Goal: Communication & Community: Answer question/provide support

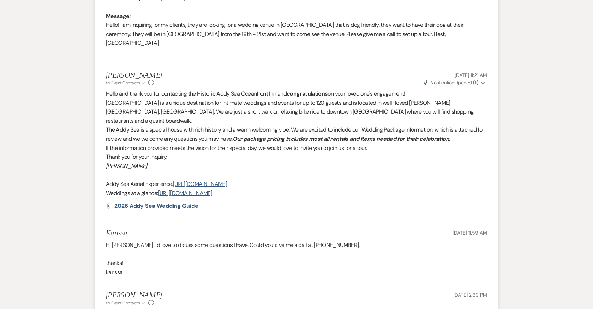
scroll to position [472, 0]
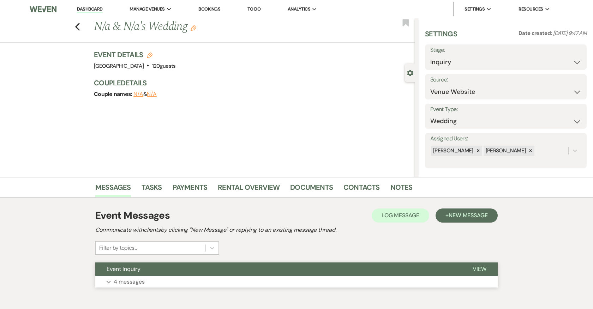
click at [251, 281] on button "Expand 4 messages" at bounding box center [296, 282] width 402 height 12
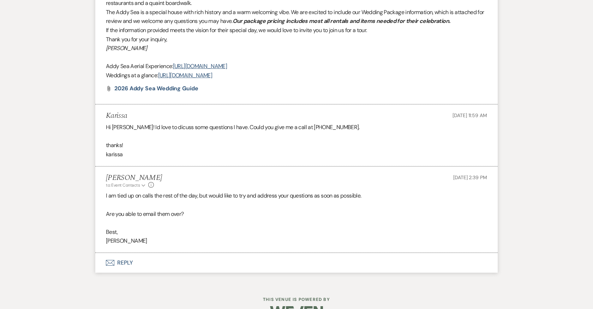
scroll to position [482, 0]
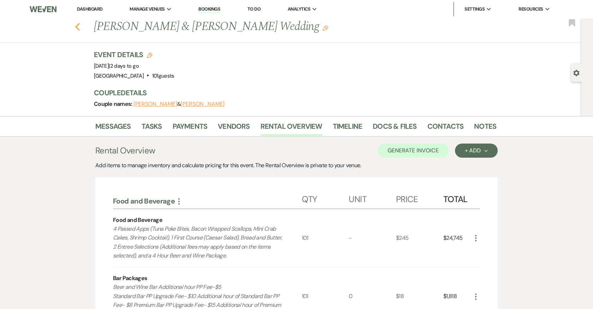
click at [75, 26] on use "button" at bounding box center [77, 27] width 5 height 8
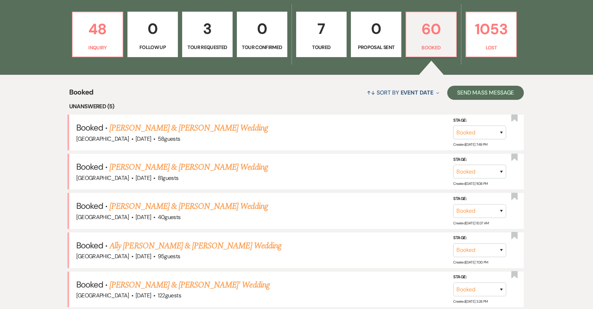
scroll to position [412, 0]
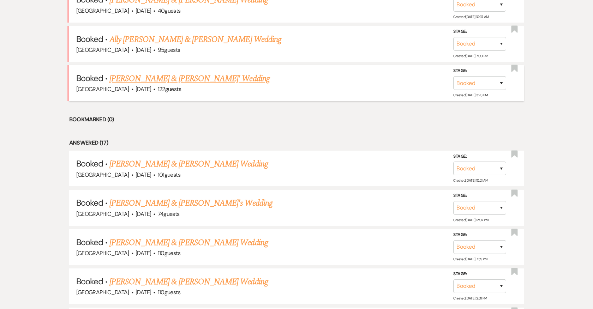
click at [216, 77] on link "Eilish Gately & Tayvone Bowers' Wedding" at bounding box center [189, 78] width 160 height 13
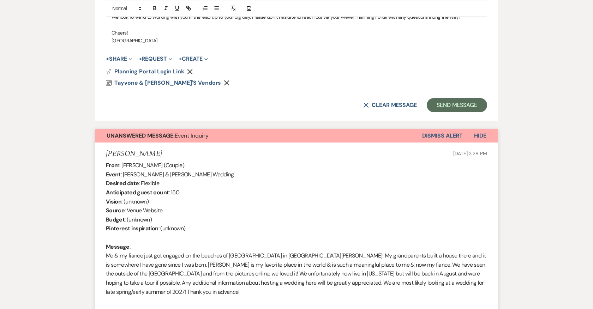
scroll to position [532, 0]
click at [391, 107] on button "X Clear message" at bounding box center [390, 105] width 54 height 6
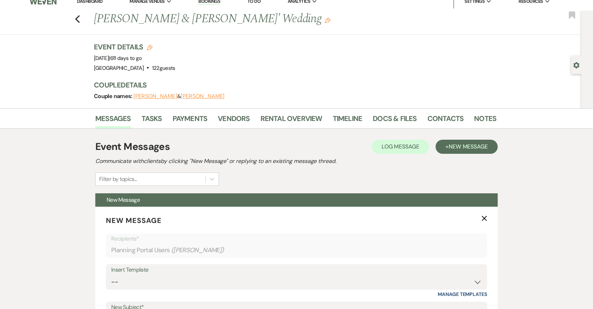
scroll to position [0, 0]
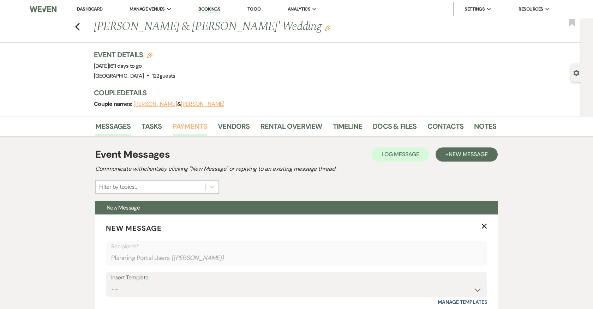
click at [180, 122] on link "Payments" at bounding box center [190, 129] width 35 height 16
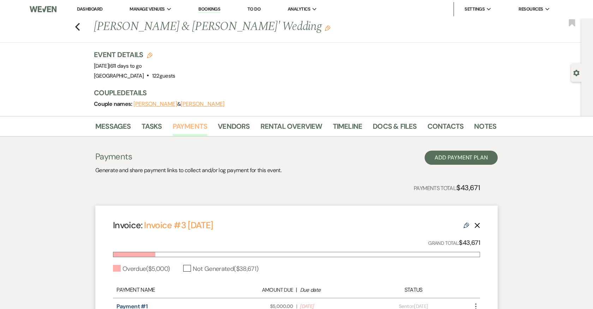
scroll to position [89, 0]
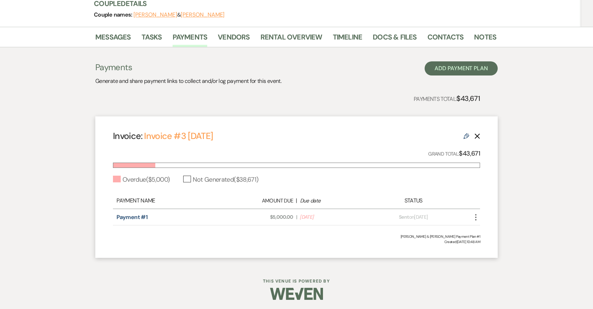
click at [475, 216] on use "button" at bounding box center [475, 217] width 1 height 6
click at [498, 243] on button "Check Mark Mark as Paid" at bounding box center [507, 244] width 71 height 12
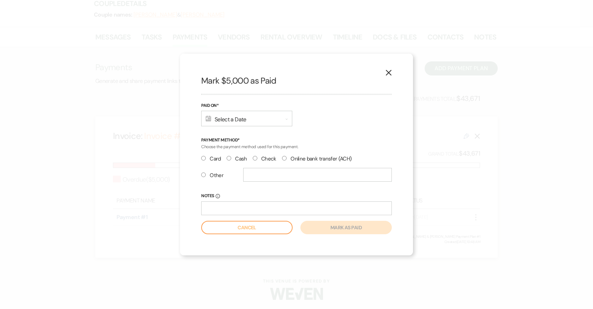
click at [256, 121] on div "Calendar Select a Date Expand" at bounding box center [246, 119] width 91 height 16
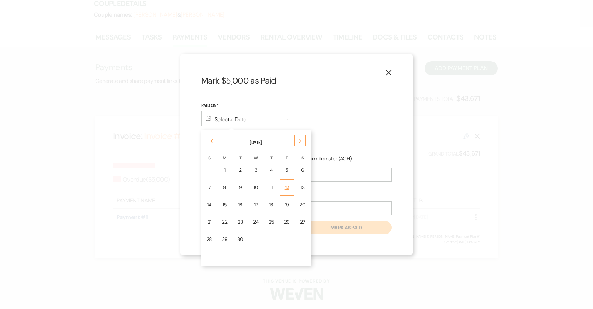
click at [284, 187] on div "12" at bounding box center [287, 187] width 6 height 7
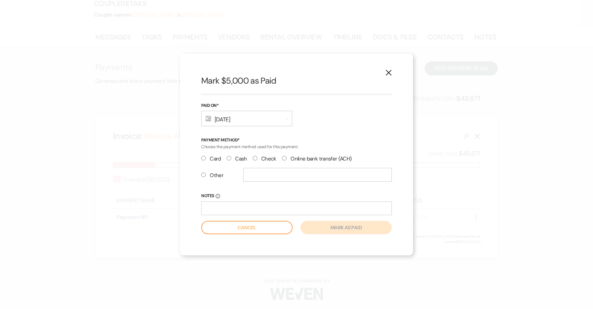
click at [253, 120] on div "Calendar Sep 12, 2025 Expand" at bounding box center [246, 119] width 91 height 16
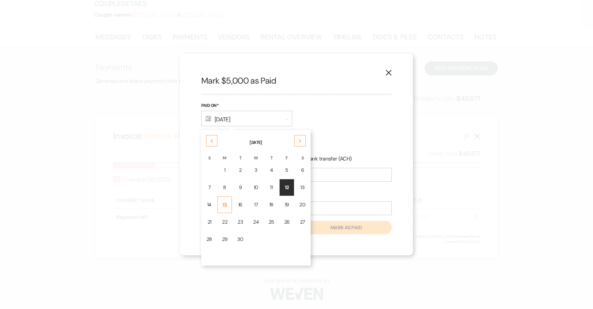
click at [223, 203] on div "15" at bounding box center [225, 204] width 6 height 7
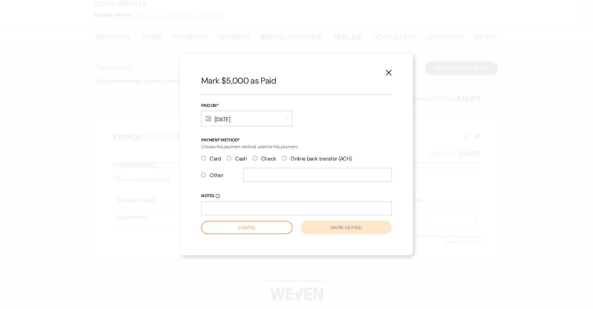
click at [255, 157] on input "Check" at bounding box center [255, 158] width 5 height 5
radio input "true"
click at [255, 172] on input "text" at bounding box center [317, 175] width 149 height 14
click at [246, 210] on input "Notes Info" at bounding box center [296, 209] width 191 height 14
click at [210, 207] on input "Cehck #169" at bounding box center [296, 209] width 191 height 14
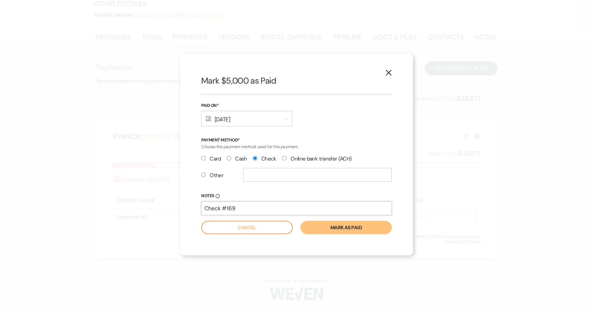
type input "Check #169"
click at [346, 228] on button "Mark as paid" at bounding box center [345, 227] width 91 height 13
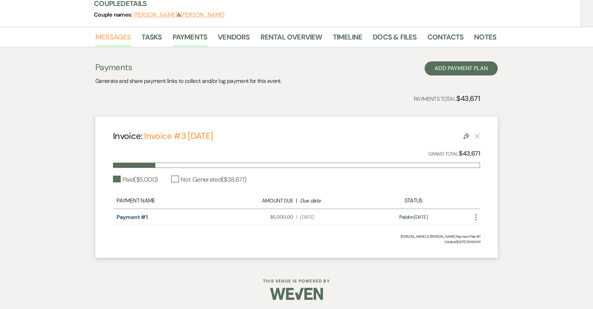
click at [123, 36] on link "Messages" at bounding box center [113, 39] width 36 height 16
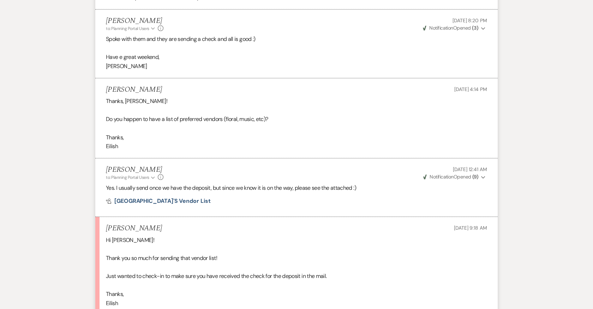
scroll to position [4771, 0]
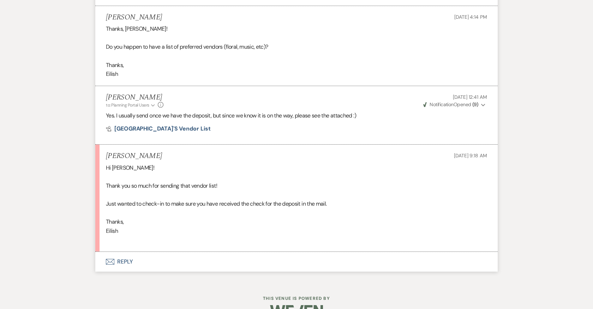
click at [125, 252] on button "Envelope Reply" at bounding box center [296, 262] width 402 height 20
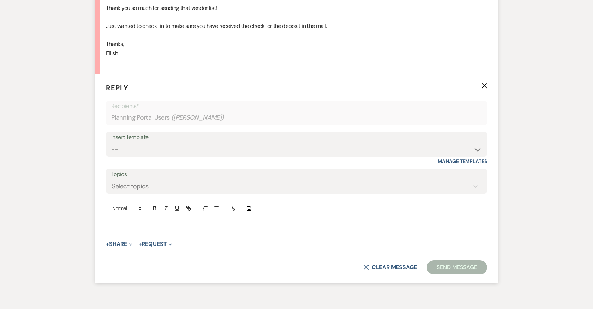
scroll to position [4954, 0]
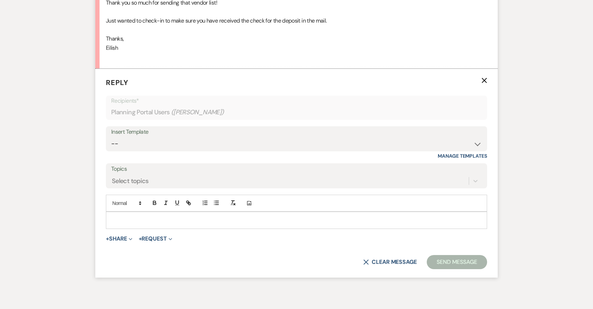
click at [241, 216] on p at bounding box center [297, 220] width 370 height 8
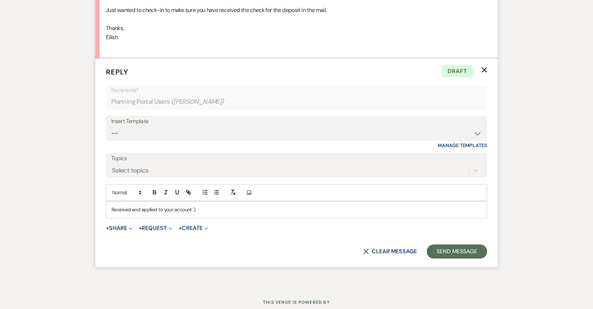
scroll to position [4968, 0]
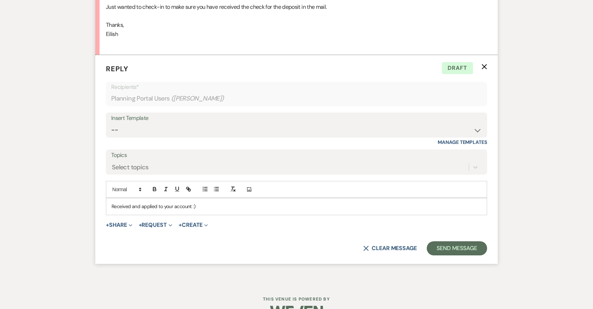
click at [217, 203] on p "Received and applied to your account :)" at bounding box center [297, 207] width 370 height 8
click at [445, 241] on button "Send Message" at bounding box center [457, 248] width 60 height 14
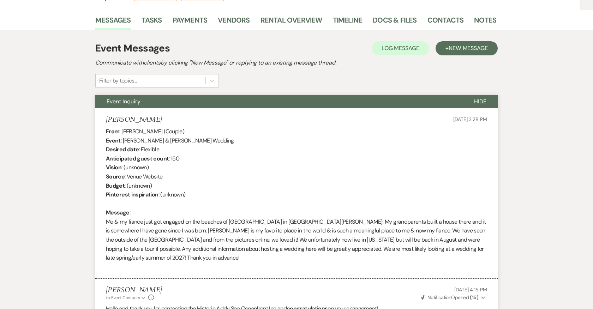
scroll to position [0, 0]
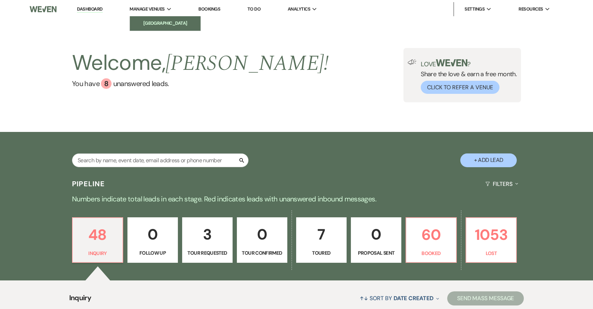
click at [160, 23] on li "[GEOGRAPHIC_DATA]" at bounding box center [165, 23] width 64 height 7
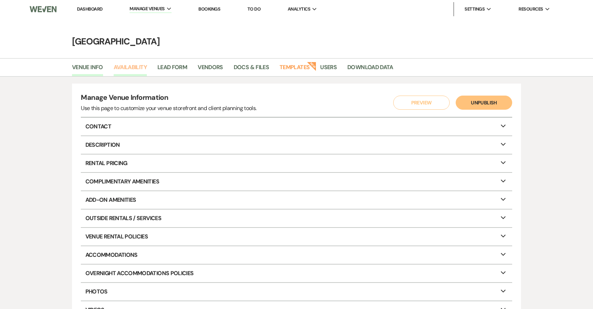
click at [139, 66] on link "Availability" at bounding box center [130, 69] width 33 height 13
select select "3"
select select "2026"
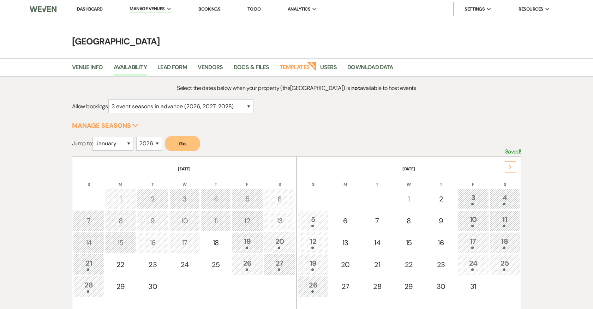
click at [512, 166] on div "Next" at bounding box center [510, 166] width 11 height 11
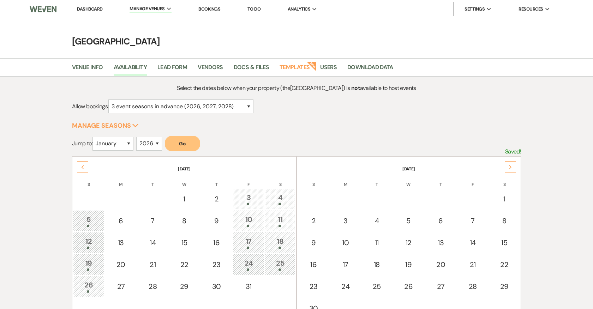
click at [512, 166] on div "Next" at bounding box center [510, 166] width 11 height 11
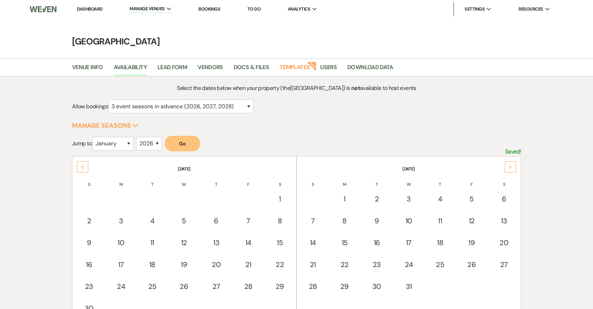
click at [512, 166] on div "Next" at bounding box center [510, 166] width 11 height 11
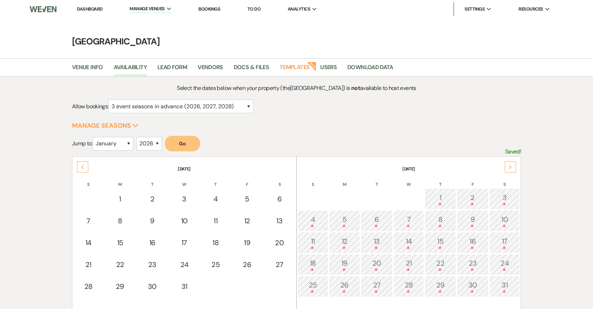
click at [512, 166] on div "Next" at bounding box center [510, 166] width 11 height 11
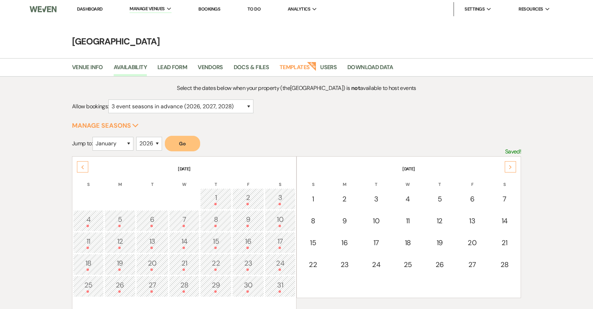
click at [512, 166] on div "Next" at bounding box center [510, 166] width 11 height 11
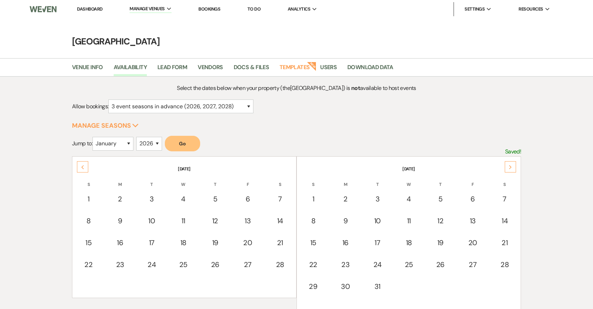
click at [512, 166] on div "Next" at bounding box center [510, 166] width 11 height 11
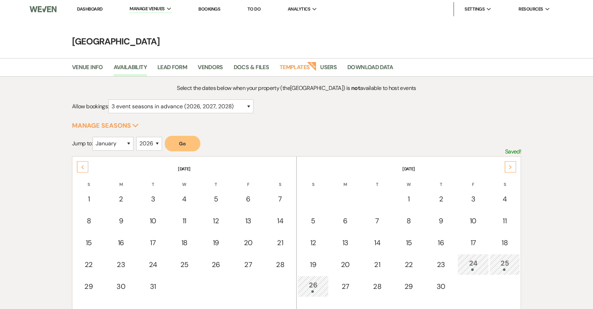
click at [512, 167] on div "Next" at bounding box center [510, 166] width 11 height 11
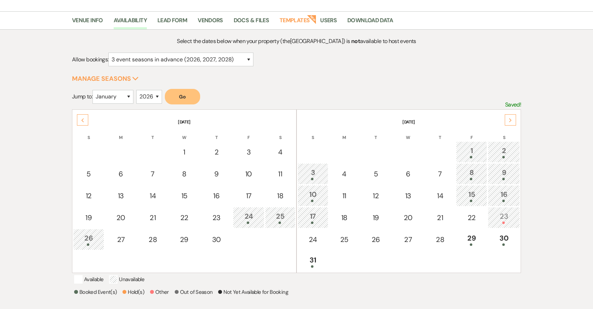
scroll to position [49, 0]
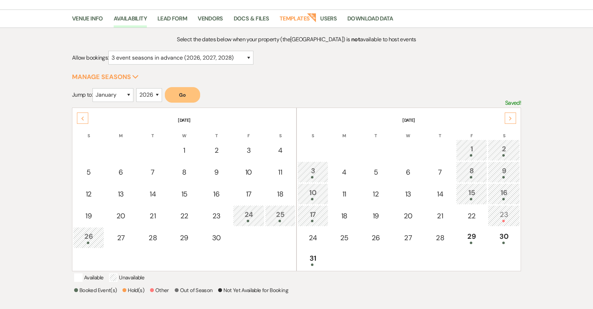
click at [509, 211] on div "23" at bounding box center [504, 215] width 24 height 13
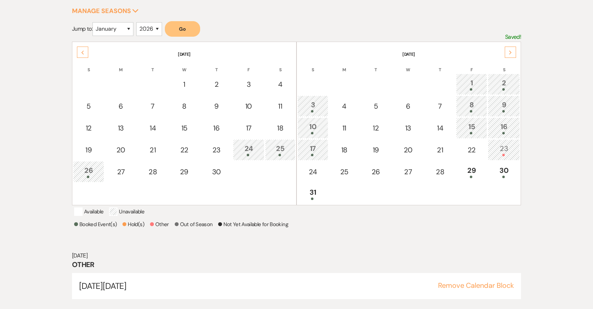
scroll to position [127, 0]
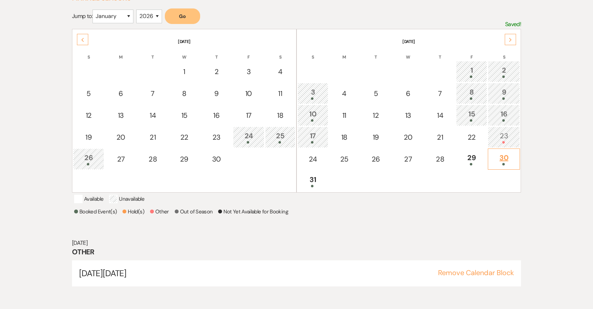
click at [506, 157] on div "30" at bounding box center [504, 158] width 24 height 13
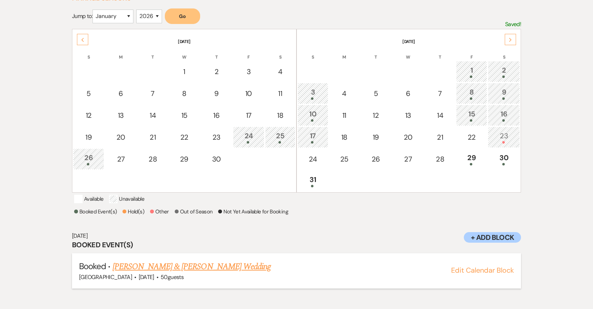
click at [205, 271] on link "Sarah Goodiel & Tony Coppola's Wedding" at bounding box center [192, 267] width 158 height 13
click at [512, 37] on div "Next" at bounding box center [510, 39] width 11 height 11
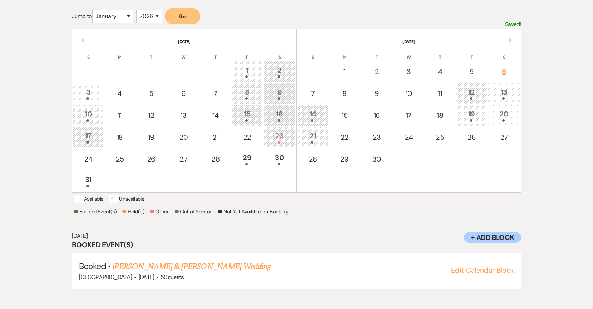
click at [512, 66] on div "6" at bounding box center [504, 71] width 24 height 11
select select "other"
select select "false"
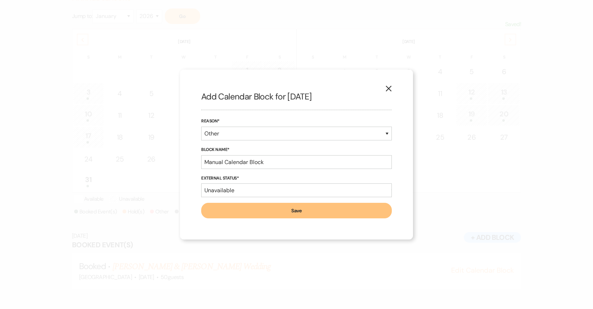
click at [387, 86] on icon "X" at bounding box center [388, 88] width 6 height 6
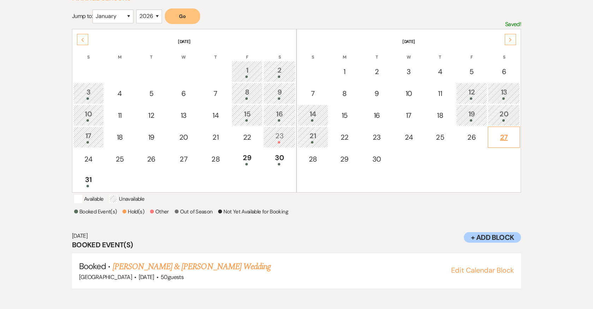
click at [505, 133] on div "27" at bounding box center [504, 137] width 24 height 11
select select "other"
select select "false"
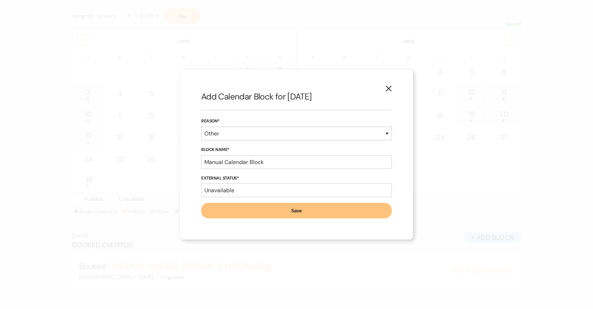
click at [391, 86] on use "button" at bounding box center [389, 89] width 6 height 6
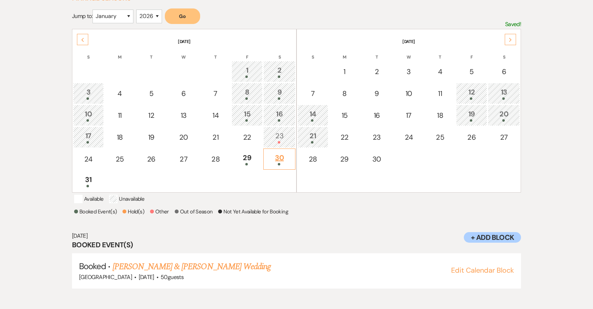
click at [277, 157] on div "30" at bounding box center [279, 158] width 24 height 13
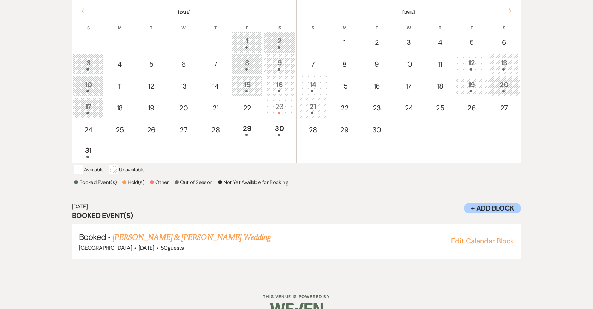
scroll to position [157, 0]
click at [492, 244] on button "Edit Calendar Block" at bounding box center [482, 240] width 63 height 7
select select "698"
select select "eventDateAnd"
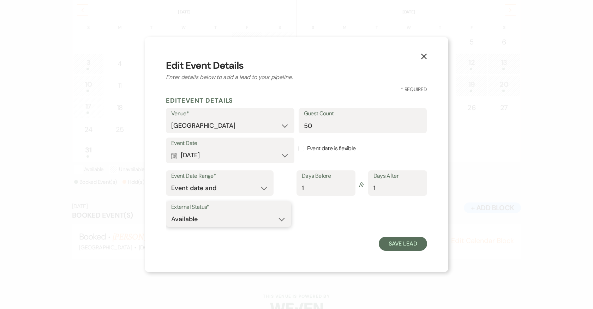
click at [241, 217] on select "Available Unavailable" at bounding box center [228, 219] width 115 height 14
select select "false"
click at [171, 212] on select "Available Unavailable" at bounding box center [228, 219] width 115 height 14
click at [411, 244] on button "Save Lead" at bounding box center [403, 244] width 48 height 14
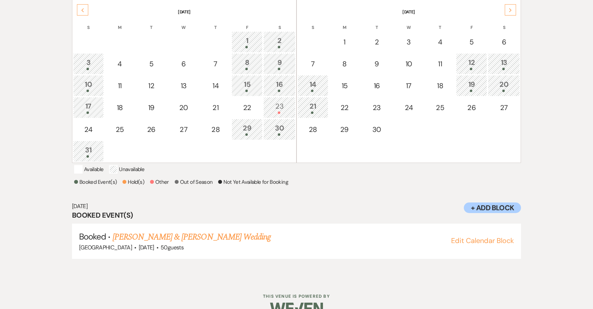
scroll to position [0, 0]
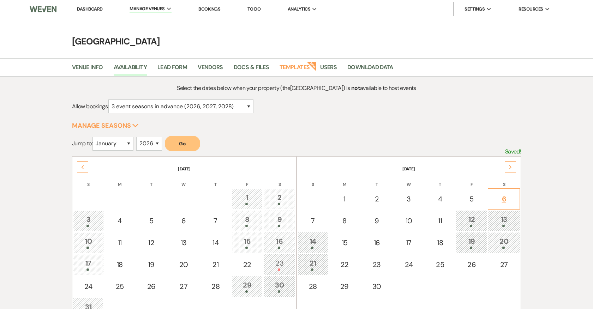
click at [505, 197] on div "6" at bounding box center [504, 199] width 24 height 11
select select "other"
select select "false"
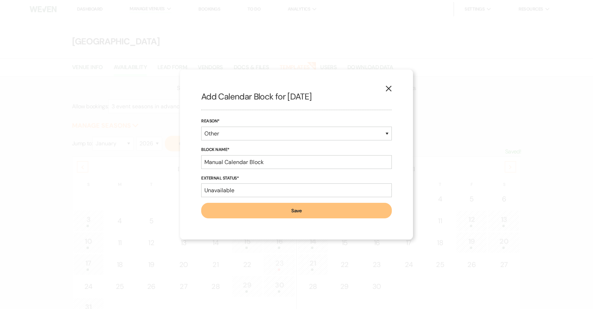
click at [390, 89] on icon "X" at bounding box center [388, 88] width 6 height 6
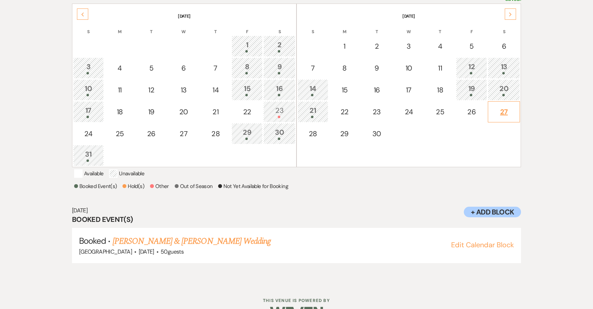
scroll to position [180, 0]
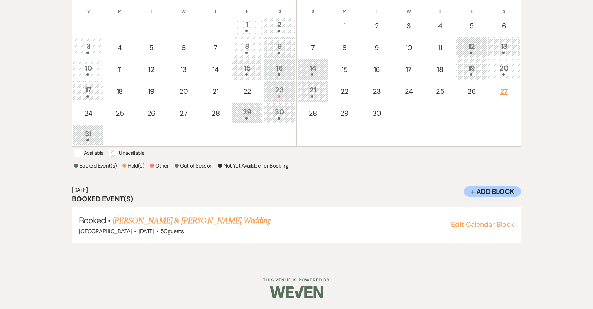
click at [505, 86] on div "27" at bounding box center [504, 91] width 24 height 11
select select "other"
select select "false"
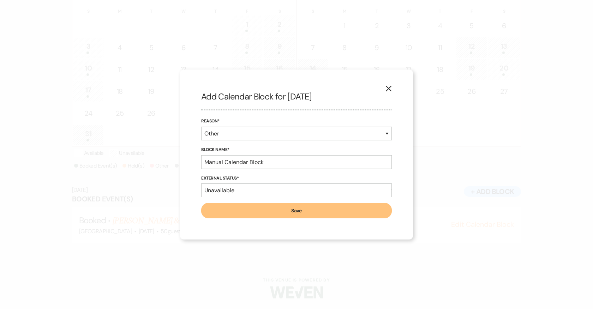
click at [388, 87] on icon "X" at bounding box center [388, 88] width 6 height 6
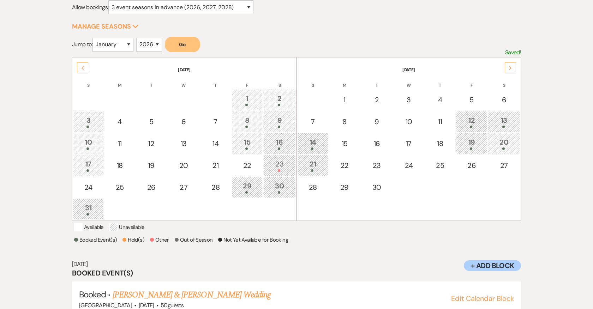
scroll to position [0, 0]
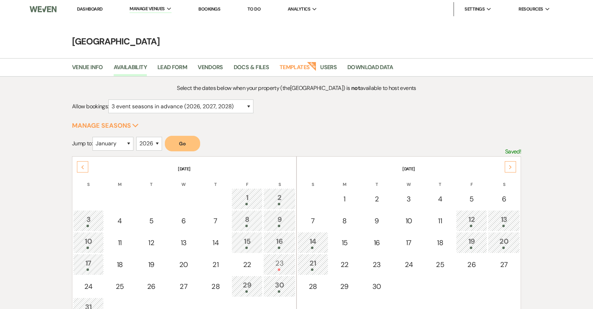
click at [90, 8] on link "Dashboard" at bounding box center [89, 9] width 25 height 6
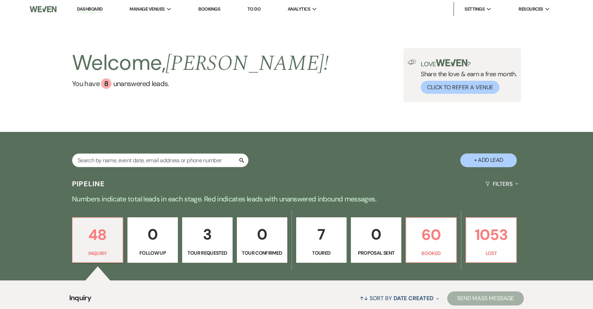
click at [317, 249] on p "Toured" at bounding box center [321, 253] width 41 height 8
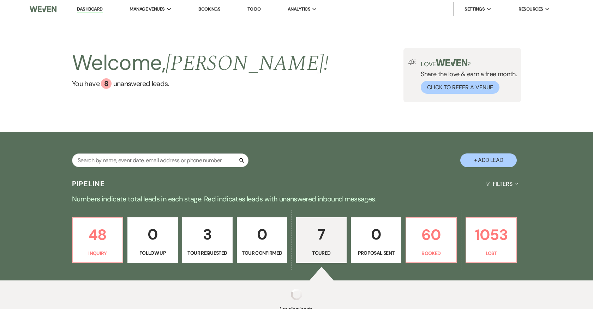
select select "5"
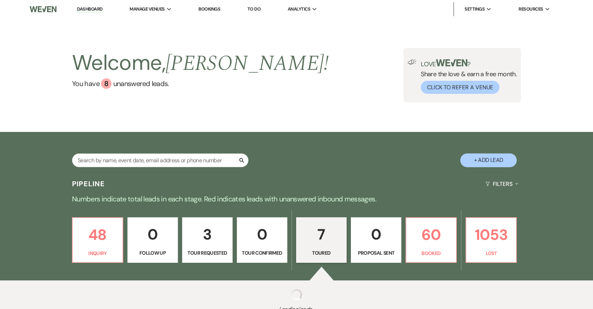
select select "5"
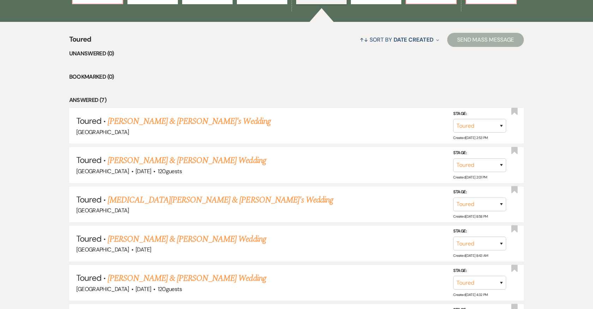
scroll to position [262, 0]
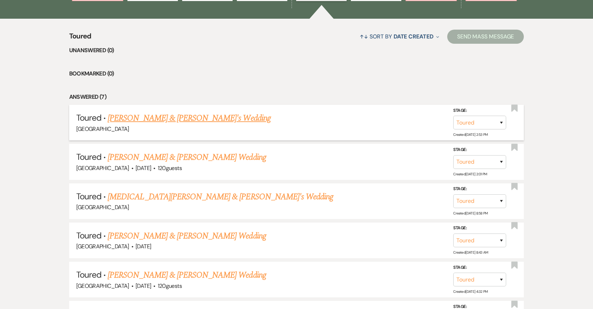
click at [186, 122] on link "Kathleen Cooper & Josh's Wedding" at bounding box center [189, 118] width 163 height 13
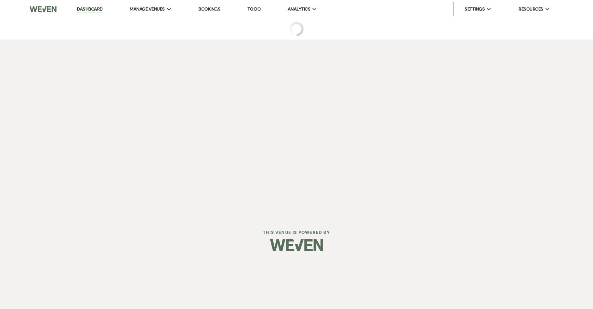
select select "5"
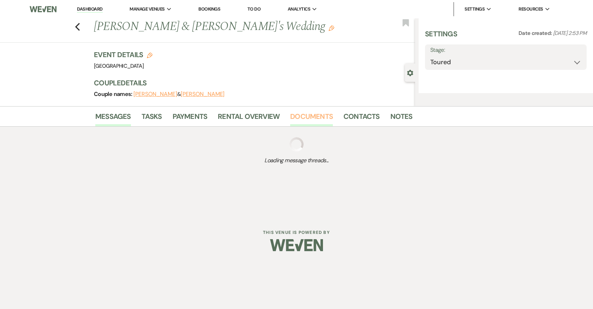
select select "12"
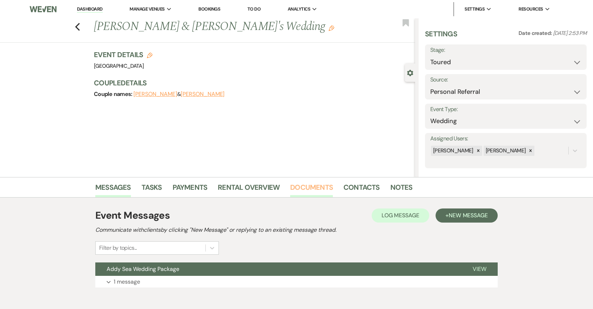
scroll to position [34, 0]
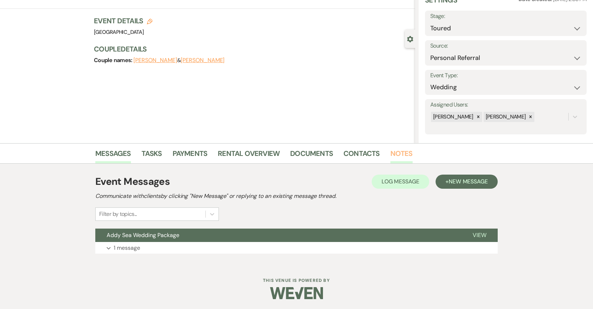
click at [396, 148] on link "Notes" at bounding box center [401, 156] width 22 height 16
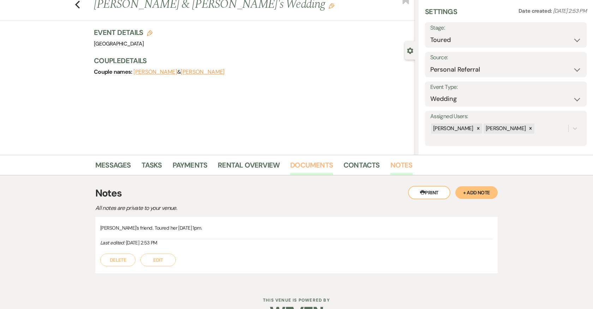
scroll to position [41, 0]
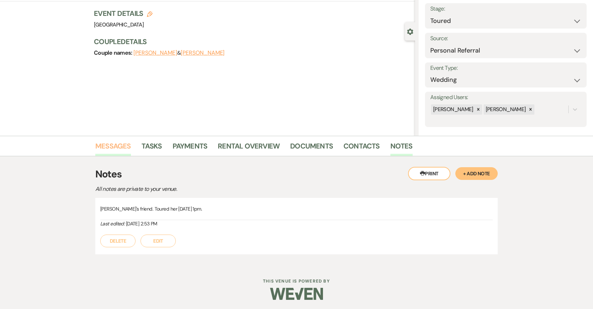
click at [119, 145] on link "Messages" at bounding box center [113, 148] width 36 height 16
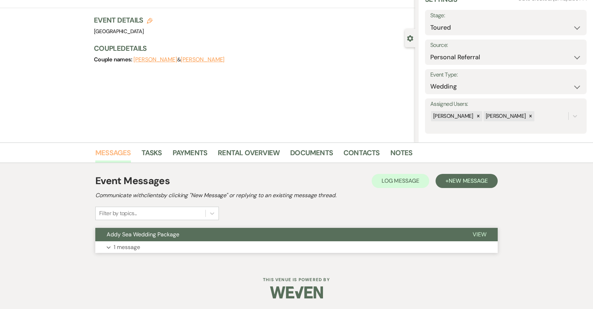
scroll to position [34, 0]
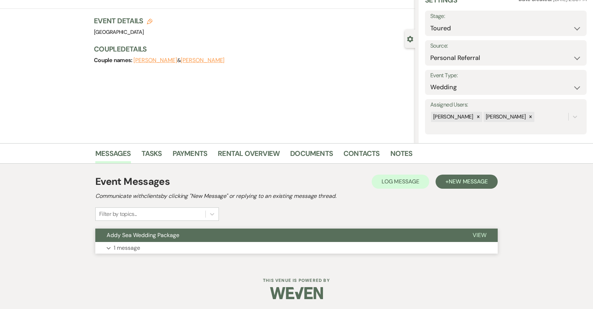
click at [257, 248] on button "Expand 1 message" at bounding box center [296, 248] width 402 height 12
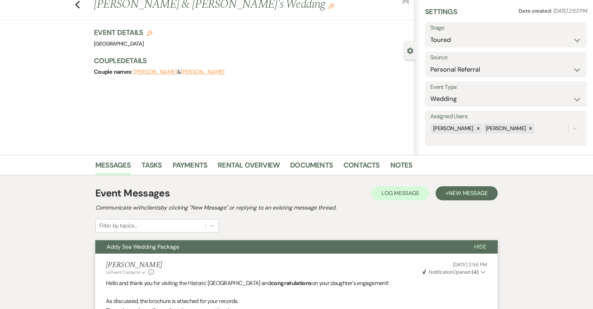
scroll to position [0, 0]
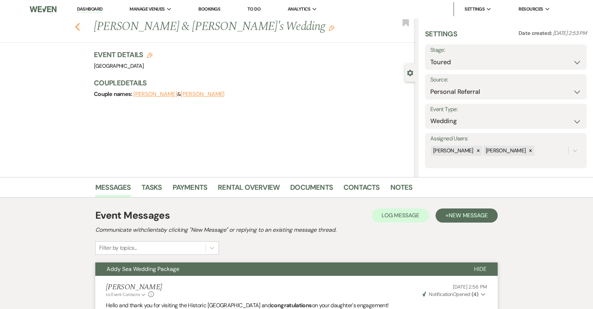
click at [77, 23] on icon "Previous" at bounding box center [77, 27] width 5 height 8
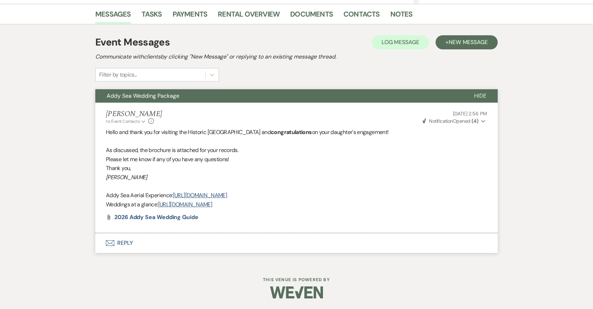
select select "5"
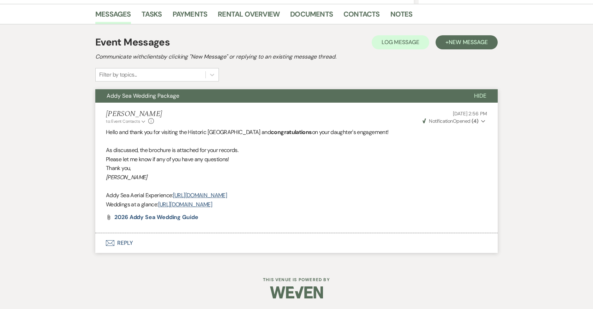
select select "5"
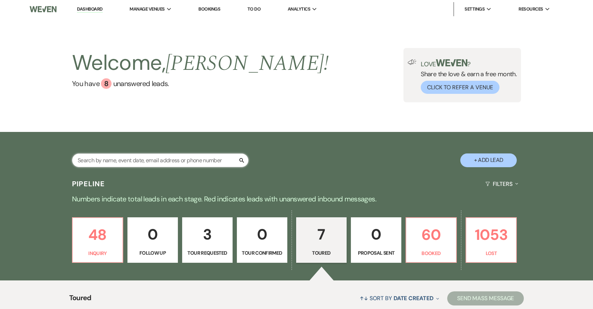
click at [138, 163] on input "text" at bounding box center [160, 161] width 176 height 14
type input "cooper"
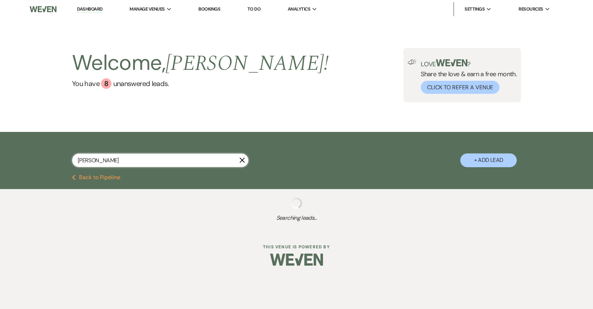
select select "5"
select select "8"
select select "5"
select select "8"
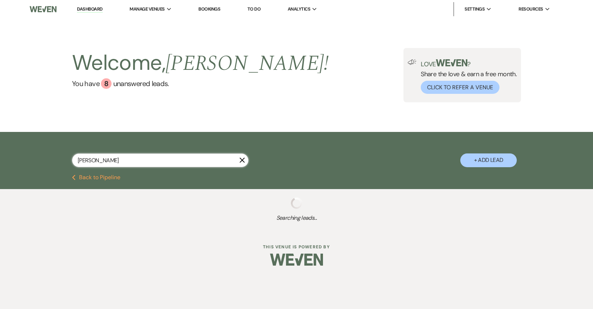
select select "5"
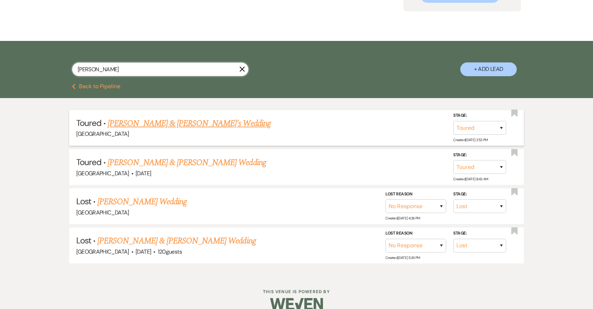
scroll to position [101, 0]
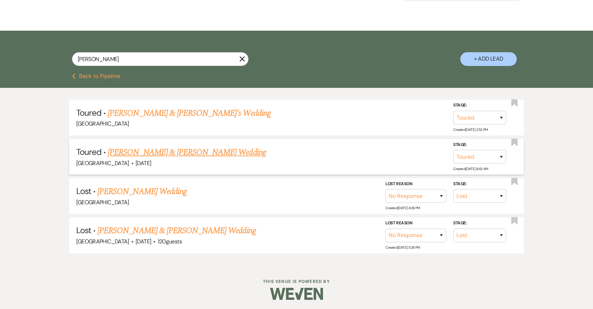
click at [197, 152] on link "Riley Cooper & Ashley Dyck's Wedding" at bounding box center [187, 152] width 158 height 13
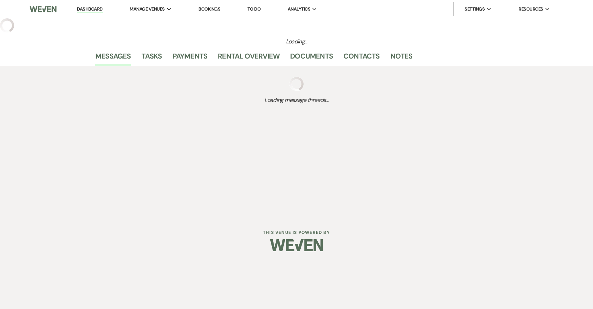
select select "5"
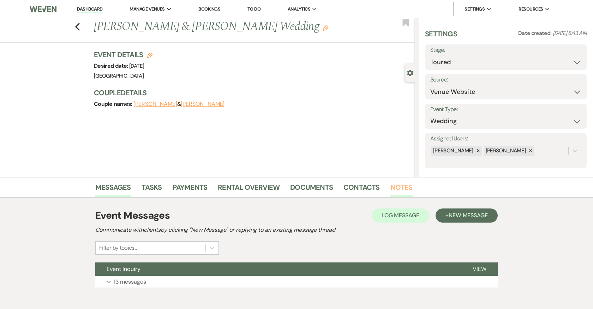
click at [401, 186] on link "Notes" at bounding box center [401, 190] width 22 height 16
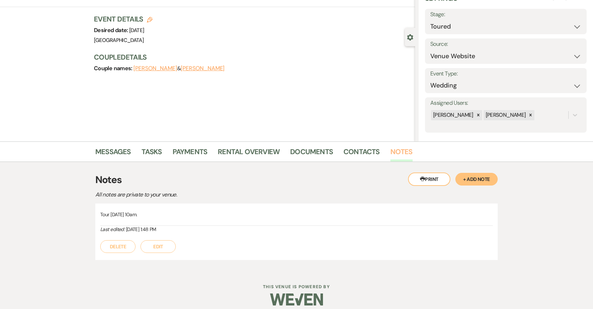
scroll to position [37, 0]
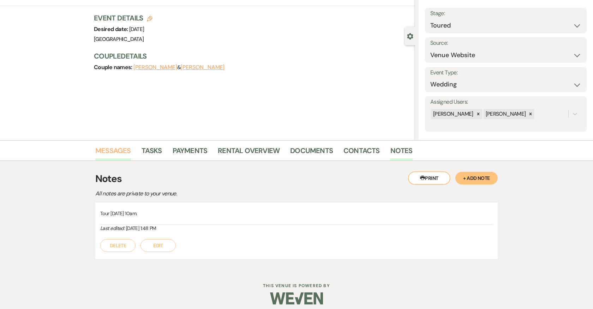
click at [110, 146] on link "Messages" at bounding box center [113, 153] width 36 height 16
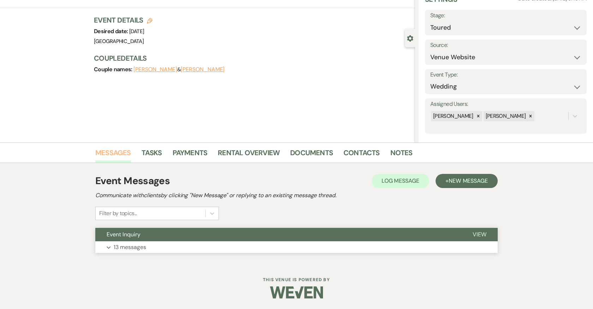
scroll to position [34, 0]
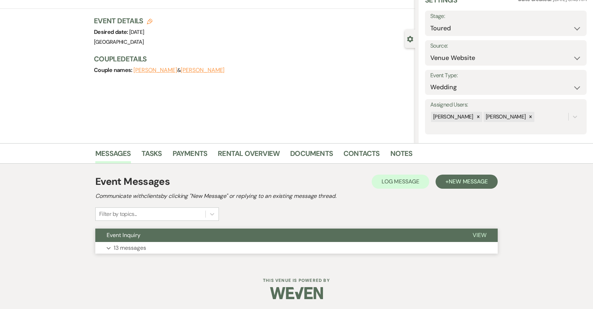
click at [267, 248] on button "Expand 13 messages" at bounding box center [296, 248] width 402 height 12
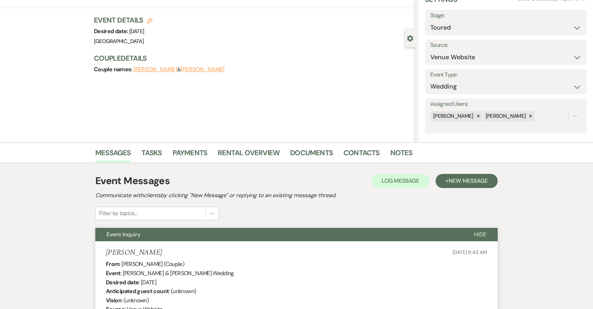
scroll to position [0, 0]
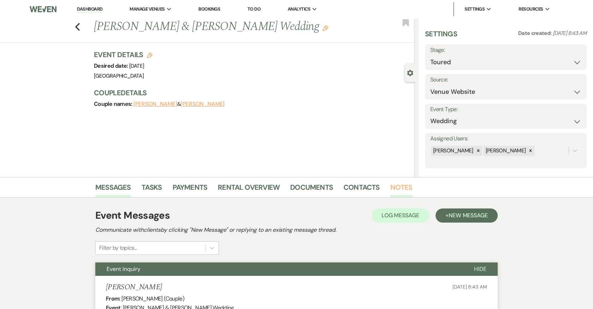
click at [401, 186] on link "Notes" at bounding box center [401, 190] width 22 height 16
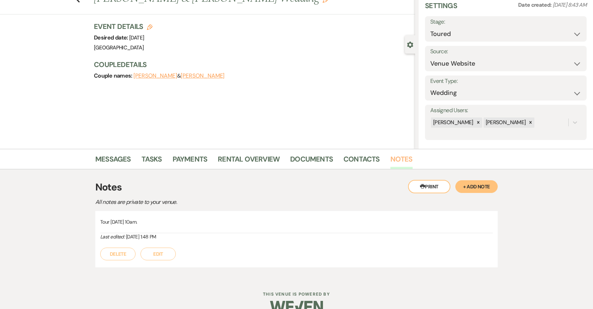
scroll to position [41, 0]
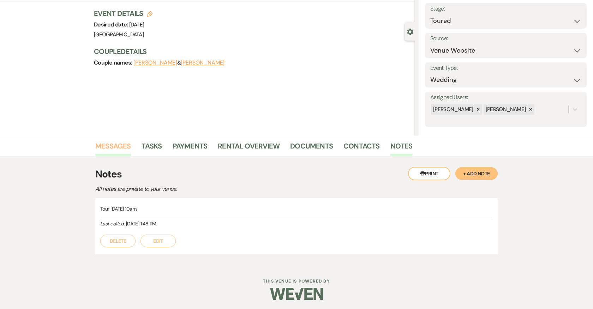
click at [111, 145] on link "Messages" at bounding box center [113, 148] width 36 height 16
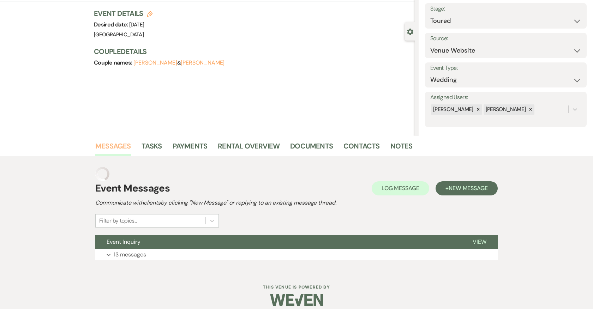
scroll to position [34, 0]
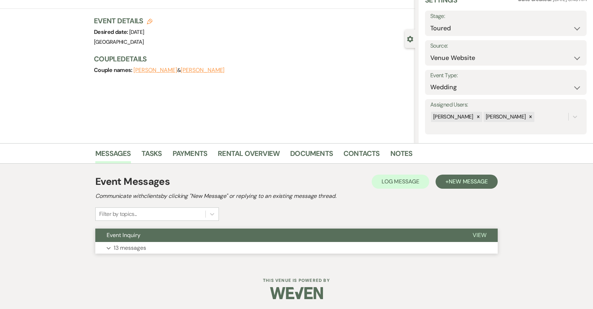
click at [270, 247] on button "Expand 13 messages" at bounding box center [296, 248] width 402 height 12
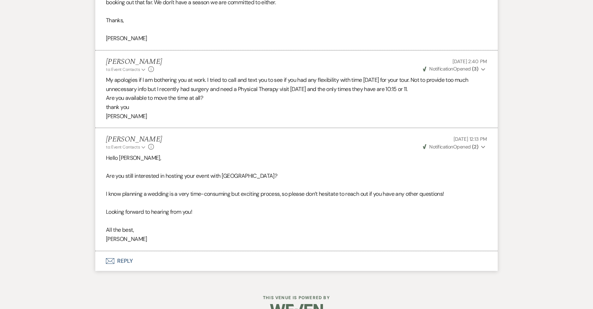
scroll to position [1261, 0]
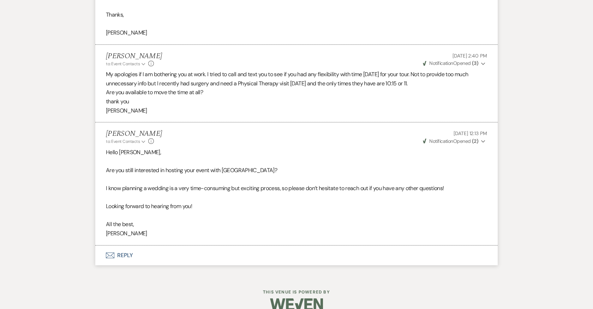
click at [117, 246] on button "Envelope Reply" at bounding box center [296, 256] width 402 height 20
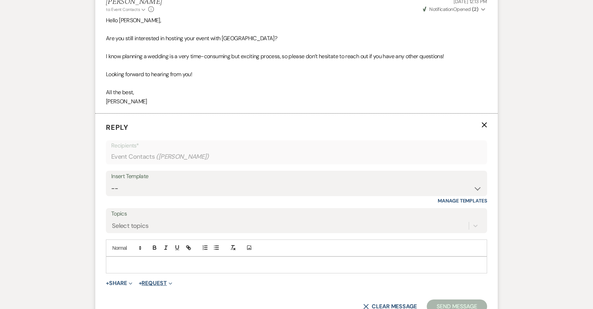
scroll to position [1395, 0]
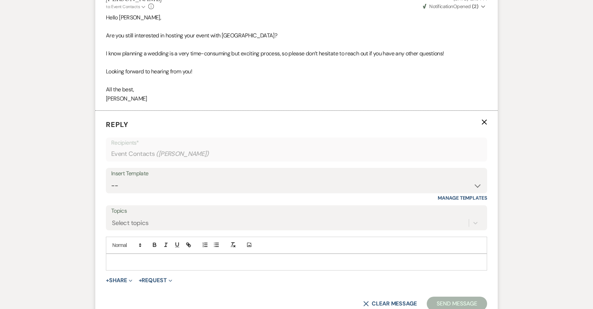
click at [163, 258] on p at bounding box center [297, 262] width 370 height 8
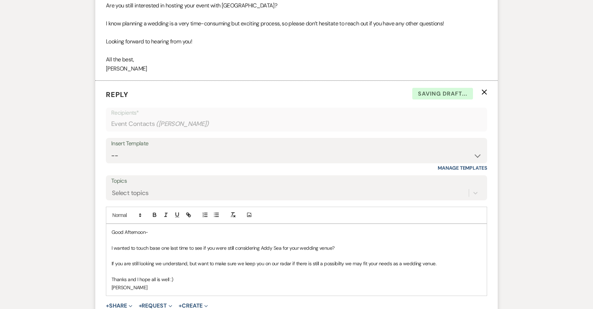
scroll to position [1435, 0]
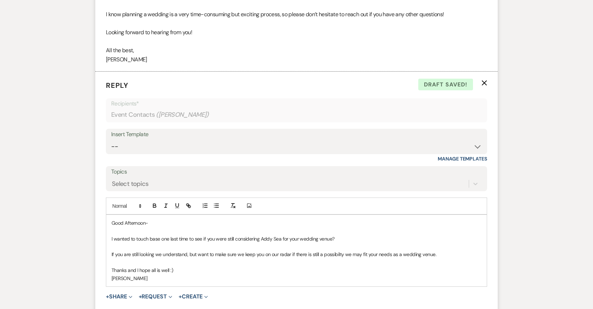
click at [154, 251] on p "If you are still looking we understand, but want to make sure we keep you on ou…" at bounding box center [297, 255] width 370 height 8
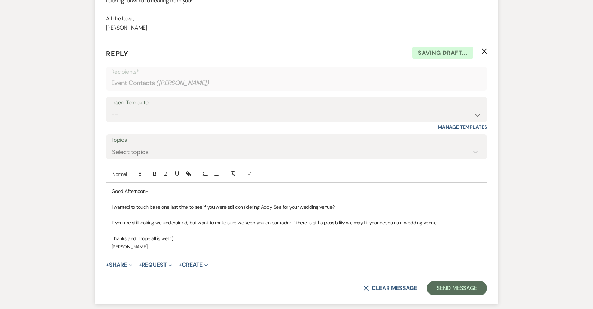
scroll to position [1468, 0]
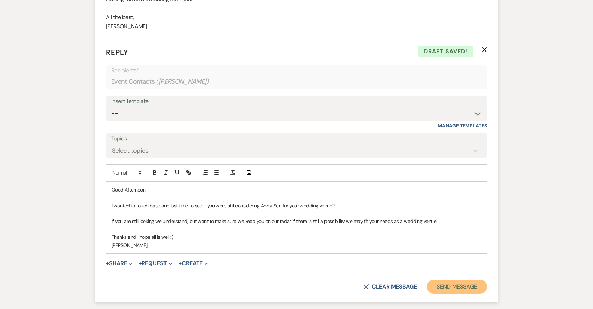
click at [443, 280] on button "Send Message" at bounding box center [457, 287] width 60 height 14
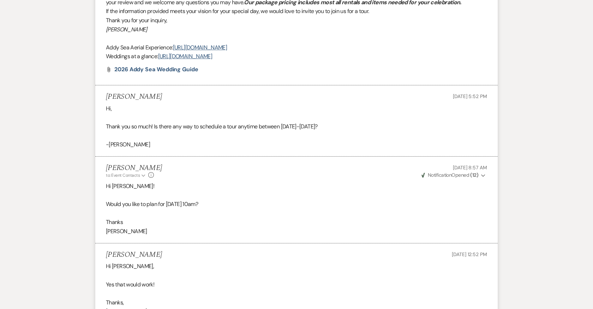
scroll to position [0, 0]
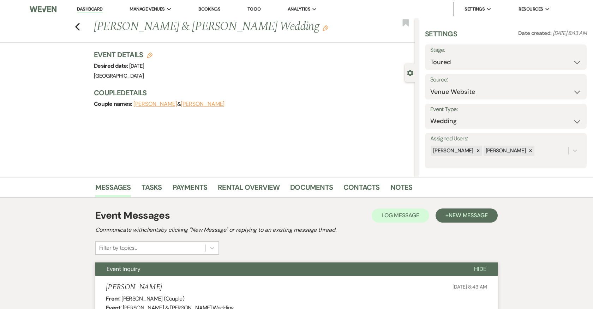
click at [80, 25] on div "Previous Riley Cooper & Ashley Dyck's Wedding Edit Bookmark" at bounding box center [205, 30] width 419 height 24
click at [77, 25] on icon "Previous" at bounding box center [77, 27] width 5 height 8
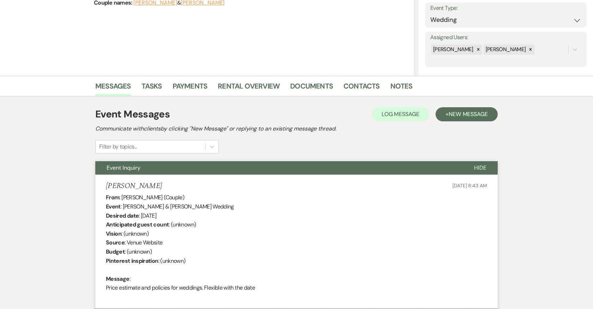
select select "5"
select select "8"
select select "5"
select select "8"
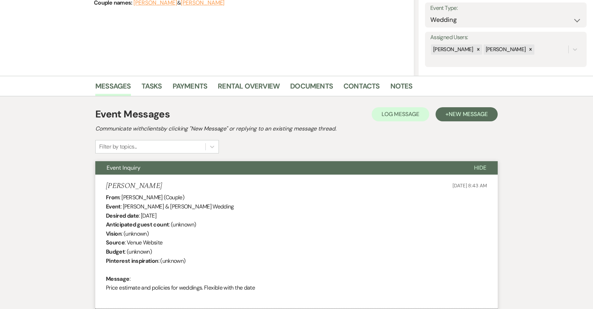
select select "5"
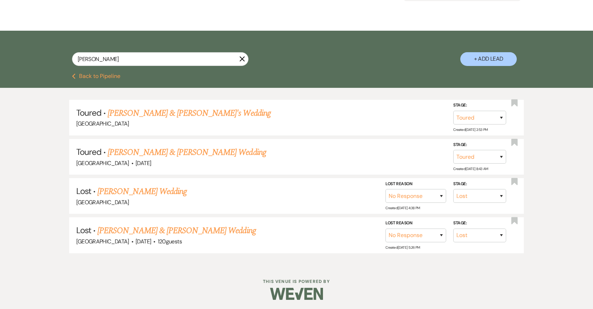
click at [241, 60] on use "button" at bounding box center [242, 58] width 5 height 5
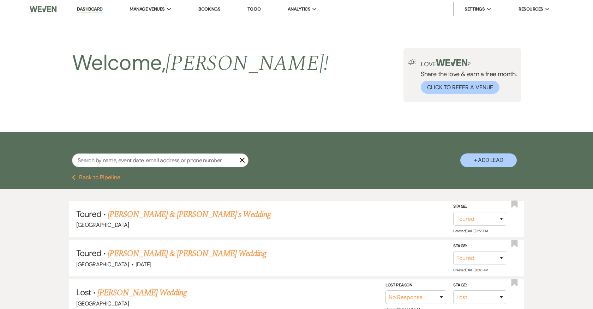
select select "5"
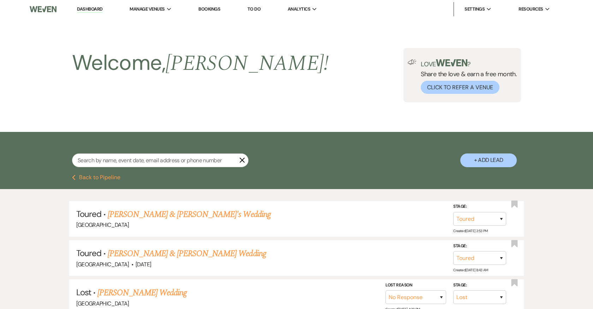
select select "5"
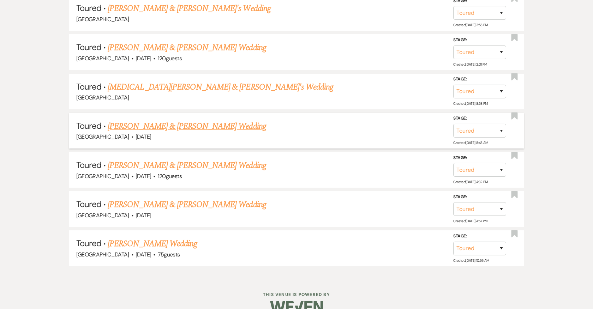
scroll to position [383, 0]
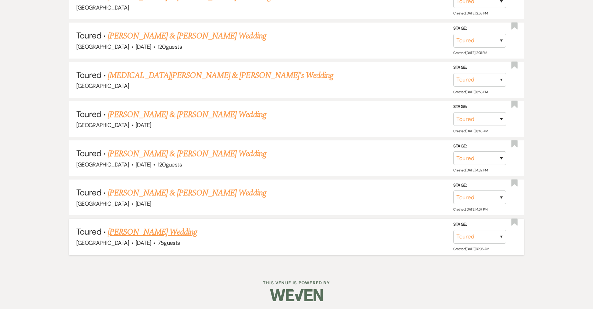
click at [176, 228] on link "Kristen Kafantaris's Wedding" at bounding box center [152, 232] width 89 height 13
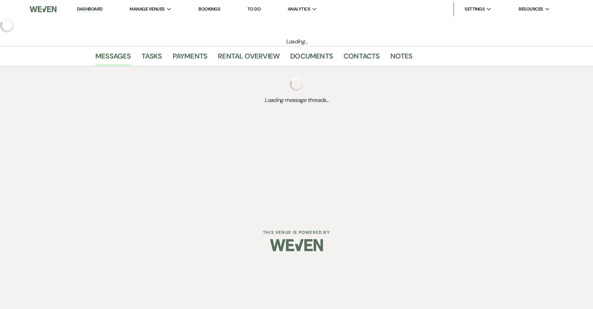
select select "5"
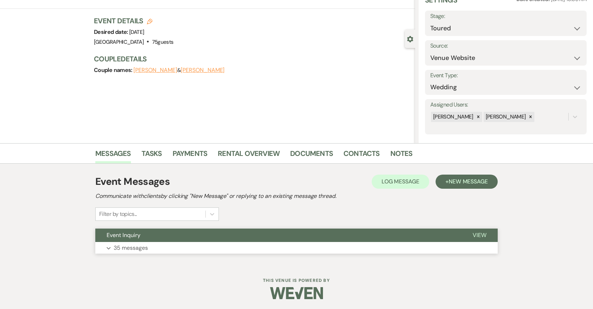
click at [252, 246] on button "Expand 35 messages" at bounding box center [296, 248] width 402 height 12
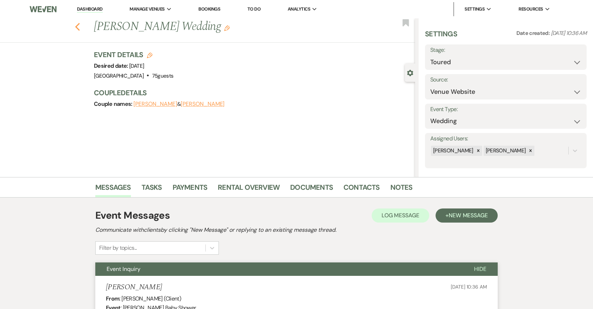
click at [75, 26] on icon "Previous" at bounding box center [77, 27] width 5 height 8
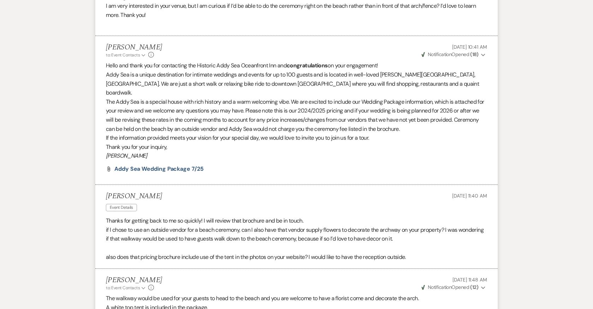
select select "5"
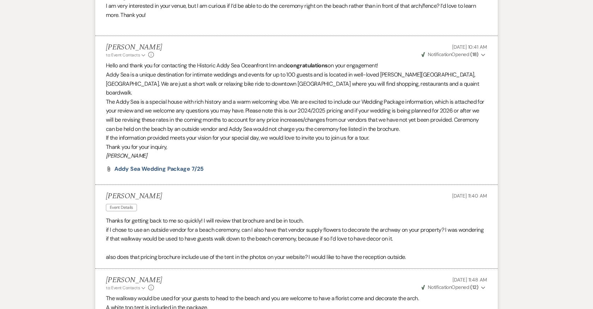
select select "5"
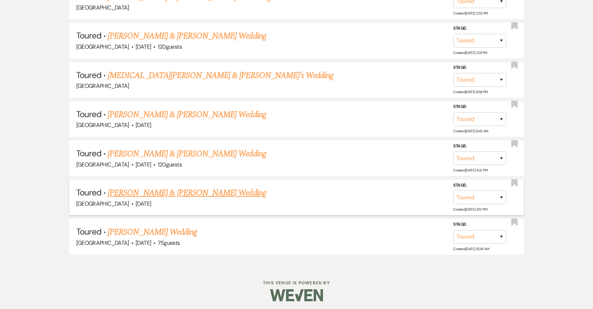
click at [200, 191] on link "Wesley Harkins & Natalie Bauman's Wedding" at bounding box center [187, 193] width 158 height 13
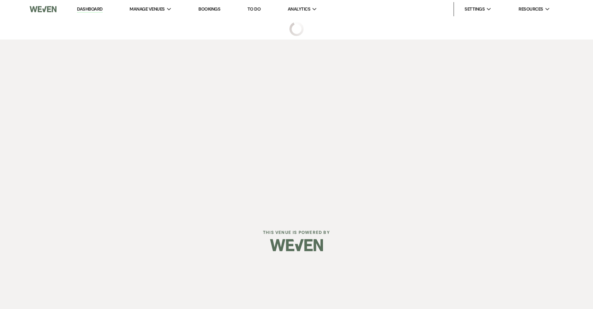
select select "5"
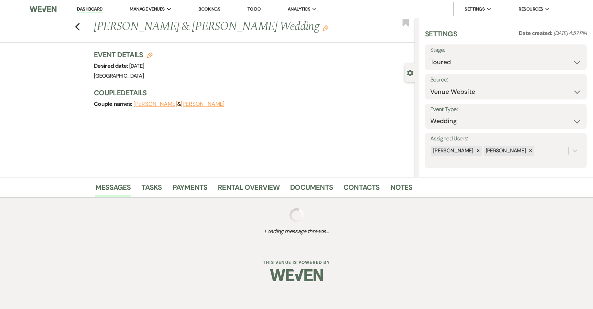
scroll to position [34, 0]
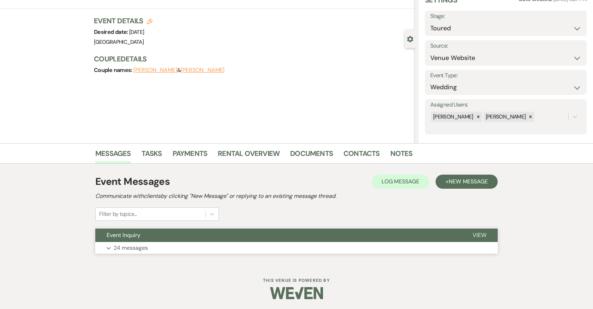
click at [349, 244] on button "Expand 24 messages" at bounding box center [296, 248] width 402 height 12
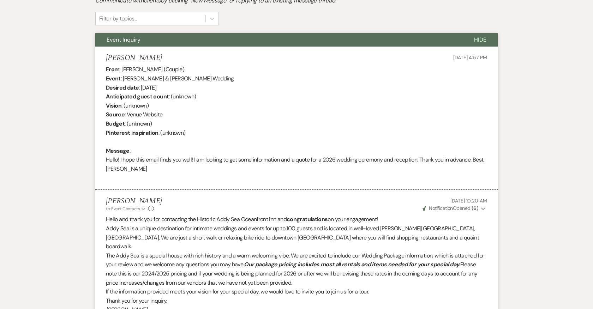
scroll to position [0, 0]
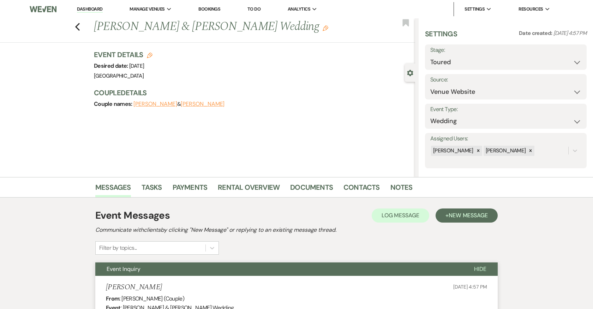
click at [79, 20] on div "Previous Wesley Harkins & Natalie Bauman's Wedding Edit Bookmark" at bounding box center [205, 30] width 419 height 24
click at [76, 28] on icon "Previous" at bounding box center [77, 27] width 5 height 8
select select "5"
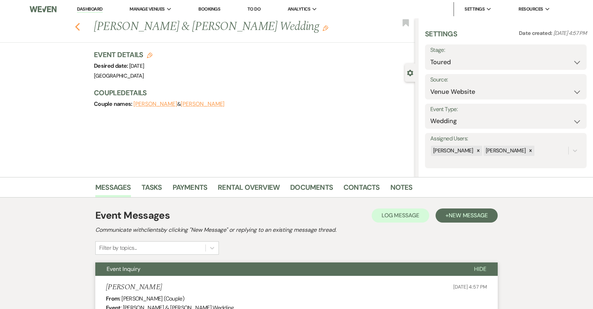
select select "5"
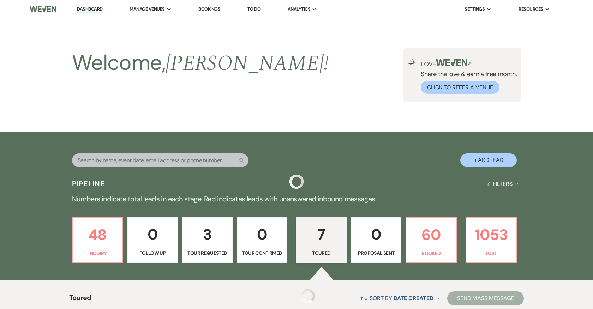
scroll to position [383, 0]
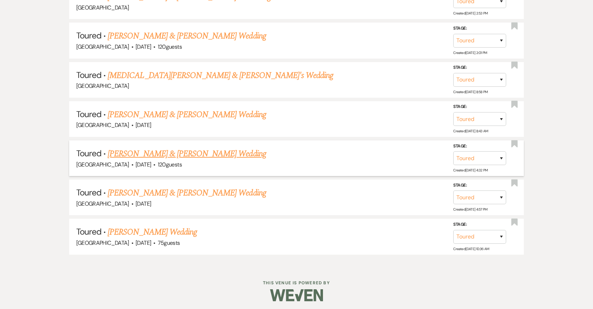
click at [212, 151] on link "Jack Williamson & Katie Crowley's Wedding" at bounding box center [187, 154] width 158 height 13
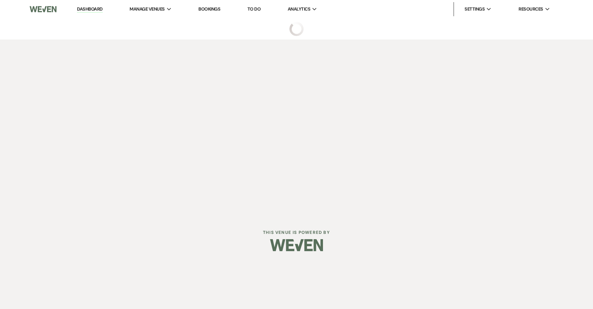
select select "5"
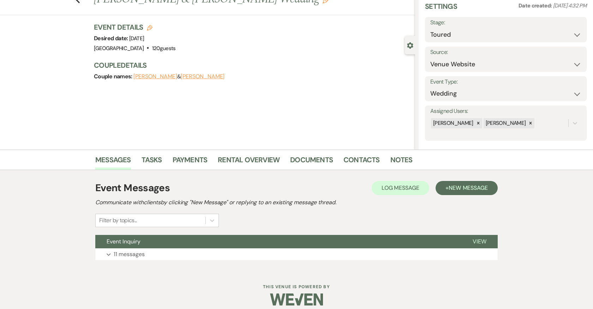
scroll to position [31, 0]
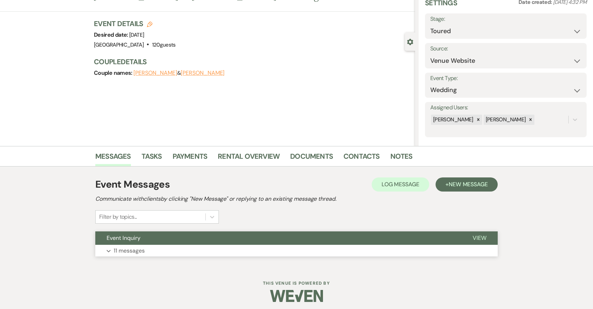
click at [362, 250] on button "Expand 11 messages" at bounding box center [296, 251] width 402 height 12
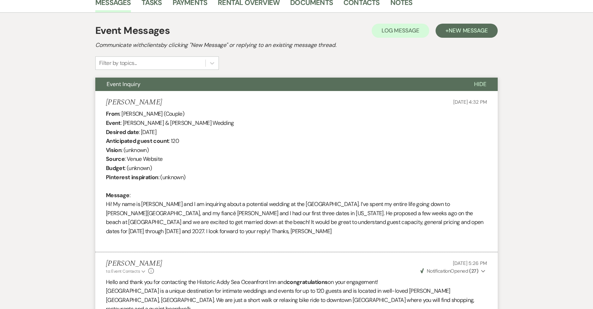
scroll to position [0, 0]
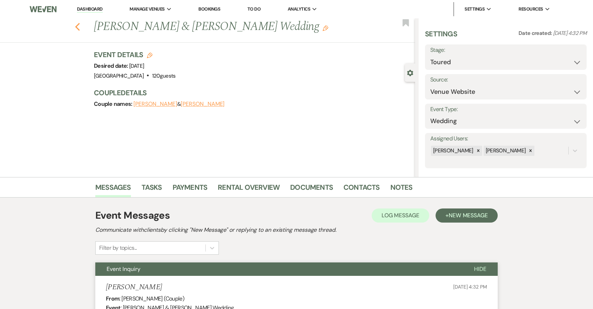
click at [79, 23] on icon "Previous" at bounding box center [77, 27] width 5 height 8
select select "5"
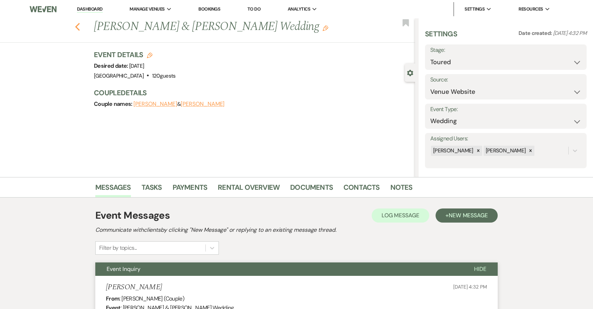
select select "5"
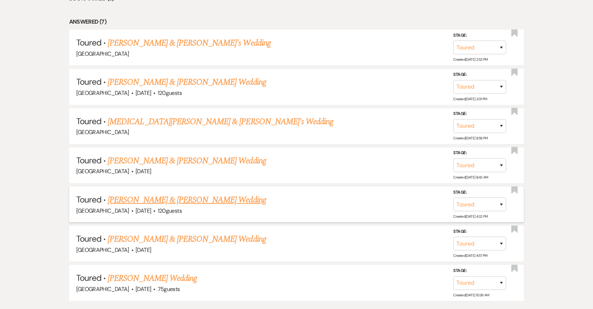
scroll to position [336, 0]
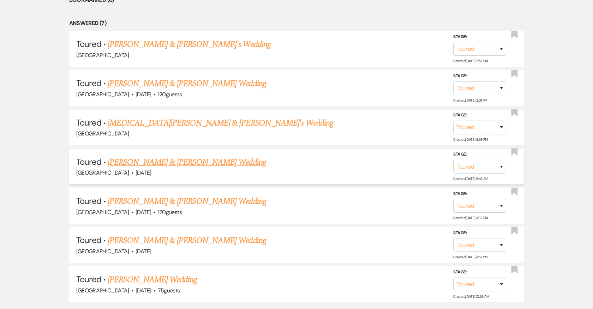
click at [193, 160] on link "Riley Cooper & Ashley Dyck's Wedding" at bounding box center [187, 162] width 158 height 13
select select "5"
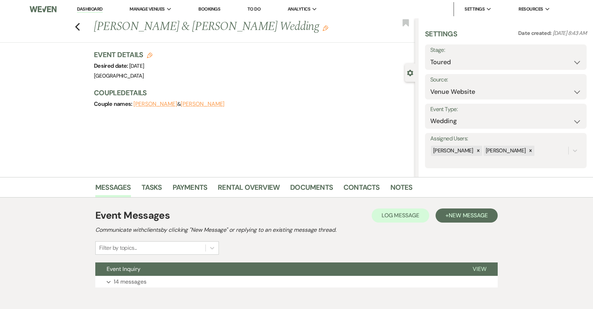
scroll to position [34, 0]
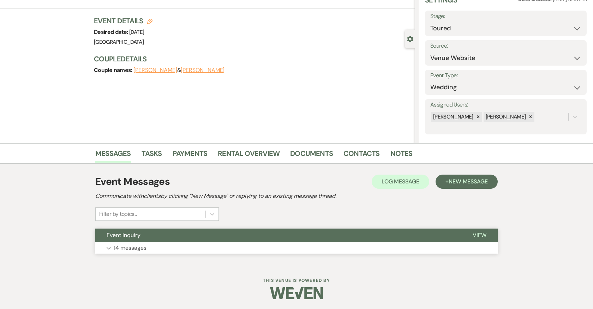
click at [252, 246] on button "Expand 14 messages" at bounding box center [296, 248] width 402 height 12
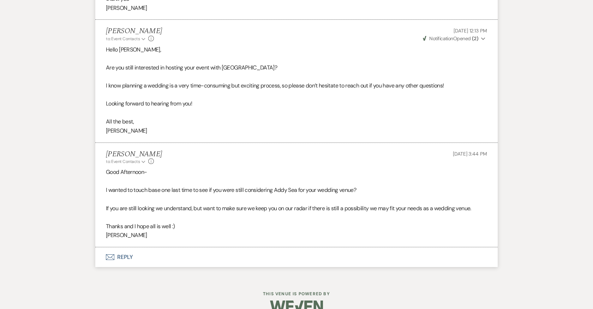
scroll to position [1365, 0]
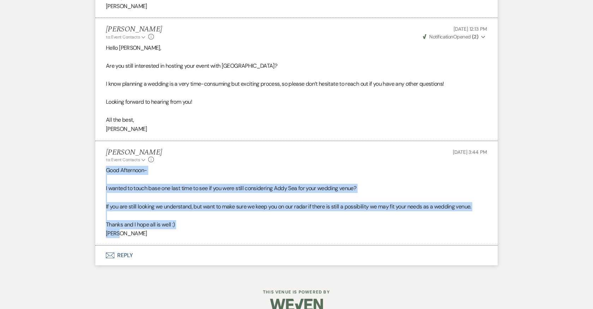
drag, startPoint x: 119, startPoint y: 222, endPoint x: 84, endPoint y: 161, distance: 71.0
copy div "Good Afternoon- I wanted to touch base one last time to see if you were still c…"
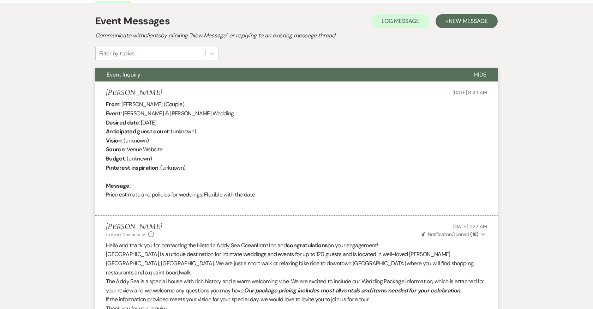
scroll to position [0, 0]
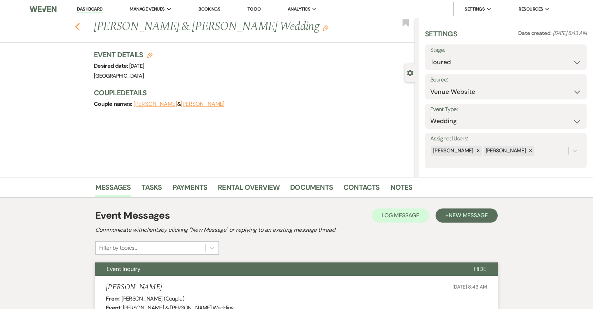
click at [77, 23] on icon "Previous" at bounding box center [77, 27] width 5 height 8
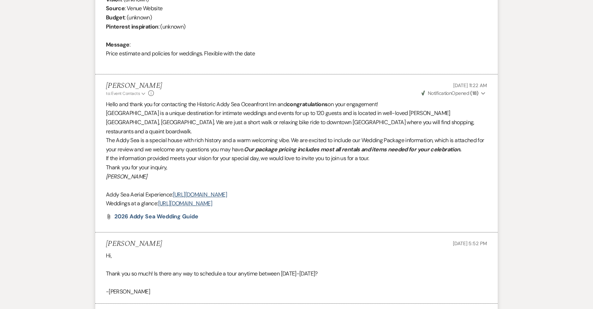
select select "5"
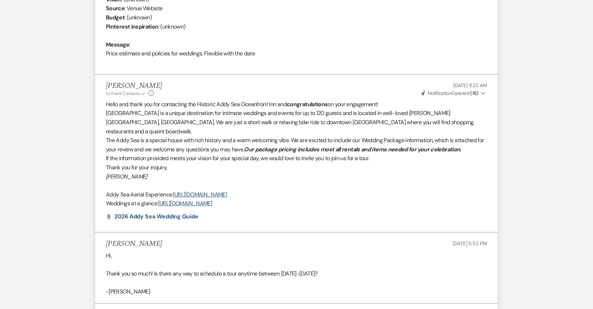
select select "5"
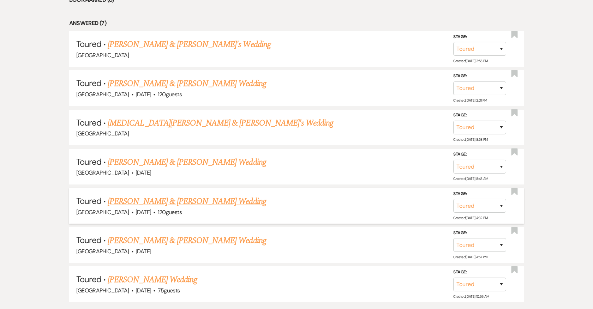
click at [181, 195] on link "Jack Williamson & Katie Crowley's Wedding" at bounding box center [187, 201] width 158 height 13
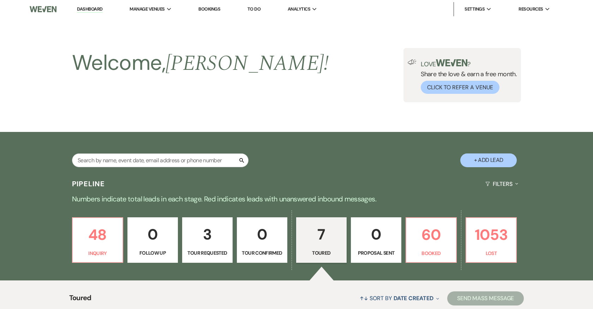
select select "5"
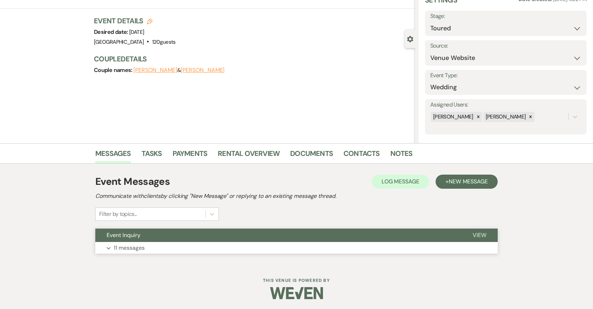
click at [255, 241] on button "Event Inquiry" at bounding box center [278, 235] width 366 height 13
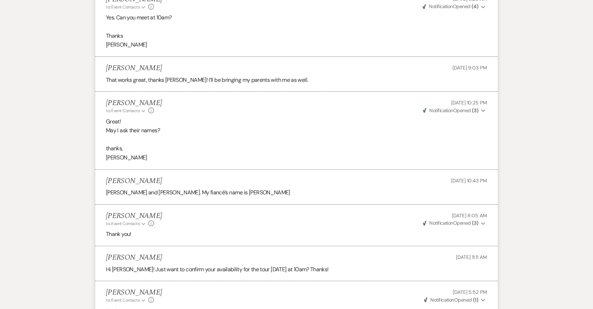
scroll to position [934, 0]
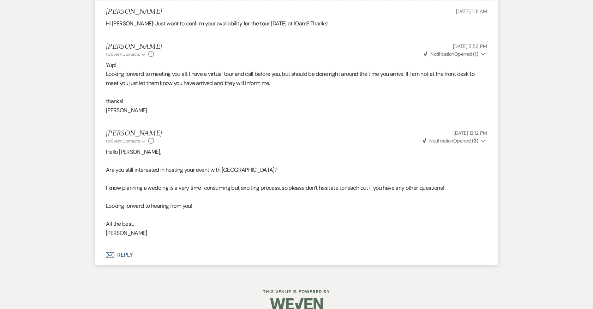
click at [128, 245] on button "Envelope Reply" at bounding box center [296, 255] width 402 height 20
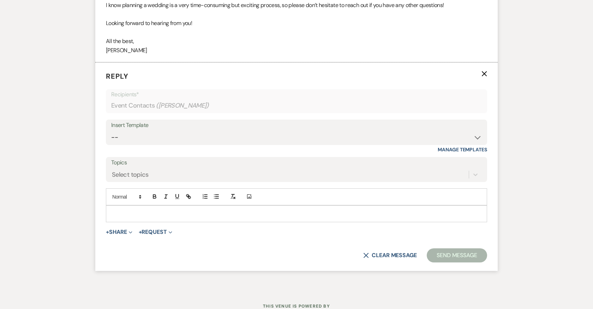
scroll to position [1117, 0]
click at [229, 210] on p at bounding box center [297, 214] width 370 height 8
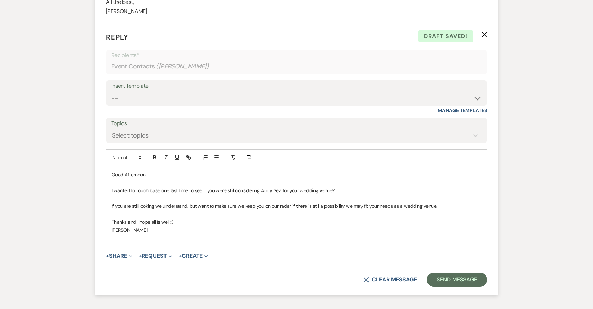
scroll to position [1157, 0]
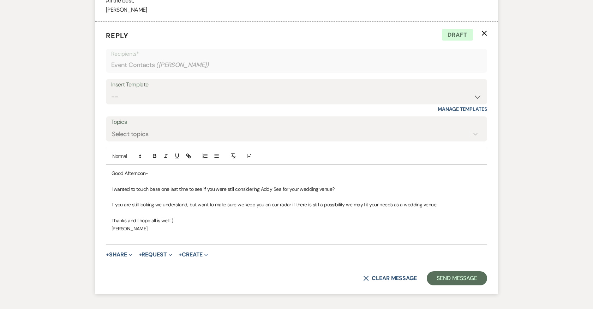
click at [195, 202] on span "If you are still looking we understand, but want to make sure we keep you on ou…" at bounding box center [274, 205] width 325 height 6
drag, startPoint x: 248, startPoint y: 192, endPoint x: 244, endPoint y: 192, distance: 3.9
click at [244, 202] on span "If you are still looking we understand, but we want to make sure we keep you on…" at bounding box center [278, 205] width 333 height 6
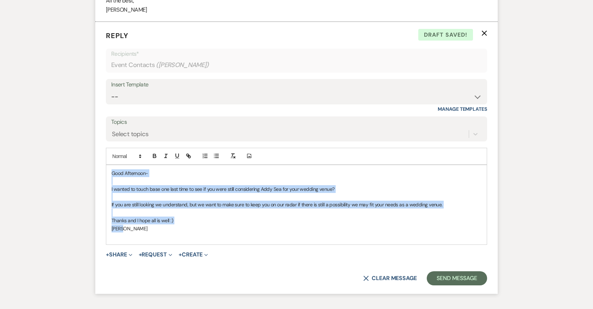
drag, startPoint x: 128, startPoint y: 219, endPoint x: 105, endPoint y: 162, distance: 61.6
click at [105, 162] on form "Reply X Draft saved! Recipients* Event Contacts ( Katie Crowley ) Insert Templa…" at bounding box center [296, 158] width 402 height 272
copy div "Good Afternoon- I wanted to touch base one last time to see if you were still c…"
click at [462, 271] on button "Send Message" at bounding box center [457, 278] width 60 height 14
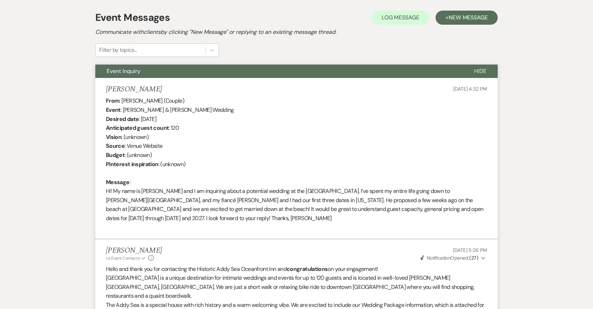
scroll to position [0, 0]
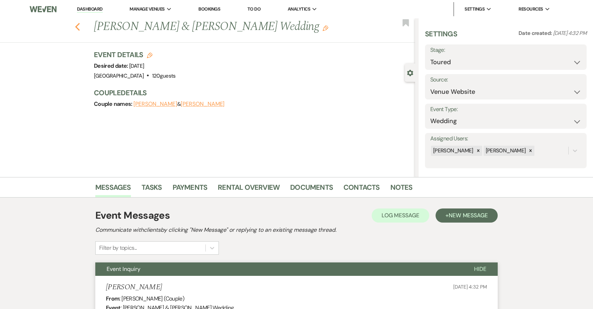
click at [79, 27] on icon "Previous" at bounding box center [77, 27] width 5 height 8
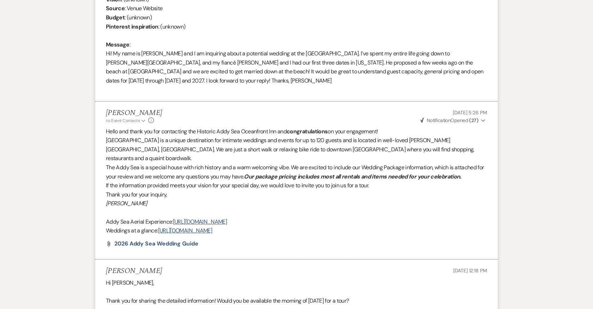
select select "5"
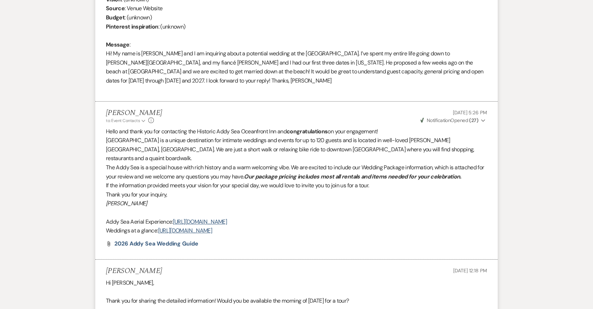
select select "5"
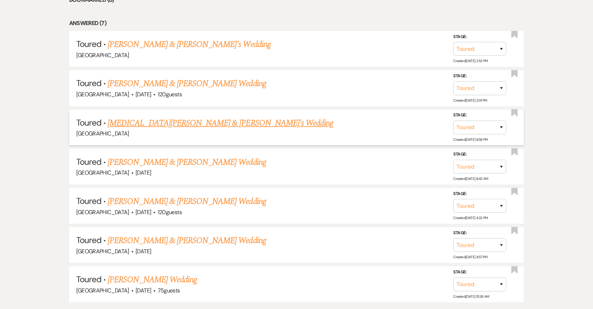
click at [174, 122] on link "Alli Perkins & Fiance's Wedding" at bounding box center [221, 123] width 226 height 13
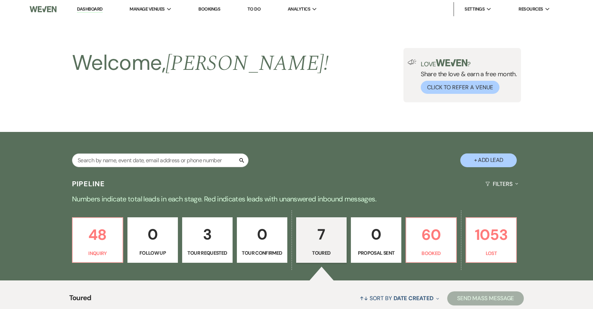
select select "5"
select select "17"
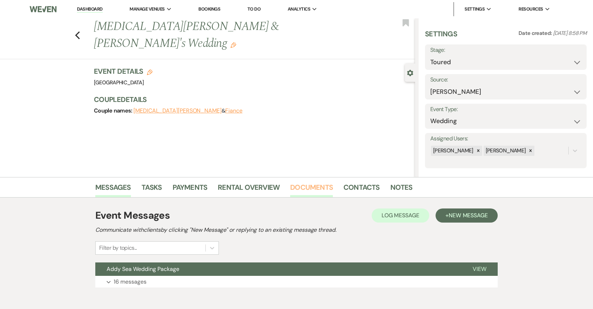
scroll to position [34, 0]
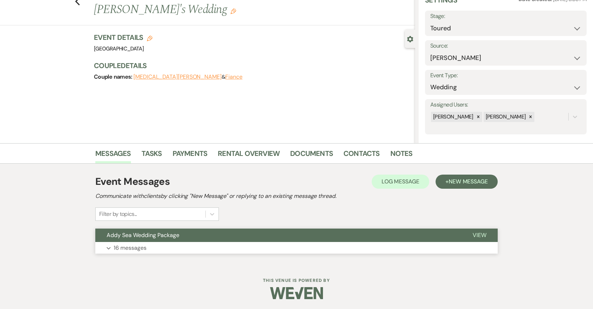
click at [295, 246] on button "Expand 16 messages" at bounding box center [296, 248] width 402 height 12
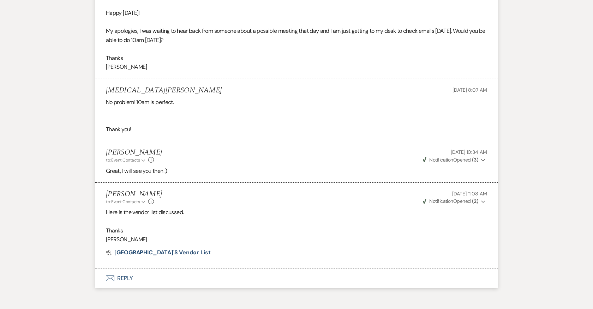
scroll to position [2703, 0]
click at [122, 267] on button "Envelope Reply" at bounding box center [296, 277] width 402 height 20
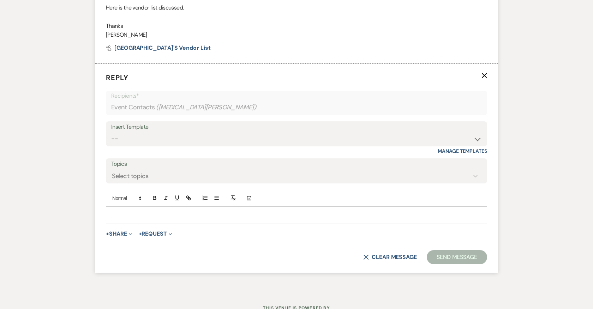
scroll to position [2908, 0]
click at [195, 211] on p at bounding box center [297, 215] width 370 height 8
paste div
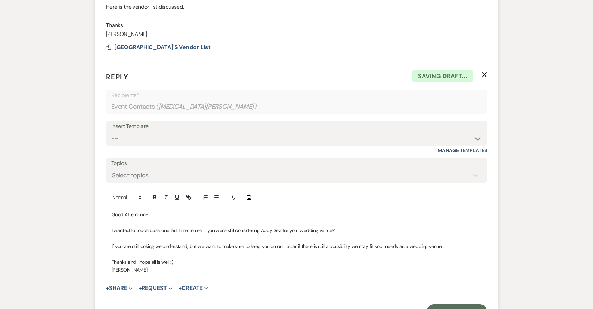
click at [158, 227] on span "I wanted to touch base one last time to see if you were still considering Addy …" at bounding box center [223, 230] width 223 height 6
drag, startPoint x: 282, startPoint y: 217, endPoint x: 333, endPoint y: 217, distance: 50.5
click at [333, 227] on span "I wanted to touch base to let you know someone is looking at the June dates and…" at bounding box center [284, 230] width 345 height 6
drag, startPoint x: 325, startPoint y: 217, endPoint x: 282, endPoint y: 217, distance: 43.1
click at [282, 227] on span "I wanted to touch base to let you know someone is looking at the June dates and…" at bounding box center [284, 230] width 345 height 6
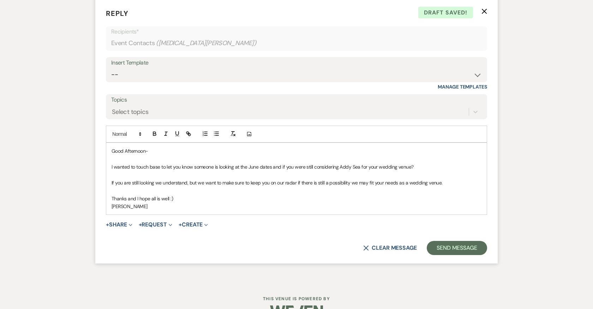
scroll to position [2977, 0]
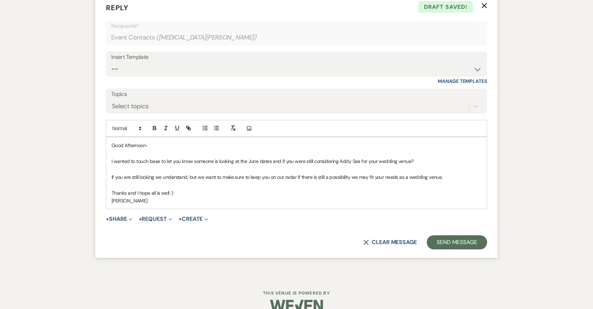
click at [306, 189] on p "Thanks and I hope all is well :)" at bounding box center [297, 193] width 370 height 8
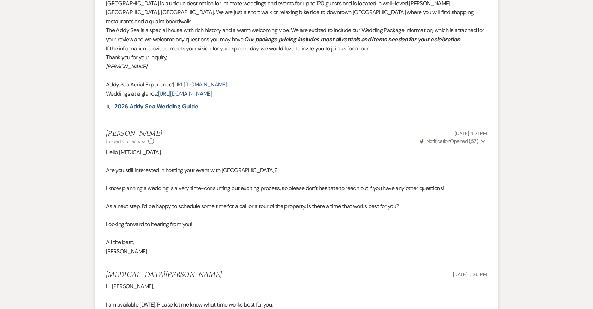
scroll to position [0, 0]
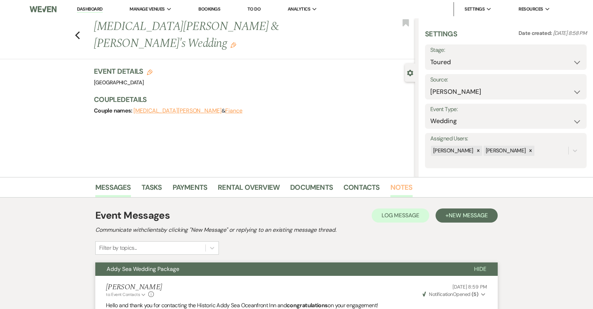
click at [395, 183] on link "Notes" at bounding box center [401, 190] width 22 height 16
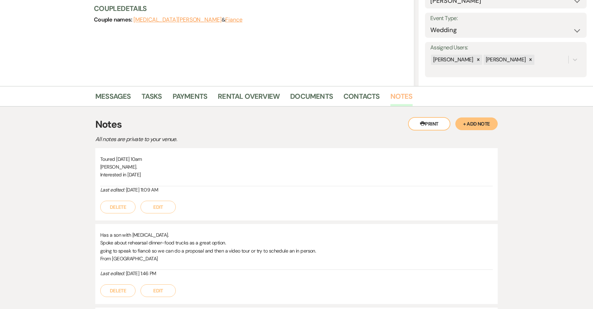
scroll to position [93, 0]
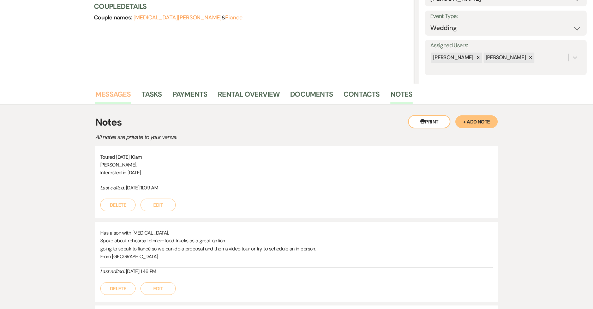
click at [105, 94] on link "Messages" at bounding box center [113, 97] width 36 height 16
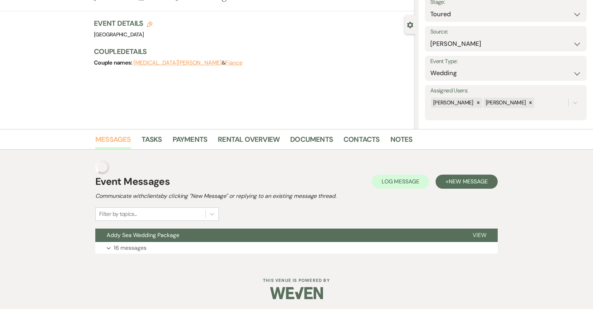
scroll to position [34, 0]
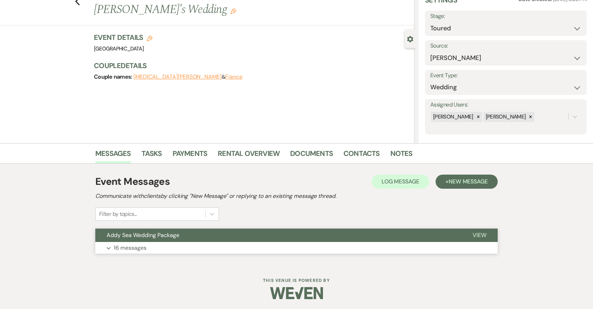
click at [236, 248] on button "Expand 16 messages" at bounding box center [296, 248] width 402 height 12
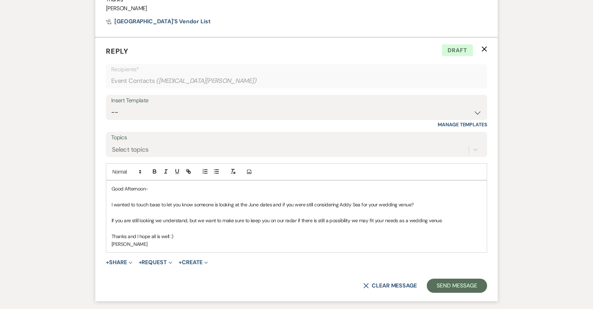
scroll to position [2977, 0]
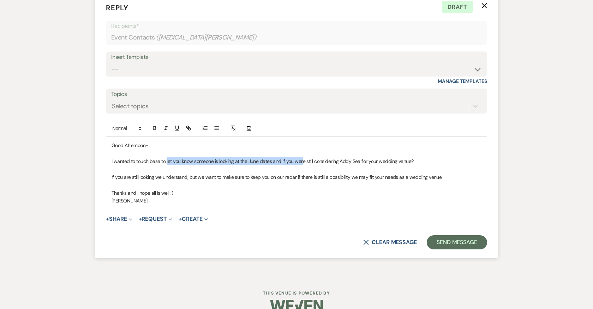
drag, startPoint x: 167, startPoint y: 146, endPoint x: 301, endPoint y: 147, distance: 134.5
click at [301, 157] on p "I wanted to touch base to let you know someone is looking at the June dates and…" at bounding box center [297, 161] width 370 height 8
click at [286, 157] on p "I wanted to touch base to see if you have any follow up questions after meeting…" at bounding box center [297, 161] width 370 height 8
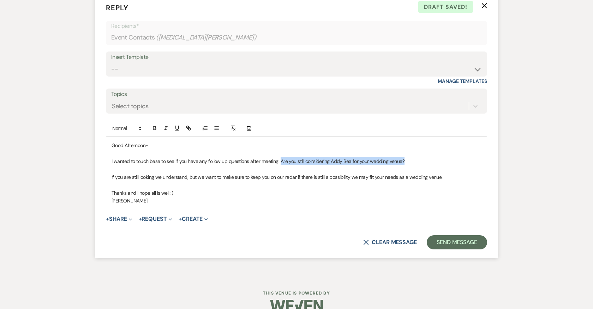
drag, startPoint x: 410, startPoint y: 147, endPoint x: 279, endPoint y: 149, distance: 131.3
click at [279, 157] on p "I wanted to touch base to see if you have any follow up questions after meeting…" at bounding box center [297, 161] width 370 height 8
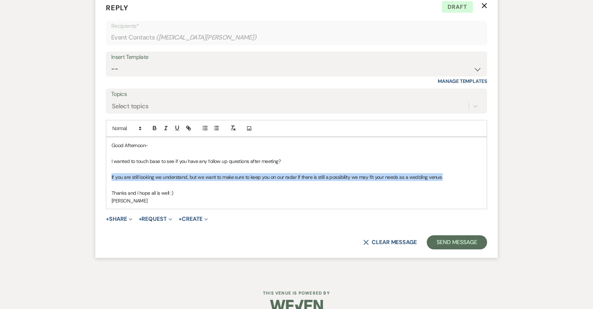
drag, startPoint x: 444, startPoint y: 164, endPoint x: 108, endPoint y: 163, distance: 336.4
click at [108, 163] on div "Good Afternoon- I wanted to touch base to see if you have any follow up questio…" at bounding box center [296, 173] width 381 height 72
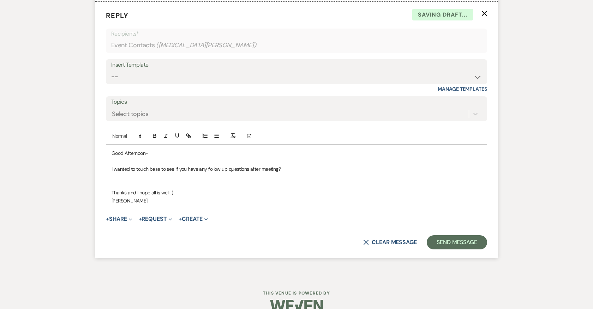
scroll to position [2961, 0]
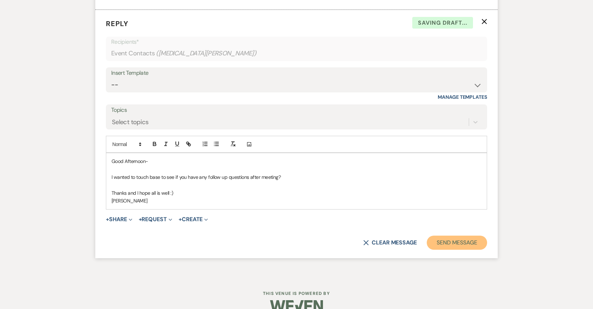
click at [450, 236] on button "Send Message" at bounding box center [457, 243] width 60 height 14
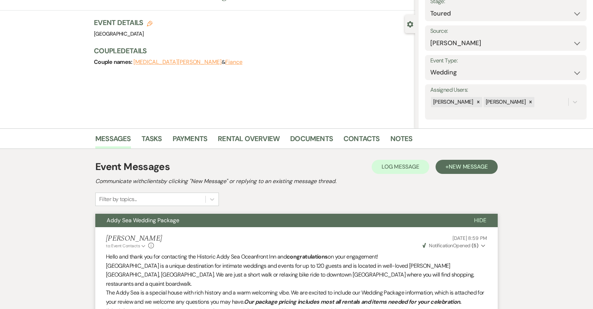
scroll to position [0, 0]
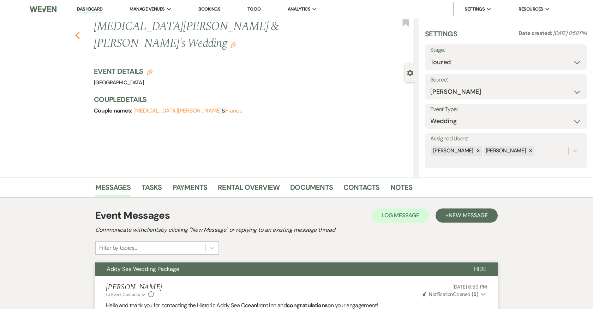
click at [76, 31] on icon "Previous" at bounding box center [77, 35] width 5 height 8
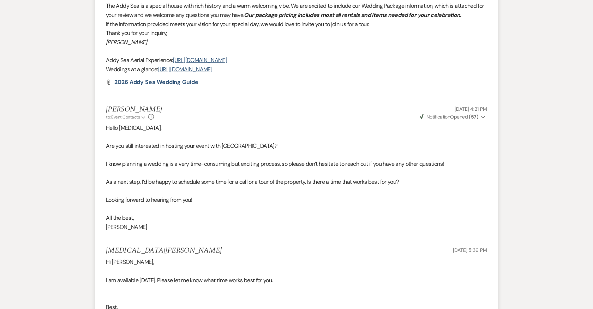
select select "5"
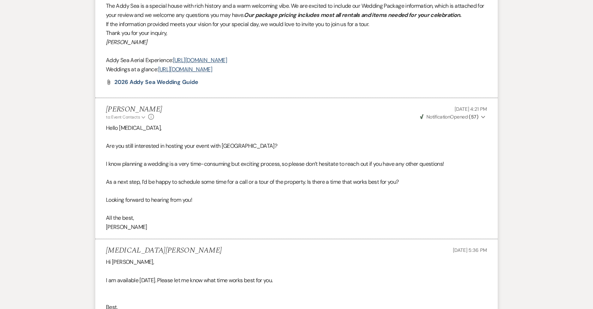
select select "5"
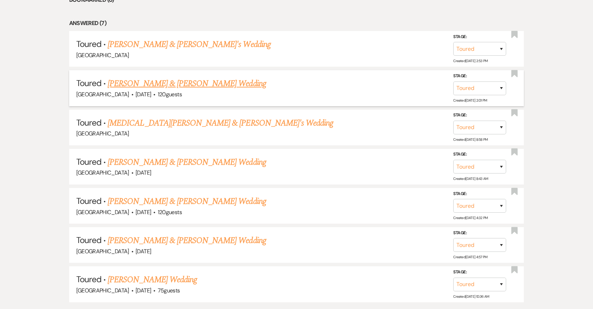
click at [190, 82] on link "Robert DeAngelis & Emily Mitchell's Wedding" at bounding box center [187, 83] width 158 height 13
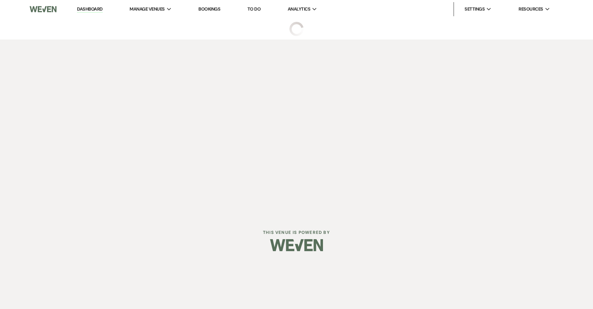
select select "5"
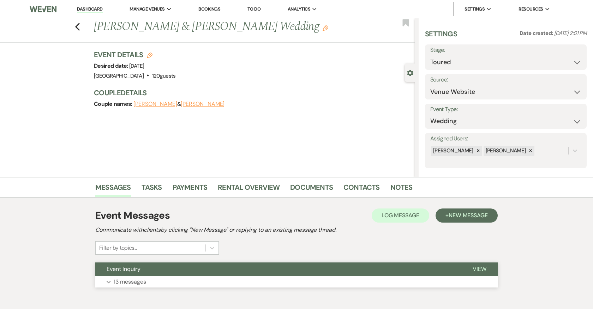
click at [253, 282] on button "Expand 13 messages" at bounding box center [296, 282] width 402 height 12
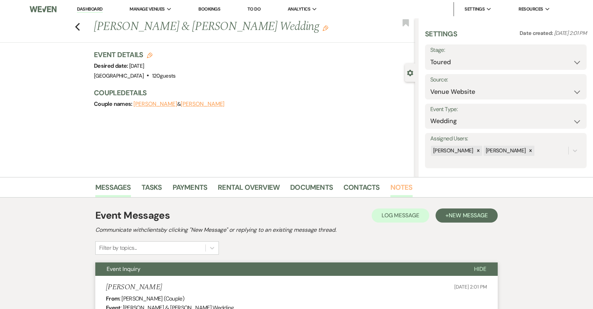
click at [401, 194] on link "Notes" at bounding box center [401, 190] width 22 height 16
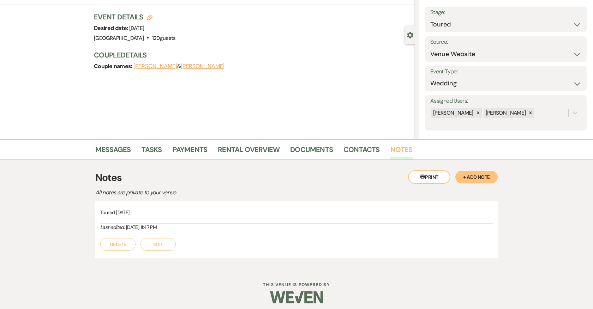
scroll to position [39, 0]
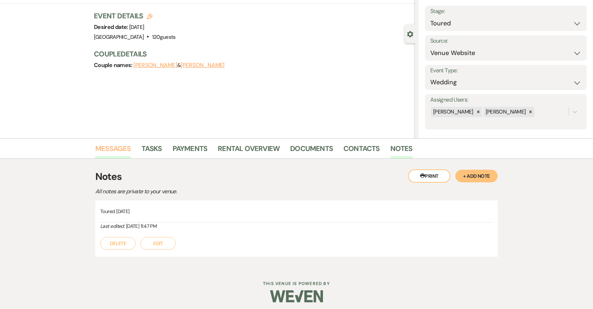
click at [108, 149] on link "Messages" at bounding box center [113, 151] width 36 height 16
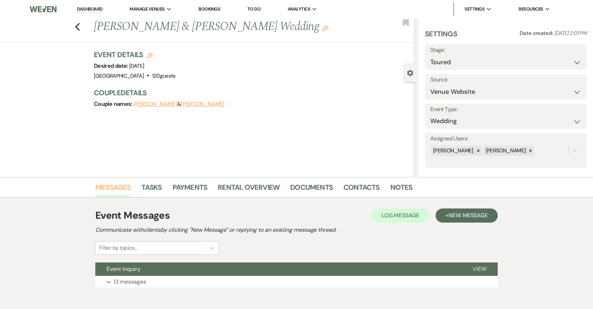
scroll to position [34, 0]
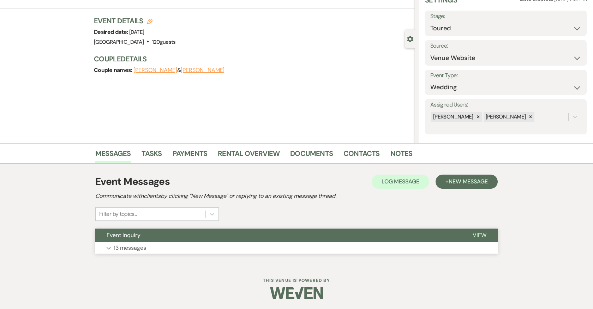
click at [146, 246] on button "Expand 13 messages" at bounding box center [296, 248] width 402 height 12
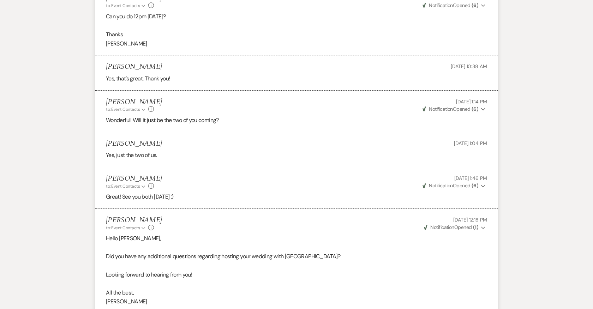
scroll to position [1071, 0]
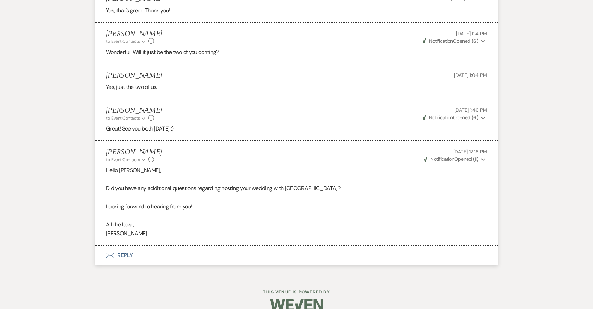
click at [466, 156] on span "Weven Check Notification Opened ( 1 )" at bounding box center [451, 159] width 54 height 6
click at [127, 246] on button "Envelope Reply" at bounding box center [296, 256] width 402 height 20
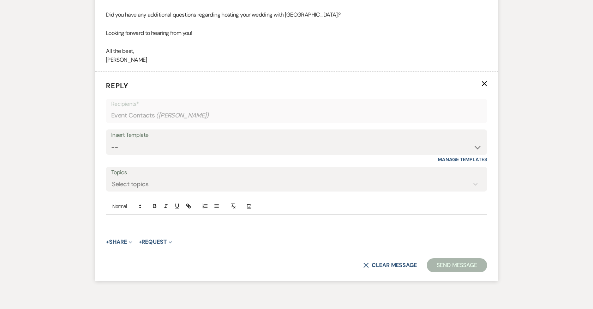
scroll to position [1254, 0]
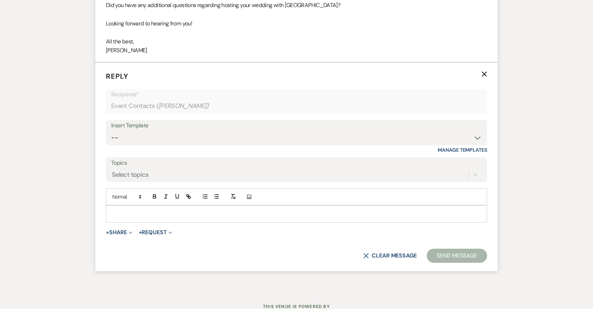
click at [148, 210] on p at bounding box center [297, 214] width 370 height 8
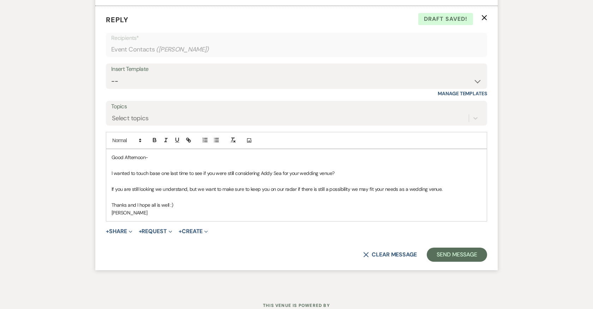
scroll to position [1313, 0]
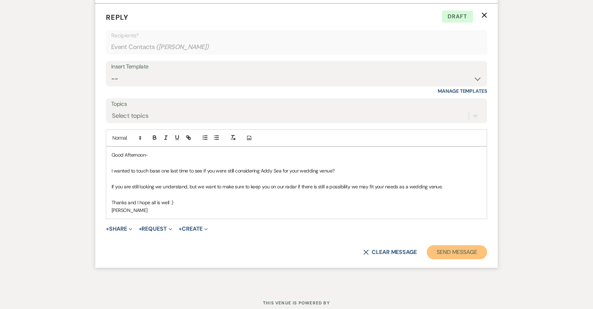
click at [445, 245] on button "Send Message" at bounding box center [457, 252] width 60 height 14
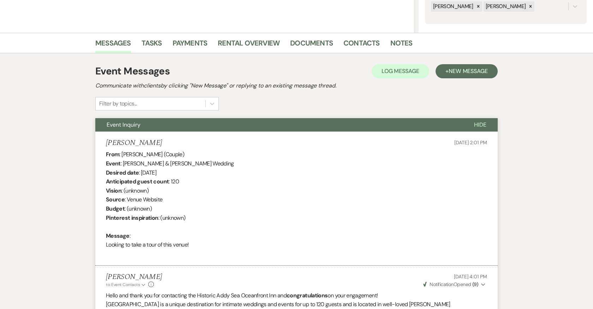
scroll to position [0, 0]
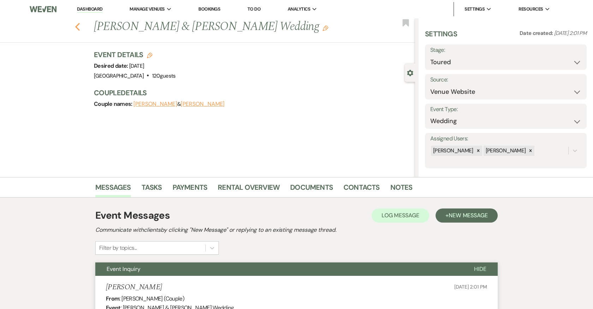
click at [77, 25] on icon "Previous" at bounding box center [77, 27] width 5 height 8
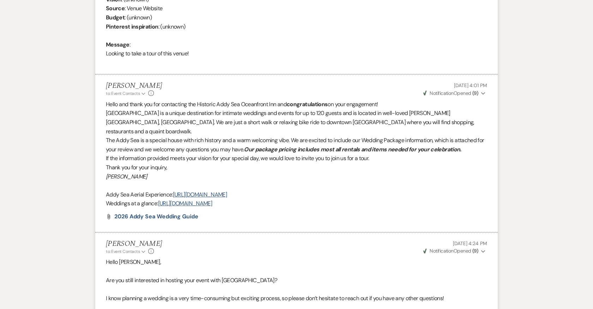
select select "5"
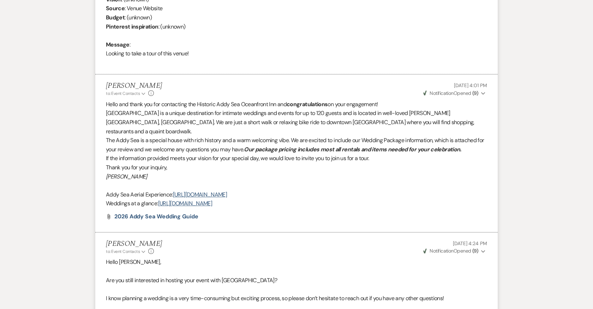
select select "5"
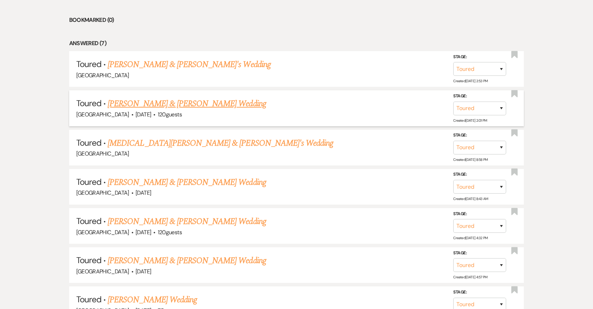
scroll to position [307, 0]
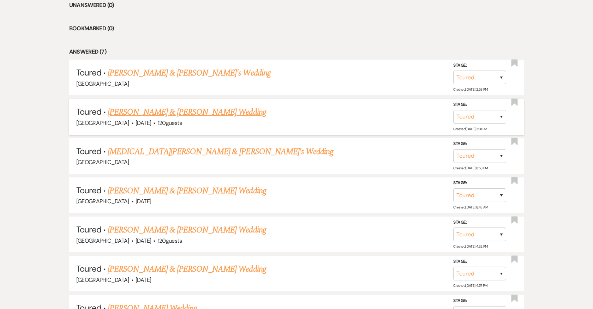
click at [194, 72] on link "Kathleen Cooper & Josh's Wedding" at bounding box center [189, 73] width 163 height 13
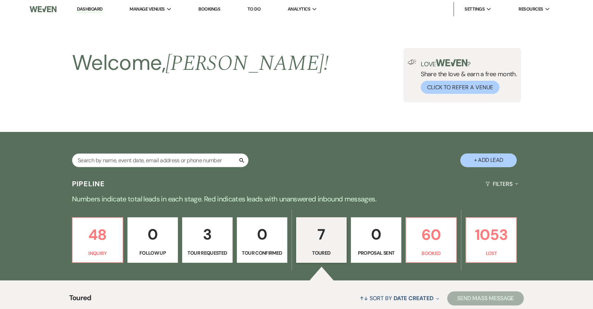
select select "5"
select select "12"
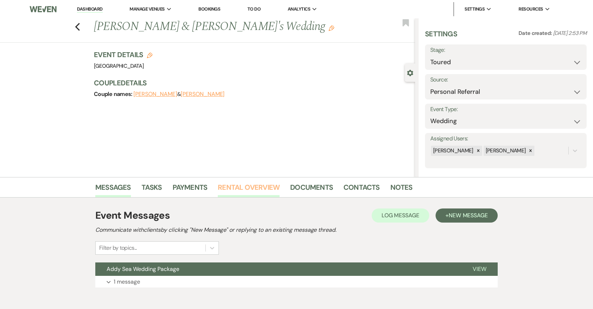
scroll to position [34, 0]
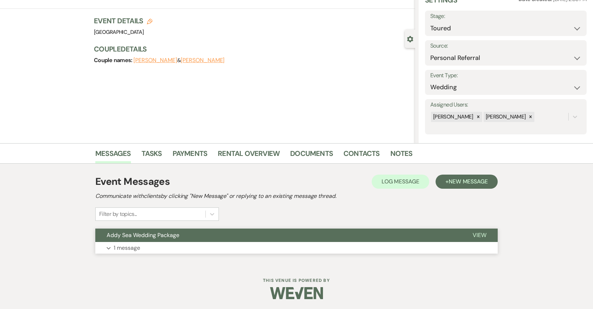
click at [220, 244] on button "Expand 1 message" at bounding box center [296, 248] width 402 height 12
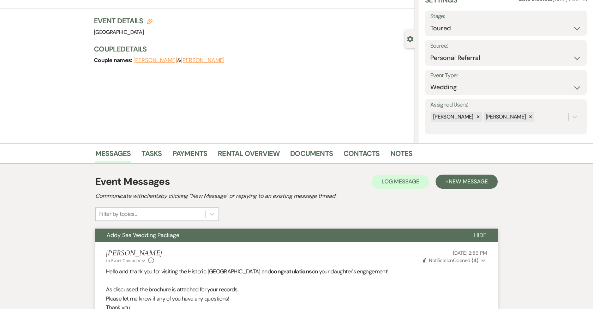
scroll to position [172, 0]
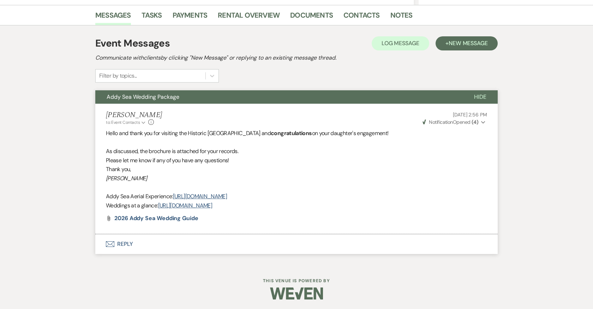
click at [122, 242] on button "Envelope Reply" at bounding box center [296, 244] width 402 height 20
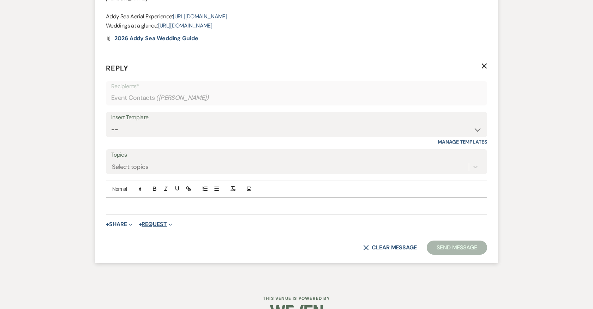
scroll to position [355, 0]
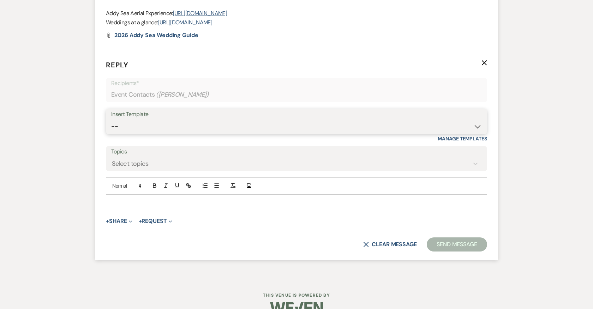
click at [184, 126] on select "-- 2024-25 Follow Up Buy Out Details Menu Tasting Invite Booking Email 2025-Wed…" at bounding box center [296, 127] width 371 height 14
click at [111, 120] on select "-- 2024-25 Follow Up Buy Out Details Menu Tasting Invite Booking Email 2025-Wed…" at bounding box center [296, 127] width 371 height 14
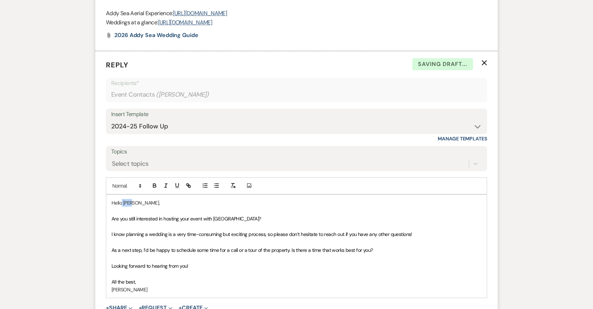
drag, startPoint x: 133, startPoint y: 202, endPoint x: 121, endPoint y: 202, distance: 11.3
click at [121, 202] on p "Hello Jane," at bounding box center [297, 203] width 370 height 8
drag, startPoint x: 112, startPoint y: 217, endPoint x: 118, endPoint y: 217, distance: 6.0
click at [118, 217] on span "Are you still interested in hosting your event with Addy Sea Historic Oceanfron…" at bounding box center [187, 219] width 150 height 6
click at [170, 134] on div "Insert Template -- 2024-25 Follow Up Buy Out Details Menu Tasting Invite Bookin…" at bounding box center [296, 125] width 381 height 33
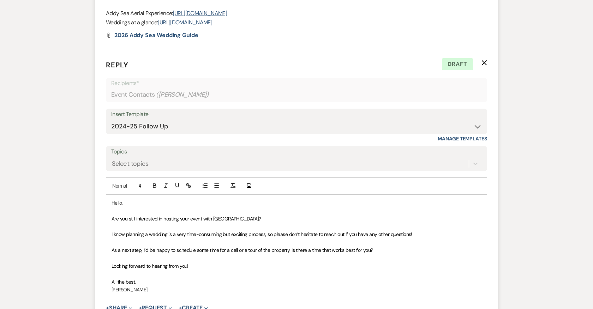
click at [171, 116] on div "Insert Template" at bounding box center [296, 114] width 371 height 10
click at [170, 127] on select "-- 2024-25 Follow Up Buy Out Details Menu Tasting Invite Booking Email 2025-Wed…" at bounding box center [296, 127] width 371 height 14
select select "3390"
click at [111, 120] on select "-- 2024-25 Follow Up Buy Out Details Menu Tasting Invite Booking Email 2025-Wed…" at bounding box center [296, 127] width 371 height 14
drag, startPoint x: 132, startPoint y: 203, endPoint x: 122, endPoint y: 203, distance: 9.2
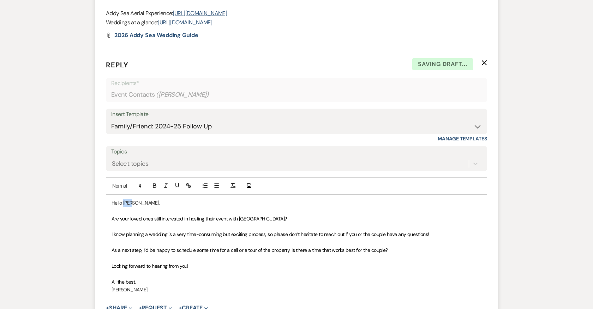
click at [122, 203] on p "Hello Jane," at bounding box center [297, 203] width 370 height 8
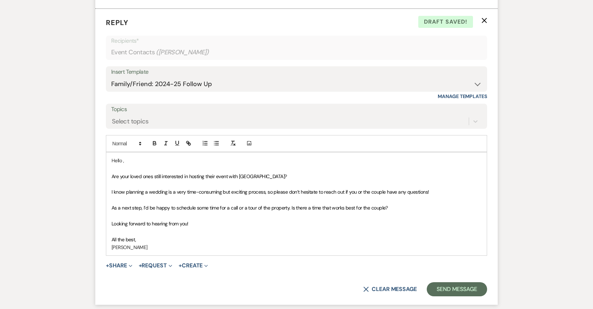
scroll to position [401, 0]
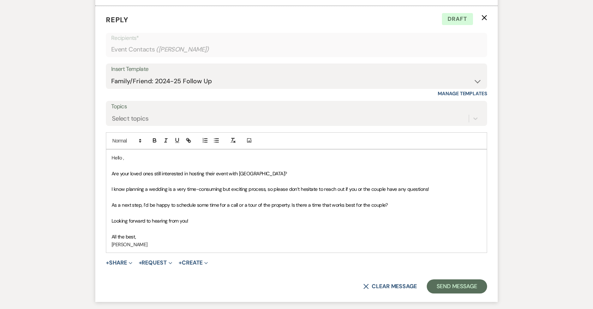
drag, startPoint x: 389, startPoint y: 205, endPoint x: 101, endPoint y: 205, distance: 288.4
click at [101, 205] on form "Reply X Draft Recipients* Event Contacts ( Jane Cooper ) Insert Template -- 202…" at bounding box center [296, 154] width 402 height 296
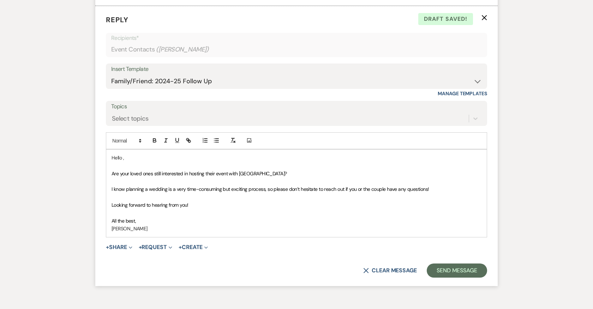
click at [188, 203] on span "Looking forward to hearing from you!" at bounding box center [150, 205] width 77 height 6
click at [454, 270] on button "Send Message" at bounding box center [457, 271] width 60 height 14
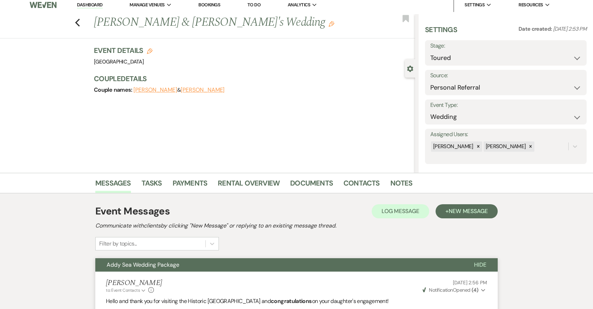
scroll to position [0, 0]
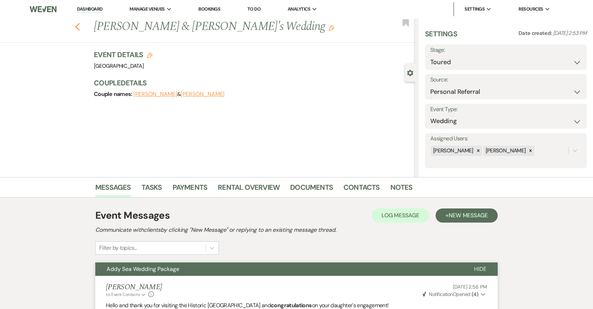
click at [80, 25] on icon "Previous" at bounding box center [77, 27] width 5 height 8
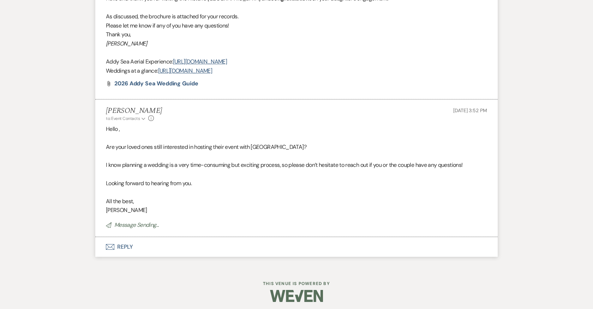
select select "5"
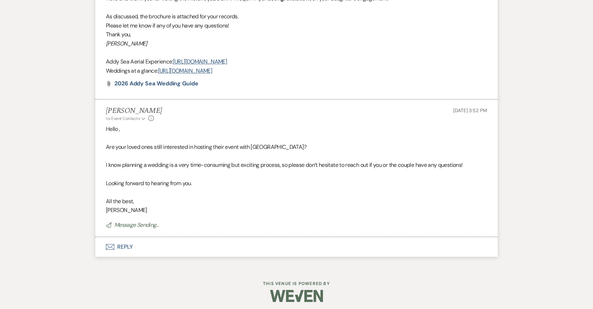
select select "5"
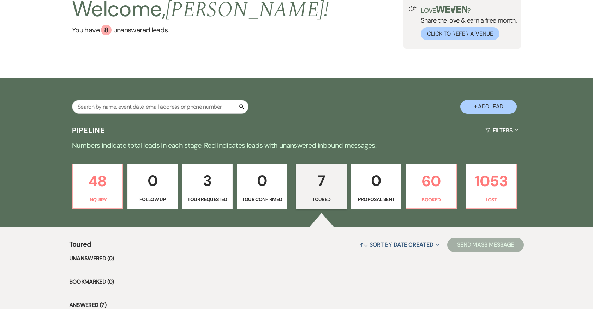
scroll to position [54, 0]
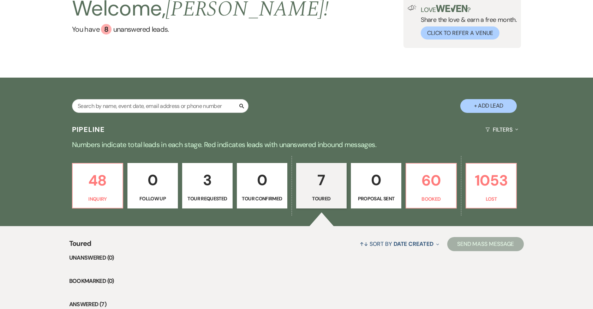
click at [213, 187] on p "3" at bounding box center [207, 180] width 41 height 24
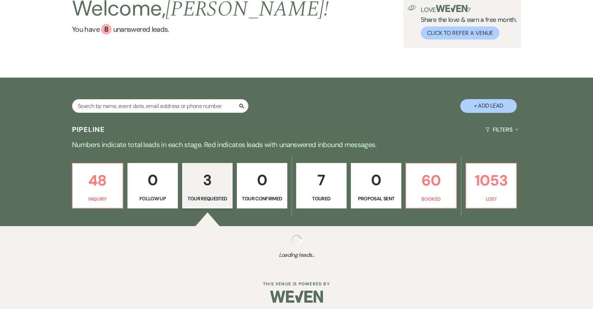
select select "2"
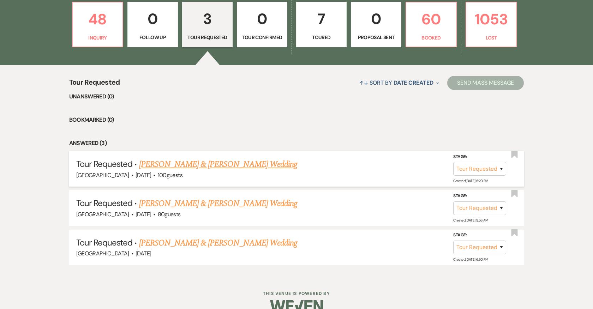
scroll to position [222, 0]
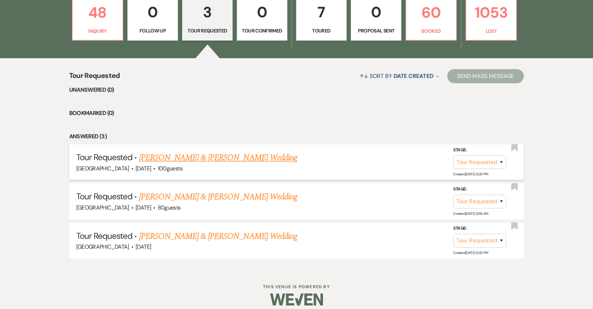
click at [224, 157] on link "Taylor Vlasic & Eric Nixon's Wedding" at bounding box center [218, 157] width 158 height 13
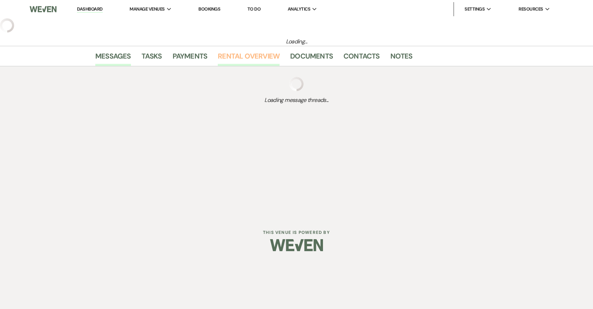
select select "2"
select select "5"
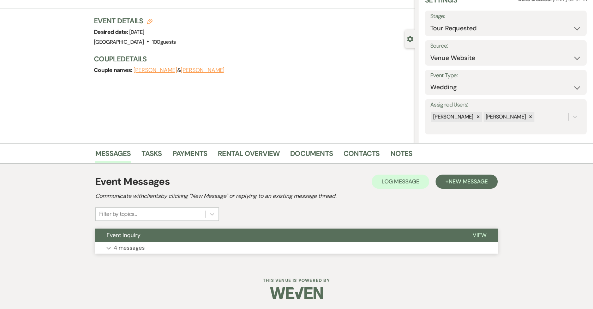
click at [229, 244] on button "Expand 4 messages" at bounding box center [296, 248] width 402 height 12
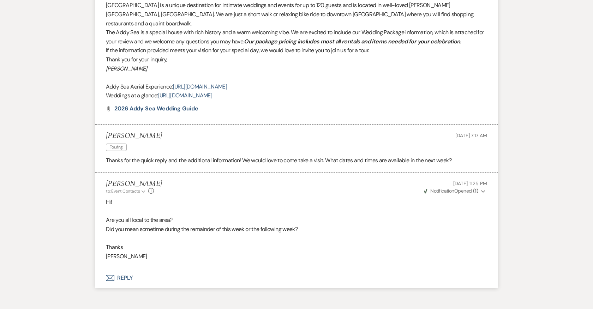
scroll to position [468, 0]
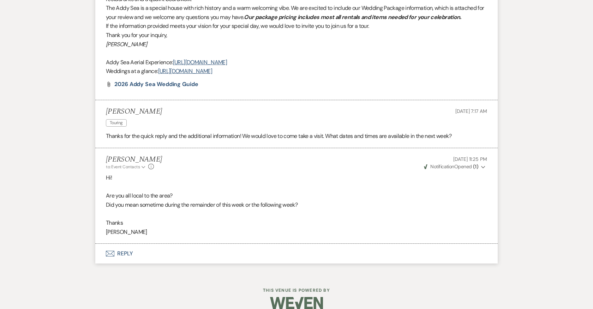
click at [125, 244] on button "Envelope Reply" at bounding box center [296, 254] width 402 height 20
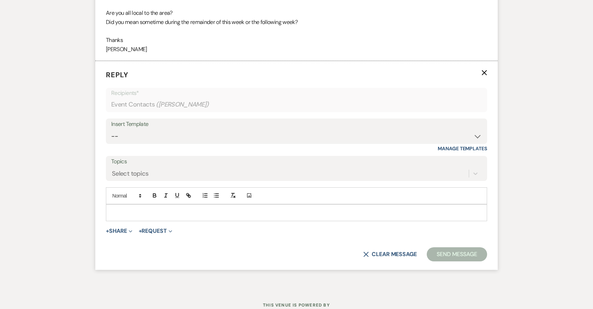
scroll to position [651, 0]
click at [194, 205] on div at bounding box center [296, 212] width 381 height 16
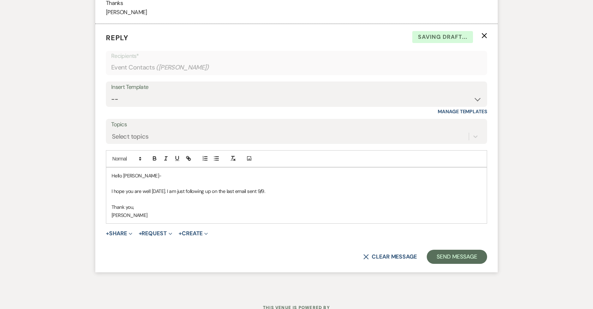
scroll to position [705, 0]
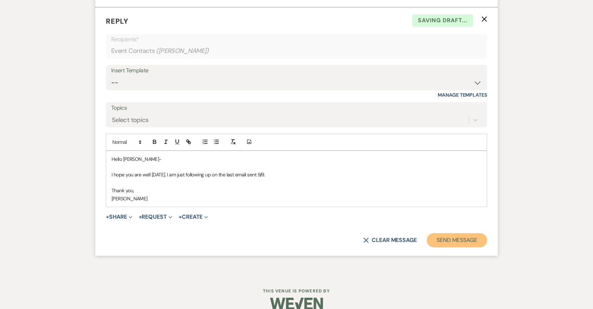
click at [457, 233] on button "Send Message" at bounding box center [457, 240] width 60 height 14
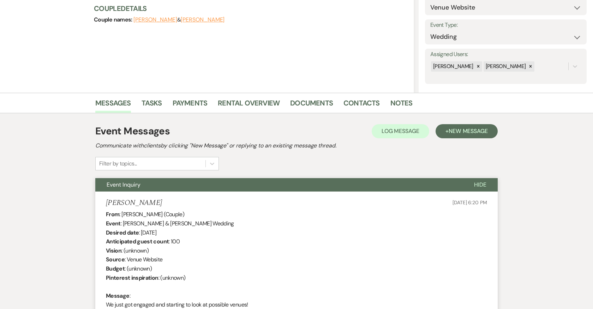
scroll to position [0, 0]
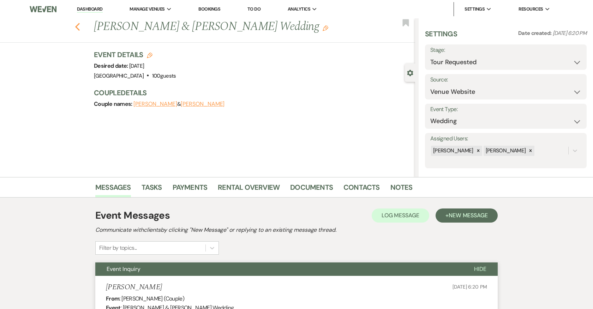
click at [75, 26] on icon "Previous" at bounding box center [77, 27] width 5 height 8
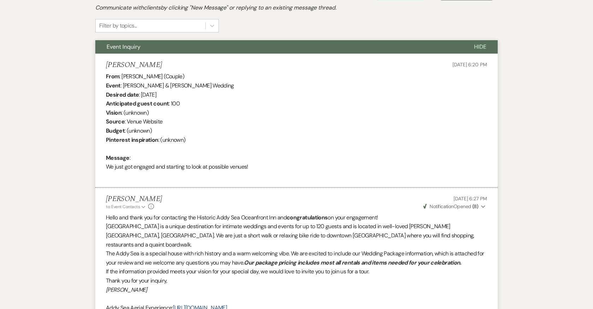
select select "2"
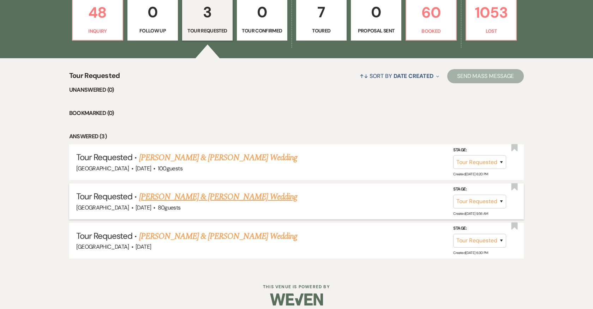
click at [197, 196] on link "Peter Vorel & Megan Robertson's Wedding" at bounding box center [218, 197] width 158 height 13
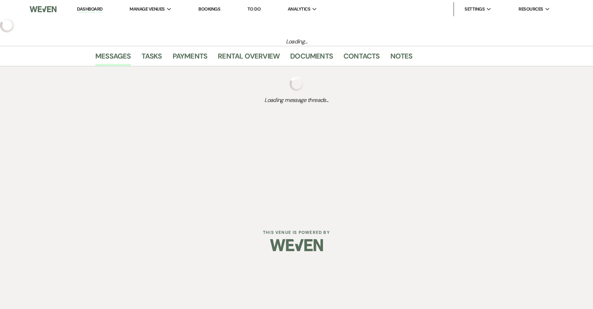
select select "2"
select select "5"
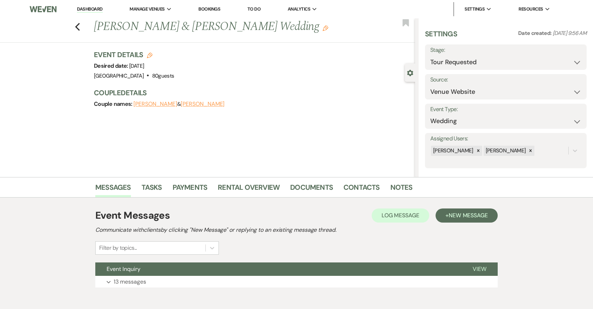
scroll to position [34, 0]
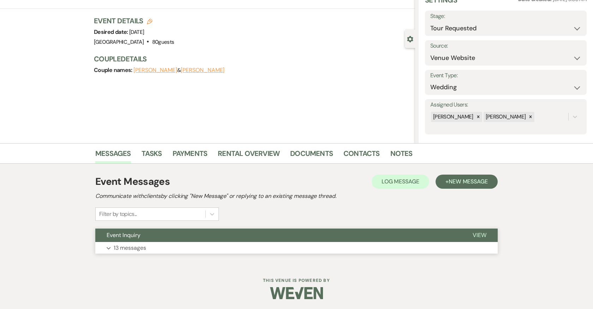
click at [256, 247] on button "Expand 13 messages" at bounding box center [296, 248] width 402 height 12
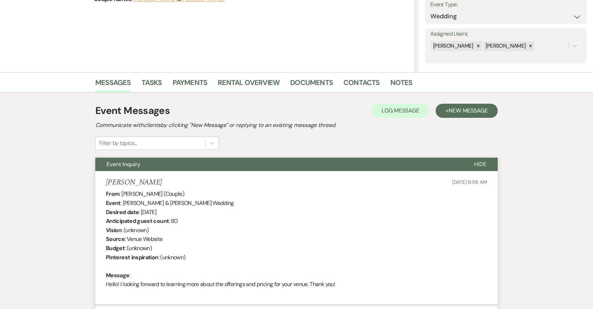
scroll to position [0, 0]
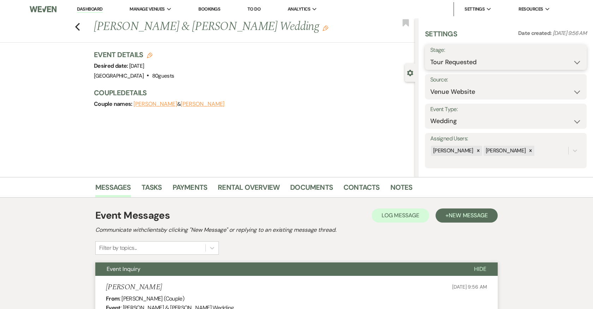
click at [492, 62] on select "Inquiry Follow Up Tour Requested Tour Confirmed Toured Proposal Sent Booked Lost" at bounding box center [505, 62] width 151 height 14
select select "4"
click at [430, 55] on select "Inquiry Follow Up Tour Requested Tour Confirmed Toured Proposal Sent Booked Lost" at bounding box center [505, 62] width 151 height 14
click at [570, 57] on button "Save" at bounding box center [569, 57] width 34 height 14
click at [401, 186] on link "Notes" at bounding box center [401, 190] width 22 height 16
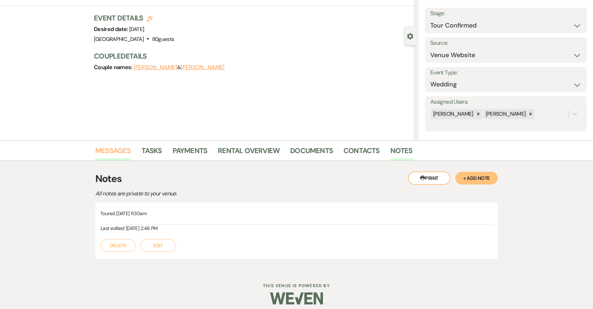
click at [120, 152] on link "Messages" at bounding box center [113, 153] width 36 height 16
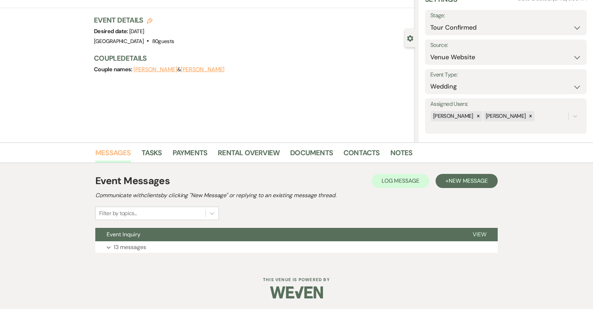
scroll to position [34, 0]
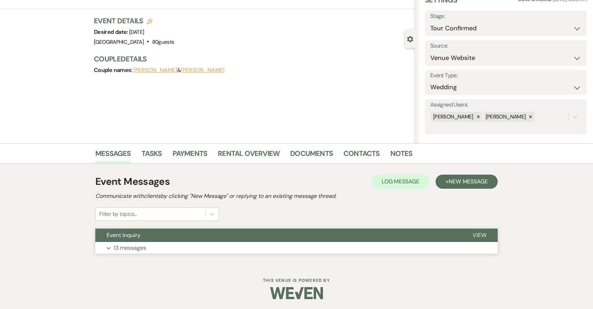
click at [173, 249] on button "Expand 13 messages" at bounding box center [296, 248] width 402 height 12
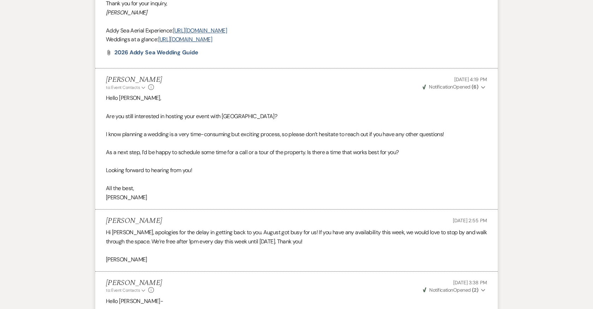
scroll to position [499, 0]
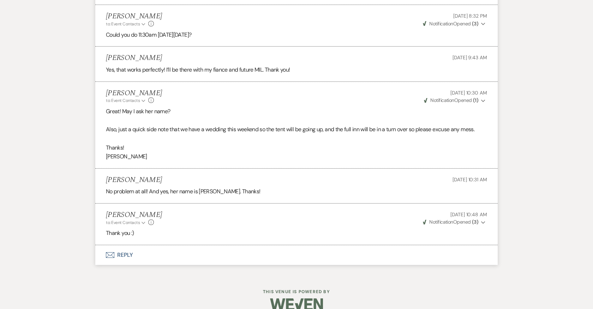
click at [128, 245] on button "Envelope Reply" at bounding box center [296, 255] width 402 height 20
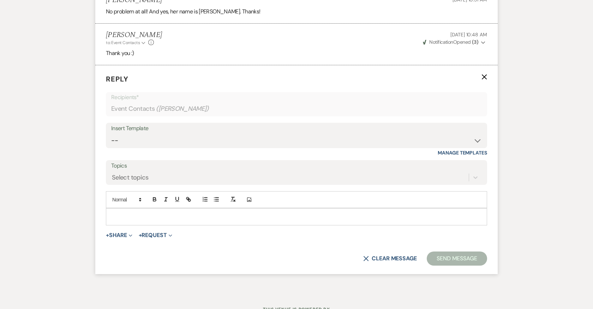
scroll to position [1211, 0]
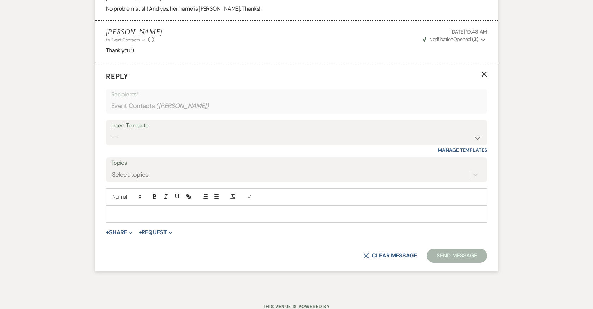
click at [173, 210] on p at bounding box center [297, 214] width 370 height 8
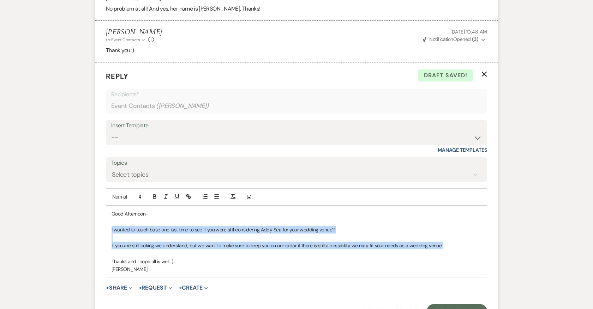
drag, startPoint x: 110, startPoint y: 217, endPoint x: 444, endPoint y: 230, distance: 334.5
click at [444, 230] on div "Good Afternoon- I wanted to touch base one last time to see if you were still c…" at bounding box center [296, 242] width 381 height 72
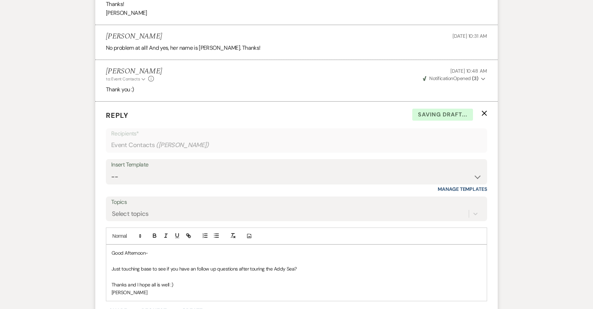
scroll to position [1167, 0]
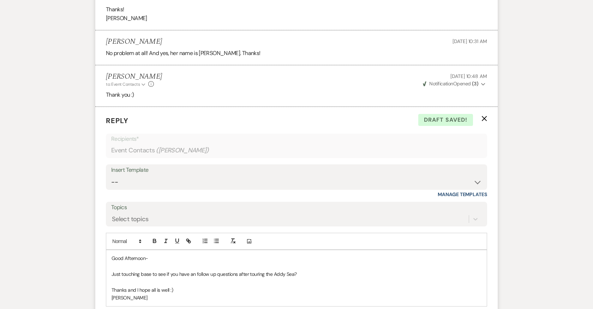
click at [179, 286] on p "Thanks and I hope all is well :)" at bounding box center [297, 290] width 370 height 8
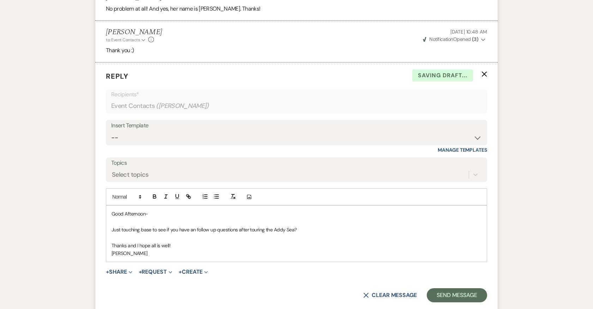
scroll to position [1212, 0]
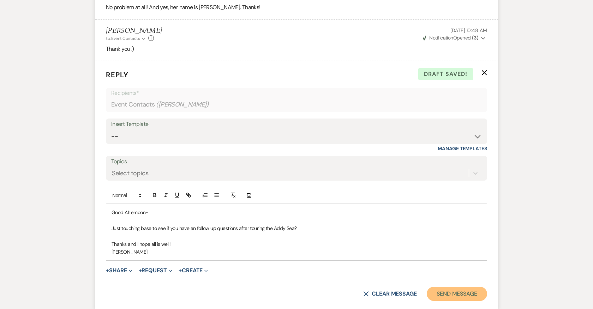
click at [442, 287] on button "Send Message" at bounding box center [457, 294] width 60 height 14
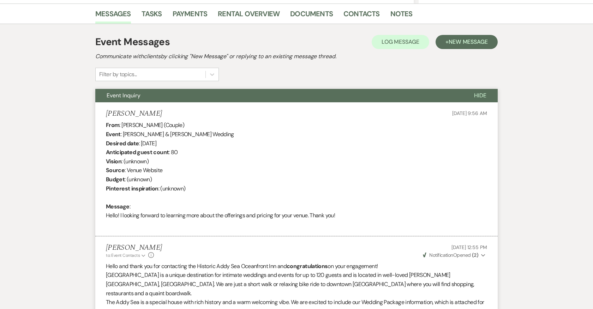
scroll to position [0, 0]
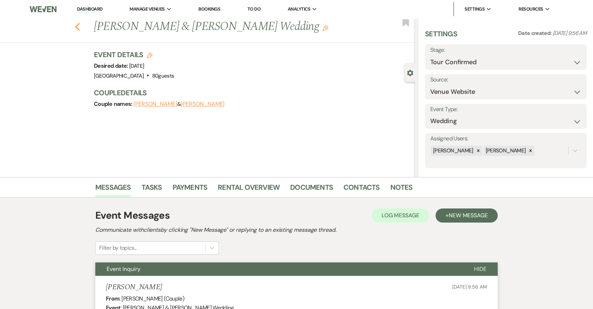
click at [77, 28] on use "button" at bounding box center [77, 27] width 5 height 8
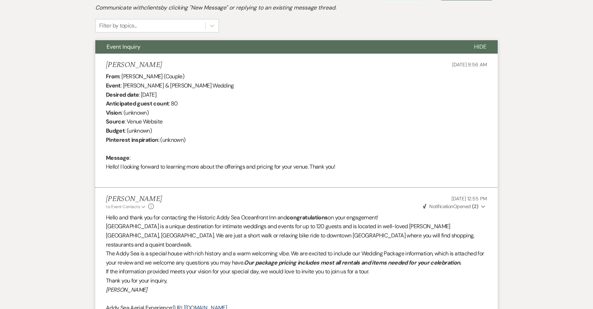
select select "2"
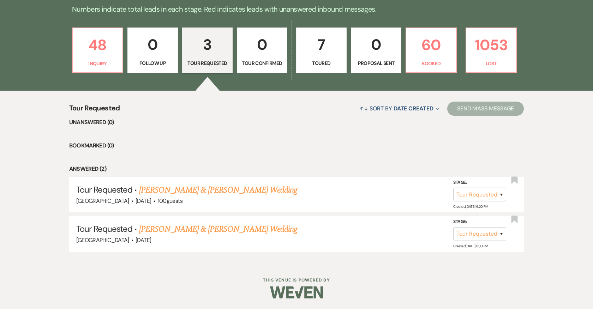
scroll to position [189, 0]
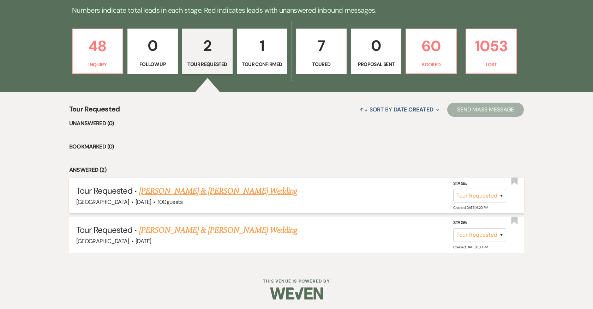
click at [210, 191] on link "Taylor Vlasic & Eric Nixon's Wedding" at bounding box center [218, 191] width 158 height 13
select select "2"
select select "5"
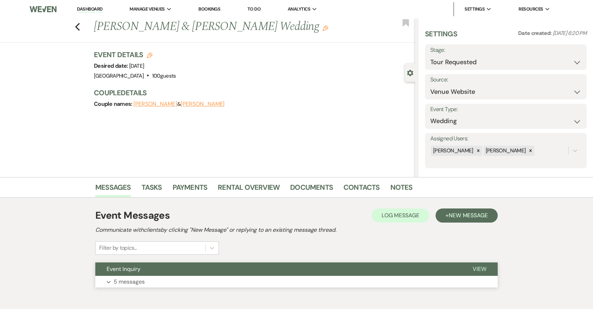
click at [205, 280] on button "Expand 5 messages" at bounding box center [296, 282] width 402 height 12
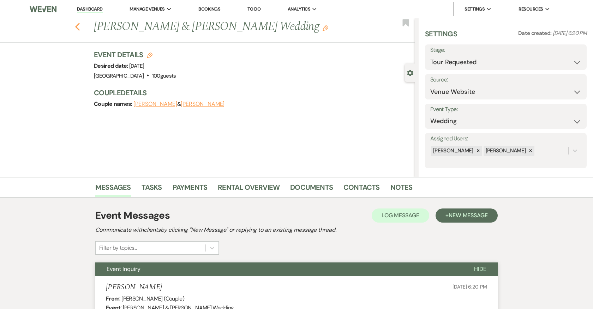
click at [78, 24] on use "button" at bounding box center [77, 27] width 5 height 8
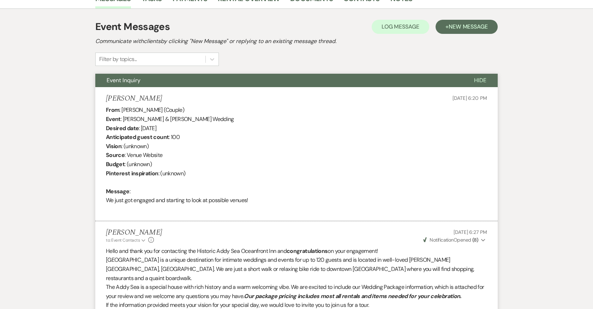
select select "2"
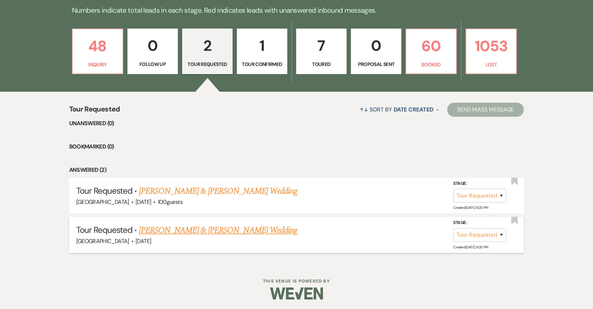
click at [174, 229] on link "Joe Gushen & Heidi Kamp's Wedding" at bounding box center [218, 230] width 158 height 13
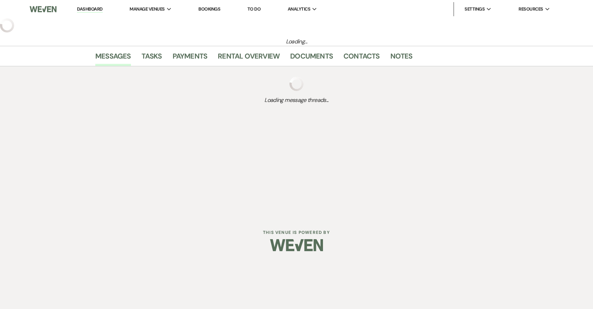
select select "2"
select select "5"
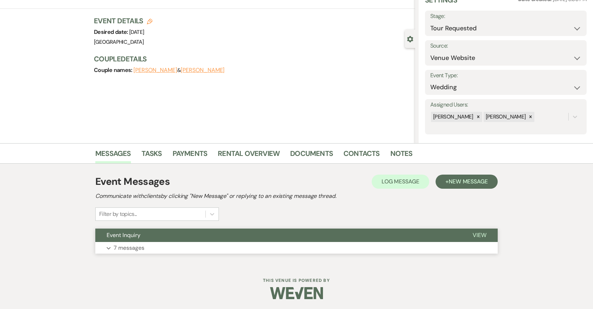
click at [233, 242] on button "Expand 7 messages" at bounding box center [296, 248] width 402 height 12
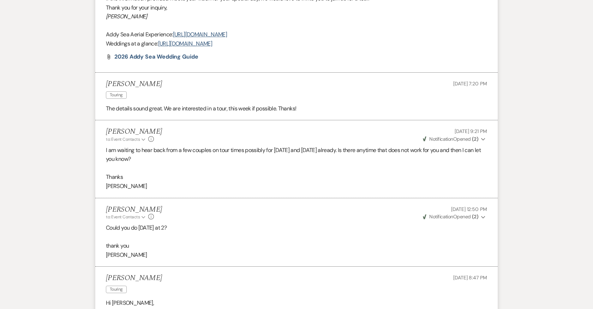
scroll to position [707, 0]
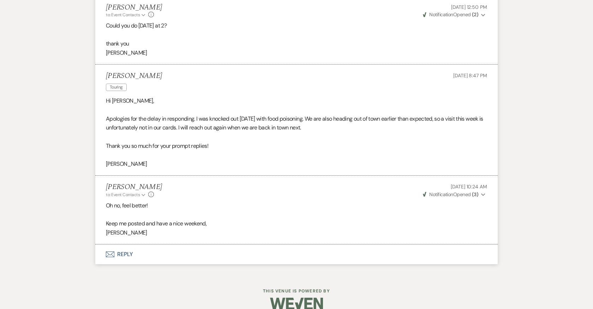
click at [123, 245] on button "Envelope Reply" at bounding box center [296, 255] width 402 height 20
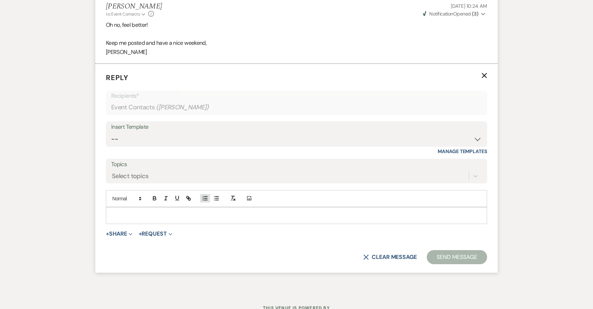
scroll to position [890, 0]
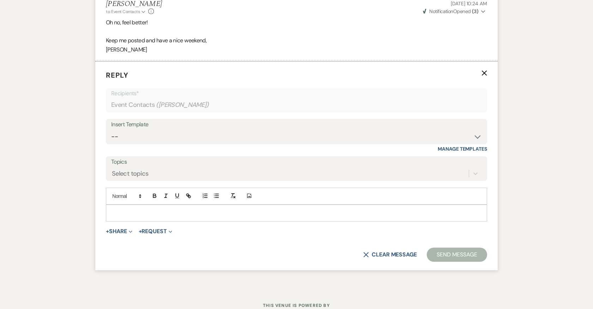
click at [213, 209] on p at bounding box center [297, 213] width 370 height 8
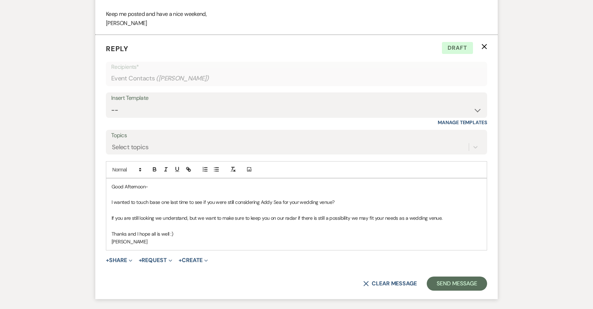
scroll to position [917, 0]
click at [455, 276] on button "Send Message" at bounding box center [457, 283] width 60 height 14
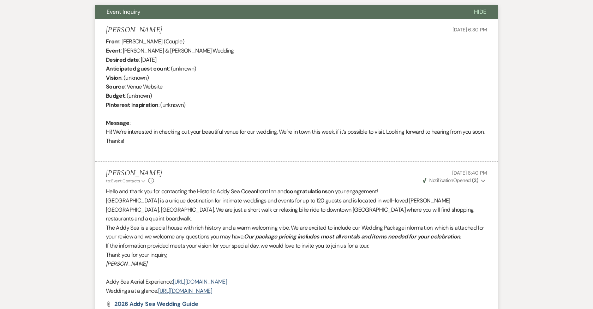
scroll to position [0, 0]
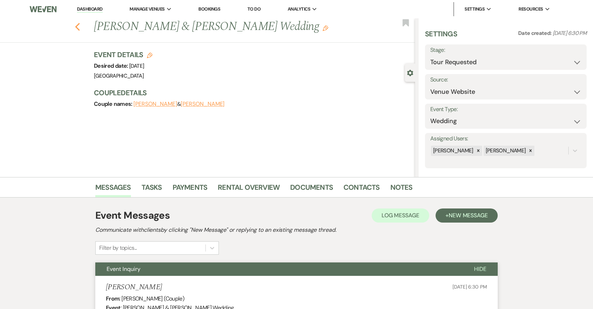
click at [76, 28] on icon "Previous" at bounding box center [77, 27] width 5 height 8
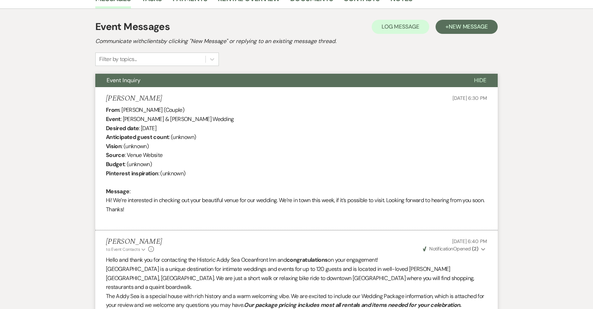
select select "2"
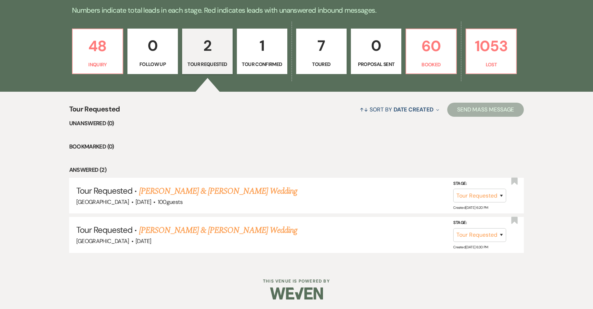
click at [264, 49] on p "1" at bounding box center [261, 46] width 41 height 24
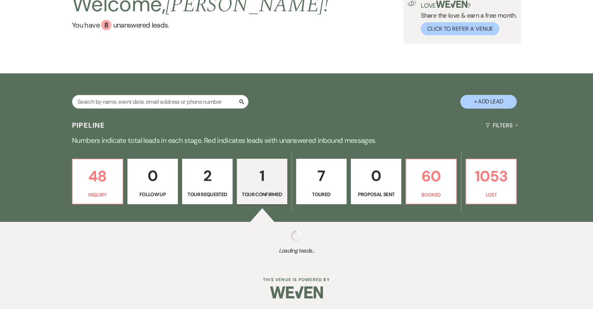
scroll to position [150, 0]
select select "4"
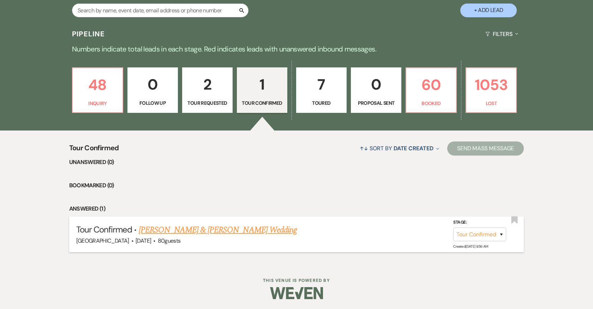
click at [223, 230] on link "Peter Vorel & Megan Robertson's Wedding" at bounding box center [218, 230] width 158 height 13
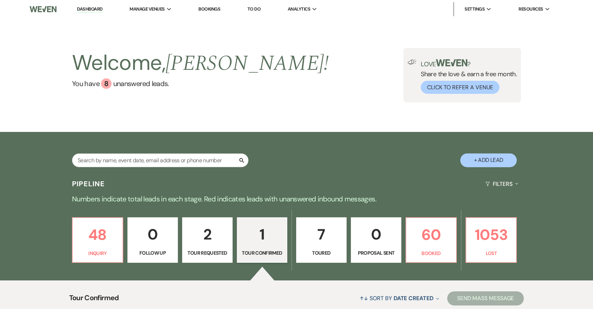
select select "4"
select select "5"
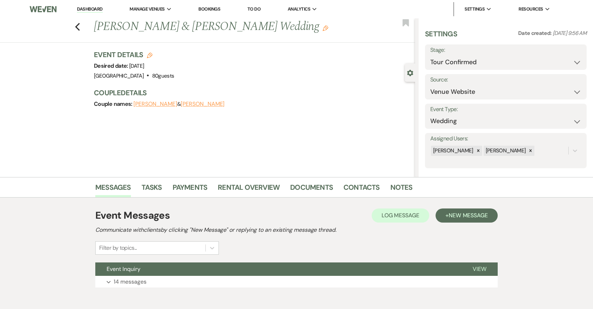
scroll to position [34, 0]
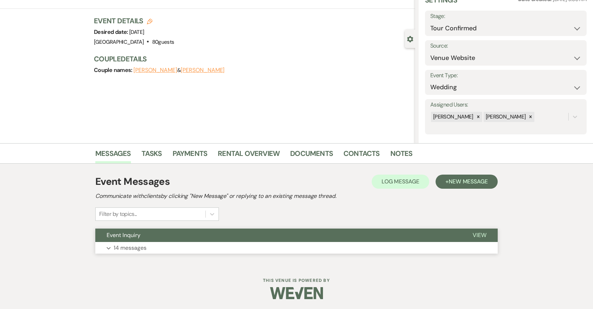
click at [245, 245] on button "Expand 14 messages" at bounding box center [296, 248] width 402 height 12
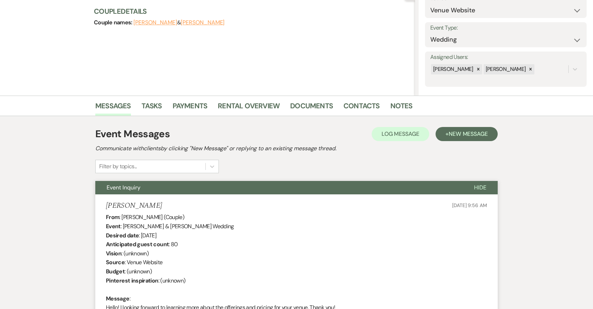
scroll to position [0, 0]
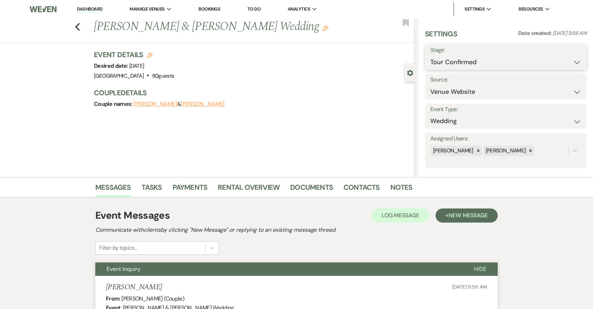
click at [470, 57] on select "Inquiry Follow Up Tour Requested Tour Confirmed Toured Proposal Sent Booked Lost" at bounding box center [505, 62] width 151 height 14
select select "5"
click at [430, 55] on select "Inquiry Follow Up Tour Requested Tour Confirmed Toured Proposal Sent Booked Lost" at bounding box center [505, 62] width 151 height 14
click at [578, 59] on button "Save" at bounding box center [569, 57] width 34 height 14
click at [77, 25] on use "button" at bounding box center [77, 27] width 5 height 8
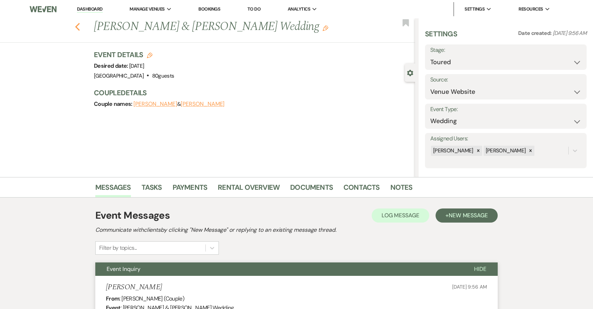
select select "5"
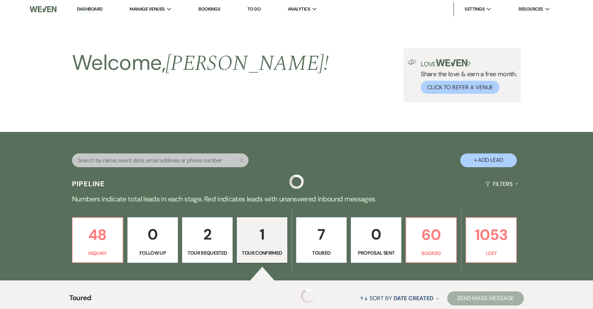
scroll to position [75, 0]
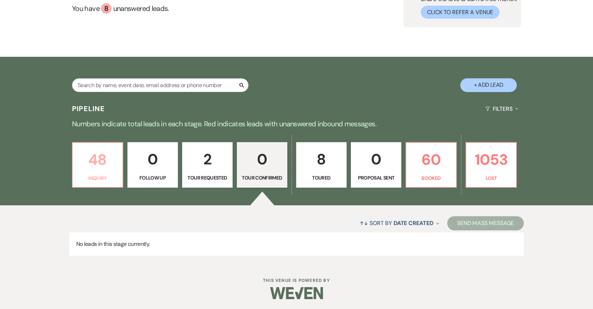
click at [93, 163] on p "48" at bounding box center [97, 160] width 41 height 24
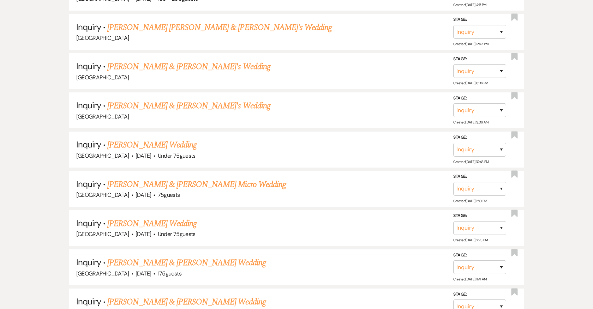
scroll to position [1980, 0]
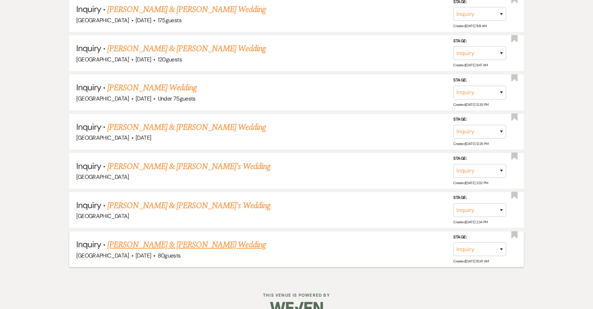
click at [177, 239] on link "Erica Parkhurst & Erica Parkhurst's Wedding" at bounding box center [186, 245] width 158 height 13
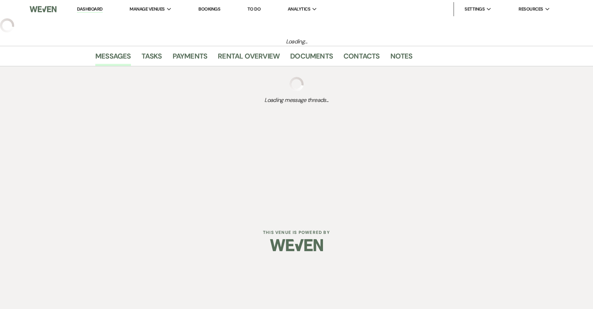
select select "5"
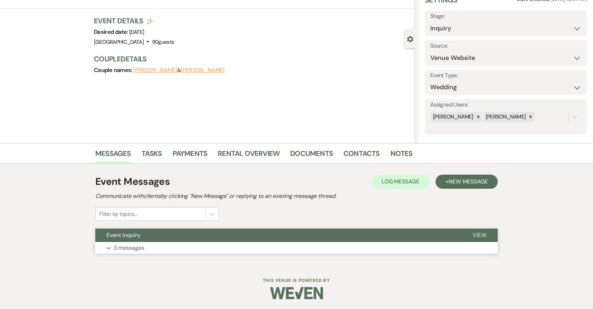
click at [226, 250] on button "Expand 3 messages" at bounding box center [296, 248] width 402 height 12
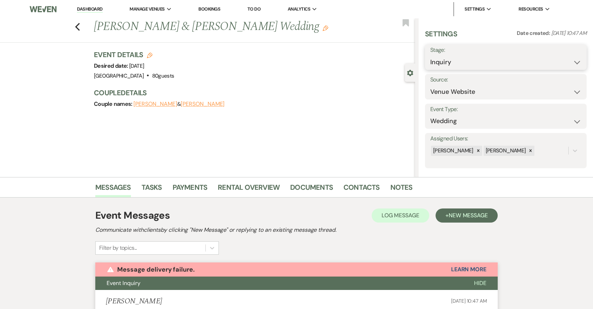
click at [442, 61] on select "Inquiry Follow Up Tour Requested Tour Confirmed Toured Proposal Sent Booked Lost" at bounding box center [505, 62] width 151 height 14
select select "8"
click at [430, 55] on select "Inquiry Follow Up Tour Requested Tour Confirmed Toured Proposal Sent Booked Lost" at bounding box center [505, 62] width 151 height 14
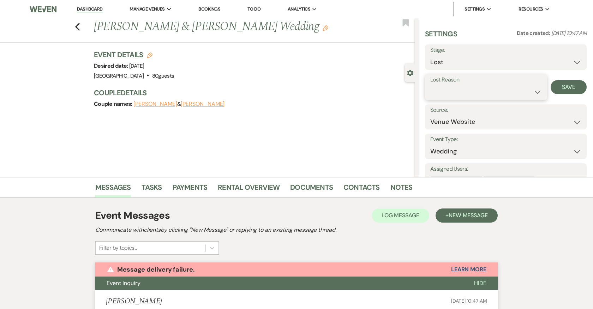
click at [453, 92] on select "Booked Elsewhere Budget Date Unavailable No Response Not a Good Match Capacity …" at bounding box center [486, 92] width 112 height 14
select select "5"
click at [430, 85] on select "Booked Elsewhere Budget Date Unavailable No Response Not a Good Match Capacity …" at bounding box center [486, 92] width 112 height 14
click at [574, 89] on button "Save" at bounding box center [569, 87] width 36 height 14
click at [78, 27] on icon "Previous" at bounding box center [77, 27] width 5 height 8
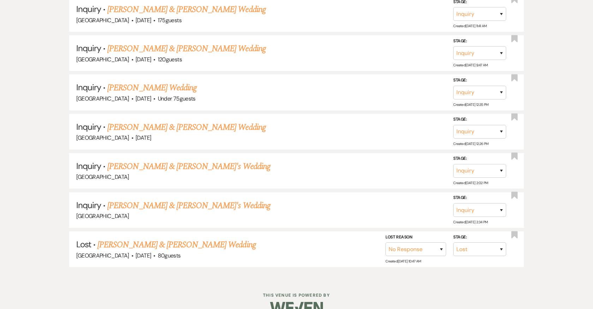
scroll to position [1941, 0]
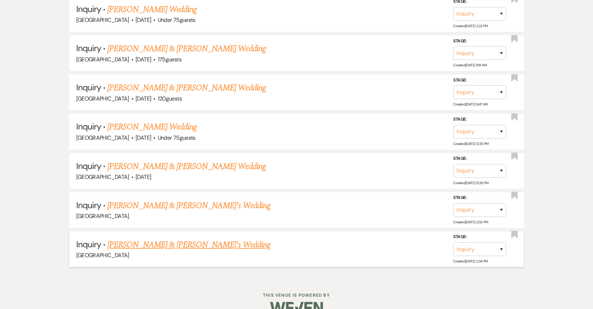
click at [151, 239] on link "[PERSON_NAME] & [PERSON_NAME]'s Wedding" at bounding box center [188, 245] width 163 height 13
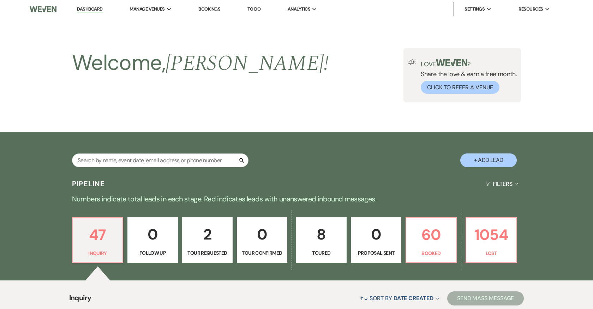
select select "12"
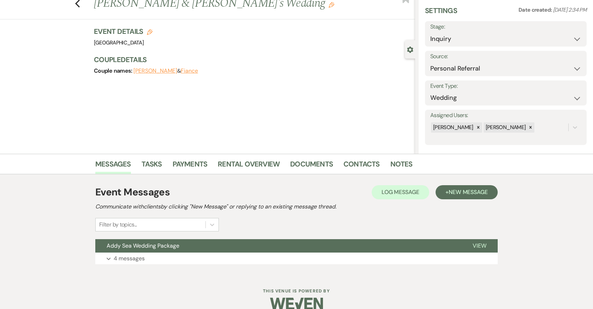
scroll to position [34, 0]
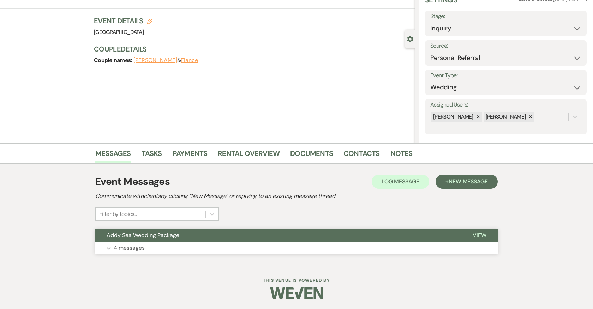
click at [174, 247] on button "Expand 4 messages" at bounding box center [296, 248] width 402 height 12
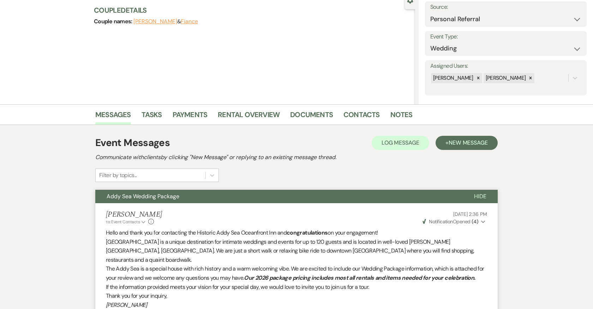
scroll to position [0, 0]
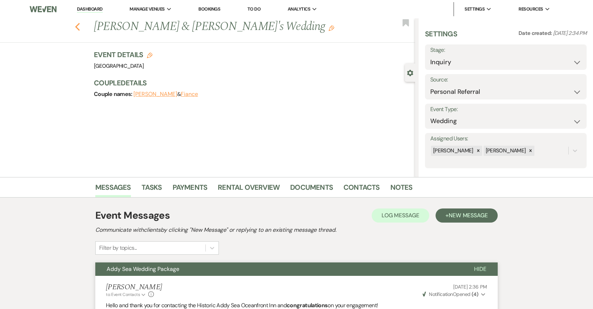
click at [78, 28] on icon "Previous" at bounding box center [77, 27] width 5 height 8
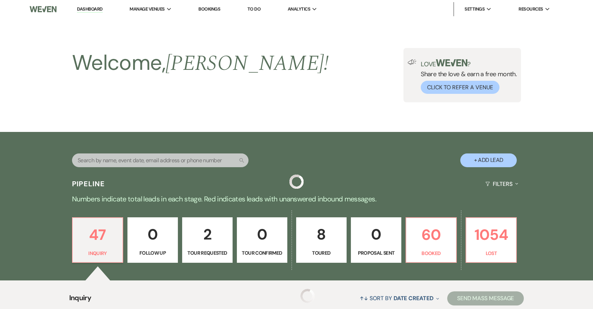
scroll to position [1941, 0]
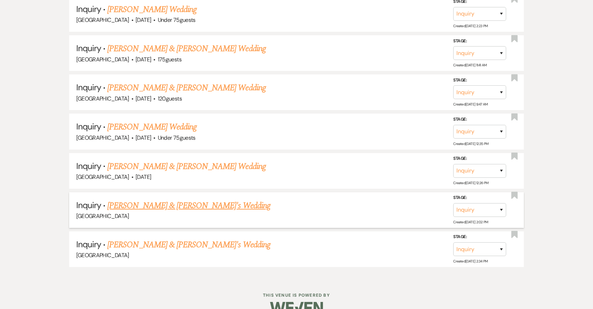
click at [158, 199] on link "Audrey Pierce & Fiance's Wedding" at bounding box center [188, 205] width 163 height 13
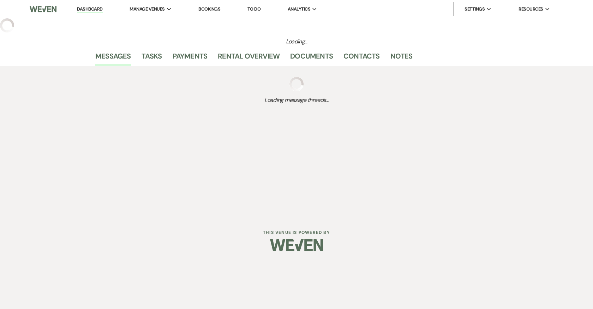
select select "17"
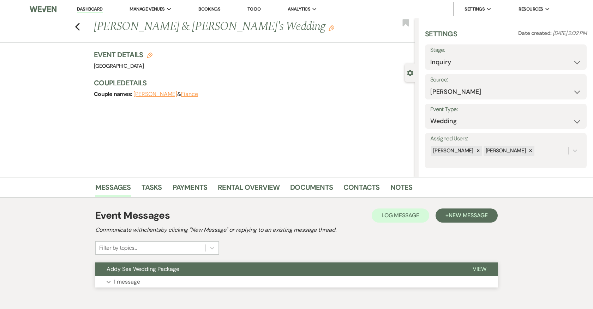
click at [266, 278] on button "Expand 1 message" at bounding box center [296, 282] width 402 height 12
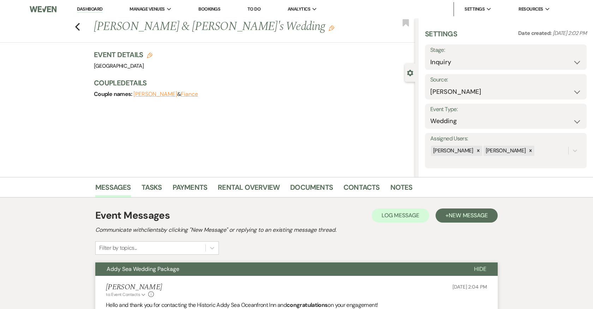
scroll to position [190, 0]
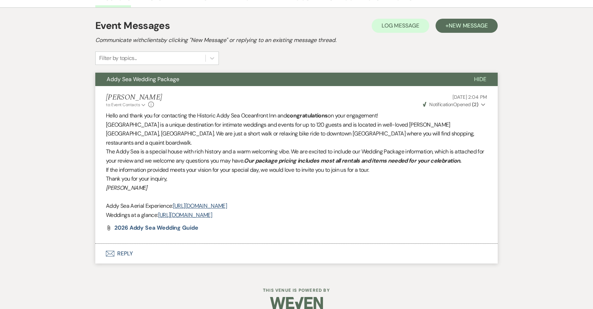
click at [126, 244] on button "Envelope Reply" at bounding box center [296, 254] width 402 height 20
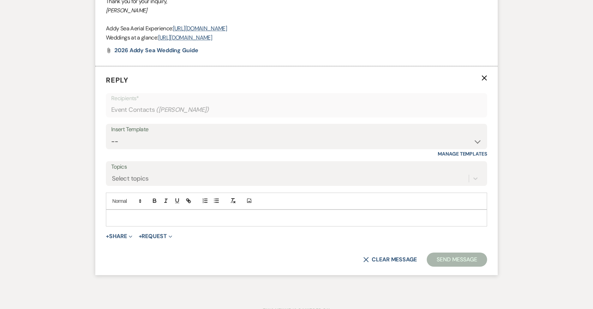
scroll to position [373, 0]
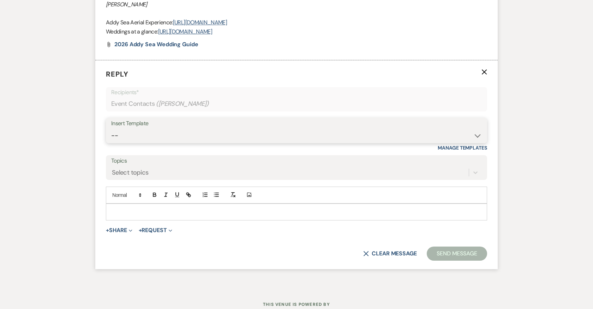
click at [166, 129] on select "-- 2024-25 Follow Up Buy Out Details Menu Tasting Invite Booking Email 2025-Wed…" at bounding box center [296, 136] width 371 height 14
select select "2194"
click at [111, 129] on select "-- 2024-25 Follow Up Buy Out Details Menu Tasting Invite Booking Email 2025-Wed…" at bounding box center [296, 136] width 371 height 14
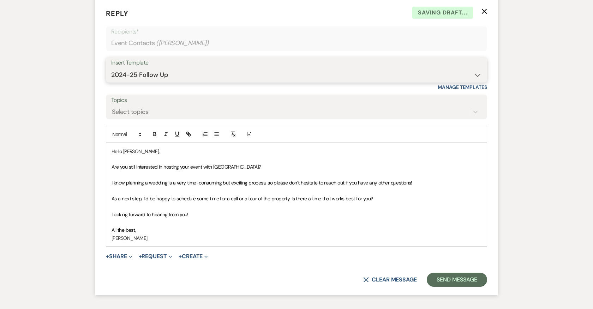
scroll to position [437, 0]
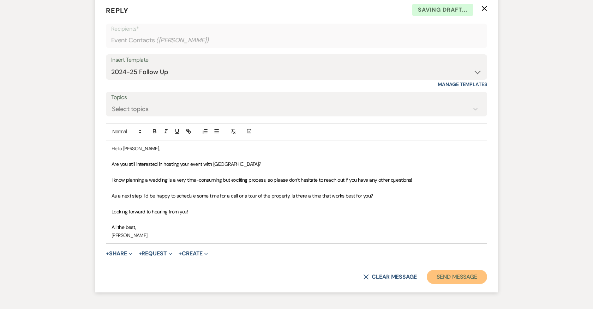
click at [458, 270] on button "Send Message" at bounding box center [457, 277] width 60 height 14
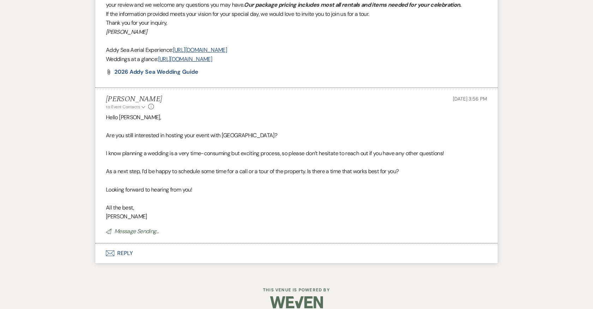
scroll to position [0, 0]
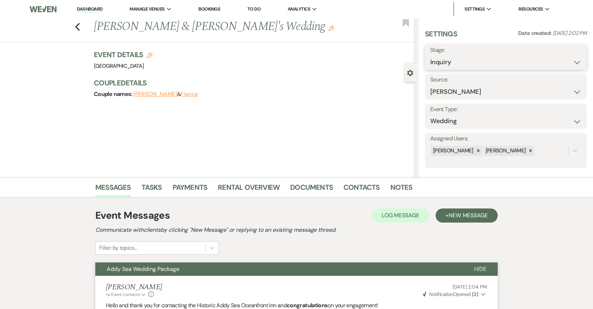
click at [494, 62] on select "Inquiry Follow Up Tour Requested Tour Confirmed Toured Proposal Sent Booked Lost" at bounding box center [505, 62] width 151 height 14
select select "8"
click at [430, 55] on select "Inquiry Follow Up Tour Requested Tour Confirmed Toured Proposal Sent Booked Lost" at bounding box center [505, 62] width 151 height 14
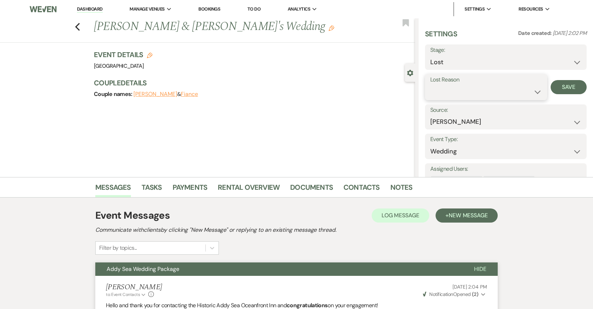
click at [463, 92] on select "Booked Elsewhere Budget Date Unavailable No Response Not a Good Match Capacity …" at bounding box center [486, 92] width 112 height 14
select select "5"
click at [430, 85] on select "Booked Elsewhere Budget Date Unavailable No Response Not a Good Match Capacity …" at bounding box center [486, 92] width 112 height 14
click at [577, 87] on button "Save" at bounding box center [569, 87] width 36 height 14
click at [77, 26] on icon "Previous" at bounding box center [77, 27] width 5 height 8
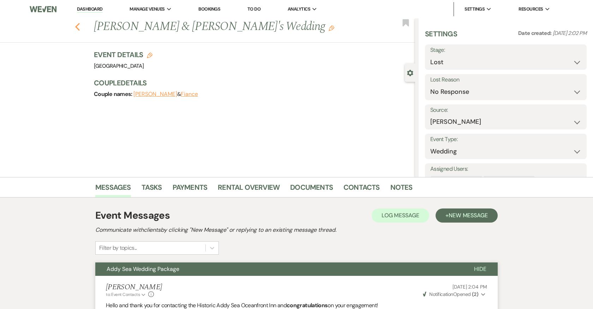
select select "8"
select select "5"
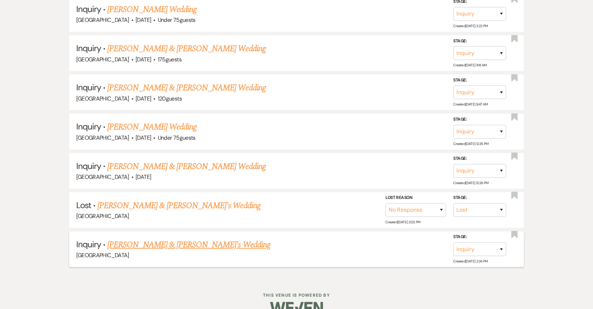
scroll to position [1902, 0]
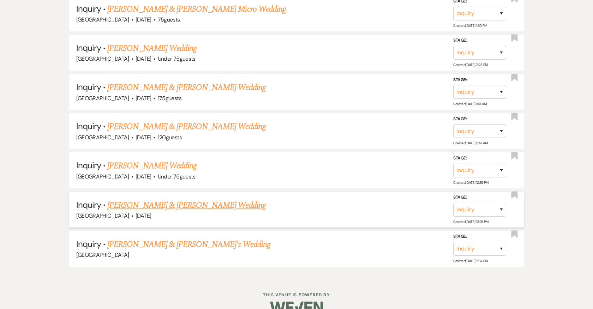
click at [150, 199] on link "John Lemen & Rebecca Dooling's Wedding" at bounding box center [186, 205] width 158 height 13
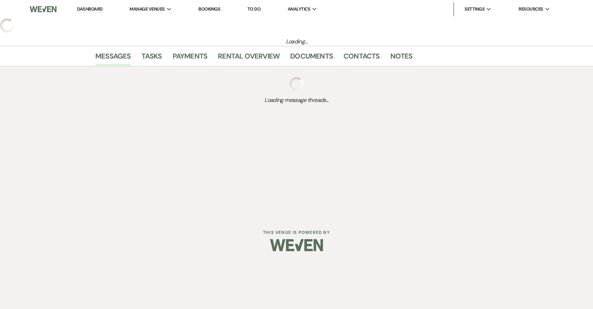
select select "5"
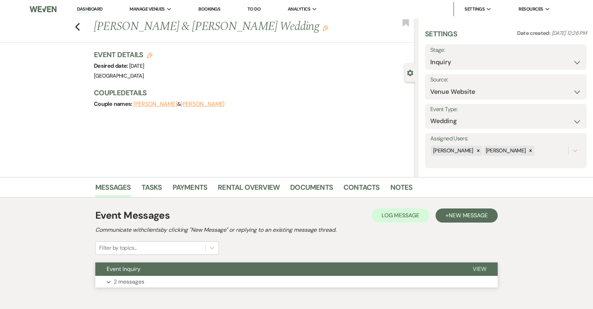
click at [175, 280] on button "Expand 2 messages" at bounding box center [296, 282] width 402 height 12
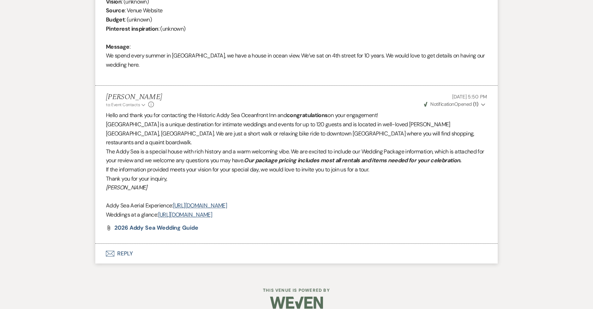
click at [122, 244] on button "Envelope Reply" at bounding box center [296, 254] width 402 height 20
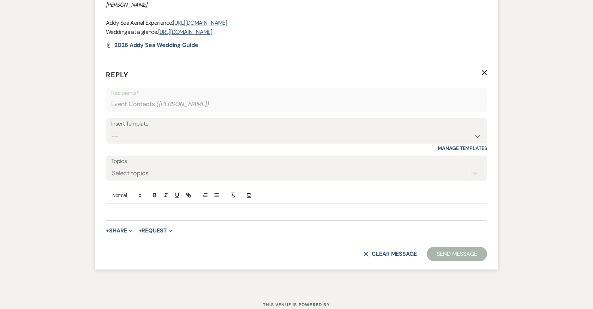
scroll to position [517, 0]
click at [165, 129] on select "-- 2024-25 Follow Up Buy Out Details Menu Tasting Invite Booking Email 2025-Wed…" at bounding box center [296, 136] width 371 height 14
click at [111, 129] on select "-- 2024-25 Follow Up Buy Out Details Menu Tasting Invite Booking Email 2025-Wed…" at bounding box center [296, 136] width 371 height 14
click at [166, 129] on select "-- 2024-25 Follow Up Buy Out Details Menu Tasting Invite Booking Email 2025-Wed…" at bounding box center [296, 136] width 371 height 14
select select "2194"
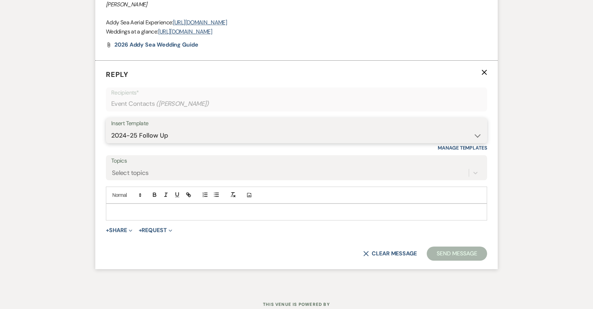
click at [111, 129] on select "-- 2024-25 Follow Up Buy Out Details Menu Tasting Invite Booking Email 2025-Wed…" at bounding box center [296, 136] width 371 height 14
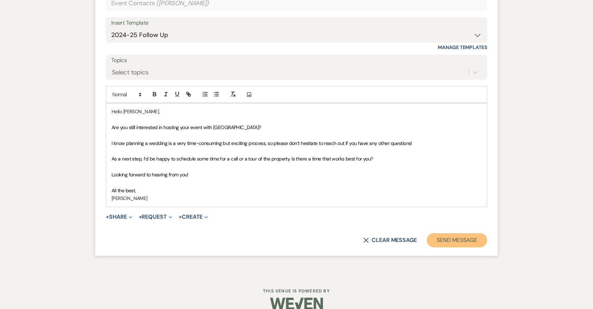
drag, startPoint x: 166, startPoint y: 124, endPoint x: 440, endPoint y: 230, distance: 293.8
click at [440, 233] on button "Send Message" at bounding box center [457, 240] width 60 height 14
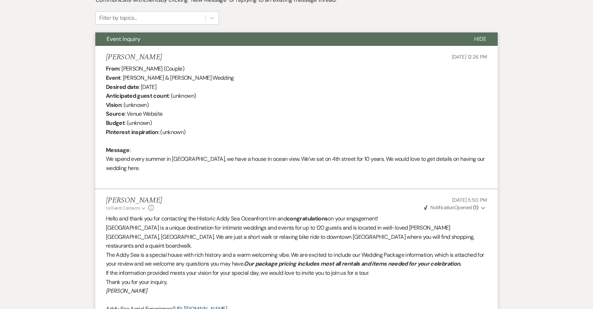
scroll to position [0, 0]
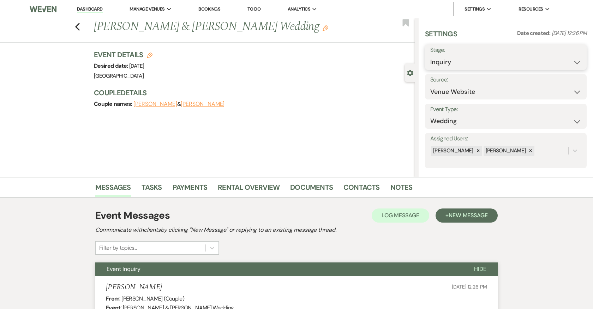
click at [462, 60] on select "Inquiry Follow Up Tour Requested Tour Confirmed Toured Proposal Sent Booked Lost" at bounding box center [505, 62] width 151 height 14
select select "8"
click at [430, 55] on select "Inquiry Follow Up Tour Requested Tour Confirmed Toured Proposal Sent Booked Lost" at bounding box center [505, 62] width 151 height 14
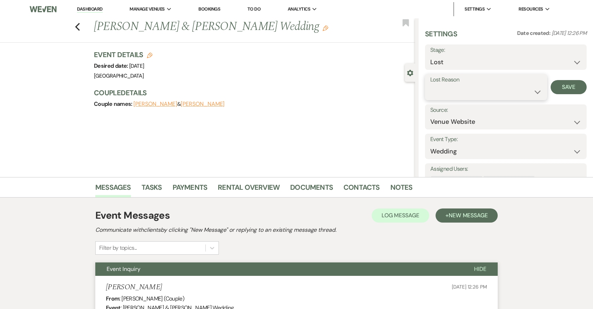
click at [466, 91] on select "Booked Elsewhere Budget Date Unavailable No Response Not a Good Match Capacity …" at bounding box center [486, 92] width 112 height 14
click at [430, 85] on select "Booked Elsewhere Budget Date Unavailable No Response Not a Good Match Capacity …" at bounding box center [486, 92] width 112 height 14
click at [460, 89] on select "Booked Elsewhere Budget Date Unavailable No Response Not a Good Match Capacity …" at bounding box center [486, 92] width 112 height 14
select select "5"
click at [430, 85] on select "Booked Elsewhere Budget Date Unavailable No Response Not a Good Match Capacity …" at bounding box center [486, 92] width 112 height 14
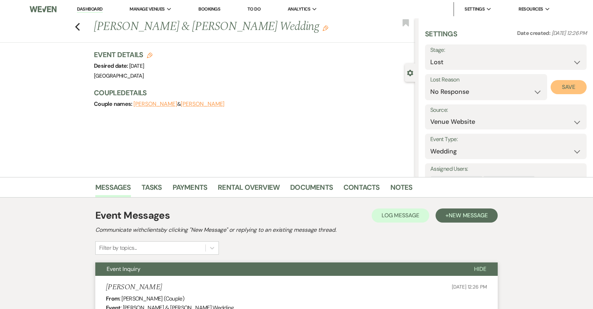
click at [570, 86] on button "Save" at bounding box center [569, 87] width 36 height 14
click at [77, 26] on use "button" at bounding box center [77, 27] width 5 height 8
select select "8"
select select "5"
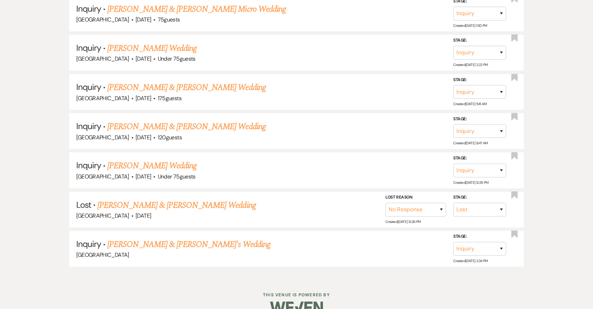
scroll to position [1863, 0]
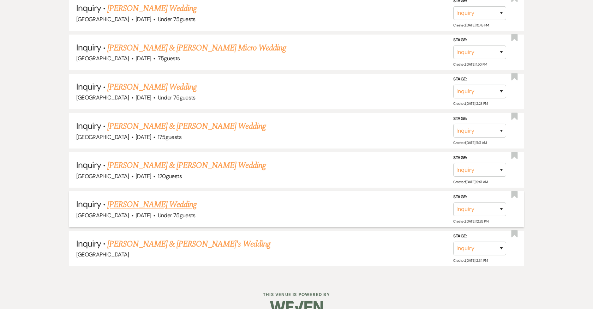
click at [150, 198] on link "Jennifer Munter's Wedding" at bounding box center [151, 204] width 89 height 13
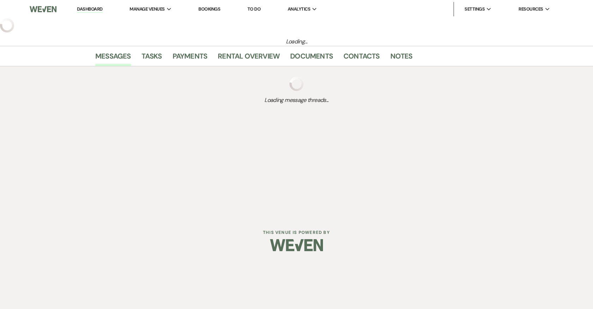
select select "3"
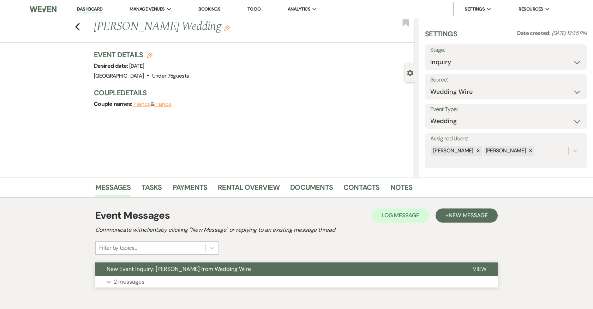
click at [239, 283] on button "Expand 2 messages" at bounding box center [296, 282] width 402 height 12
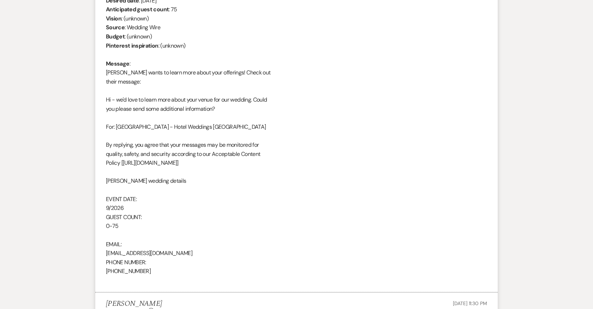
scroll to position [523, 0]
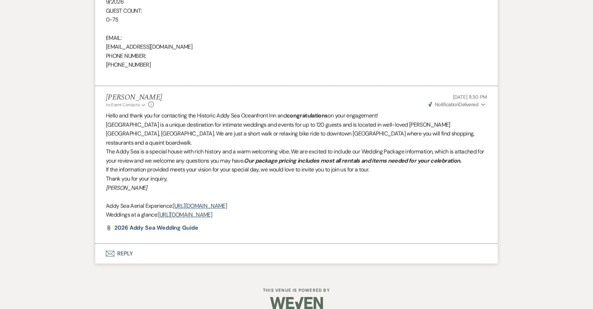
click at [126, 244] on button "Envelope Reply" at bounding box center [296, 254] width 402 height 20
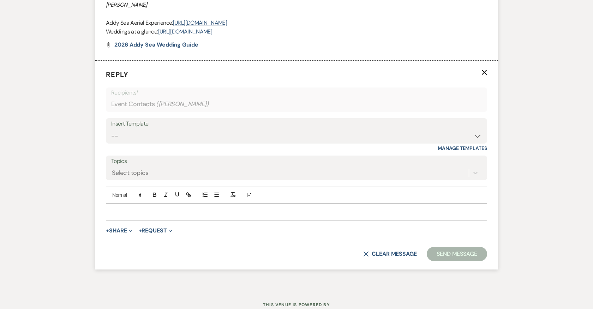
scroll to position [707, 0]
click at [164, 129] on select "-- 2024-25 Follow Up Buy Out Details Menu Tasting Invite Booking Email 2025-Wed…" at bounding box center [296, 136] width 371 height 14
select select "2194"
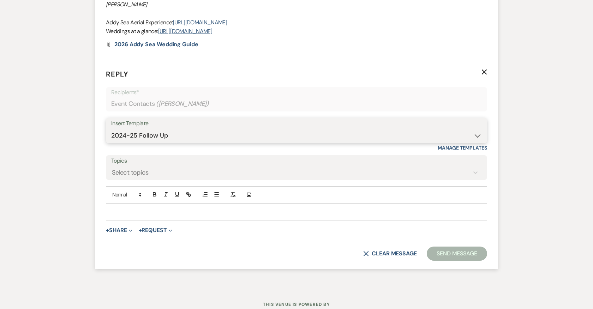
click at [111, 129] on select "-- 2024-25 Follow Up Buy Out Details Menu Tasting Invite Booking Email 2025-Wed…" at bounding box center [296, 136] width 371 height 14
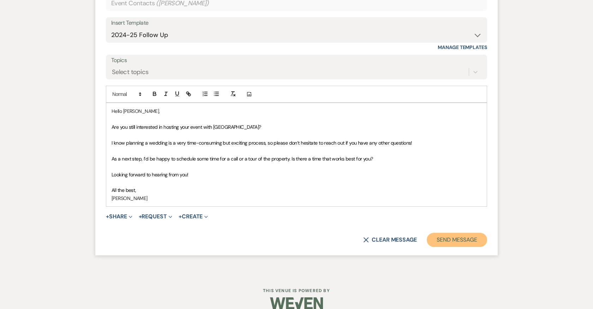
click at [447, 233] on button "Send Message" at bounding box center [457, 240] width 60 height 14
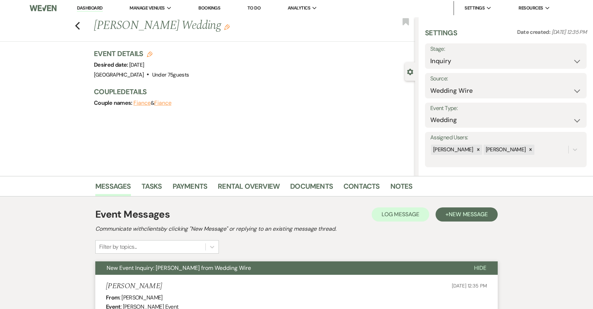
scroll to position [0, 0]
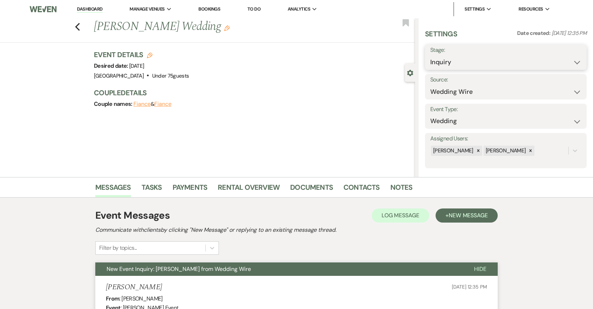
click at [481, 62] on select "Inquiry Follow Up Tour Requested Tour Confirmed Toured Proposal Sent Booked Lost" at bounding box center [505, 62] width 151 height 14
select select "8"
click at [430, 55] on select "Inquiry Follow Up Tour Requested Tour Confirmed Toured Proposal Sent Booked Lost" at bounding box center [505, 62] width 151 height 14
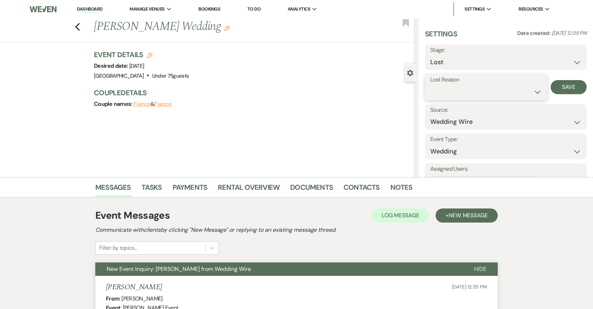
click at [466, 90] on select "Booked Elsewhere Budget Date Unavailable No Response Not a Good Match Capacity …" at bounding box center [486, 92] width 112 height 14
select select "5"
click at [430, 85] on select "Booked Elsewhere Budget Date Unavailable No Response Not a Good Match Capacity …" at bounding box center [486, 92] width 112 height 14
click at [577, 83] on button "Save" at bounding box center [569, 87] width 36 height 14
click at [80, 28] on div "Previous Jennifer Munter's Wedding Edit Bookmark" at bounding box center [205, 30] width 419 height 24
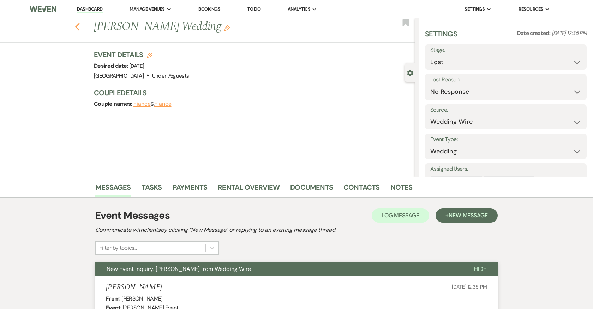
click at [75, 27] on icon "Previous" at bounding box center [77, 27] width 5 height 8
select select "8"
select select "5"
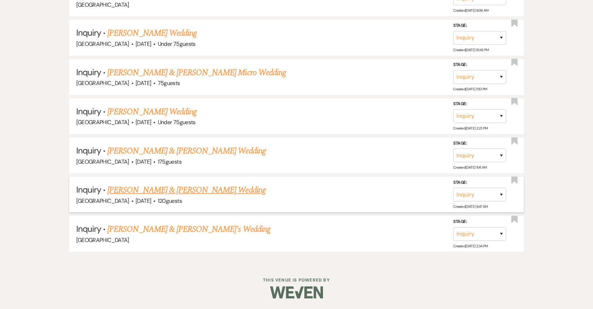
scroll to position [1824, 0]
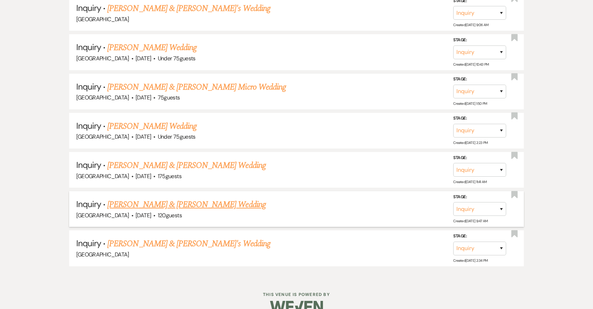
click at [138, 198] on link "Ashlee Fahey & Peyton Huber's Wedding" at bounding box center [186, 204] width 158 height 13
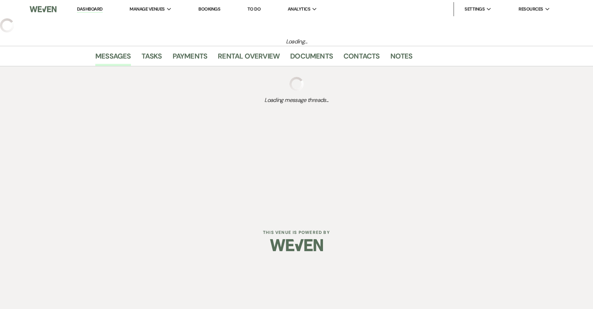
select select "5"
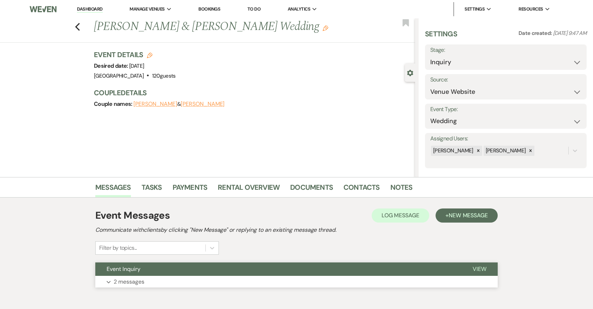
click at [182, 282] on button "Expand 2 messages" at bounding box center [296, 282] width 402 height 12
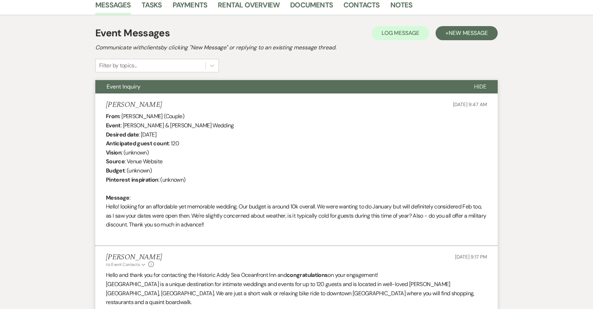
scroll to position [342, 0]
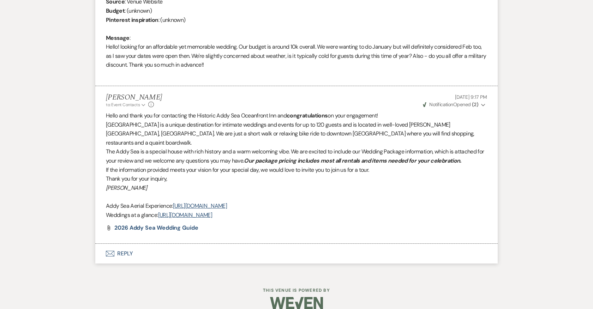
click at [123, 245] on button "Envelope Reply" at bounding box center [296, 254] width 402 height 20
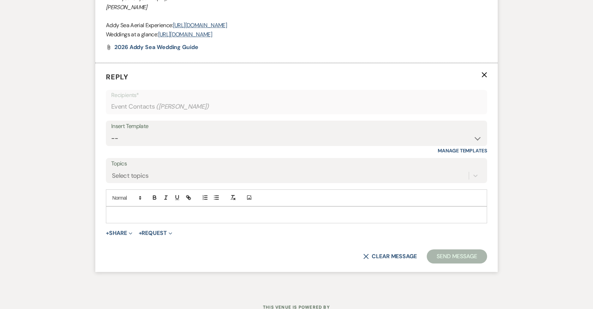
scroll to position [526, 0]
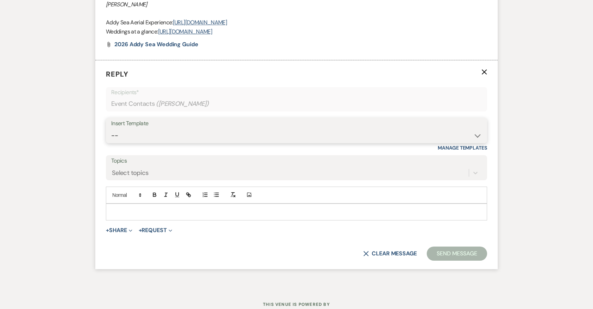
click at [191, 129] on select "-- 2024-25 Follow Up Buy Out Details Menu Tasting Invite Booking Email 2025-Wed…" at bounding box center [296, 136] width 371 height 14
select select "2194"
click at [111, 129] on select "-- 2024-25 Follow Up Buy Out Details Menu Tasting Invite Booking Email 2025-Wed…" at bounding box center [296, 136] width 371 height 14
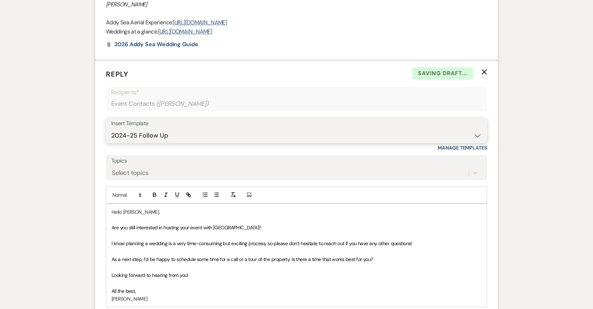
scroll to position [627, 0]
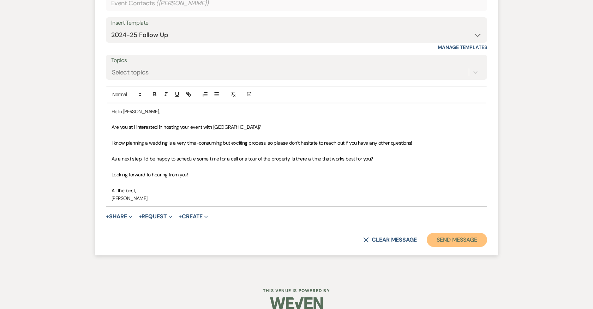
click at [451, 233] on button "Send Message" at bounding box center [457, 240] width 60 height 14
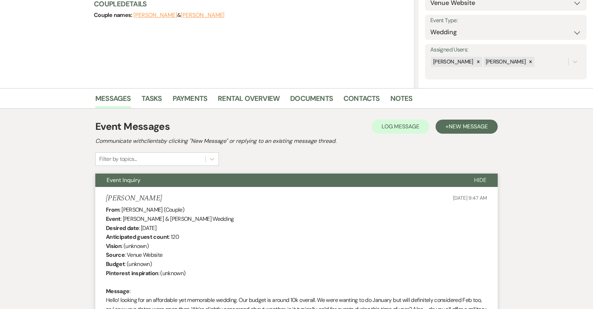
scroll to position [0, 0]
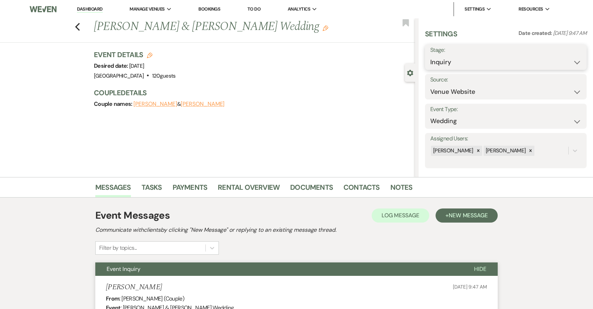
click at [454, 63] on select "Inquiry Follow Up Tour Requested Tour Confirmed Toured Proposal Sent Booked Lost" at bounding box center [505, 62] width 151 height 14
select select "8"
click at [430, 55] on select "Inquiry Follow Up Tour Requested Tour Confirmed Toured Proposal Sent Booked Lost" at bounding box center [505, 62] width 151 height 14
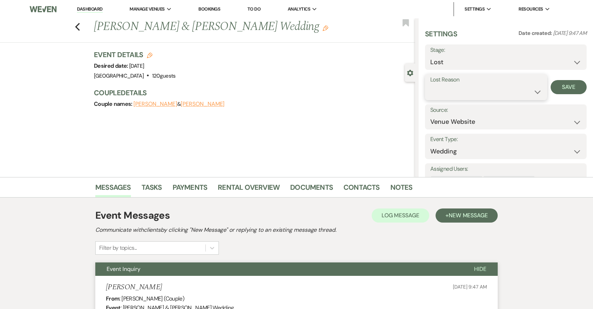
click at [458, 92] on select "Booked Elsewhere Budget Date Unavailable No Response Not a Good Match Capacity …" at bounding box center [486, 92] width 112 height 14
select select "5"
click at [430, 85] on select "Booked Elsewhere Budget Date Unavailable No Response Not a Good Match Capacity …" at bounding box center [486, 92] width 112 height 14
click at [570, 88] on button "Save" at bounding box center [569, 87] width 36 height 14
click at [78, 26] on icon "Previous" at bounding box center [77, 27] width 5 height 8
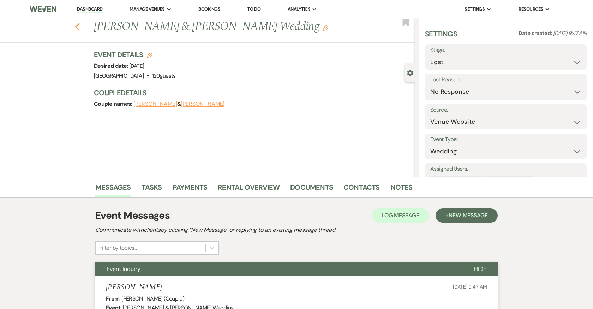
select select "8"
select select "5"
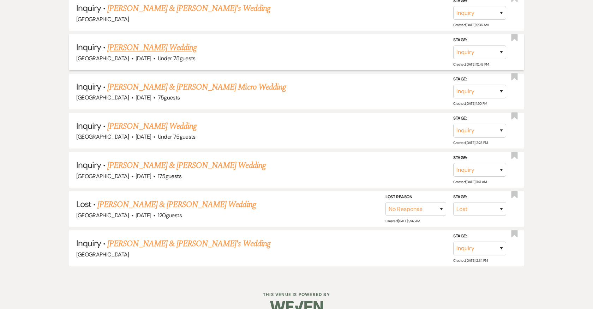
scroll to position [1785, 0]
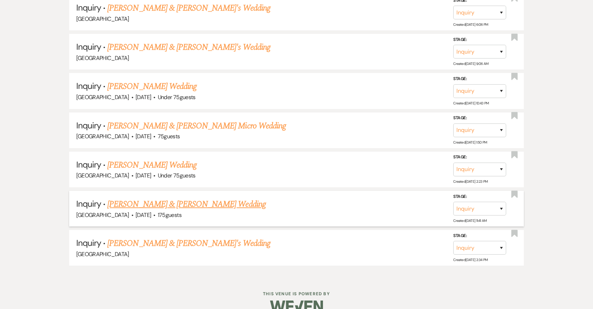
click at [166, 198] on link "Jack Buckingham & Natalie Wright's Wedding" at bounding box center [186, 204] width 158 height 13
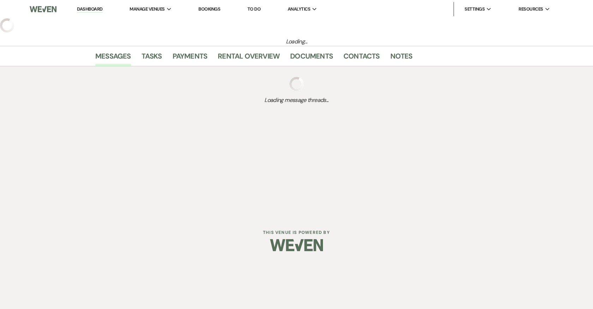
select select "5"
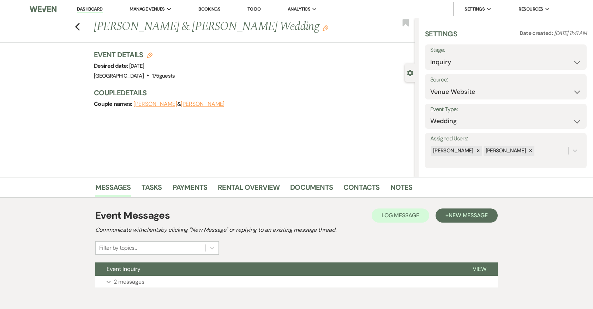
scroll to position [34, 0]
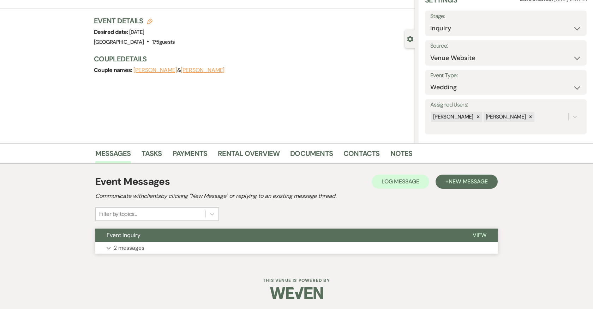
click at [193, 246] on button "Expand 2 messages" at bounding box center [296, 248] width 402 height 12
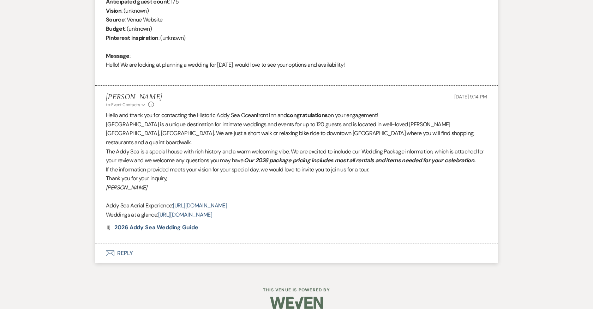
click at [121, 244] on button "Envelope Reply" at bounding box center [296, 254] width 402 height 20
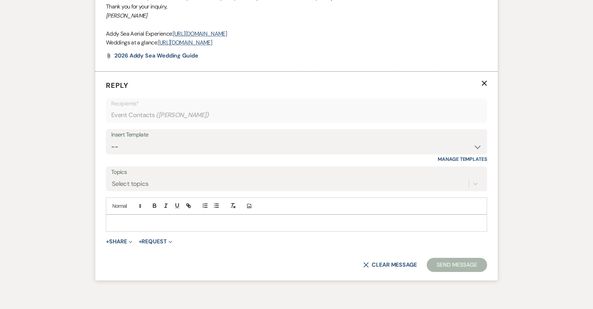
scroll to position [508, 0]
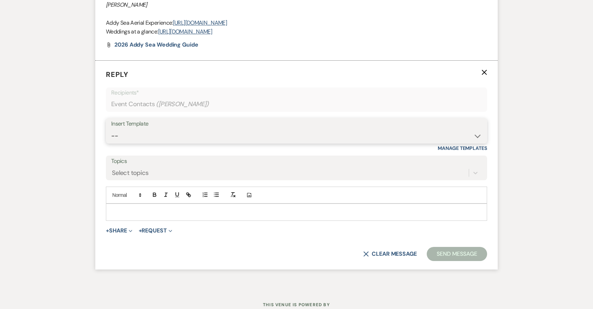
click at [195, 129] on select "-- 2024-25 Follow Up Buy Out Details Menu Tasting Invite Booking Email 2025-Wed…" at bounding box center [296, 136] width 371 height 14
select select "2194"
click at [111, 129] on select "-- 2024-25 Follow Up Buy Out Details Menu Tasting Invite Booking Email 2025-Wed…" at bounding box center [296, 136] width 371 height 14
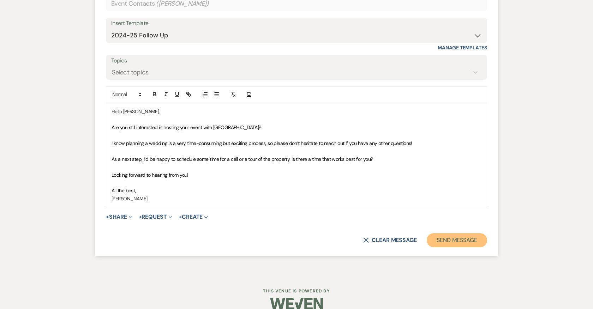
click at [446, 233] on button "Send Message" at bounding box center [457, 240] width 60 height 14
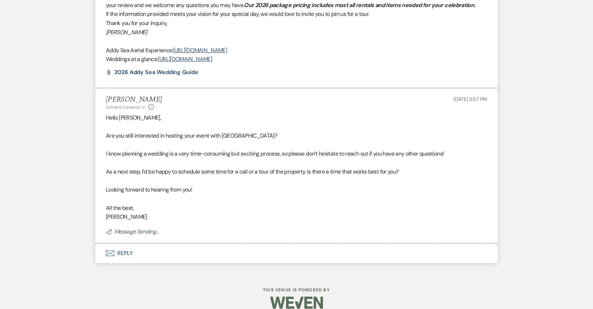
scroll to position [0, 0]
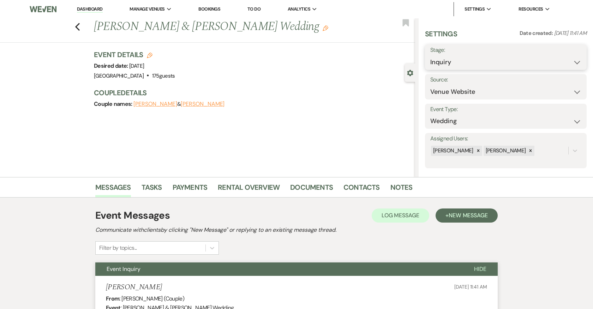
click at [475, 59] on select "Inquiry Follow Up Tour Requested Tour Confirmed Toured Proposal Sent Booked Lost" at bounding box center [505, 62] width 151 height 14
select select "8"
click at [430, 55] on select "Inquiry Follow Up Tour Requested Tour Confirmed Toured Proposal Sent Booked Lost" at bounding box center [505, 62] width 151 height 14
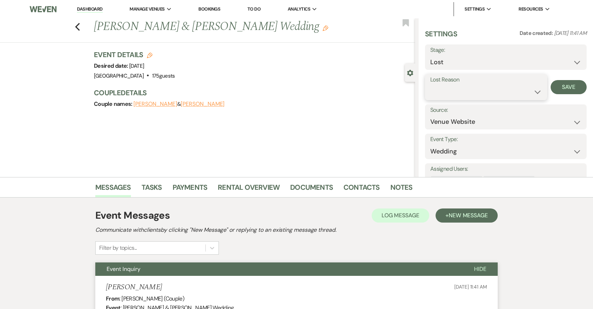
click at [464, 90] on select "Booked Elsewhere Budget Date Unavailable No Response Not a Good Match Capacity …" at bounding box center [486, 92] width 112 height 14
select select "5"
click at [430, 85] on select "Booked Elsewhere Budget Date Unavailable No Response Not a Good Match Capacity …" at bounding box center [486, 92] width 112 height 14
click at [572, 87] on button "Save" at bounding box center [569, 87] width 36 height 14
click at [77, 26] on icon "Previous" at bounding box center [77, 27] width 5 height 8
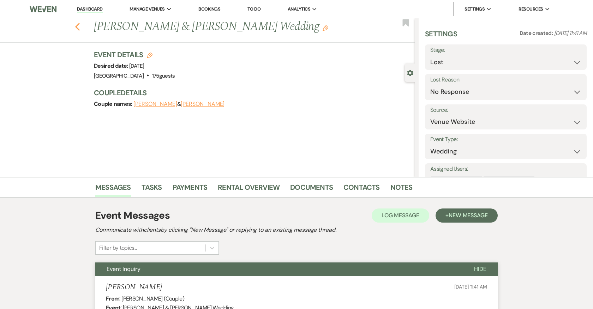
select select "8"
select select "5"
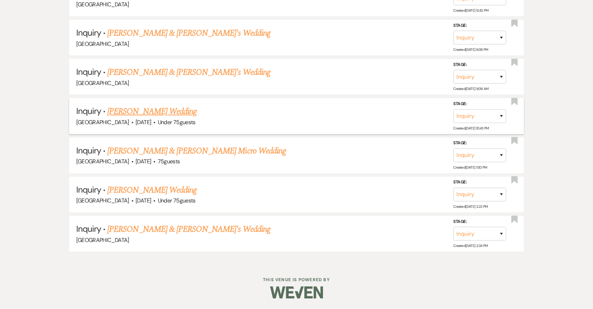
scroll to position [1746, 0]
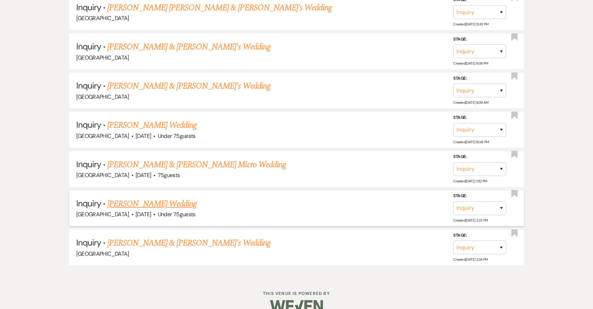
click at [162, 198] on link "Julie Panzner's Wedding" at bounding box center [151, 204] width 89 height 13
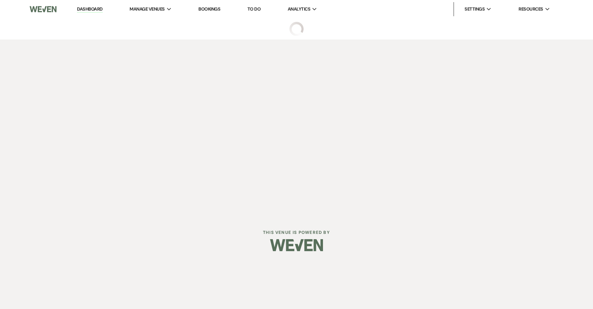
select select "3"
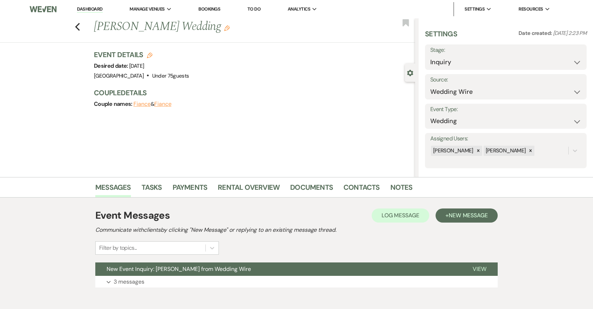
scroll to position [34, 0]
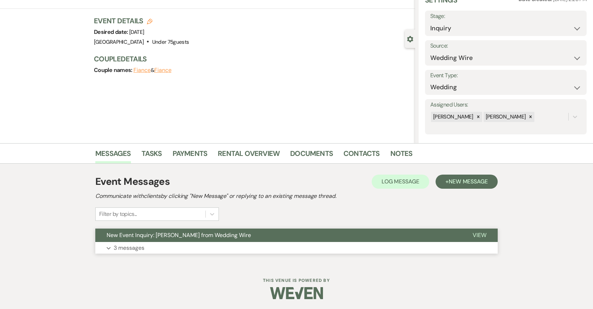
click at [182, 247] on button "Expand 3 messages" at bounding box center [296, 248] width 402 height 12
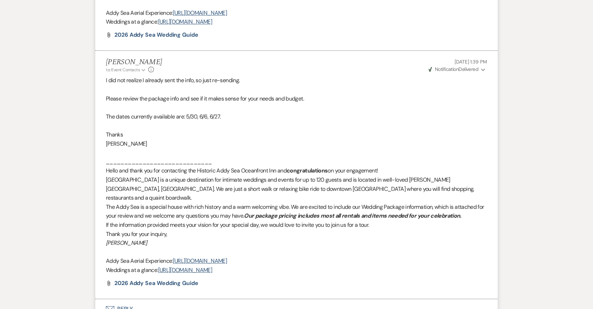
scroll to position [762, 0]
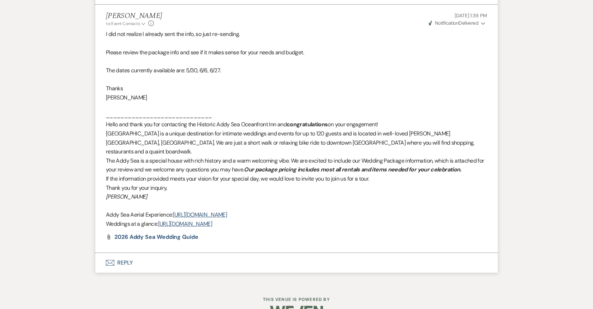
click at [122, 253] on button "Envelope Reply" at bounding box center [296, 263] width 402 height 20
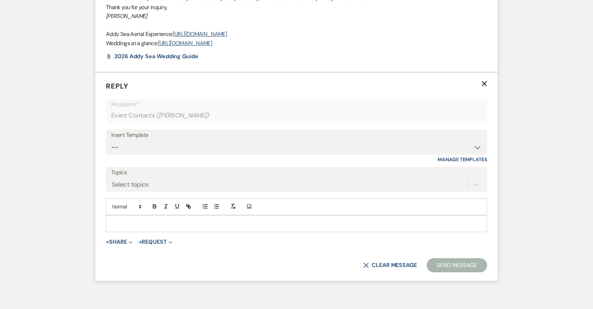
scroll to position [946, 0]
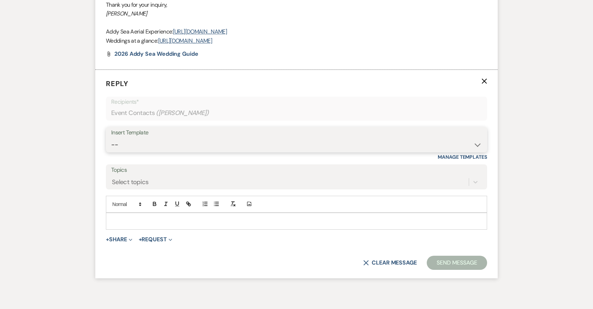
click at [164, 138] on select "-- 2024-25 Follow Up Buy Out Details Menu Tasting Invite Booking Email 2025-Wed…" at bounding box center [296, 145] width 371 height 14
select select "2194"
click at [111, 138] on select "-- 2024-25 Follow Up Buy Out Details Menu Tasting Invite Booking Email 2025-Wed…" at bounding box center [296, 145] width 371 height 14
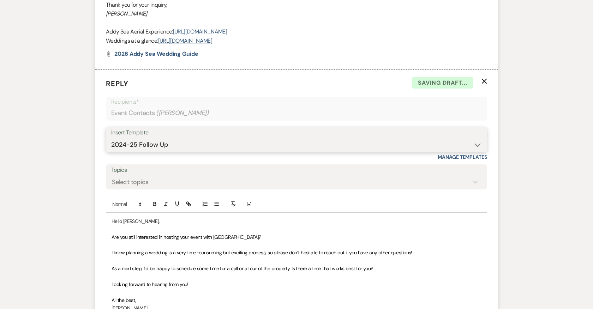
scroll to position [1046, 0]
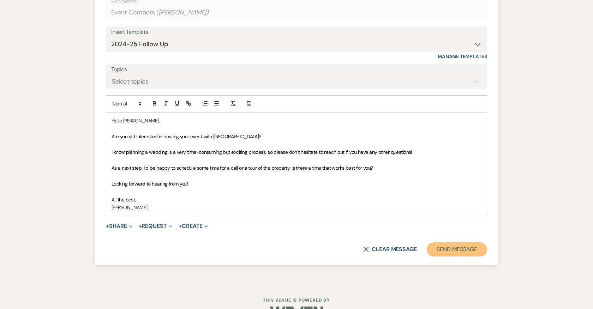
click at [458, 242] on button "Send Message" at bounding box center [457, 249] width 60 height 14
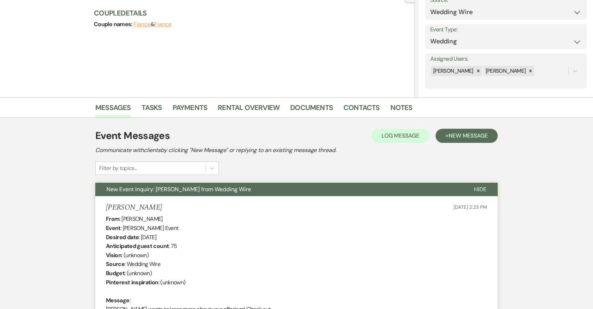
scroll to position [0, 0]
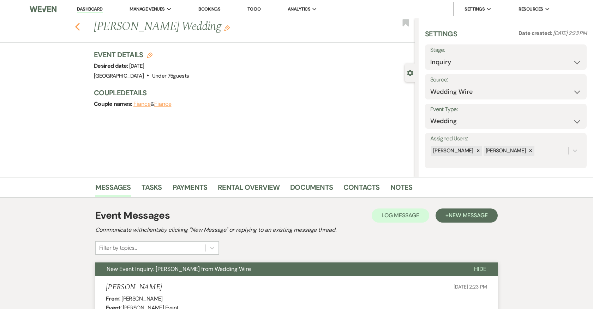
click at [75, 28] on icon "Previous" at bounding box center [77, 27] width 5 height 8
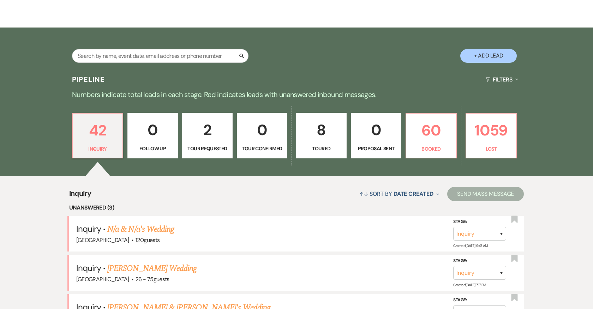
scroll to position [84, 0]
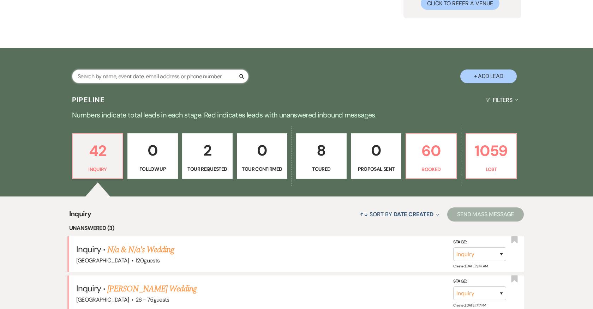
click at [124, 81] on input "text" at bounding box center [160, 77] width 176 height 14
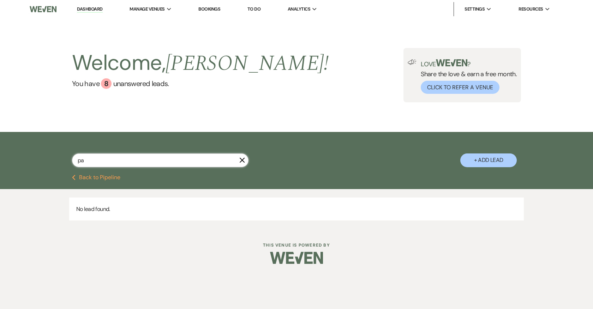
type input "p"
type input "julie"
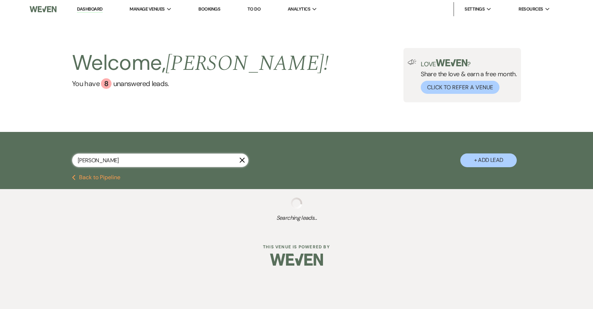
select select "8"
select select "4"
select select "8"
select select "5"
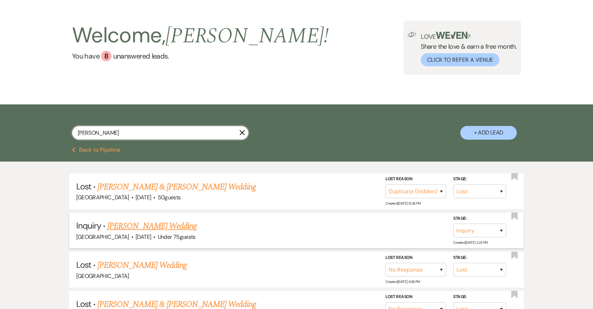
scroll to position [18, 0]
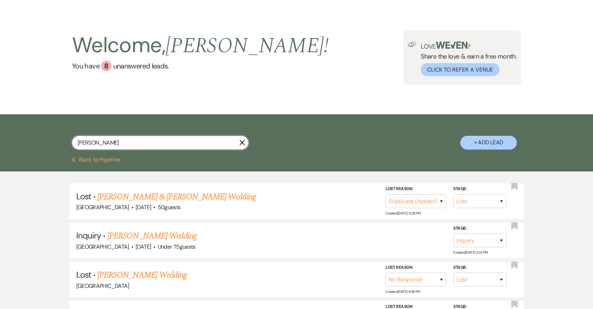
click at [145, 142] on input "julie" at bounding box center [160, 143] width 176 height 14
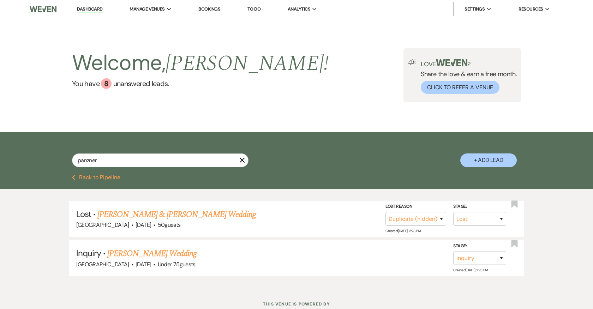
click at [91, 178] on button "Previous Back to Pipeline" at bounding box center [96, 178] width 48 height 6
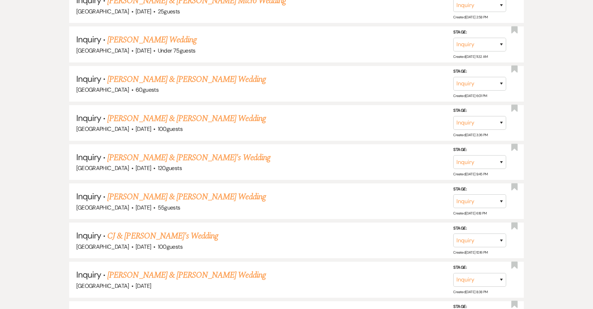
scroll to position [1746, 0]
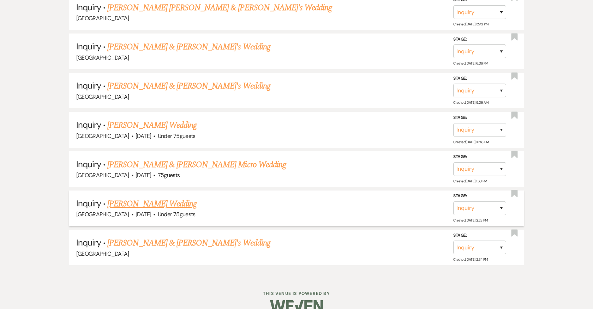
click at [150, 198] on link "Julie Panzner's Wedding" at bounding box center [151, 204] width 89 height 13
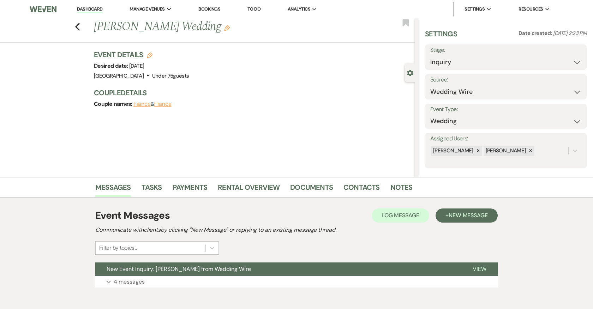
scroll to position [34, 0]
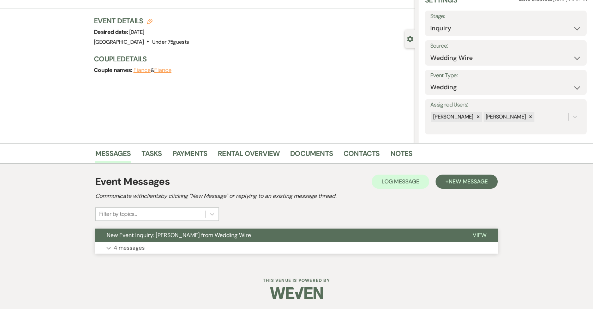
click at [167, 245] on button "Expand 4 messages" at bounding box center [296, 248] width 402 height 12
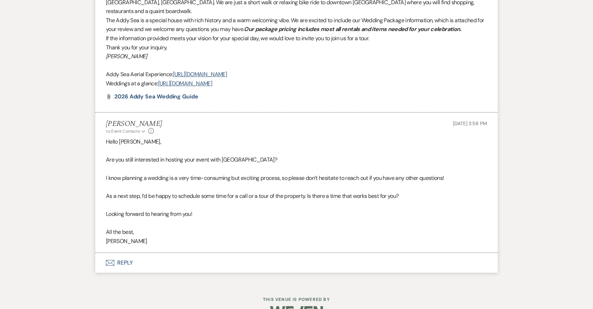
click at [126, 253] on button "Envelope Reply" at bounding box center [296, 263] width 402 height 20
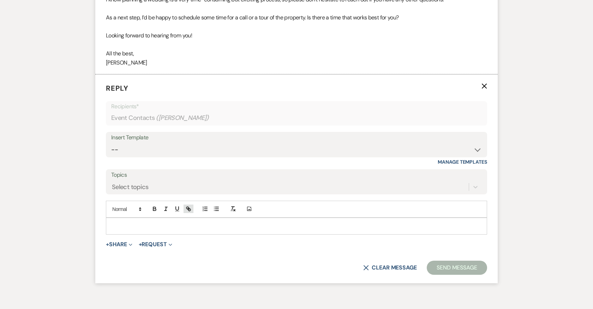
scroll to position [1086, 0]
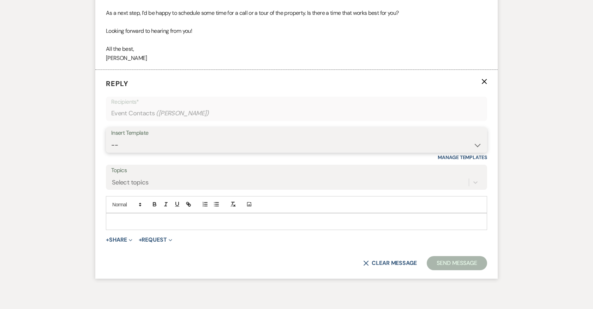
click at [199, 138] on select "-- 2024-25 Follow Up Buy Out Details Menu Tasting Invite Booking Email 2025-Wed…" at bounding box center [296, 145] width 371 height 14
click at [111, 138] on select "-- 2024-25 Follow Up Buy Out Details Menu Tasting Invite Booking Email 2025-Wed…" at bounding box center [296, 145] width 371 height 14
click at [197, 138] on select "-- 2024-25 Follow Up Buy Out Details Menu Tasting Invite Booking Email 2025-Wed…" at bounding box center [296, 145] width 371 height 14
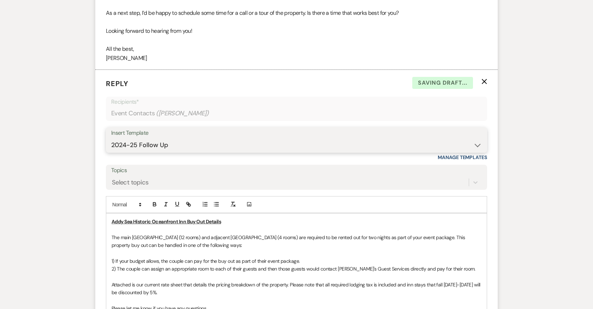
click at [111, 138] on select "-- 2024-25 Follow Up Buy Out Details Menu Tasting Invite Booking Email 2025-Wed…" at bounding box center [296, 145] width 371 height 14
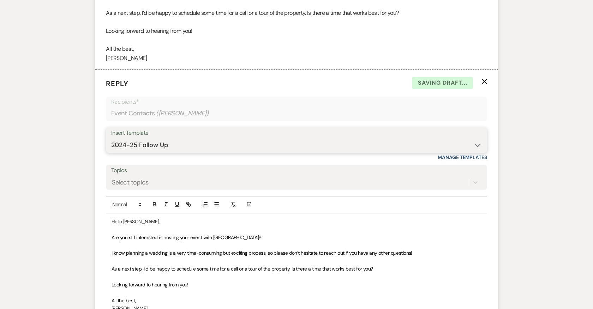
scroll to position [1187, 0]
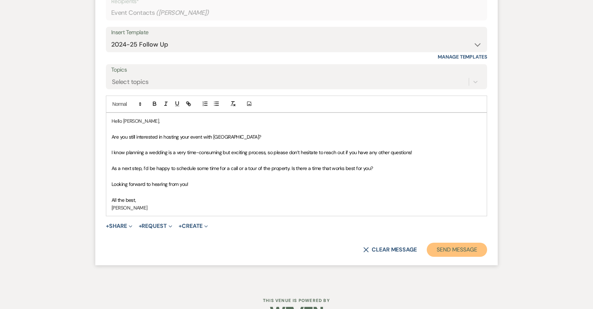
click at [439, 243] on button "Send Message" at bounding box center [457, 250] width 60 height 14
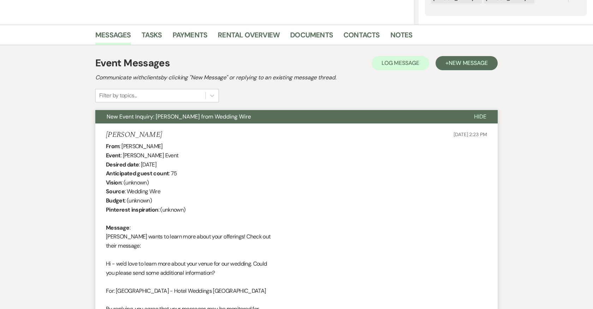
scroll to position [0, 0]
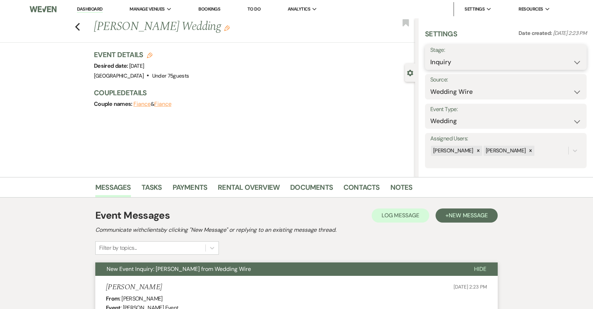
click at [465, 62] on select "Inquiry Follow Up Tour Requested Tour Confirmed Toured Proposal Sent Booked Lost" at bounding box center [505, 62] width 151 height 14
click at [430, 55] on select "Inquiry Follow Up Tour Requested Tour Confirmed Toured Proposal Sent Booked Lost" at bounding box center [505, 62] width 151 height 14
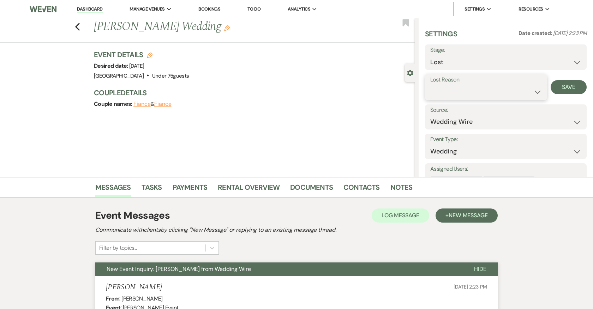
click at [462, 91] on select "Booked Elsewhere Budget Date Unavailable No Response Not a Good Match Capacity …" at bounding box center [486, 92] width 112 height 14
click at [430, 85] on select "Booked Elsewhere Budget Date Unavailable No Response Not a Good Match Capacity …" at bounding box center [486, 92] width 112 height 14
click at [568, 88] on button "Save" at bounding box center [569, 87] width 36 height 14
click at [77, 27] on icon "Previous" at bounding box center [77, 27] width 5 height 8
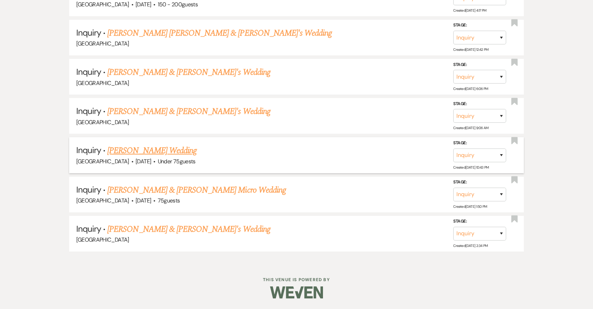
scroll to position [1707, 0]
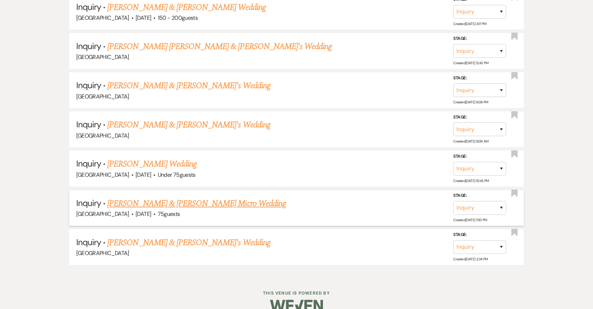
click at [154, 197] on link "Phillip Bradford & Peyton Shockley's Micro Wedding" at bounding box center [196, 203] width 179 height 13
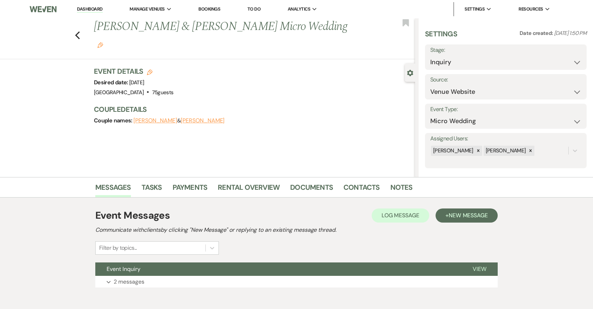
scroll to position [34, 0]
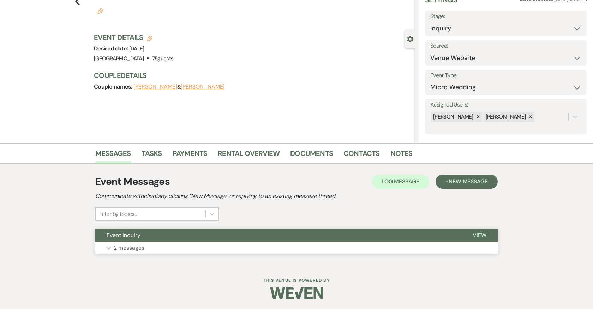
click at [226, 250] on button "Expand 2 messages" at bounding box center [296, 248] width 402 height 12
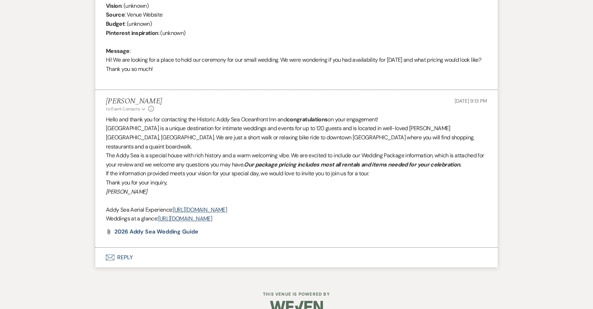
scroll to position [334, 0]
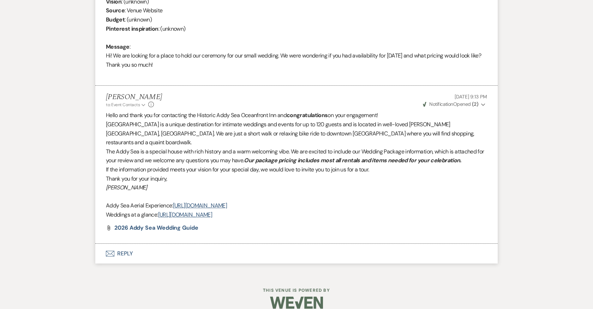
click at [125, 244] on button "Envelope Reply" at bounding box center [296, 254] width 402 height 20
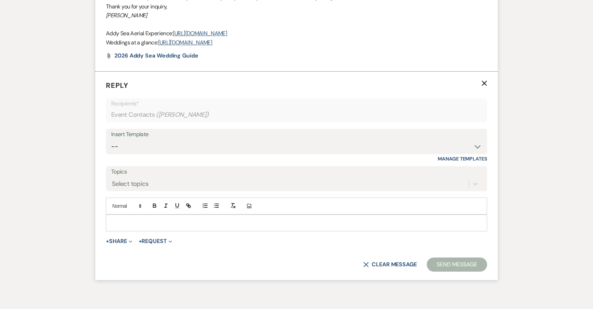
scroll to position [517, 0]
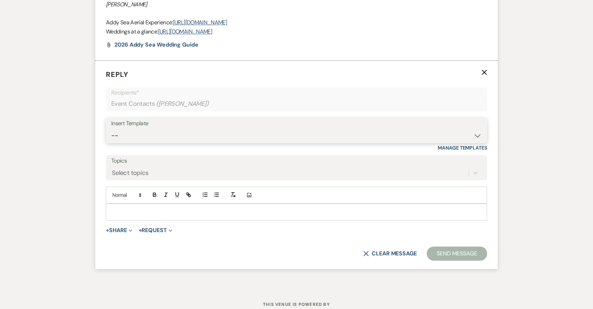
click at [164, 129] on select "-- 2024-25 Follow Up Buy Out Details Menu Tasting Invite Booking Email 2025-Wed…" at bounding box center [296, 136] width 371 height 14
click at [111, 129] on select "-- 2024-25 Follow Up Buy Out Details Menu Tasting Invite Booking Email 2025-Wed…" at bounding box center [296, 136] width 371 height 14
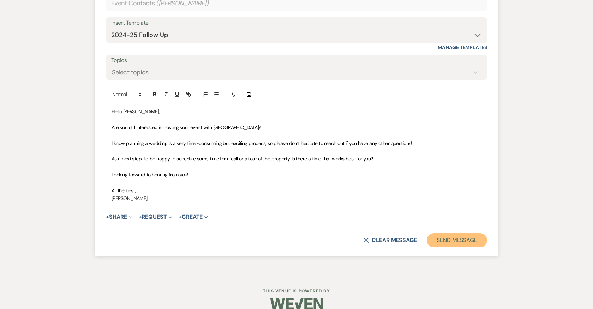
click at [454, 233] on button "Send Message" at bounding box center [457, 240] width 60 height 14
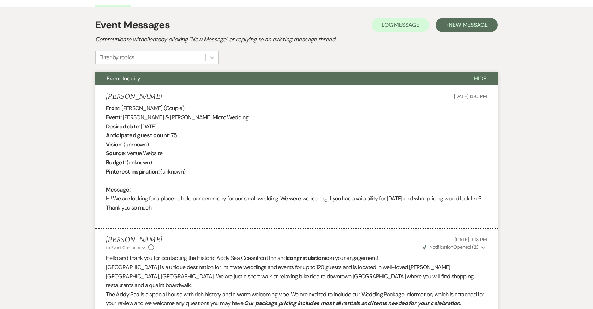
scroll to position [0, 0]
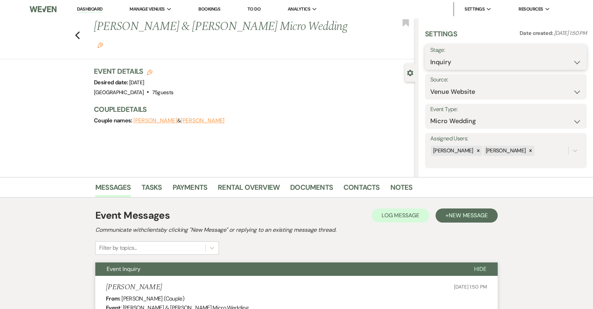
click at [478, 59] on select "Inquiry Follow Up Tour Requested Tour Confirmed Toured Proposal Sent Booked Lost" at bounding box center [505, 62] width 151 height 14
click at [430, 55] on select "Inquiry Follow Up Tour Requested Tour Confirmed Toured Proposal Sent Booked Lost" at bounding box center [505, 62] width 151 height 14
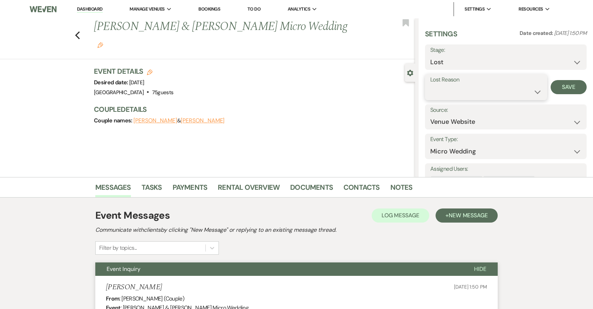
click at [470, 90] on select "Booked Elsewhere Budget Date Unavailable No Response Not a Good Match Capacity …" at bounding box center [486, 92] width 112 height 14
click at [430, 85] on select "Booked Elsewhere Budget Date Unavailable No Response Not a Good Match Capacity …" at bounding box center [486, 92] width 112 height 14
click at [571, 81] on button "Save" at bounding box center [569, 87] width 36 height 14
click at [79, 31] on icon "Previous" at bounding box center [77, 35] width 5 height 8
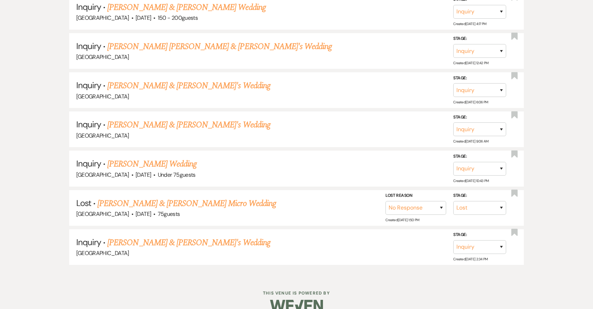
scroll to position [1668, 0]
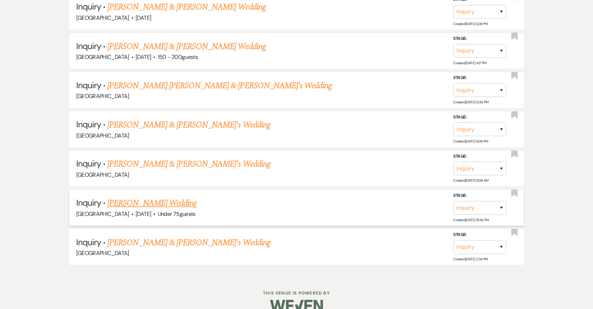
click at [151, 197] on link "VALERIE GLOVER's Wedding" at bounding box center [151, 203] width 89 height 13
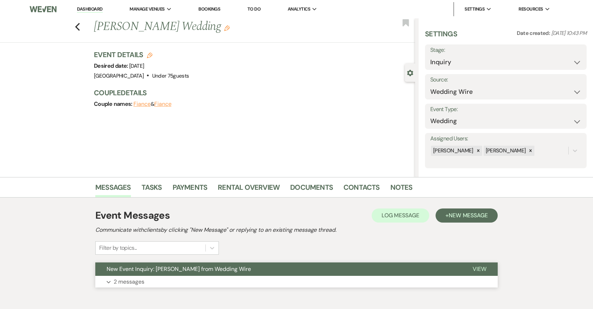
click at [163, 276] on button "Expand 2 messages" at bounding box center [296, 282] width 402 height 12
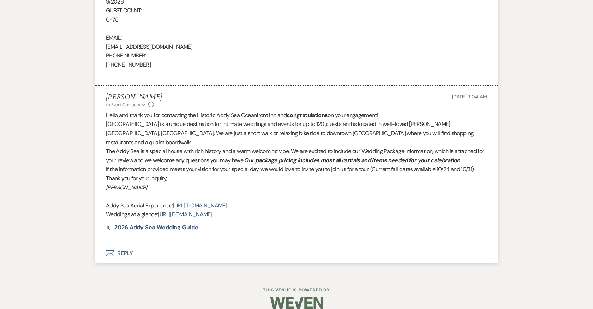
scroll to position [532, 0]
click at [123, 244] on button "Envelope Reply" at bounding box center [296, 254] width 402 height 20
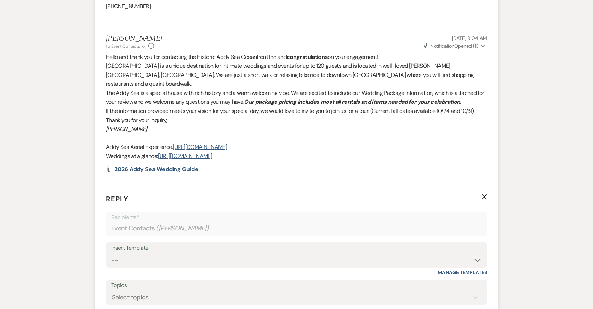
scroll to position [729, 0]
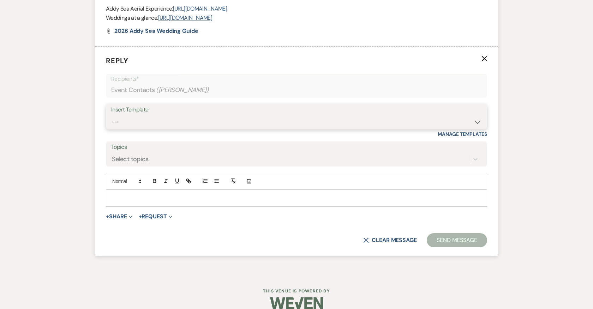
click at [187, 115] on select "-- 2024-25 Follow Up Buy Out Details Menu Tasting Invite Booking Email 2025-Wed…" at bounding box center [296, 122] width 371 height 14
click at [111, 115] on select "-- 2024-25 Follow Up Buy Out Details Menu Tasting Invite Booking Email 2025-Wed…" at bounding box center [296, 122] width 371 height 14
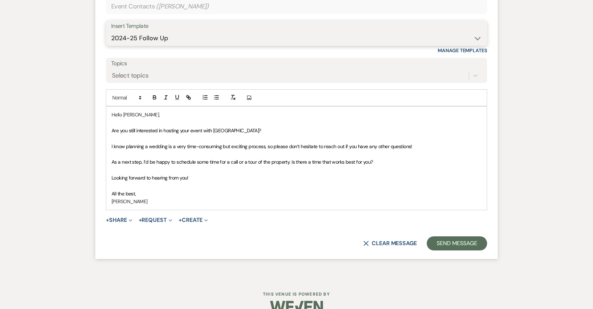
scroll to position [816, 0]
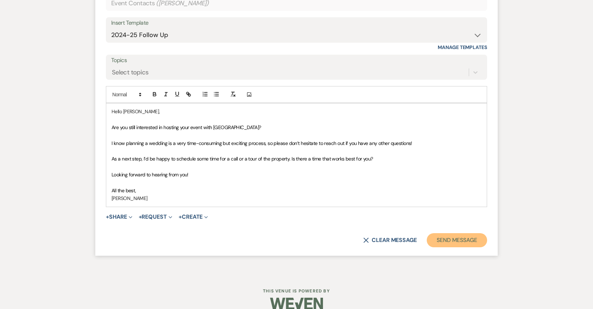
click at [452, 233] on button "Send Message" at bounding box center [457, 240] width 60 height 14
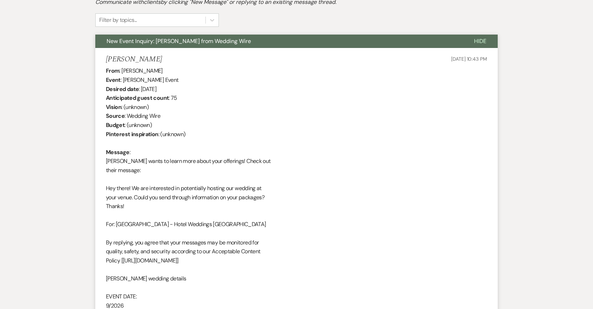
scroll to position [0, 0]
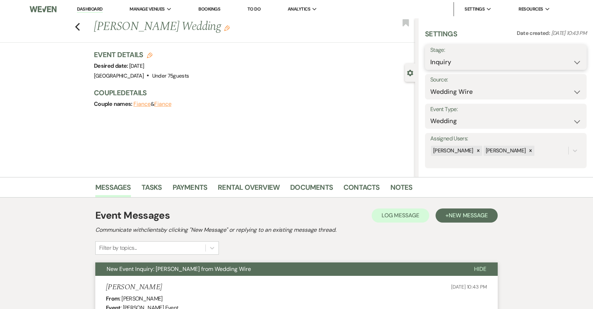
click at [483, 64] on select "Inquiry Follow Up Tour Requested Tour Confirmed Toured Proposal Sent Booked Lost" at bounding box center [505, 62] width 151 height 14
click at [430, 55] on select "Inquiry Follow Up Tour Requested Tour Confirmed Toured Proposal Sent Booked Lost" at bounding box center [505, 62] width 151 height 14
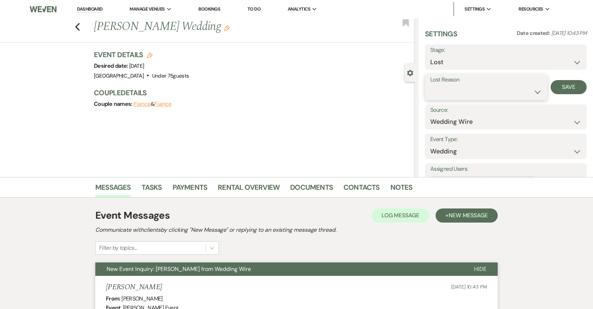
click at [481, 91] on select "Booked Elsewhere Budget Date Unavailable No Response Not a Good Match Capacity …" at bounding box center [486, 92] width 112 height 14
click at [430, 85] on select "Booked Elsewhere Budget Date Unavailable No Response Not a Good Match Capacity …" at bounding box center [486, 92] width 112 height 14
click at [475, 96] on select "Booked Elsewhere Budget Date Unavailable No Response Not a Good Match Capacity …" at bounding box center [486, 92] width 112 height 14
click at [430, 85] on select "Booked Elsewhere Budget Date Unavailable No Response Not a Good Match Capacity …" at bounding box center [486, 92] width 112 height 14
click at [573, 87] on button "Save" at bounding box center [569, 87] width 36 height 14
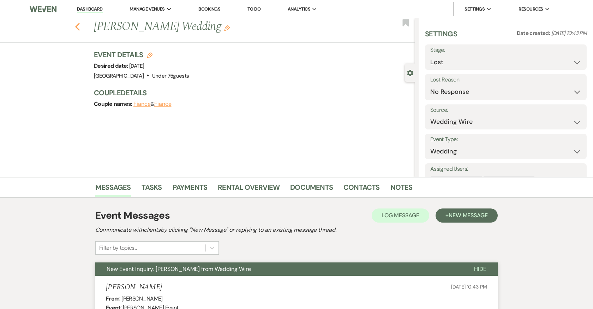
click at [76, 26] on use "button" at bounding box center [77, 27] width 5 height 8
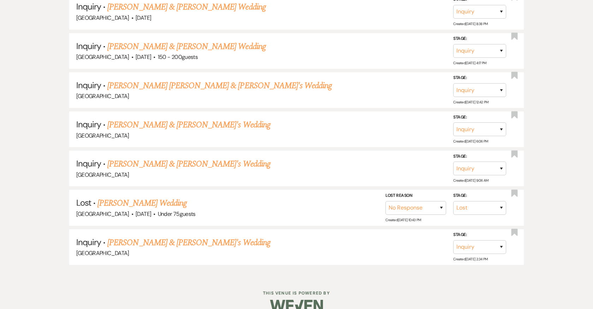
scroll to position [1629, 0]
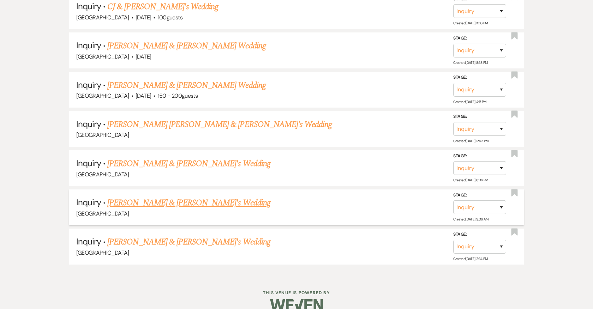
click at [132, 197] on link "Rachel Marie Carter & Fiance's Wedding" at bounding box center [188, 203] width 163 height 13
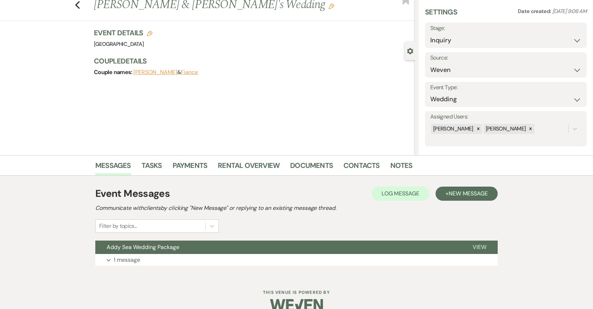
scroll to position [34, 0]
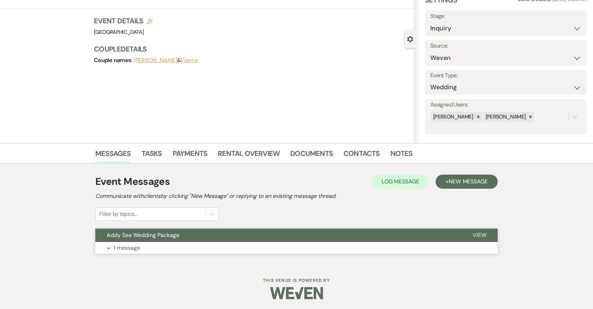
click at [149, 245] on button "Expand 1 message" at bounding box center [296, 248] width 402 height 12
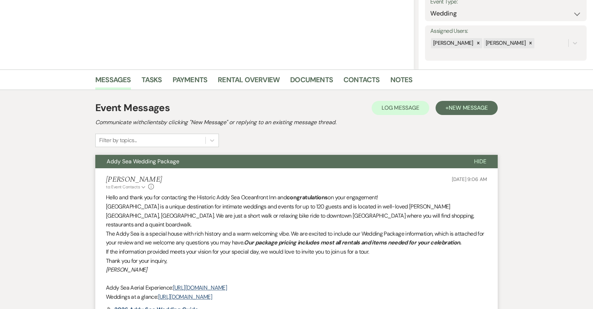
scroll to position [190, 0]
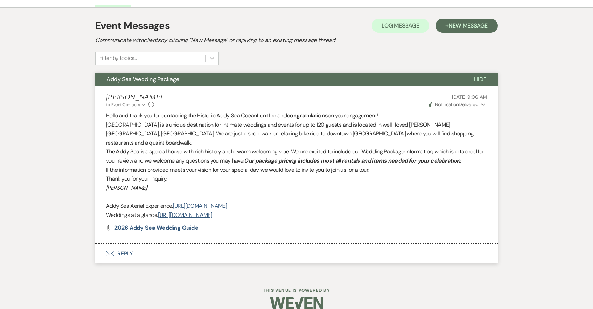
click at [122, 244] on button "Envelope Reply" at bounding box center [296, 254] width 402 height 20
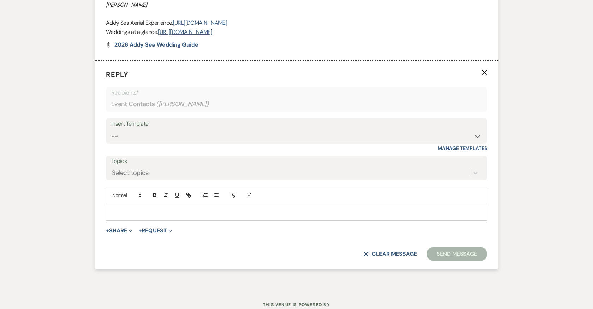
scroll to position [373, 0]
click at [169, 129] on select "-- 2024-25 Follow Up Buy Out Details Menu Tasting Invite Booking Email 2025-Wed…" at bounding box center [296, 136] width 371 height 14
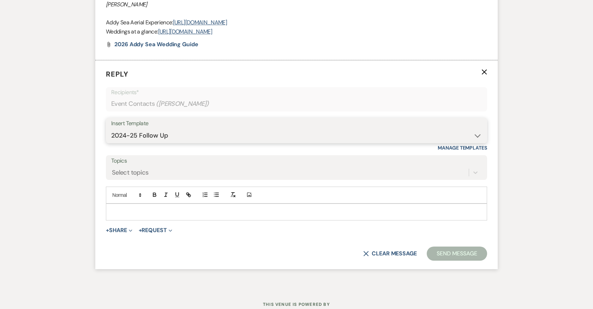
click at [111, 129] on select "-- 2024-25 Follow Up Buy Out Details Menu Tasting Invite Booking Email 2025-Wed…" at bounding box center [296, 136] width 371 height 14
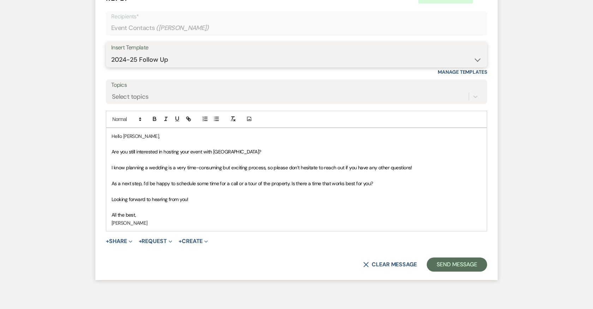
scroll to position [474, 0]
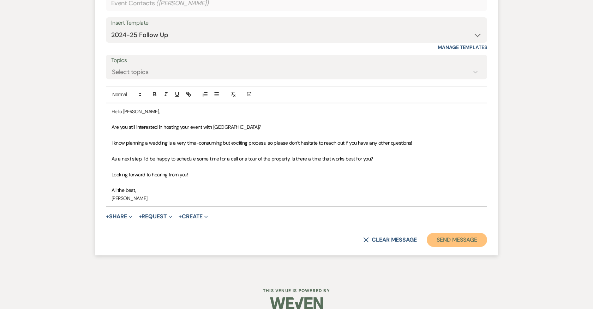
click at [455, 233] on button "Send Message" at bounding box center [457, 240] width 60 height 14
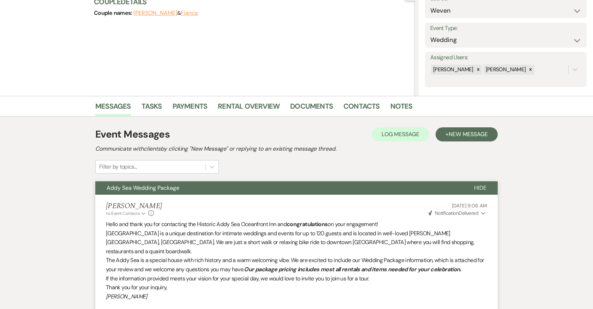
scroll to position [0, 0]
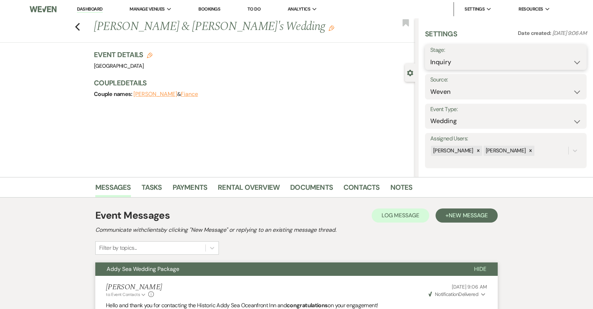
click at [487, 65] on select "Inquiry Follow Up Tour Requested Tour Confirmed Toured Proposal Sent Booked Lost" at bounding box center [505, 62] width 151 height 14
click at [430, 55] on select "Inquiry Follow Up Tour Requested Tour Confirmed Toured Proposal Sent Booked Lost" at bounding box center [505, 62] width 151 height 14
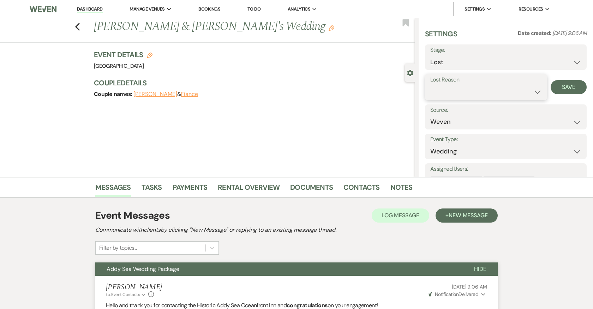
click at [459, 91] on select "Booked Elsewhere Budget Date Unavailable No Response Not a Good Match Capacity …" at bounding box center [486, 92] width 112 height 14
click at [430, 85] on select "Booked Elsewhere Budget Date Unavailable No Response Not a Good Match Capacity …" at bounding box center [486, 92] width 112 height 14
click at [559, 84] on button "Save" at bounding box center [569, 87] width 36 height 14
click at [79, 28] on icon "Previous" at bounding box center [77, 27] width 5 height 8
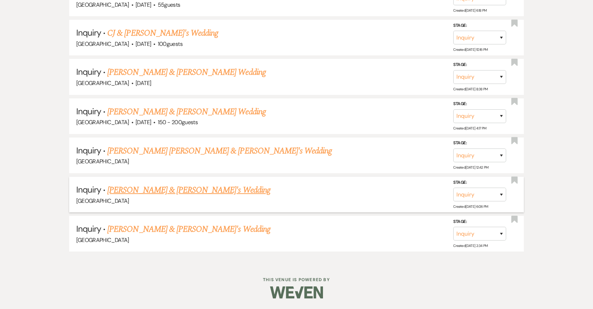
scroll to position [1591, 0]
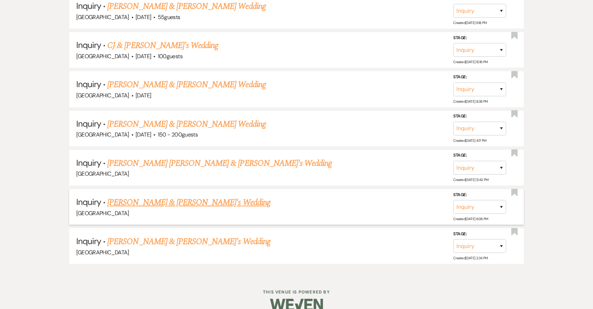
click at [169, 196] on link "Emily Sterner & Fiance's Wedding" at bounding box center [188, 202] width 163 height 13
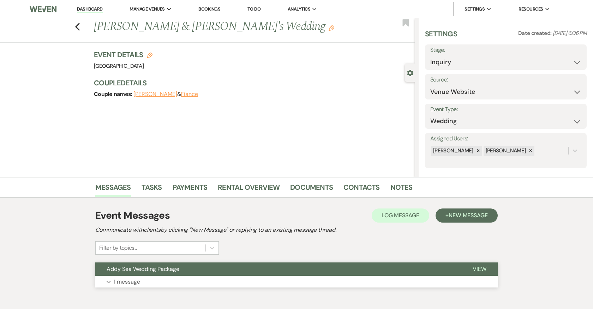
click at [224, 276] on button "Expand 1 message" at bounding box center [296, 282] width 402 height 12
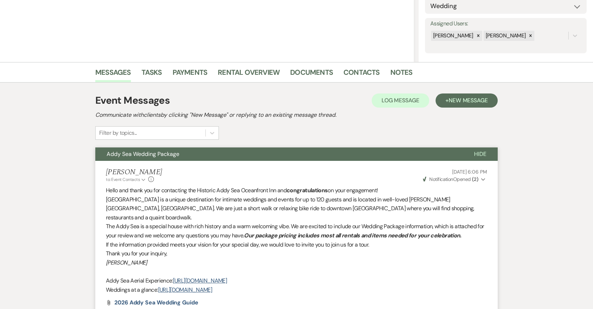
scroll to position [191, 0]
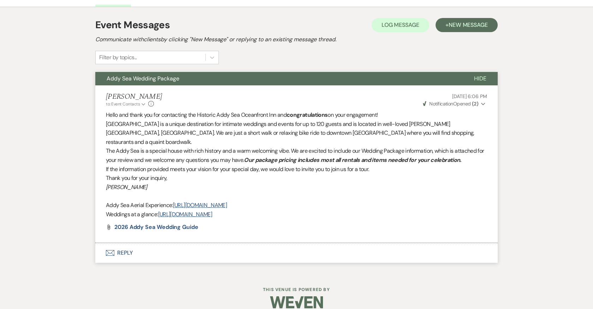
click at [123, 243] on button "Envelope Reply" at bounding box center [296, 253] width 402 height 20
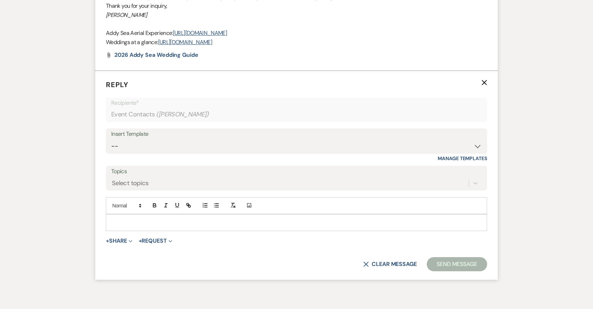
scroll to position [373, 0]
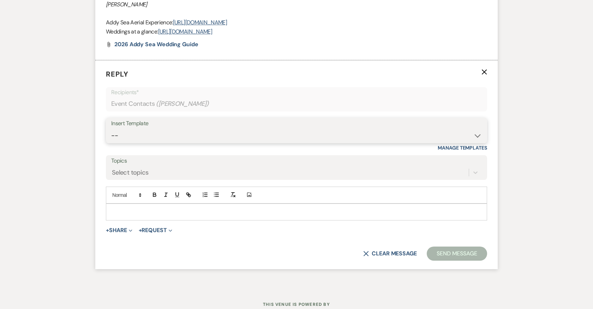
click at [187, 129] on select "-- 2024-25 Follow Up Buy Out Details Menu Tasting Invite Booking Email 2025-Wed…" at bounding box center [296, 136] width 371 height 14
click at [111, 129] on select "-- 2024-25 Follow Up Buy Out Details Menu Tasting Invite Booking Email 2025-Wed…" at bounding box center [296, 136] width 371 height 14
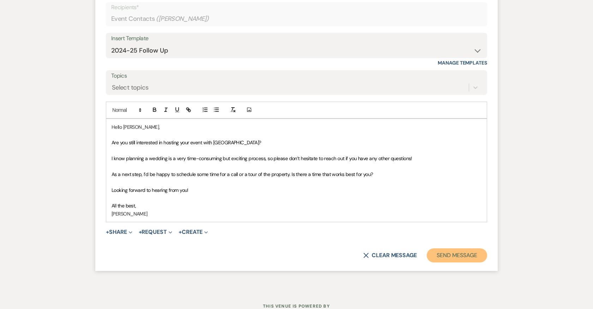
click at [451, 248] on button "Send Message" at bounding box center [457, 255] width 60 height 14
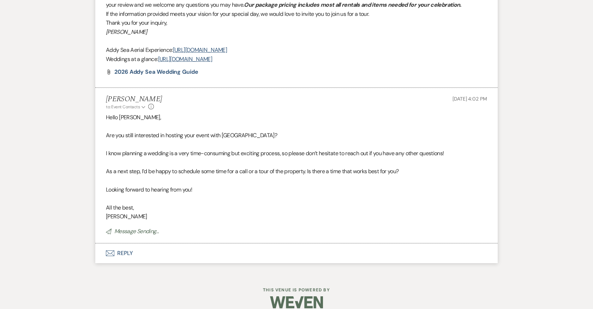
scroll to position [0, 0]
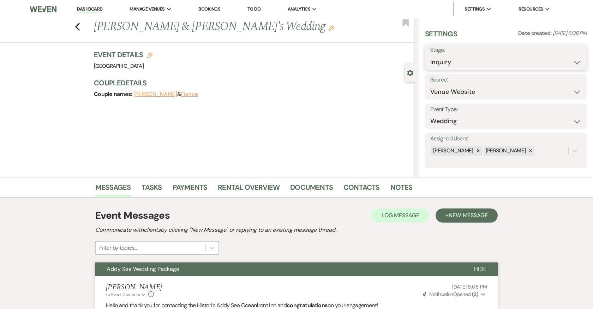
click at [467, 60] on select "Inquiry Follow Up Tour Requested Tour Confirmed Toured Proposal Sent Booked Lost" at bounding box center [505, 62] width 151 height 14
click at [430, 55] on select "Inquiry Follow Up Tour Requested Tour Confirmed Toured Proposal Sent Booked Lost" at bounding box center [505, 62] width 151 height 14
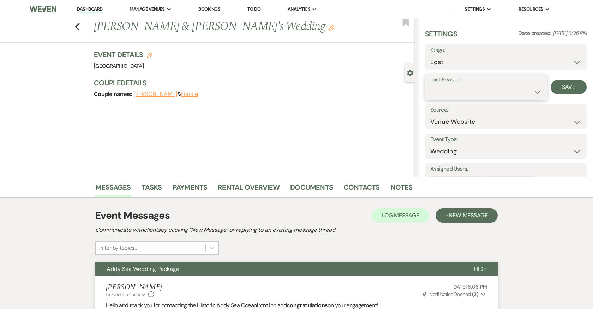
click at [462, 87] on select "Booked Elsewhere Budget Date Unavailable No Response Not a Good Match Capacity …" at bounding box center [486, 92] width 112 height 14
click at [430, 85] on select "Booked Elsewhere Budget Date Unavailable No Response Not a Good Match Capacity …" at bounding box center [486, 92] width 112 height 14
click at [563, 86] on button "Save" at bounding box center [569, 87] width 36 height 14
click at [77, 25] on icon "Previous" at bounding box center [77, 27] width 5 height 8
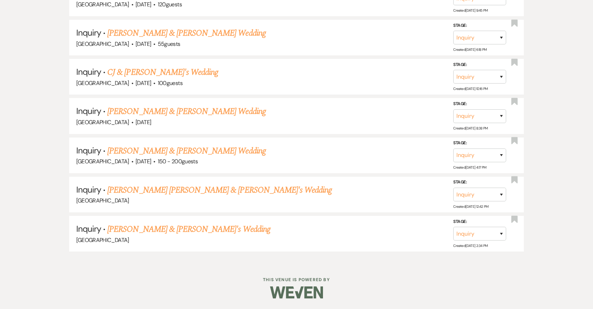
scroll to position [1552, 0]
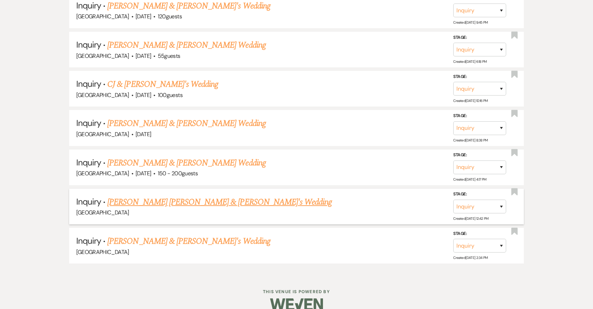
click at [172, 196] on link "Kennedy Niness & Fiance's Wedding" at bounding box center [219, 202] width 224 height 13
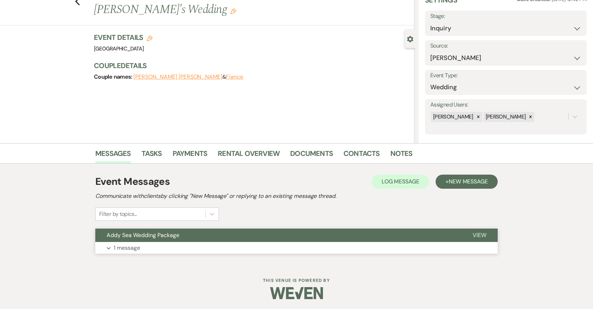
click at [216, 248] on button "Expand 1 message" at bounding box center [296, 248] width 402 height 12
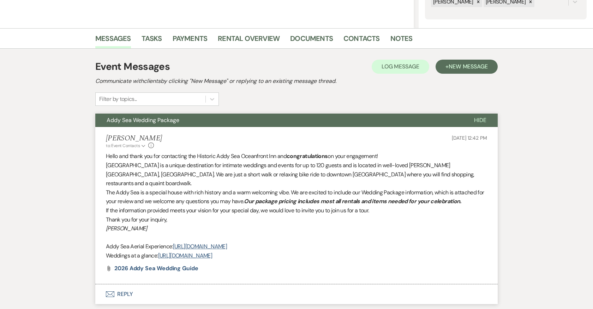
scroll to position [190, 0]
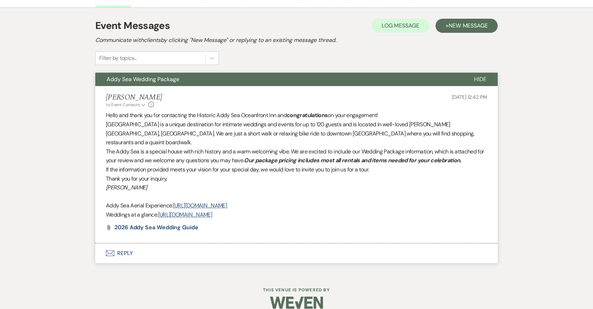
click at [127, 244] on button "Envelope Reply" at bounding box center [296, 254] width 402 height 20
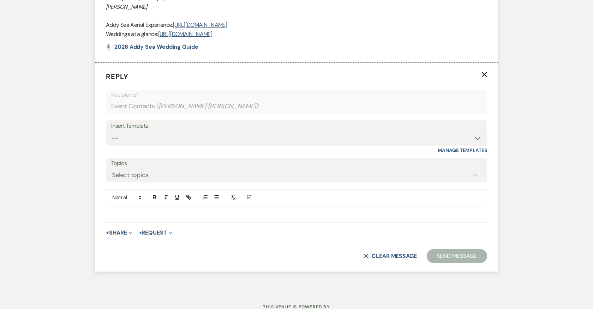
scroll to position [373, 0]
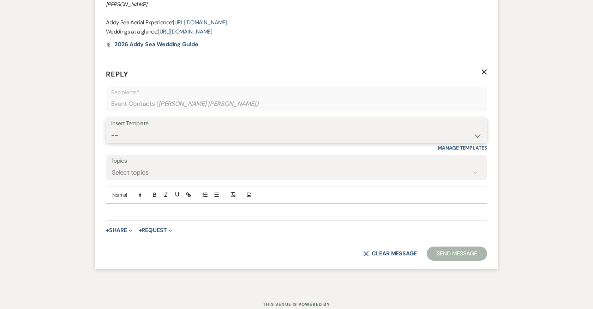
click at [255, 129] on select "-- 2024-25 Follow Up Buy Out Details Menu Tasting Invite Booking Email 2025-Wed…" at bounding box center [296, 136] width 371 height 14
click at [111, 129] on select "-- 2024-25 Follow Up Buy Out Details Menu Tasting Invite Booking Email 2025-Wed…" at bounding box center [296, 136] width 371 height 14
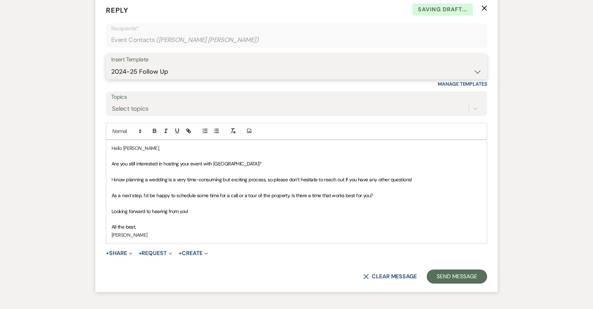
scroll to position [453, 0]
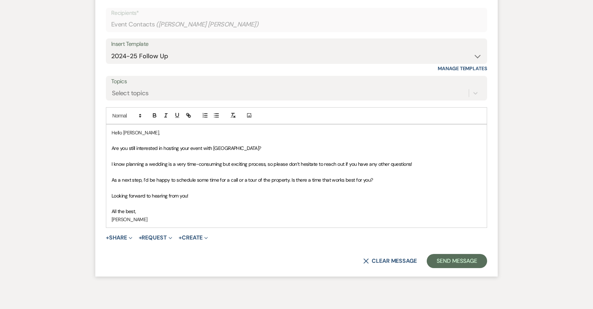
click at [456, 261] on form "Reply X Saving draft... Recipients* Event Contacts ( Kennedy Niness ) Insert Te…" at bounding box center [296, 129] width 402 height 296
click at [456, 254] on button "Send Message" at bounding box center [457, 261] width 60 height 14
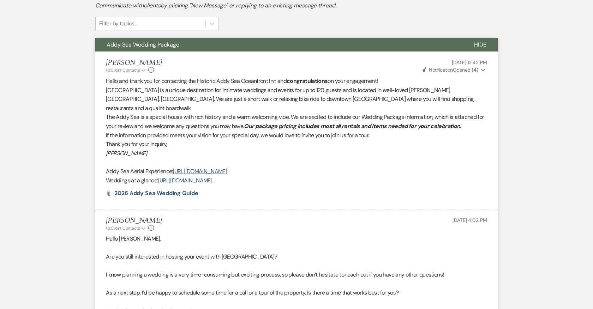
scroll to position [0, 0]
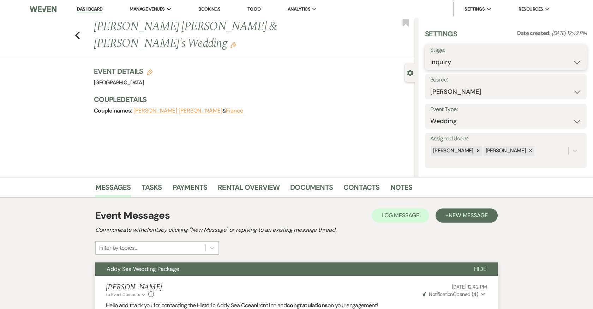
click at [457, 60] on select "Inquiry Follow Up Tour Requested Tour Confirmed Toured Proposal Sent Booked Lost" at bounding box center [505, 62] width 151 height 14
click at [430, 55] on select "Inquiry Follow Up Tour Requested Tour Confirmed Toured Proposal Sent Booked Lost" at bounding box center [505, 62] width 151 height 14
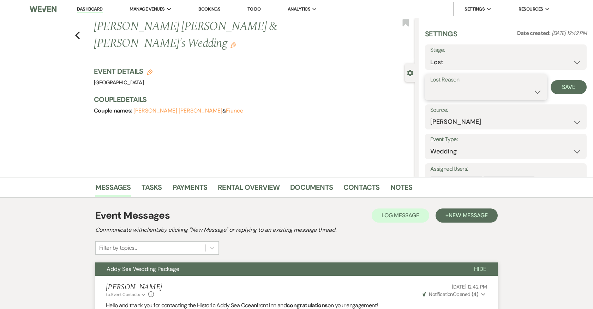
click at [461, 95] on select "Booked Elsewhere Budget Date Unavailable No Response Not a Good Match Capacity …" at bounding box center [486, 92] width 112 height 14
click at [430, 85] on select "Booked Elsewhere Budget Date Unavailable No Response Not a Good Match Capacity …" at bounding box center [486, 92] width 112 height 14
click at [572, 91] on button "Save" at bounding box center [569, 87] width 36 height 14
click at [78, 31] on icon "Previous" at bounding box center [77, 35] width 5 height 8
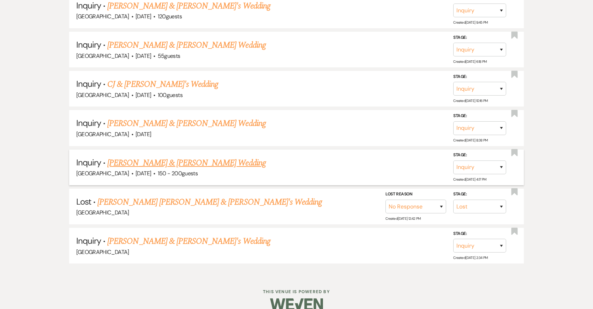
scroll to position [1513, 0]
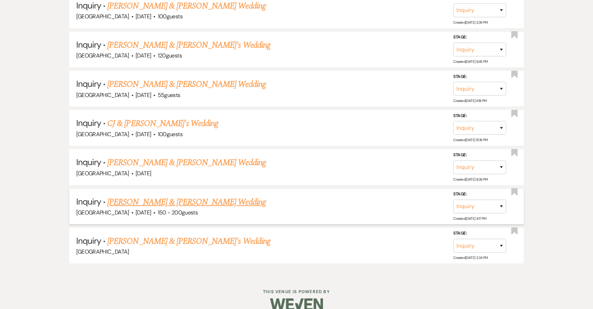
click at [130, 196] on link "Ian Faherty & Marlena Trunzo's Wedding" at bounding box center [186, 202] width 158 height 13
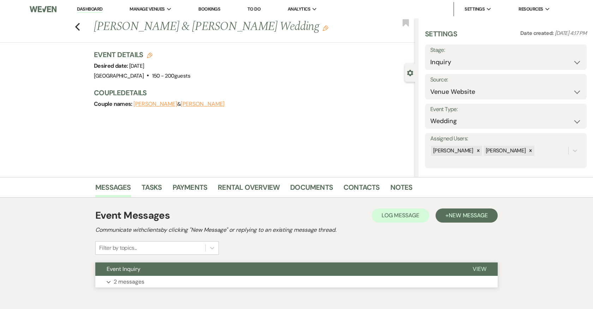
click at [163, 281] on button "Expand 2 messages" at bounding box center [296, 282] width 402 height 12
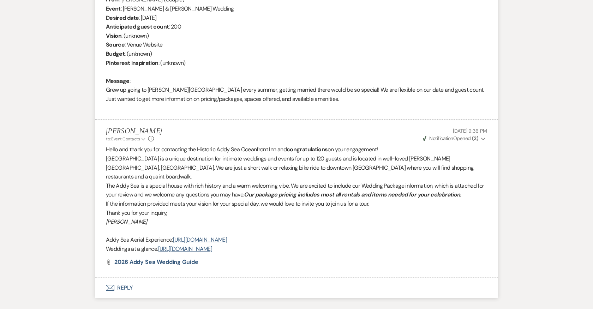
scroll to position [295, 0]
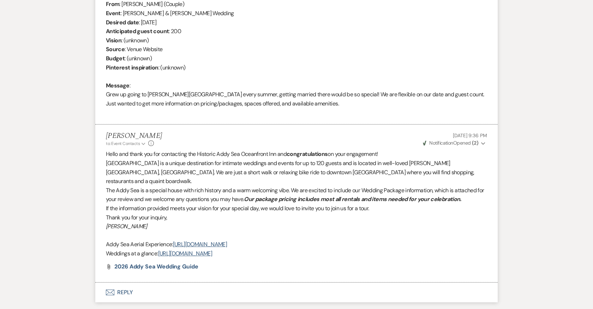
click at [125, 283] on button "Envelope Reply" at bounding box center [296, 293] width 402 height 20
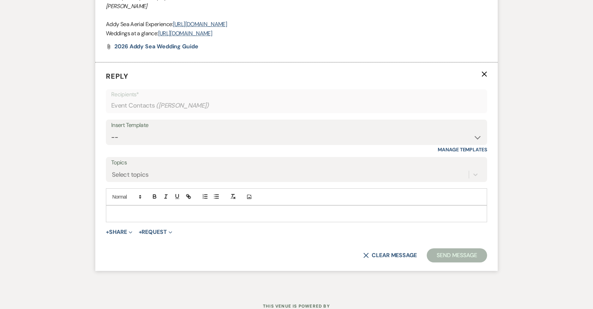
scroll to position [517, 0]
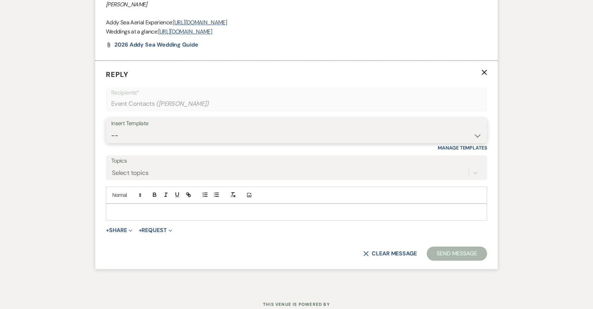
click at [154, 129] on select "-- 2024-25 Follow Up Buy Out Details Menu Tasting Invite Booking Email 2025-Wed…" at bounding box center [296, 136] width 371 height 14
click at [111, 129] on select "-- 2024-25 Follow Up Buy Out Details Menu Tasting Invite Booking Email 2025-Wed…" at bounding box center [296, 136] width 371 height 14
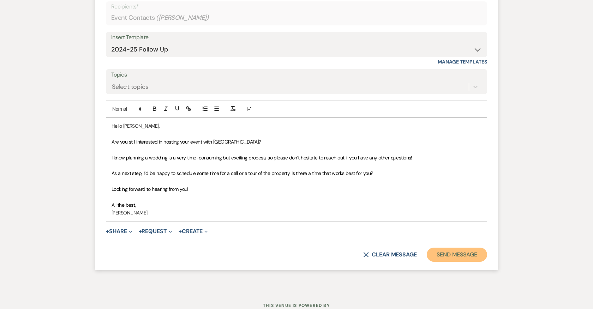
click at [453, 248] on button "Send Message" at bounding box center [457, 255] width 60 height 14
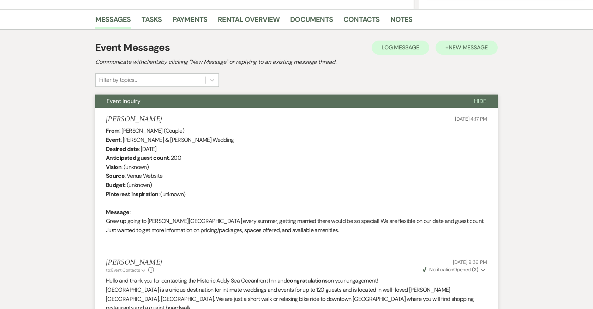
scroll to position [0, 0]
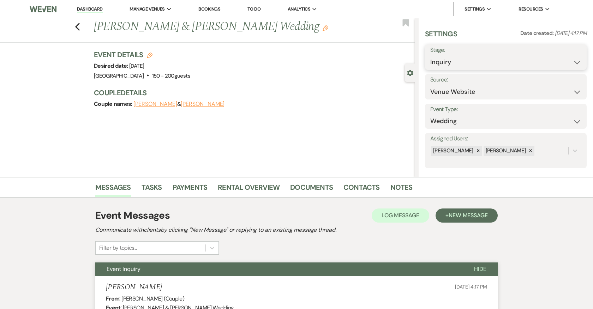
click at [469, 62] on select "Inquiry Follow Up Tour Requested Tour Confirmed Toured Proposal Sent Booked Lost" at bounding box center [505, 62] width 151 height 14
click at [430, 55] on select "Inquiry Follow Up Tour Requested Tour Confirmed Toured Proposal Sent Booked Lost" at bounding box center [505, 62] width 151 height 14
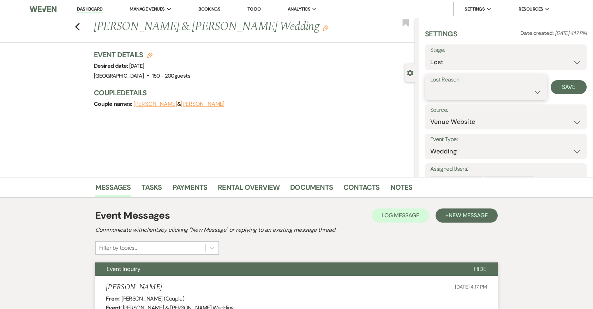
click at [465, 88] on select "Booked Elsewhere Budget Date Unavailable No Response Not a Good Match Capacity …" at bounding box center [486, 92] width 112 height 14
click at [430, 85] on select "Booked Elsewhere Budget Date Unavailable No Response Not a Good Match Capacity …" at bounding box center [486, 92] width 112 height 14
click at [569, 89] on button "Save" at bounding box center [569, 87] width 36 height 14
click at [78, 28] on icon "Previous" at bounding box center [77, 27] width 5 height 8
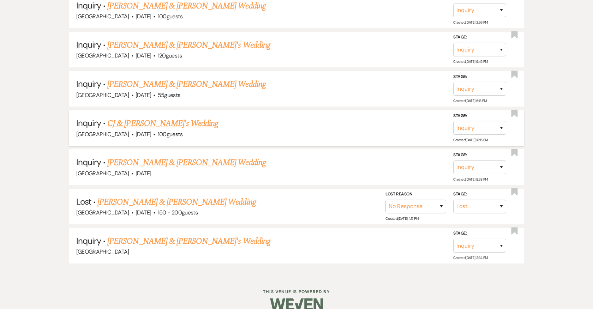
scroll to position [1474, 0]
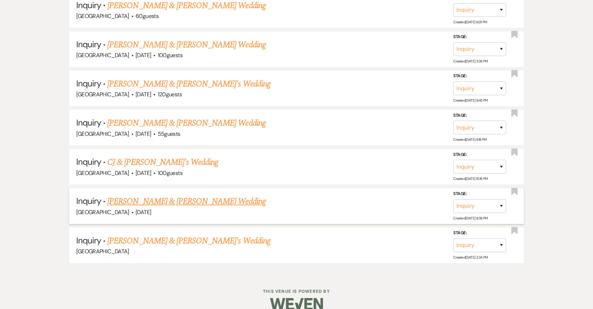
click at [168, 195] on link "Colby Reeder & Eva Gordon's Wedding" at bounding box center [186, 201] width 158 height 13
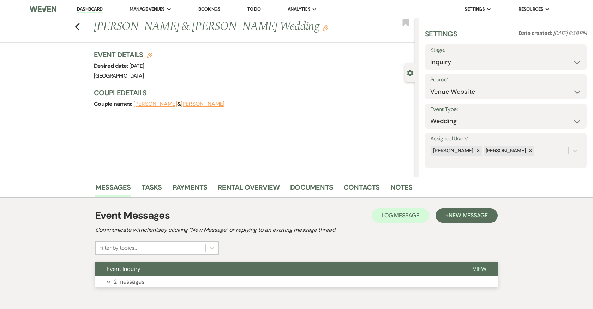
scroll to position [34, 0]
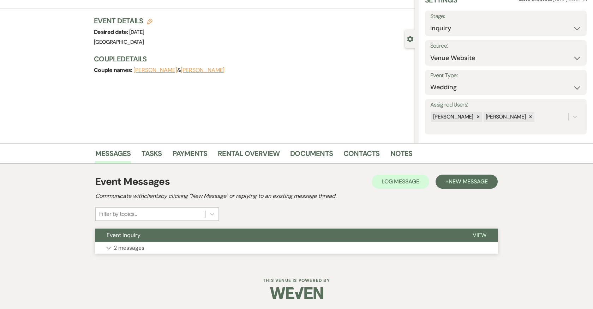
click at [143, 245] on p "2 messages" at bounding box center [129, 248] width 31 height 9
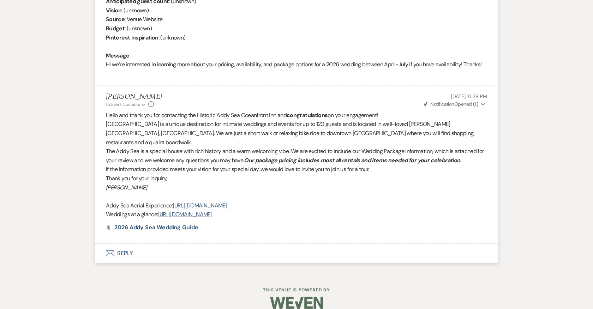
click at [127, 244] on button "Envelope Reply" at bounding box center [296, 254] width 402 height 20
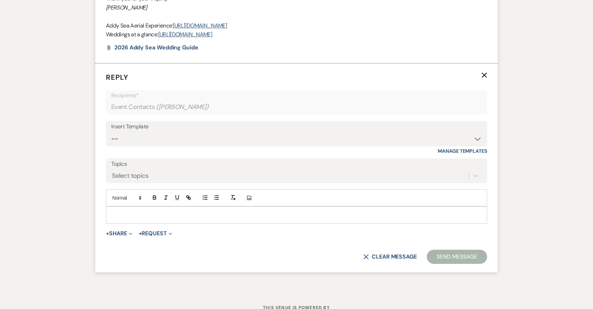
scroll to position [508, 0]
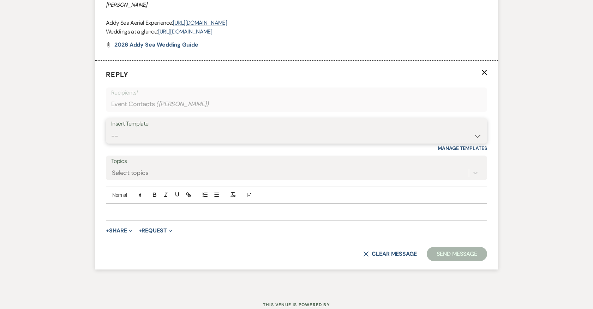
click at [147, 129] on select "-- 2024-25 Follow Up Buy Out Details Menu Tasting Invite Booking Email 2025-Wed…" at bounding box center [296, 136] width 371 height 14
click at [111, 129] on select "-- 2024-25 Follow Up Buy Out Details Menu Tasting Invite Booking Email 2025-Wed…" at bounding box center [296, 136] width 371 height 14
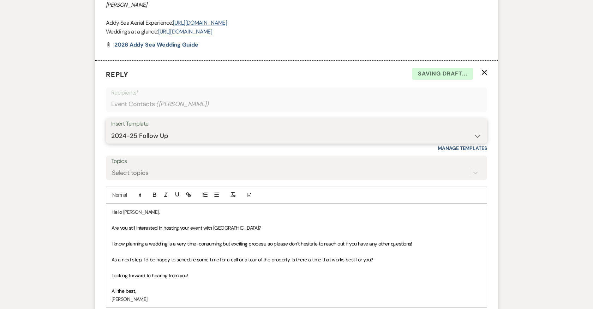
scroll to position [608, 0]
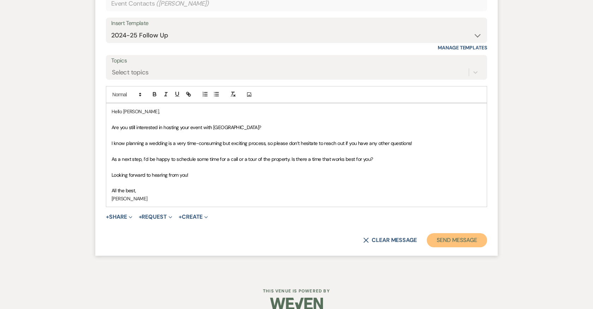
click at [453, 233] on button "Send Message" at bounding box center [457, 240] width 60 height 14
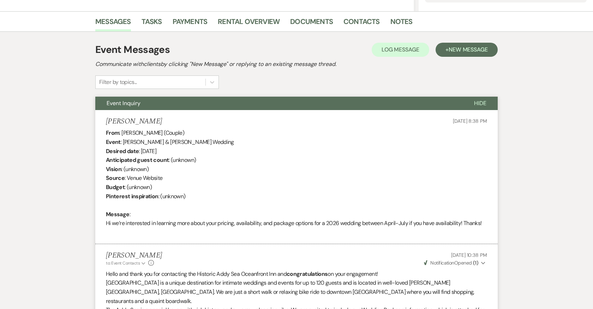
scroll to position [0, 0]
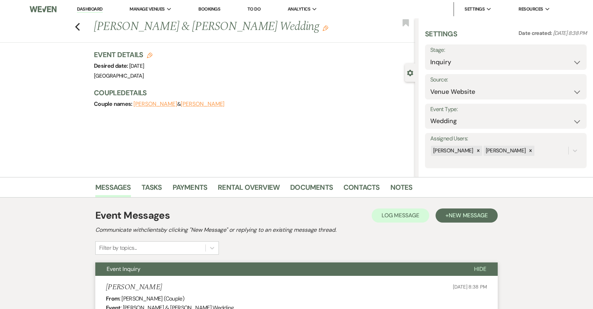
click at [460, 52] on label "Stage:" at bounding box center [505, 50] width 151 height 10
click at [459, 68] on select "Inquiry Follow Up Tour Requested Tour Confirmed Toured Proposal Sent Booked Lost" at bounding box center [505, 62] width 151 height 14
click at [430, 55] on select "Inquiry Follow Up Tour Requested Tour Confirmed Toured Proposal Sent Booked Lost" at bounding box center [505, 62] width 151 height 14
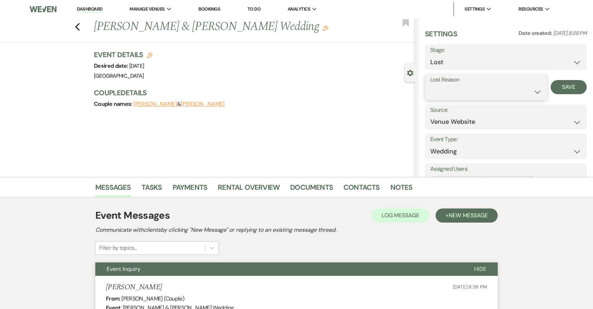
click at [455, 87] on select "Booked Elsewhere Budget Date Unavailable No Response Not a Good Match Capacity …" at bounding box center [486, 92] width 112 height 14
click at [430, 85] on select "Booked Elsewhere Budget Date Unavailable No Response Not a Good Match Capacity …" at bounding box center [486, 92] width 112 height 14
click at [563, 90] on button "Save" at bounding box center [569, 87] width 36 height 14
click at [77, 25] on icon "Previous" at bounding box center [77, 27] width 5 height 8
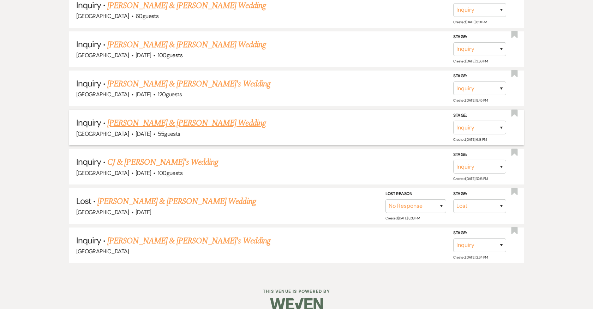
scroll to position [1435, 0]
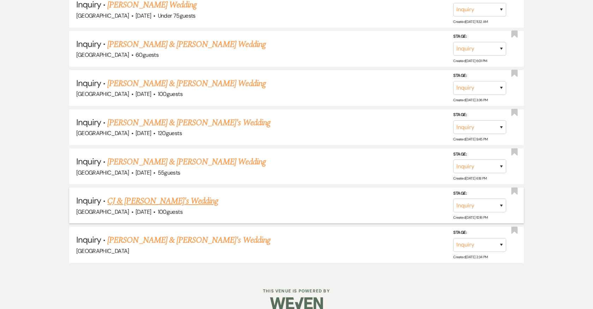
click at [134, 195] on link "CJ & Melanie's Wedding" at bounding box center [162, 201] width 111 height 13
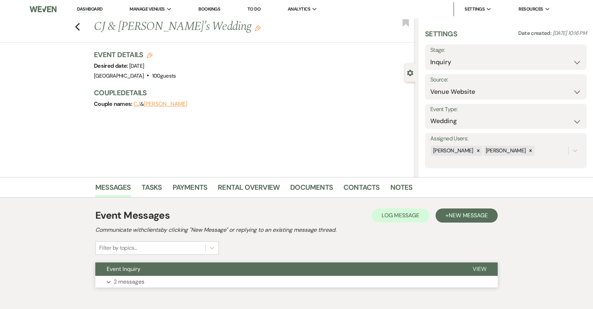
click at [213, 275] on button "Event Inquiry" at bounding box center [278, 269] width 366 height 13
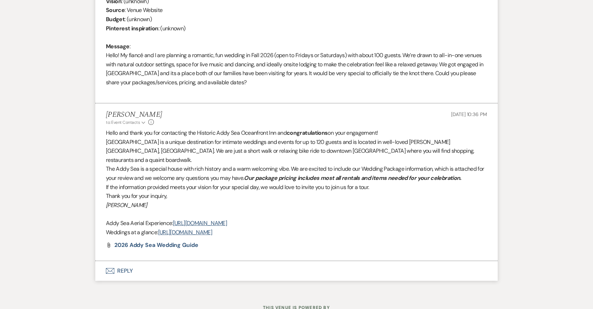
scroll to position [352, 0]
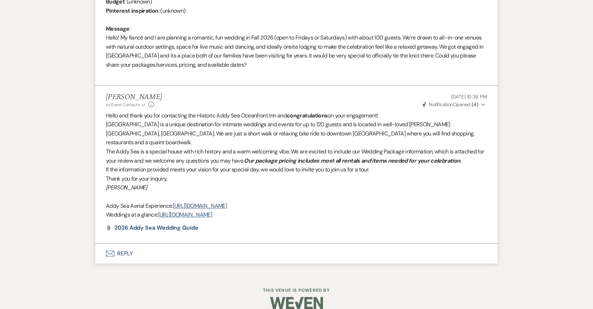
click at [121, 244] on button "Envelope Reply" at bounding box center [296, 254] width 402 height 20
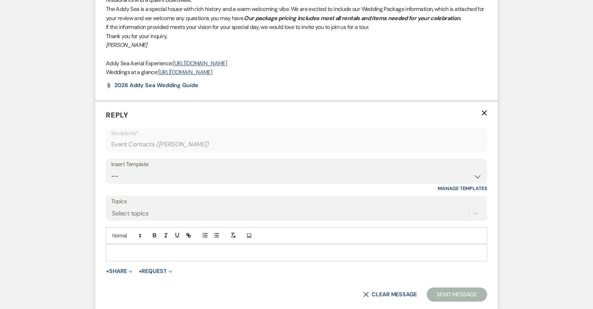
scroll to position [538, 0]
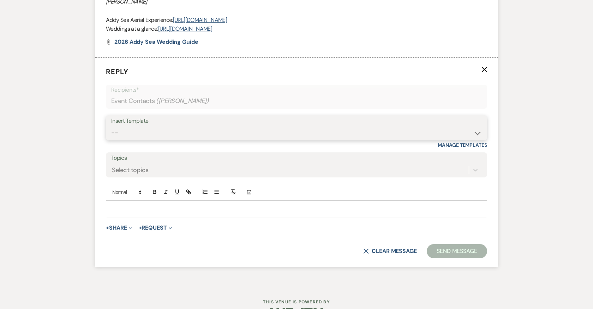
click at [144, 126] on select "-- 2024-25 Follow Up Buy Out Details Menu Tasting Invite Booking Email 2025-Wed…" at bounding box center [296, 133] width 371 height 14
click at [111, 126] on select "-- 2024-25 Follow Up Buy Out Details Menu Tasting Invite Booking Email 2025-Wed…" at bounding box center [296, 133] width 371 height 14
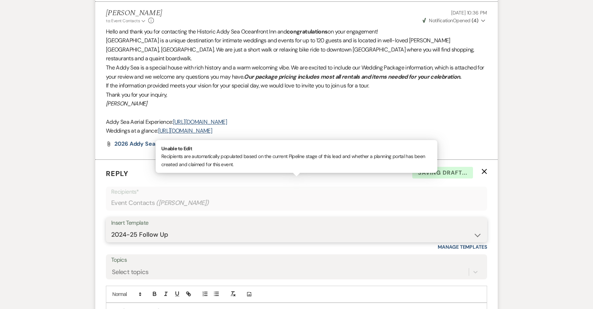
scroll to position [433, 0]
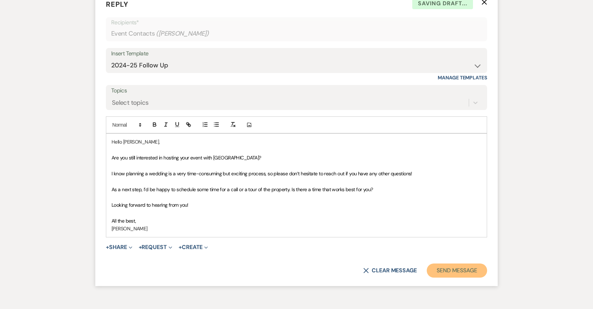
click at [455, 264] on button "Send Message" at bounding box center [457, 271] width 60 height 14
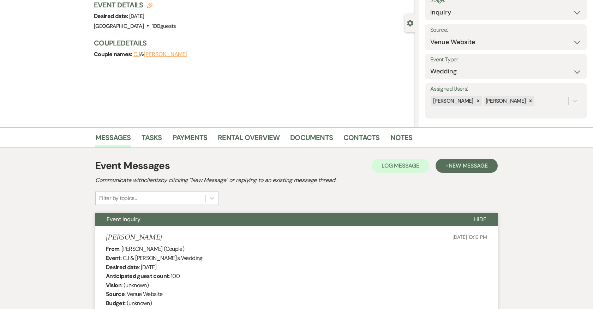
scroll to position [0, 0]
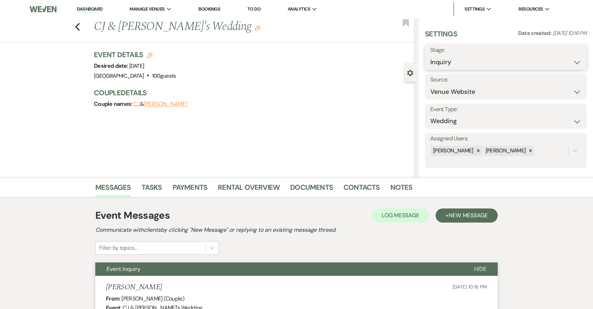
click at [495, 58] on select "Inquiry Follow Up Tour Requested Tour Confirmed Toured Proposal Sent Booked Lost" at bounding box center [505, 62] width 151 height 14
click at [430, 55] on select "Inquiry Follow Up Tour Requested Tour Confirmed Toured Proposal Sent Booked Lost" at bounding box center [505, 62] width 151 height 14
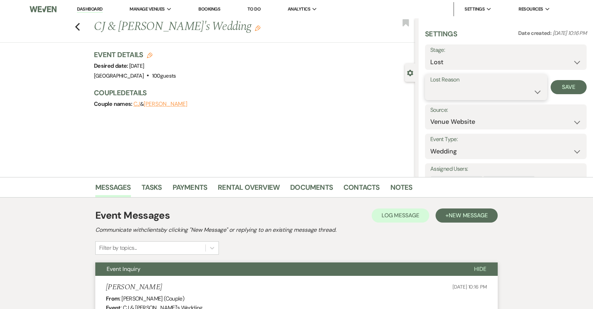
click at [463, 92] on select "Booked Elsewhere Budget Date Unavailable No Response Not a Good Match Capacity …" at bounding box center [486, 92] width 112 height 14
click at [430, 85] on select "Booked Elsewhere Budget Date Unavailable No Response Not a Good Match Capacity …" at bounding box center [486, 92] width 112 height 14
click at [571, 89] on button "Save" at bounding box center [569, 87] width 36 height 14
click at [447, 85] on select "Booked Elsewhere Budget Date Unavailable No Response Not a Good Match Capacity …" at bounding box center [505, 92] width 151 height 14
click at [430, 85] on select "Booked Elsewhere Budget Date Unavailable No Response Not a Good Match Capacity …" at bounding box center [505, 92] width 151 height 14
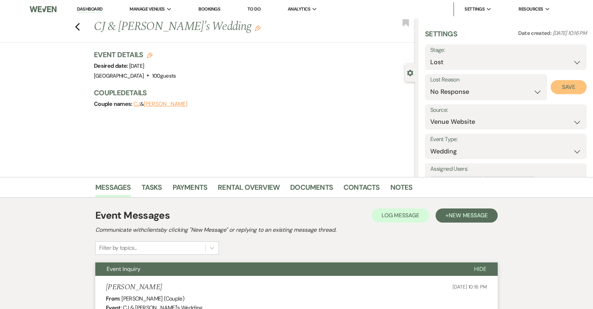
click at [561, 88] on button "Save" at bounding box center [569, 87] width 36 height 14
click at [83, 29] on div "Previous CJ & Melanie's Wedding Edit Bookmark" at bounding box center [205, 30] width 419 height 24
click at [78, 27] on icon "Previous" at bounding box center [77, 27] width 5 height 8
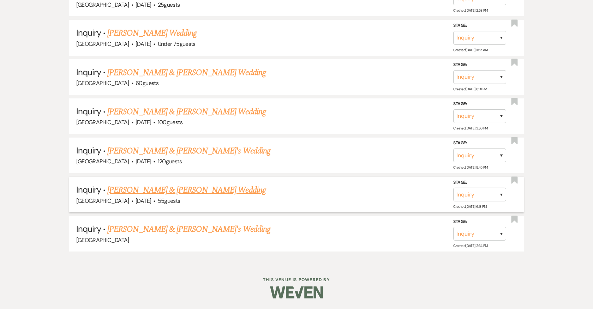
scroll to position [1396, 0]
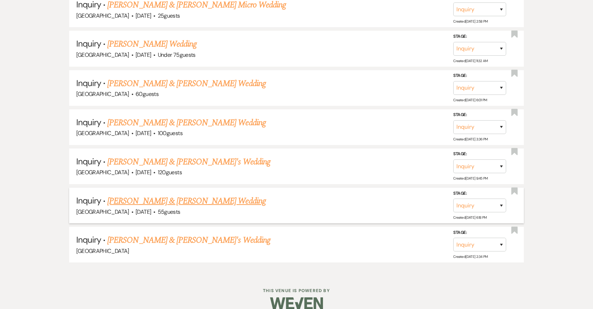
click at [157, 195] on link "Justin Esch & Melissa Owens's Wedding" at bounding box center [186, 201] width 158 height 13
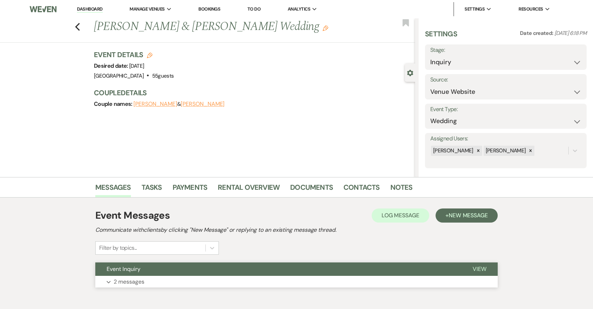
click at [181, 279] on button "Expand 2 messages" at bounding box center [296, 282] width 402 height 12
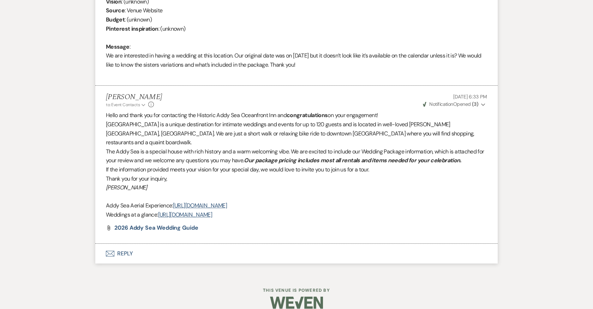
click at [127, 244] on button "Envelope Reply" at bounding box center [296, 254] width 402 height 20
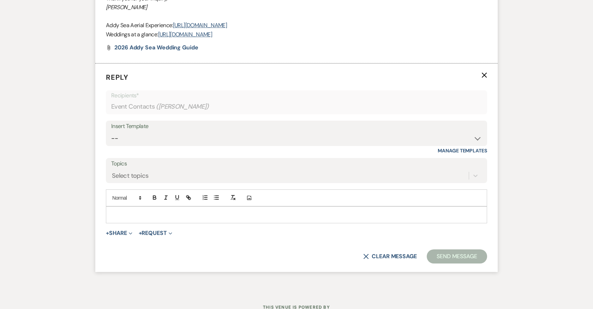
scroll to position [517, 0]
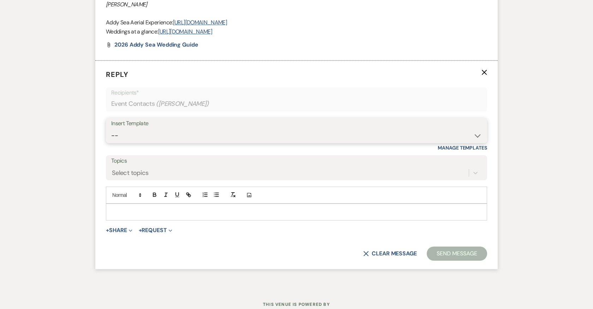
click at [184, 129] on select "-- 2024-25 Follow Up Buy Out Details Menu Tasting Invite Booking Email 2025-Wed…" at bounding box center [296, 136] width 371 height 14
click at [111, 129] on select "-- 2024-25 Follow Up Buy Out Details Menu Tasting Invite Booking Email 2025-Wed…" at bounding box center [296, 136] width 371 height 14
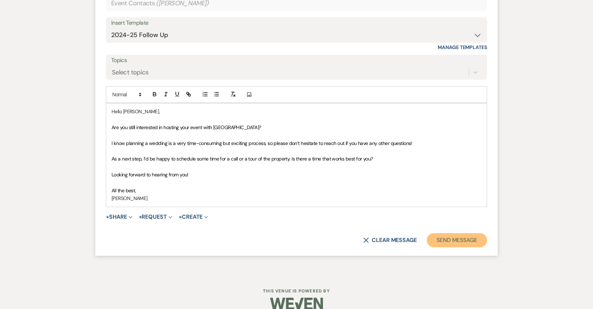
click at [442, 233] on button "Send Message" at bounding box center [457, 240] width 60 height 14
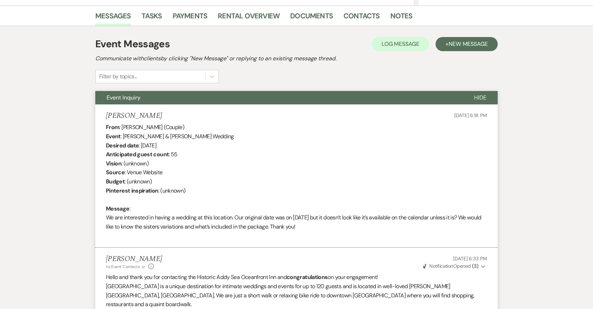
scroll to position [0, 0]
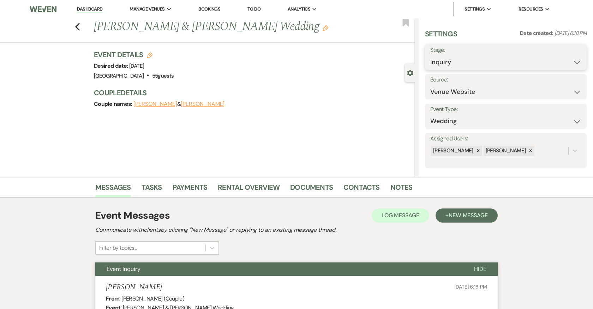
click at [458, 59] on select "Inquiry Follow Up Tour Requested Tour Confirmed Toured Proposal Sent Booked Lost" at bounding box center [505, 62] width 151 height 14
click at [430, 55] on select "Inquiry Follow Up Tour Requested Tour Confirmed Toured Proposal Sent Booked Lost" at bounding box center [505, 62] width 151 height 14
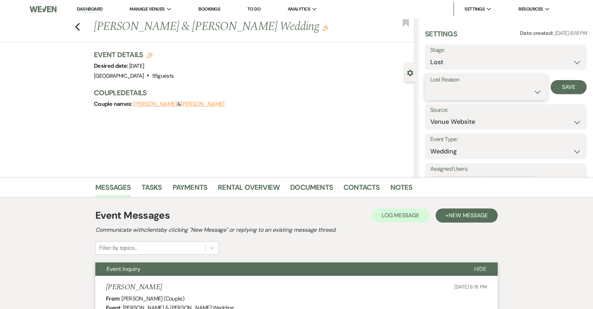
click at [451, 89] on select "Booked Elsewhere Budget Date Unavailable No Response Not a Good Match Capacity …" at bounding box center [486, 92] width 112 height 14
click at [430, 85] on select "Booked Elsewhere Budget Date Unavailable No Response Not a Good Match Capacity …" at bounding box center [486, 92] width 112 height 14
click at [568, 84] on button "Save" at bounding box center [569, 87] width 36 height 14
click at [77, 26] on icon "Previous" at bounding box center [77, 27] width 5 height 8
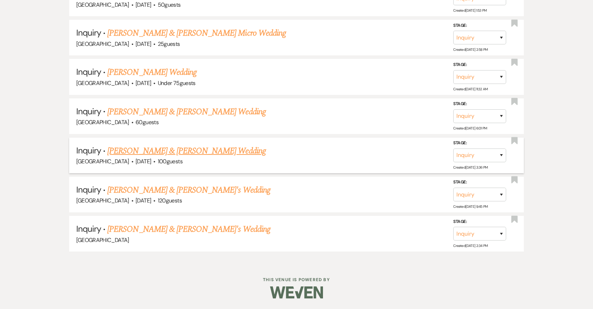
scroll to position [1357, 0]
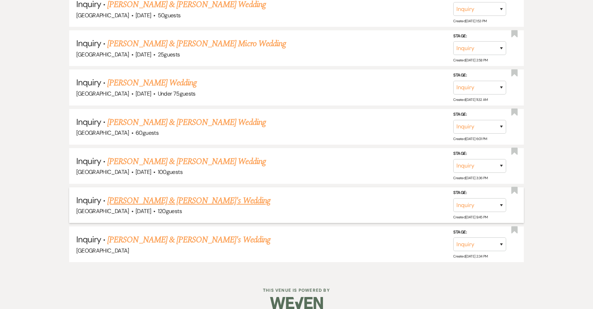
click at [140, 194] on link "Matt & Kayla's Wedding" at bounding box center [188, 200] width 163 height 13
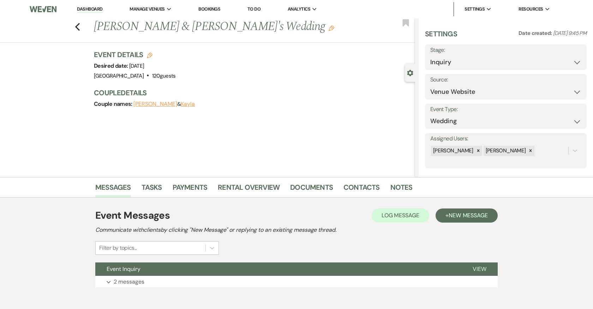
scroll to position [34, 0]
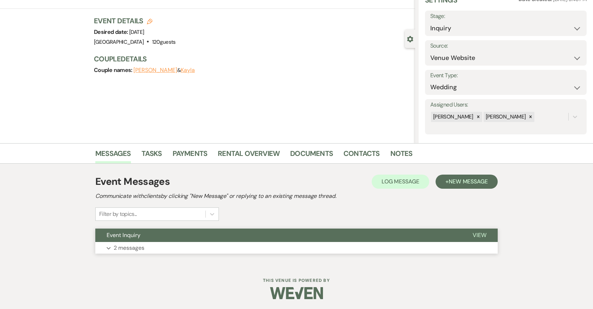
click at [218, 246] on button "Expand 2 messages" at bounding box center [296, 248] width 402 height 12
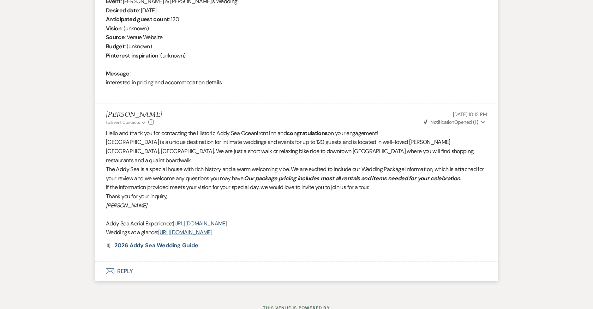
scroll to position [325, 0]
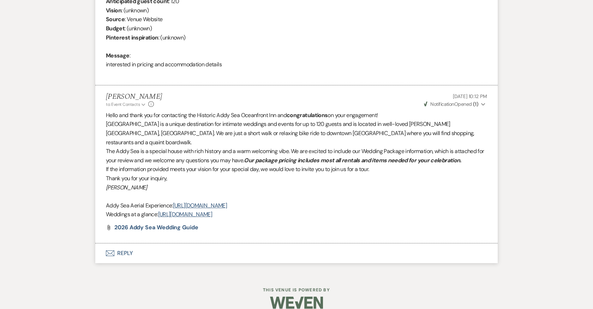
click at [121, 244] on button "Envelope Reply" at bounding box center [296, 254] width 402 height 20
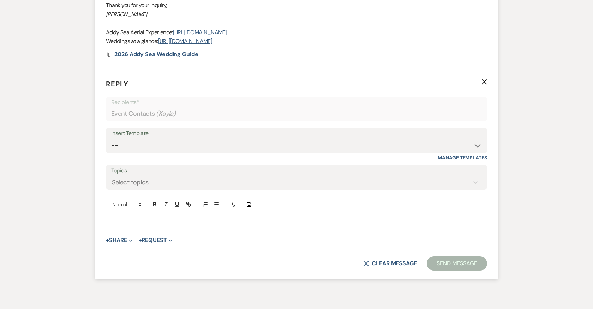
scroll to position [508, 0]
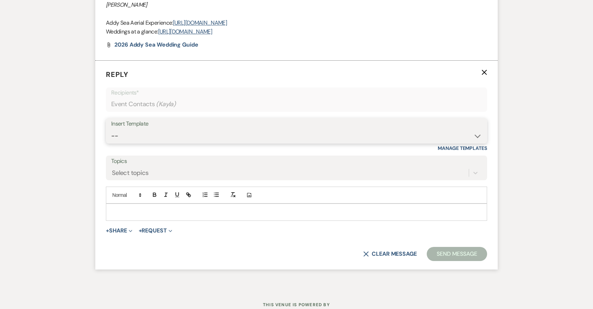
click at [245, 129] on select "-- 2024-25 Follow Up Buy Out Details Menu Tasting Invite Booking Email 2025-Wed…" at bounding box center [296, 136] width 371 height 14
click at [111, 129] on select "-- 2024-25 Follow Up Buy Out Details Menu Tasting Invite Booking Email 2025-Wed…" at bounding box center [296, 136] width 371 height 14
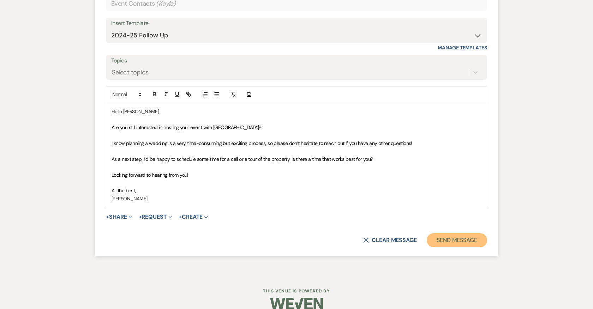
click at [459, 233] on button "Send Message" at bounding box center [457, 240] width 60 height 14
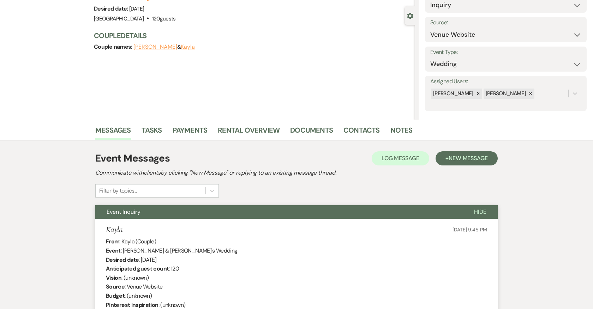
scroll to position [0, 0]
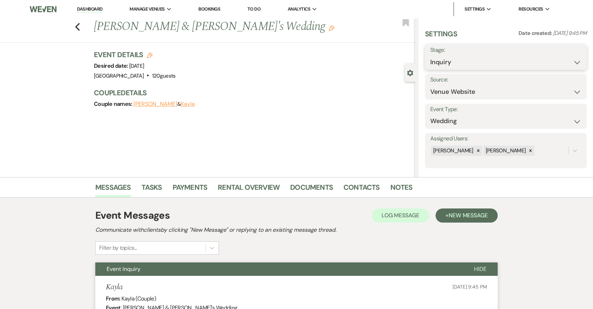
click at [480, 62] on select "Inquiry Follow Up Tour Requested Tour Confirmed Toured Proposal Sent Booked Lost" at bounding box center [505, 62] width 151 height 14
click at [430, 55] on select "Inquiry Follow Up Tour Requested Tour Confirmed Toured Proposal Sent Booked Lost" at bounding box center [505, 62] width 151 height 14
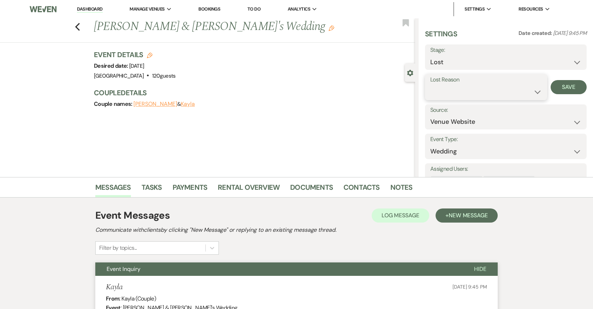
click at [479, 91] on select "Booked Elsewhere Budget Date Unavailable No Response Not a Good Match Capacity …" at bounding box center [486, 92] width 112 height 14
click at [430, 85] on select "Booked Elsewhere Budget Date Unavailable No Response Not a Good Match Capacity …" at bounding box center [486, 92] width 112 height 14
click at [574, 84] on button "Save" at bounding box center [569, 87] width 36 height 14
click at [78, 27] on icon "Previous" at bounding box center [77, 27] width 5 height 8
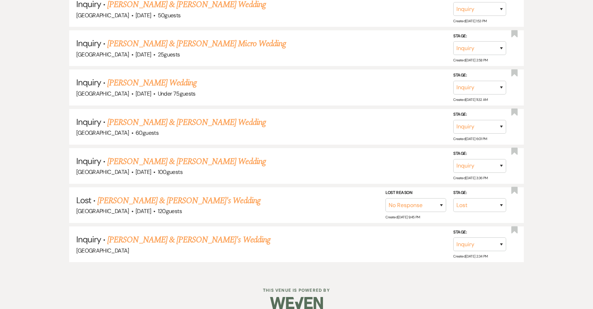
scroll to position [1318, 0]
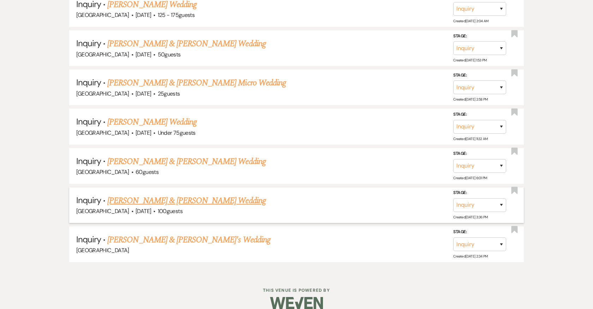
click at [127, 194] on link "Nate & Bosse's Wedding" at bounding box center [186, 200] width 158 height 13
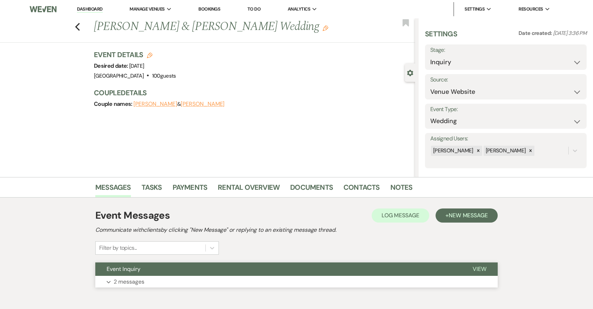
click at [210, 275] on button "Event Inquiry" at bounding box center [278, 269] width 366 height 13
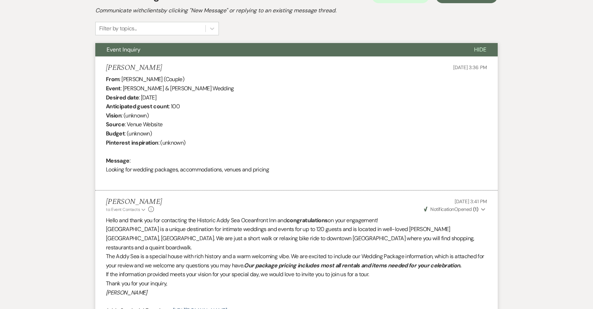
scroll to position [325, 0]
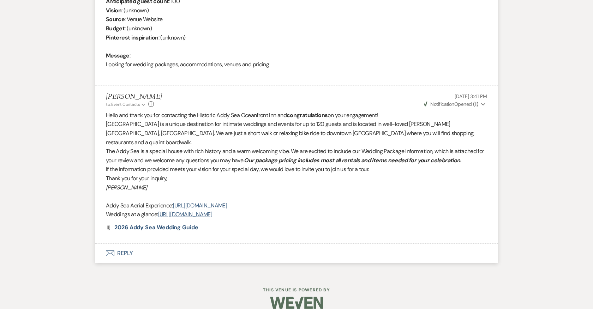
click at [125, 244] on button "Envelope Reply" at bounding box center [296, 254] width 402 height 20
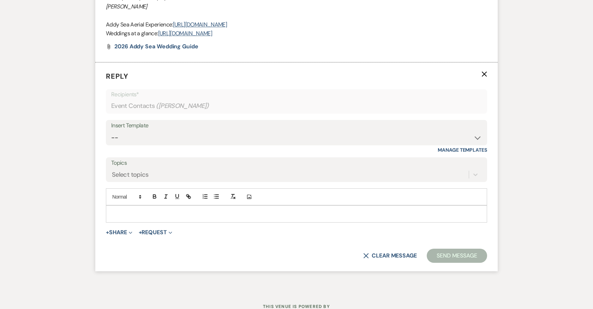
scroll to position [508, 0]
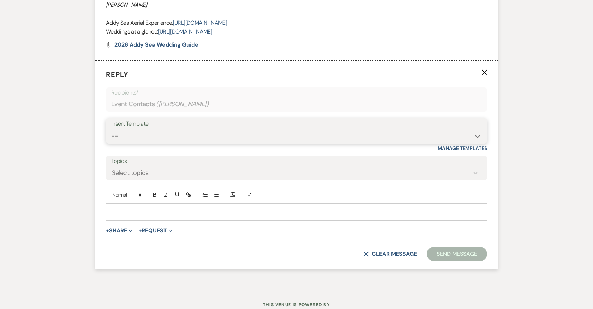
click at [164, 129] on select "-- 2024-25 Follow Up Buy Out Details Menu Tasting Invite Booking Email 2025-Wed…" at bounding box center [296, 136] width 371 height 14
click at [111, 129] on select "-- 2024-25 Follow Up Buy Out Details Menu Tasting Invite Booking Email 2025-Wed…" at bounding box center [296, 136] width 371 height 14
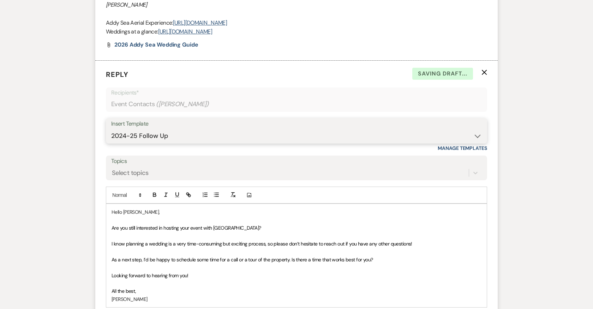
scroll to position [608, 0]
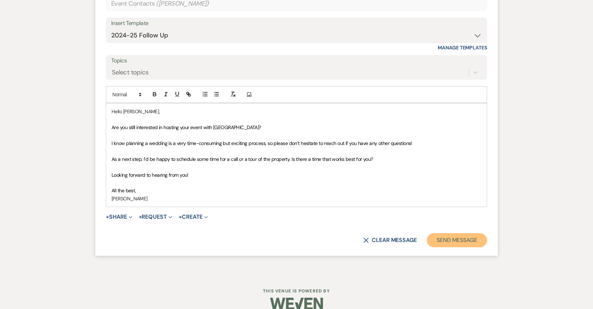
click at [467, 233] on button "Send Message" at bounding box center [457, 240] width 60 height 14
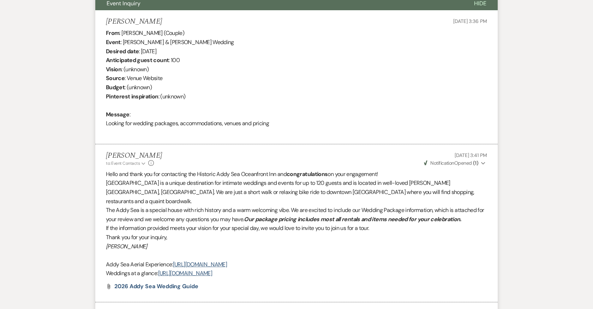
scroll to position [0, 0]
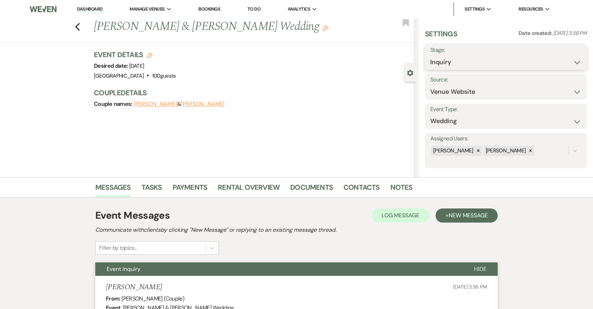
click at [471, 61] on select "Inquiry Follow Up Tour Requested Tour Confirmed Toured Proposal Sent Booked Lost" at bounding box center [505, 62] width 151 height 14
click at [430, 55] on select "Inquiry Follow Up Tour Requested Tour Confirmed Toured Proposal Sent Booked Lost" at bounding box center [505, 62] width 151 height 14
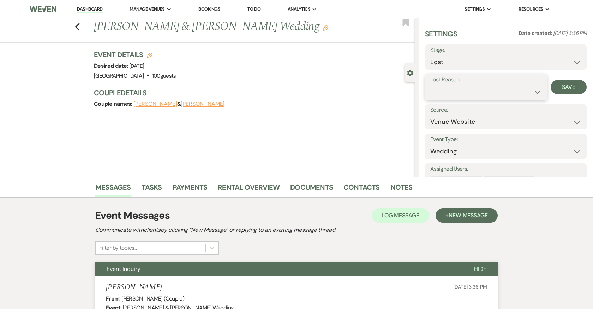
click at [471, 89] on select "Booked Elsewhere Budget Date Unavailable No Response Not a Good Match Capacity …" at bounding box center [486, 92] width 112 height 14
click at [430, 85] on select "Booked Elsewhere Budget Date Unavailable No Response Not a Good Match Capacity …" at bounding box center [486, 92] width 112 height 14
click at [465, 84] on label "Lost Reason" at bounding box center [486, 80] width 112 height 10
click at [465, 89] on select "Booked Elsewhere Budget Date Unavailable No Response Not a Good Match Capacity …" at bounding box center [486, 92] width 112 height 14
click at [430, 85] on select "Booked Elsewhere Budget Date Unavailable No Response Not a Good Match Capacity …" at bounding box center [486, 92] width 112 height 14
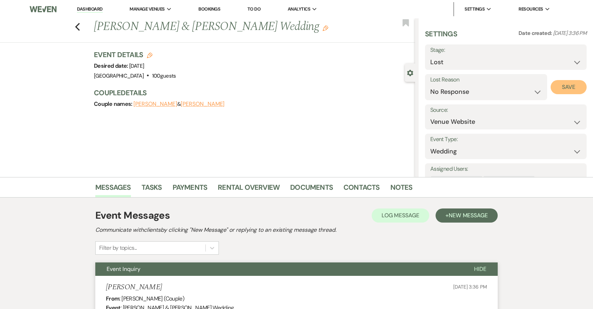
click at [562, 86] on button "Save" at bounding box center [569, 87] width 36 height 14
click at [73, 23] on div "Previous Nate & Bosse's Wedding Edit Bookmark" at bounding box center [205, 30] width 419 height 24
click at [78, 25] on icon "Previous" at bounding box center [77, 27] width 5 height 8
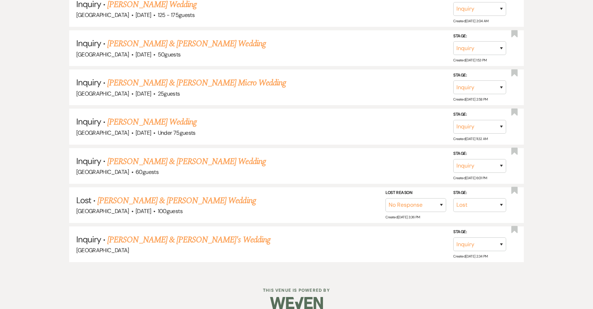
scroll to position [1279, 0]
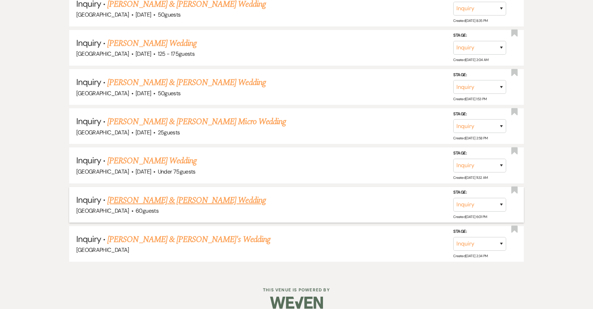
click at [175, 194] on link "JoJo Daris & Brandon Goldner's Wedding" at bounding box center [186, 200] width 158 height 13
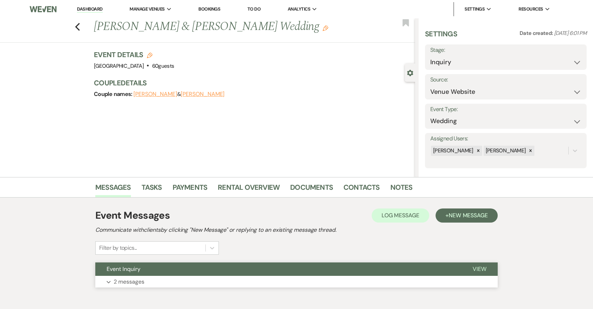
click at [144, 280] on p "2 messages" at bounding box center [129, 281] width 31 height 9
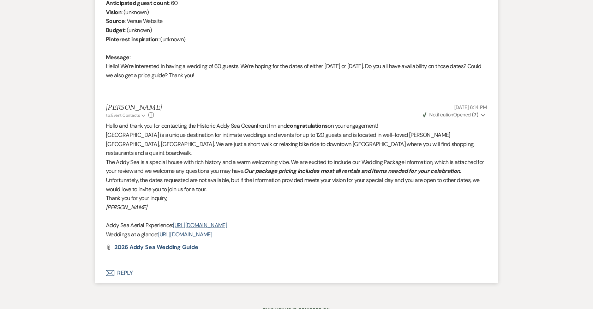
click at [124, 263] on button "Envelope Reply" at bounding box center [296, 273] width 402 height 20
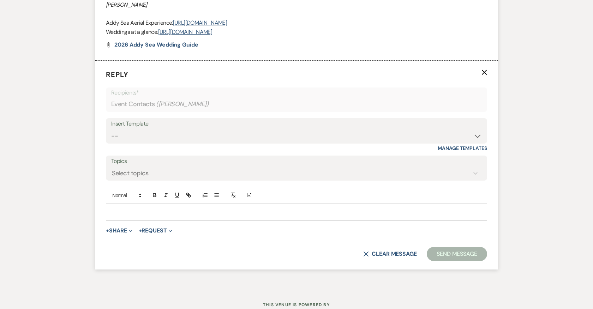
scroll to position [526, 0]
click at [162, 129] on select "-- 2024-25 Follow Up Buy Out Details Menu Tasting Invite Booking Email 2025-Wed…" at bounding box center [296, 136] width 371 height 14
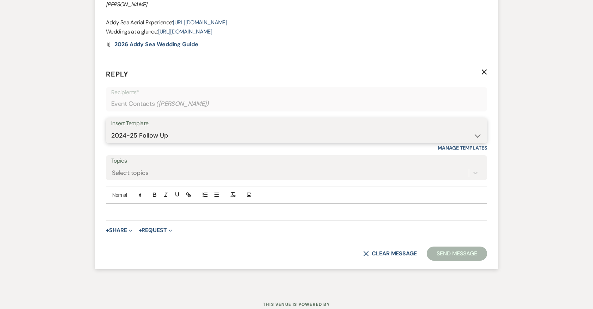
click at [111, 129] on select "-- 2024-25 Follow Up Buy Out Details Menu Tasting Invite Booking Email 2025-Wed…" at bounding box center [296, 136] width 371 height 14
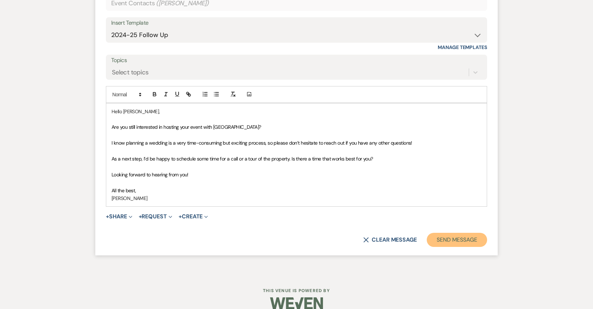
click at [459, 233] on button "Send Message" at bounding box center [457, 240] width 60 height 14
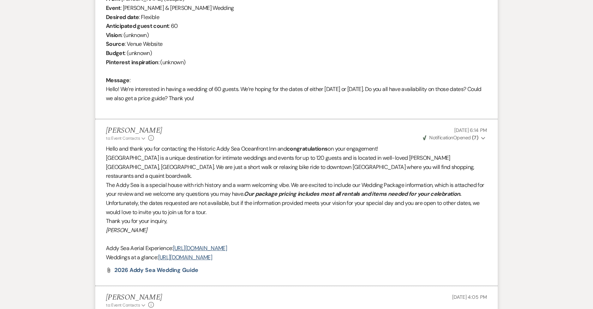
scroll to position [0, 0]
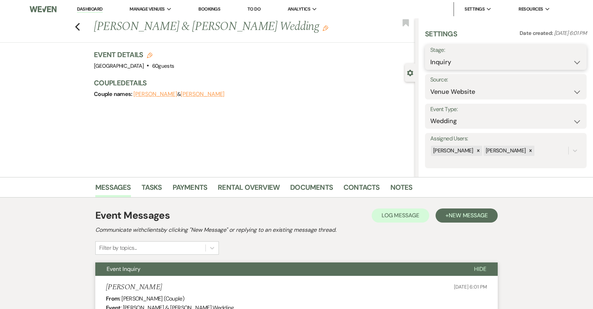
click at [512, 64] on select "Inquiry Follow Up Tour Requested Tour Confirmed Toured Proposal Sent Booked Lost" at bounding box center [505, 62] width 151 height 14
click at [430, 55] on select "Inquiry Follow Up Tour Requested Tour Confirmed Toured Proposal Sent Booked Lost" at bounding box center [505, 62] width 151 height 14
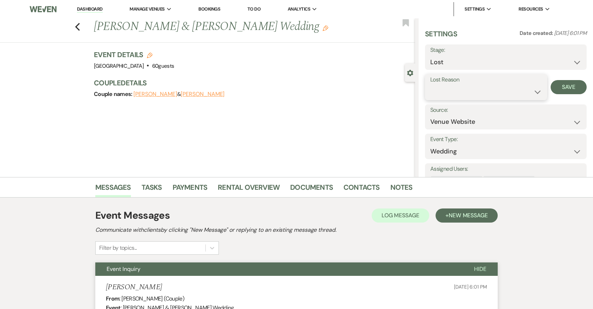
click at [482, 86] on select "Booked Elsewhere Budget Date Unavailable No Response Not a Good Match Capacity …" at bounding box center [486, 92] width 112 height 14
click at [430, 85] on select "Booked Elsewhere Budget Date Unavailable No Response Not a Good Match Capacity …" at bounding box center [486, 92] width 112 height 14
click at [577, 90] on button "Save" at bounding box center [569, 87] width 36 height 14
click at [78, 25] on icon "Previous" at bounding box center [77, 27] width 5 height 8
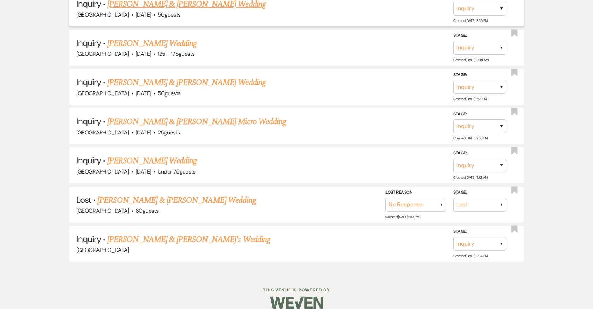
scroll to position [1240, 0]
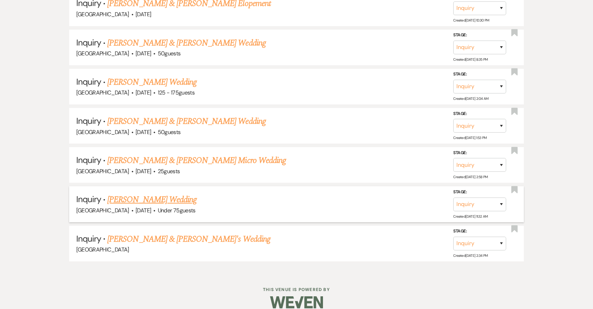
click at [151, 193] on link "Adrienne Barto's Wedding" at bounding box center [151, 199] width 89 height 13
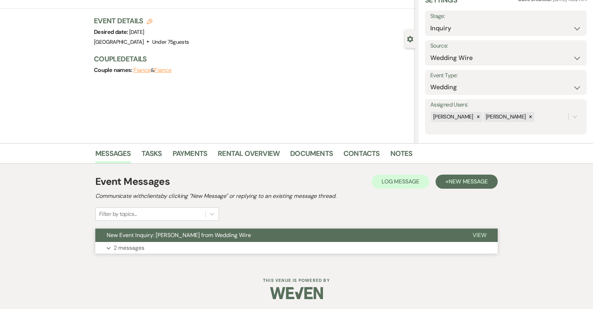
click at [188, 245] on button "Expand 2 messages" at bounding box center [296, 248] width 402 height 12
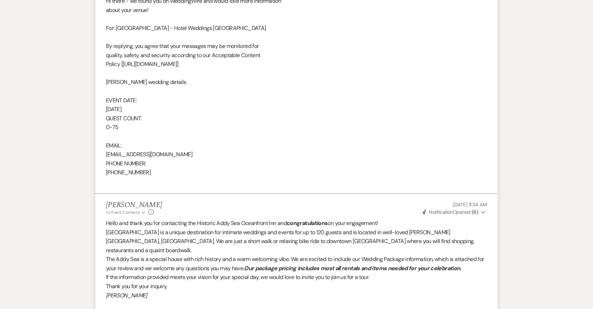
scroll to position [523, 0]
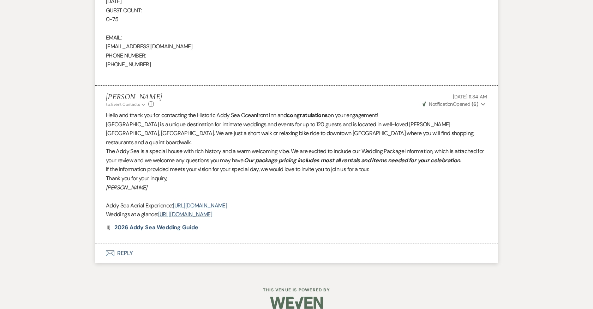
click at [125, 244] on button "Envelope Reply" at bounding box center [296, 254] width 402 height 20
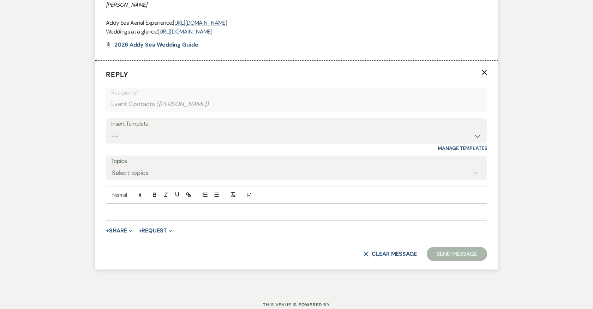
scroll to position [707, 0]
click at [152, 119] on div "Insert Template" at bounding box center [296, 124] width 371 height 10
click at [152, 129] on select "-- 2024-25 Follow Up Buy Out Details Menu Tasting Invite Booking Email 2025-Wed…" at bounding box center [296, 136] width 371 height 14
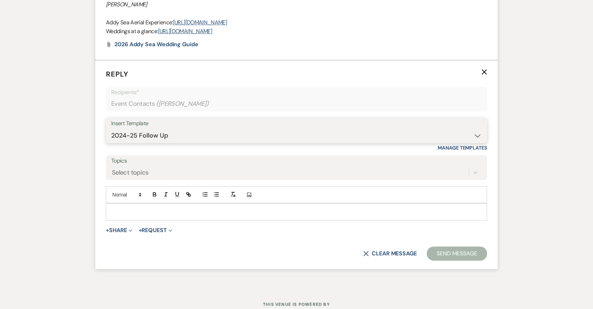
click at [111, 129] on select "-- 2024-25 Follow Up Buy Out Details Menu Tasting Invite Booking Email 2025-Wed…" at bounding box center [296, 136] width 371 height 14
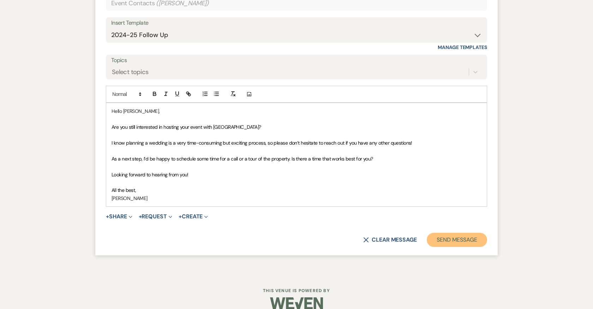
click at [456, 233] on button "Send Message" at bounding box center [457, 240] width 60 height 14
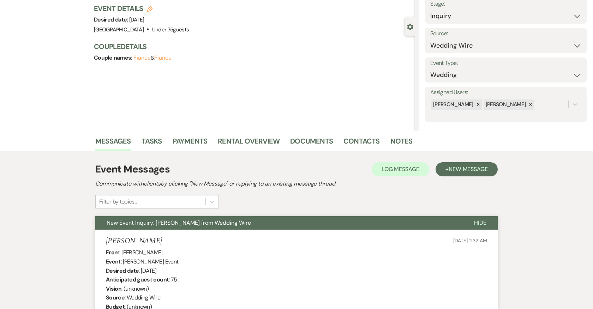
scroll to position [0, 0]
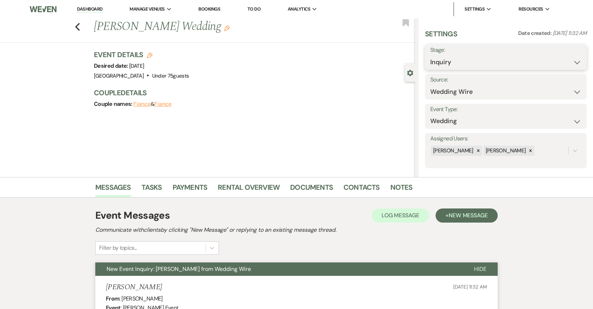
click at [463, 62] on select "Inquiry Follow Up Tour Requested Tour Confirmed Toured Proposal Sent Booked Lost" at bounding box center [505, 62] width 151 height 14
click at [430, 55] on select "Inquiry Follow Up Tour Requested Tour Confirmed Toured Proposal Sent Booked Lost" at bounding box center [505, 62] width 151 height 14
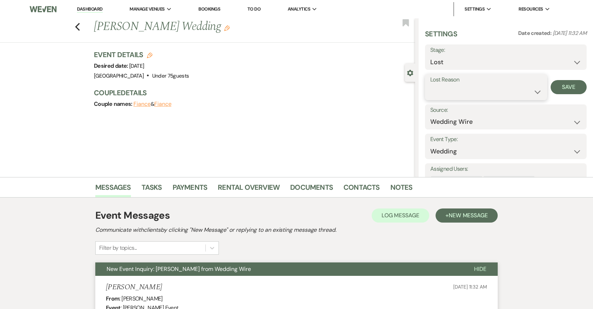
click at [457, 96] on select "Booked Elsewhere Budget Date Unavailable No Response Not a Good Match Capacity …" at bounding box center [486, 92] width 112 height 14
click at [430, 85] on select "Booked Elsewhere Budget Date Unavailable No Response Not a Good Match Capacity …" at bounding box center [486, 92] width 112 height 14
click at [568, 86] on button "Save" at bounding box center [569, 87] width 36 height 14
click at [76, 26] on use "button" at bounding box center [77, 27] width 5 height 8
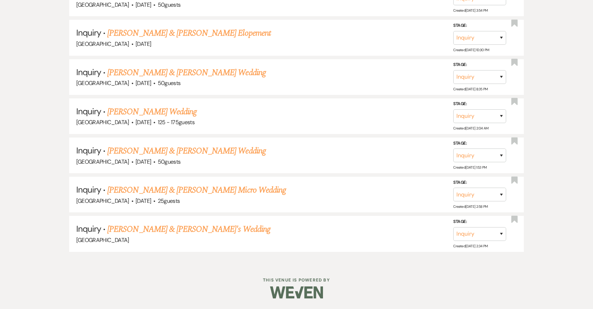
scroll to position [1201, 0]
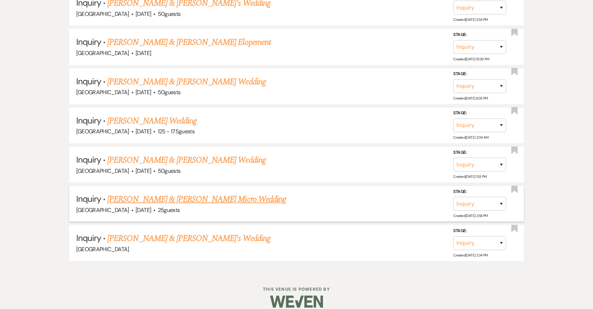
click at [142, 193] on link "Tony Rovito & Adrienne Barto's Micro Wedding" at bounding box center [196, 199] width 179 height 13
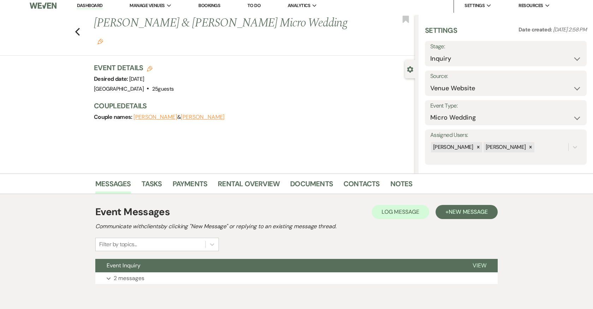
scroll to position [34, 0]
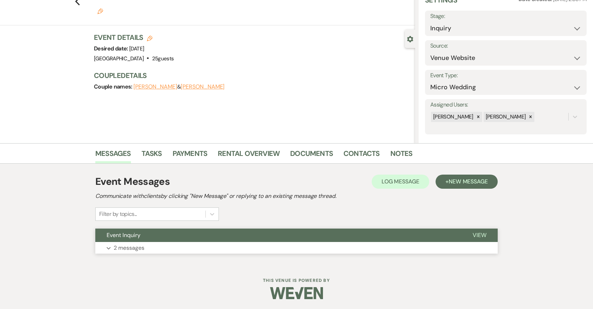
click at [143, 240] on button "Event Inquiry" at bounding box center [278, 235] width 366 height 13
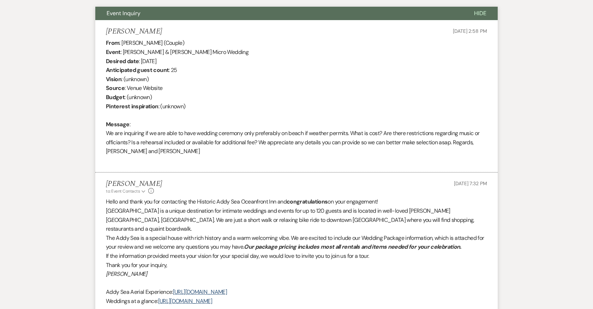
scroll to position [342, 0]
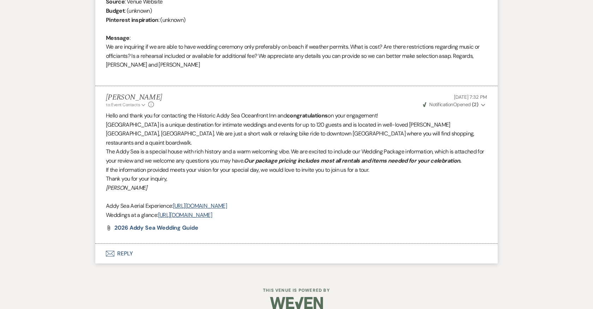
click at [128, 244] on button "Envelope Reply" at bounding box center [296, 254] width 402 height 20
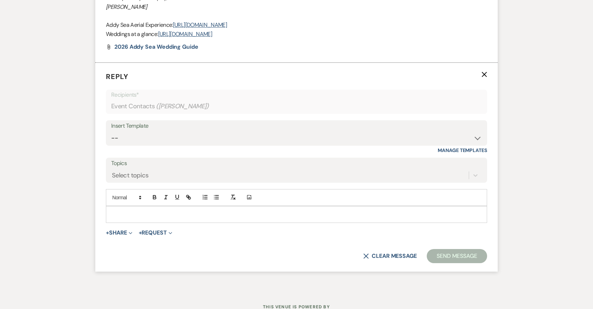
scroll to position [526, 0]
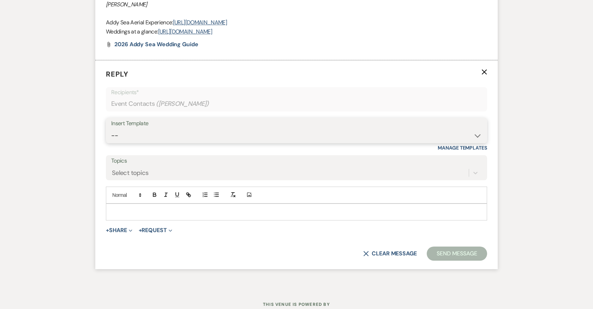
click at [166, 129] on select "-- 2024-25 Follow Up Buy Out Details Menu Tasting Invite Booking Email 2025-Wed…" at bounding box center [296, 136] width 371 height 14
click at [111, 129] on select "-- 2024-25 Follow Up Buy Out Details Menu Tasting Invite Booking Email 2025-Wed…" at bounding box center [296, 136] width 371 height 14
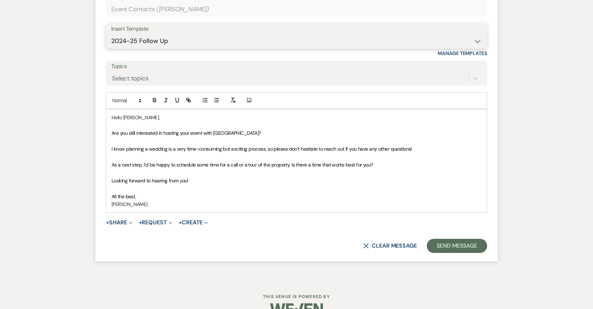
scroll to position [627, 0]
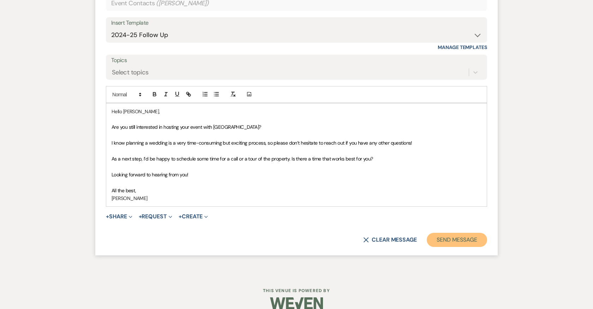
click at [450, 233] on button "Send Message" at bounding box center [457, 240] width 60 height 14
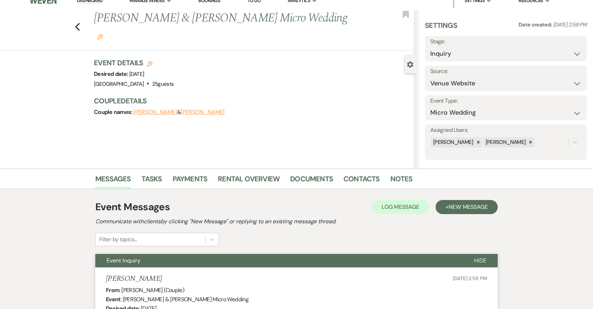
scroll to position [0, 0]
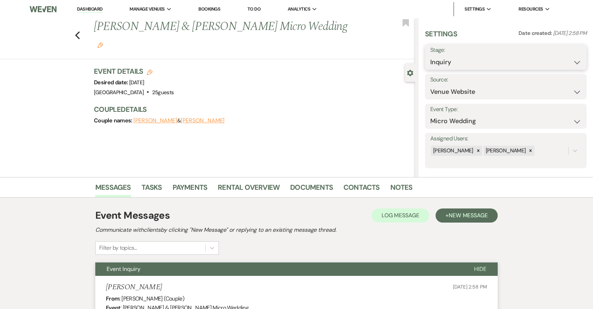
click at [458, 64] on select "Inquiry Follow Up Tour Requested Tour Confirmed Toured Proposal Sent Booked Lost" at bounding box center [505, 62] width 151 height 14
click at [430, 55] on select "Inquiry Follow Up Tour Requested Tour Confirmed Toured Proposal Sent Booked Lost" at bounding box center [505, 62] width 151 height 14
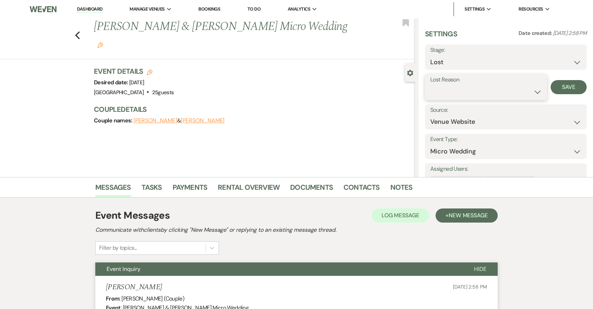
click at [457, 91] on select "Booked Elsewhere Budget Date Unavailable No Response Not a Good Match Capacity …" at bounding box center [486, 92] width 112 height 14
click at [430, 85] on select "Booked Elsewhere Budget Date Unavailable No Response Not a Good Match Capacity …" at bounding box center [486, 92] width 112 height 14
click at [570, 91] on button "Save" at bounding box center [569, 87] width 36 height 14
click at [78, 31] on icon "Previous" at bounding box center [77, 35] width 5 height 8
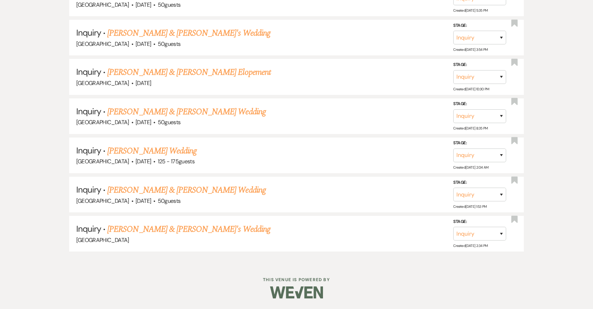
scroll to position [1162, 0]
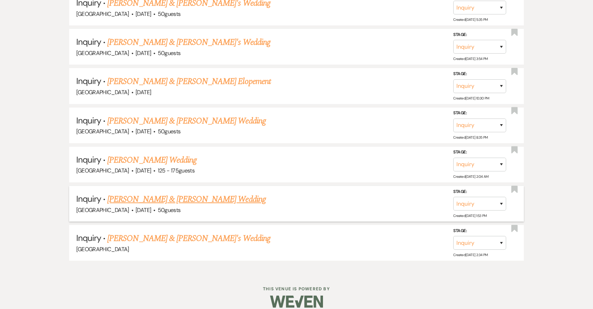
click at [168, 193] on link "Marvin Blimline & Melody Hernandez's Wedding" at bounding box center [186, 199] width 158 height 13
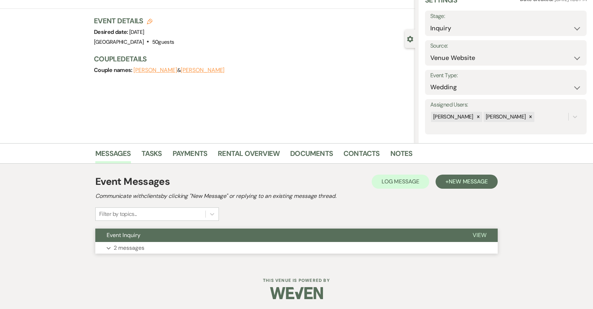
click at [143, 246] on p "2 messages" at bounding box center [129, 248] width 31 height 9
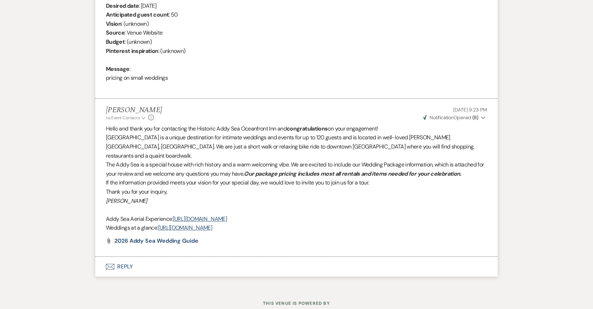
click at [124, 259] on button "Envelope Reply" at bounding box center [296, 267] width 402 height 20
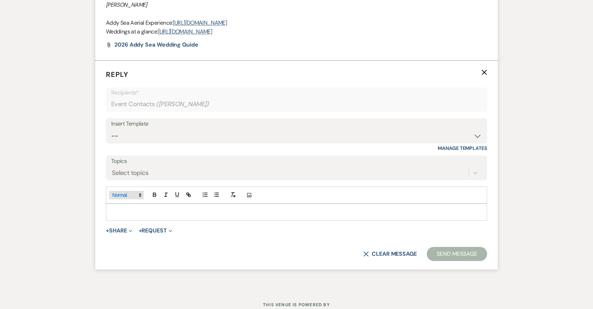
scroll to position [508, 0]
click at [146, 129] on select "-- 2024-25 Follow Up Buy Out Details Menu Tasting Invite Booking Email 2025-Wed…" at bounding box center [296, 136] width 371 height 14
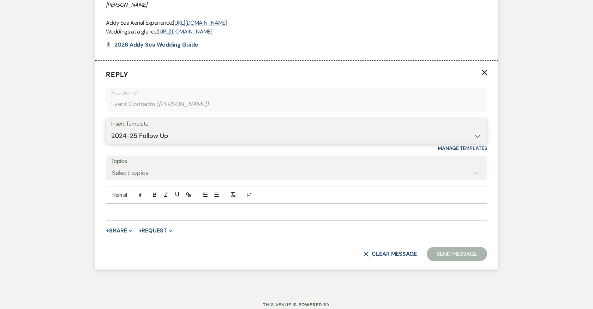
click at [111, 129] on select "-- 2024-25 Follow Up Buy Out Details Menu Tasting Invite Booking Email 2025-Wed…" at bounding box center [296, 136] width 371 height 14
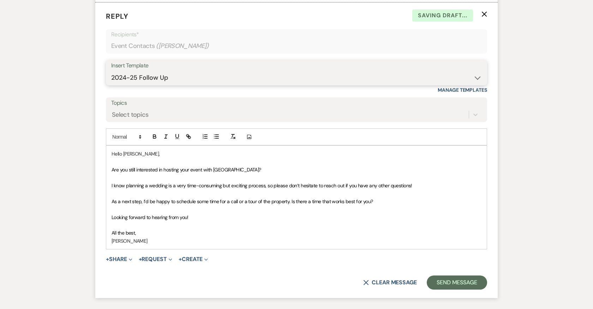
scroll to position [608, 0]
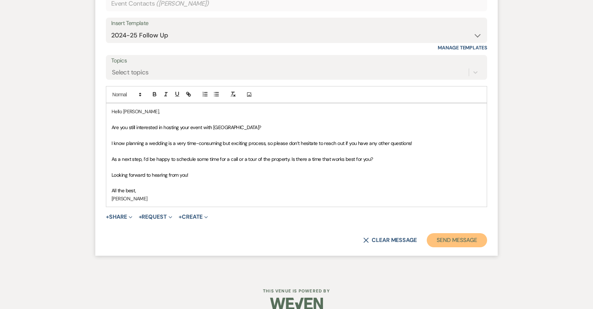
click at [450, 233] on button "Send Message" at bounding box center [457, 240] width 60 height 14
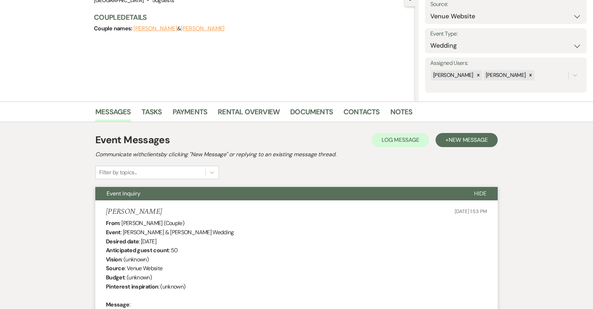
scroll to position [0, 0]
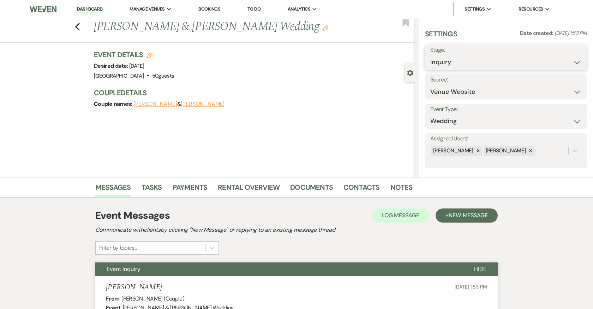
click at [453, 63] on select "Inquiry Follow Up Tour Requested Tour Confirmed Toured Proposal Sent Booked Lost" at bounding box center [505, 62] width 151 height 14
click at [430, 55] on select "Inquiry Follow Up Tour Requested Tour Confirmed Toured Proposal Sent Booked Lost" at bounding box center [505, 62] width 151 height 14
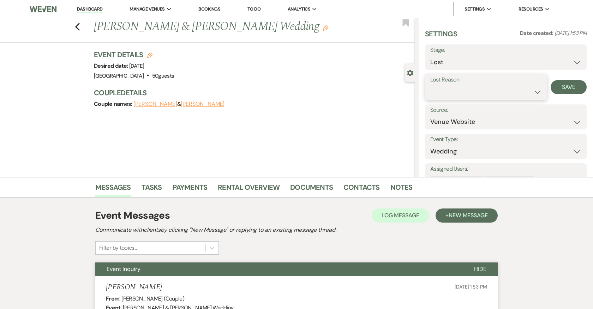
click at [453, 89] on select "Booked Elsewhere Budget Date Unavailable No Response Not a Good Match Capacity …" at bounding box center [486, 92] width 112 height 14
click at [430, 85] on select "Booked Elsewhere Budget Date Unavailable No Response Not a Good Match Capacity …" at bounding box center [486, 92] width 112 height 14
click at [574, 89] on button "Save" at bounding box center [569, 87] width 36 height 14
click at [77, 27] on use "button" at bounding box center [77, 27] width 5 height 8
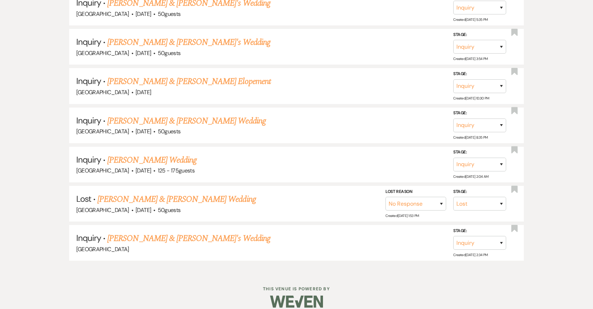
scroll to position [1123, 0]
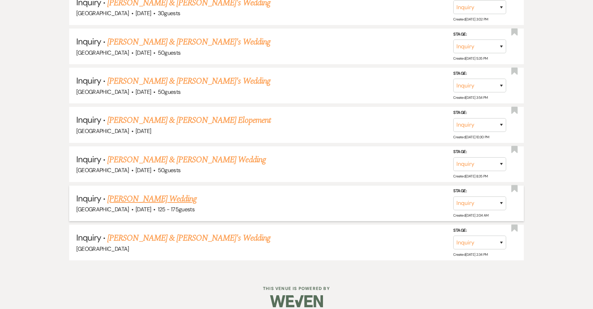
click at [160, 193] on link "Lea Fisher's Wedding" at bounding box center [151, 199] width 89 height 13
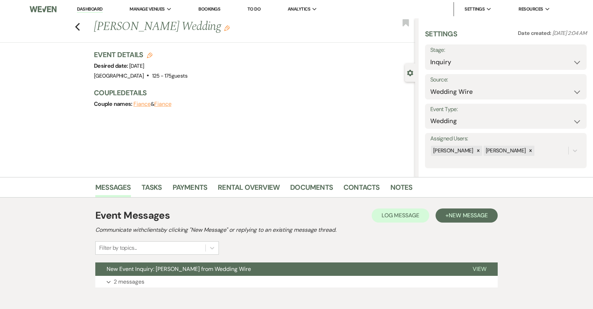
scroll to position [34, 0]
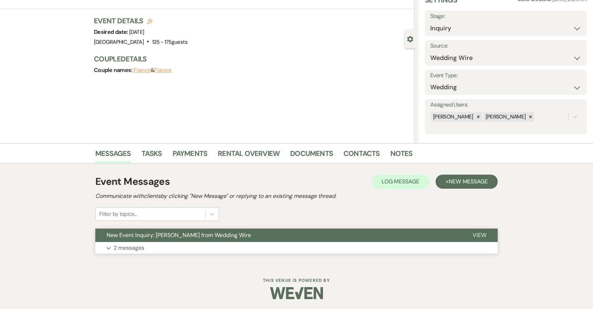
click at [128, 247] on p "2 messages" at bounding box center [129, 248] width 31 height 9
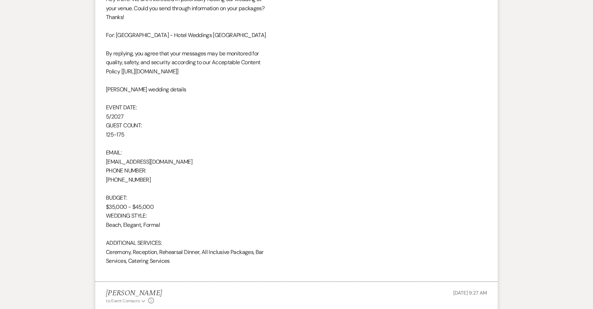
scroll to position [613, 0]
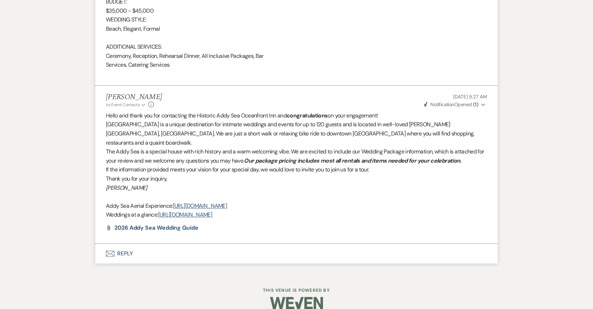
click at [124, 244] on button "Envelope Reply" at bounding box center [296, 254] width 402 height 20
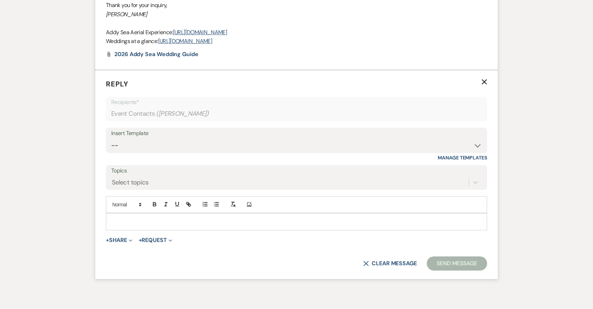
scroll to position [797, 0]
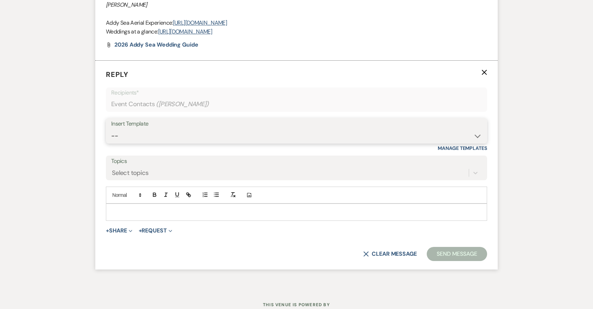
click at [172, 129] on select "-- 2024-25 Follow Up Buy Out Details Menu Tasting Invite Booking Email 2025-Wed…" at bounding box center [296, 136] width 371 height 14
click at [111, 129] on select "-- 2024-25 Follow Up Buy Out Details Menu Tasting Invite Booking Email 2025-Wed…" at bounding box center [296, 136] width 371 height 14
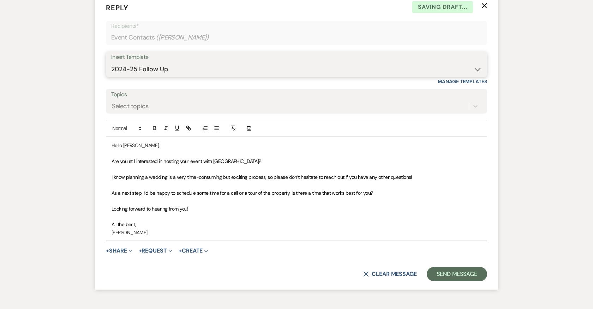
scroll to position [897, 0]
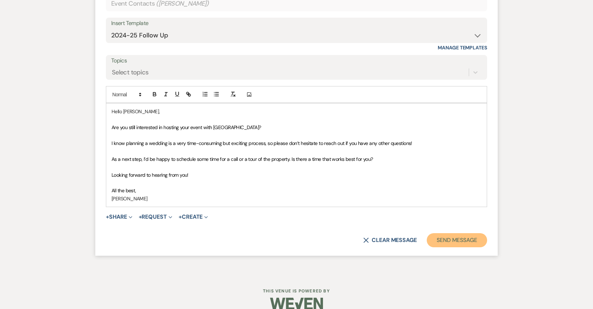
click at [441, 233] on button "Send Message" at bounding box center [457, 240] width 60 height 14
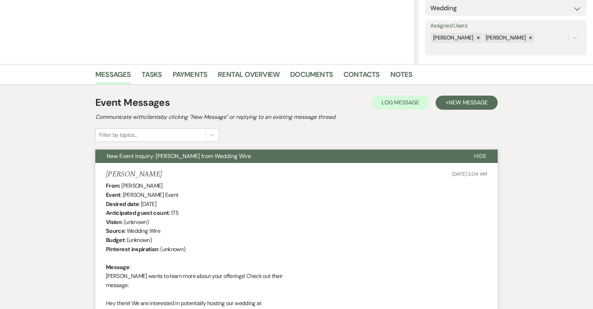
scroll to position [0, 0]
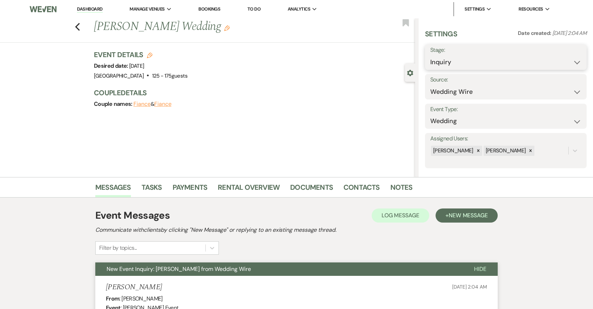
click at [455, 60] on select "Inquiry Follow Up Tour Requested Tour Confirmed Toured Proposal Sent Booked Lost" at bounding box center [505, 62] width 151 height 14
click at [430, 55] on select "Inquiry Follow Up Tour Requested Tour Confirmed Toured Proposal Sent Booked Lost" at bounding box center [505, 62] width 151 height 14
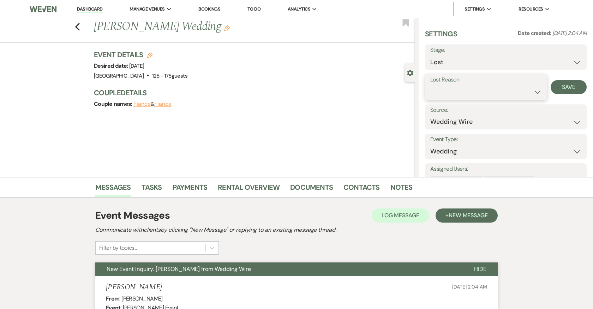
click at [456, 90] on select "Booked Elsewhere Budget Date Unavailable No Response Not a Good Match Capacity …" at bounding box center [486, 92] width 112 height 14
click at [430, 85] on select "Booked Elsewhere Budget Date Unavailable No Response Not a Good Match Capacity …" at bounding box center [486, 92] width 112 height 14
click at [562, 86] on button "Save" at bounding box center [569, 87] width 36 height 14
click at [78, 23] on icon "Previous" at bounding box center [77, 27] width 5 height 8
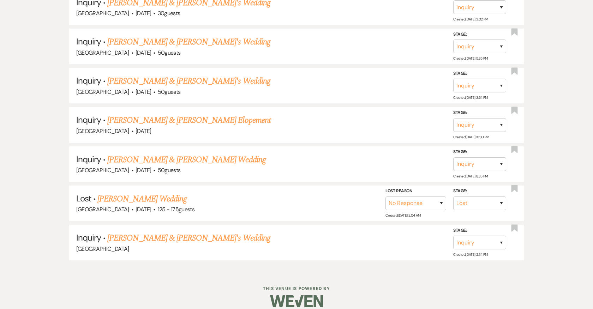
scroll to position [1084, 0]
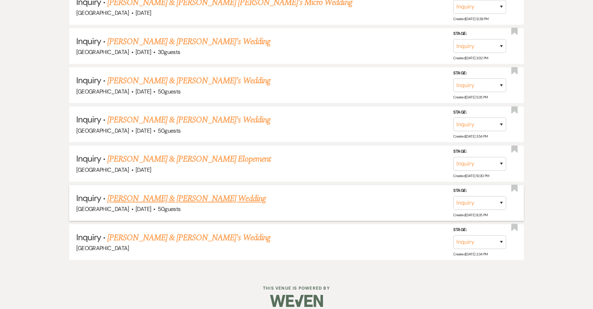
click at [133, 192] on link "William O'Toole & THERESA WILSON's Wedding" at bounding box center [186, 198] width 158 height 13
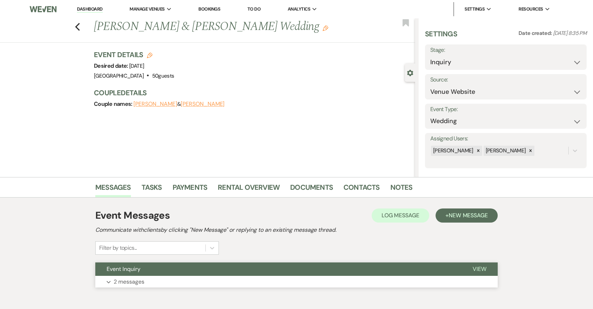
scroll to position [34, 0]
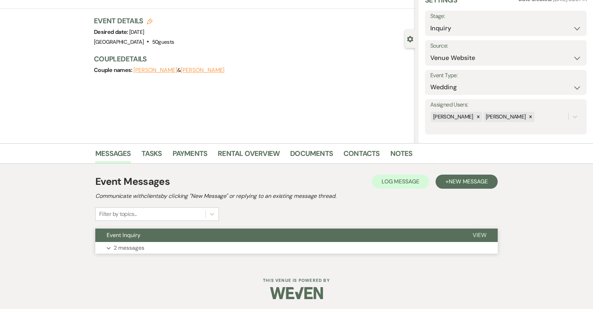
click at [136, 249] on p "2 messages" at bounding box center [129, 248] width 31 height 9
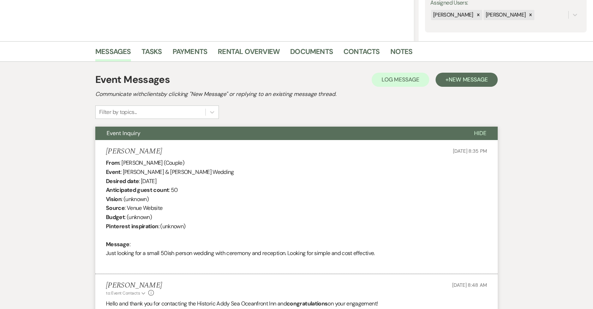
scroll to position [324, 0]
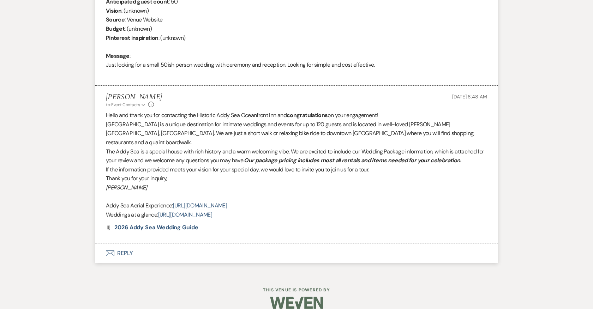
click at [127, 244] on button "Envelope Reply" at bounding box center [296, 254] width 402 height 20
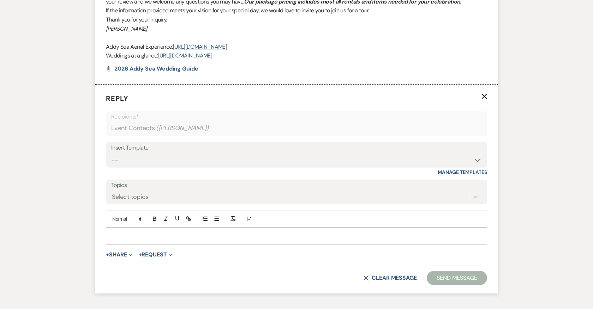
scroll to position [521, 0]
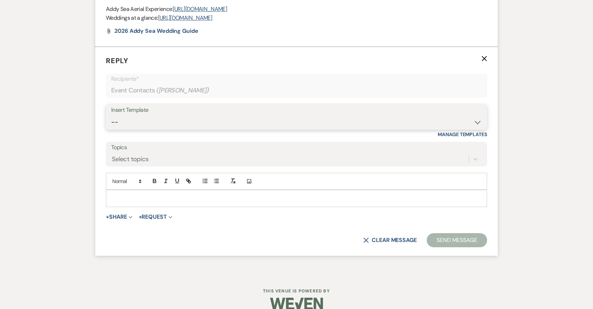
click at [147, 115] on select "-- 2024-25 Follow Up Buy Out Details Menu Tasting Invite Booking Email 2025-Wed…" at bounding box center [296, 122] width 371 height 14
click at [111, 115] on select "-- 2024-25 Follow Up Buy Out Details Menu Tasting Invite Booking Email 2025-Wed…" at bounding box center [296, 122] width 371 height 14
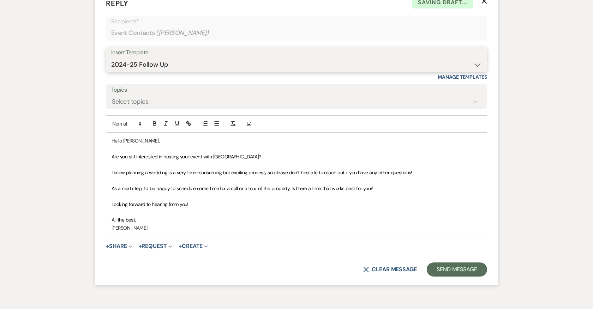
scroll to position [608, 0]
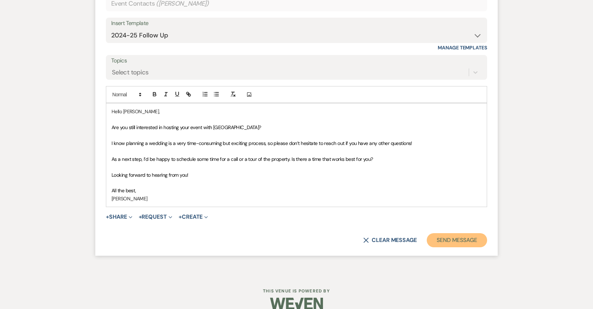
click at [452, 233] on button "Send Message" at bounding box center [457, 240] width 60 height 14
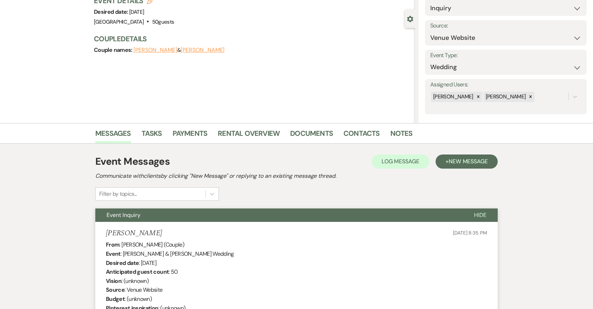
scroll to position [0, 0]
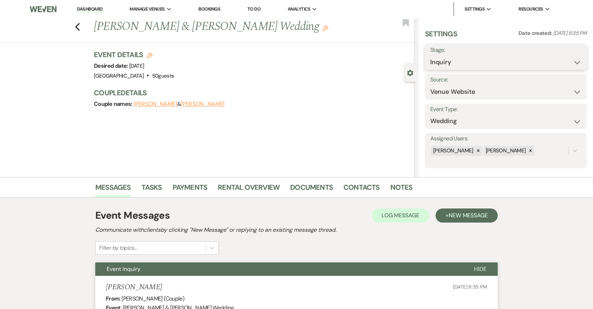
click at [466, 60] on select "Inquiry Follow Up Tour Requested Tour Confirmed Toured Proposal Sent Booked Lost" at bounding box center [505, 62] width 151 height 14
click at [430, 55] on select "Inquiry Follow Up Tour Requested Tour Confirmed Toured Proposal Sent Booked Lost" at bounding box center [505, 62] width 151 height 14
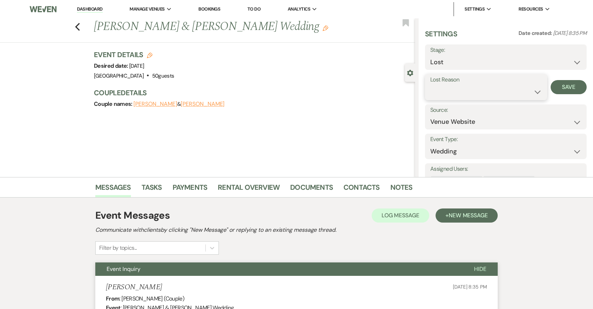
click at [457, 96] on select "Booked Elsewhere Budget Date Unavailable No Response Not a Good Match Capacity …" at bounding box center [486, 92] width 112 height 14
click at [430, 85] on select "Booked Elsewhere Budget Date Unavailable No Response Not a Good Match Capacity …" at bounding box center [486, 92] width 112 height 14
click at [565, 84] on button "Save" at bounding box center [569, 87] width 36 height 14
click at [78, 28] on use "button" at bounding box center [77, 27] width 5 height 8
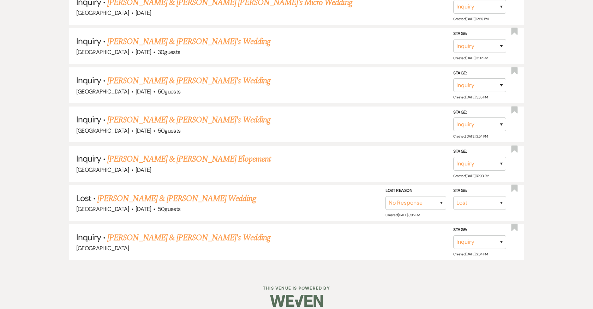
scroll to position [1045, 0]
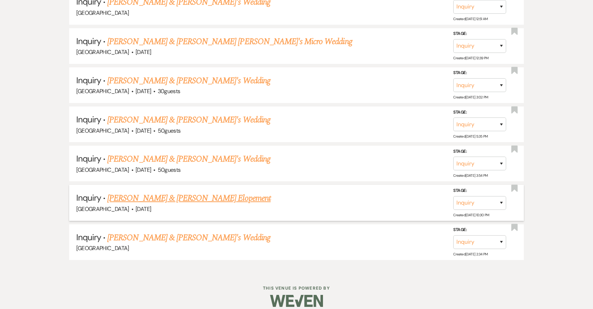
click at [194, 192] on link "Antonio & Casey Brinker's Elopement" at bounding box center [188, 198] width 163 height 13
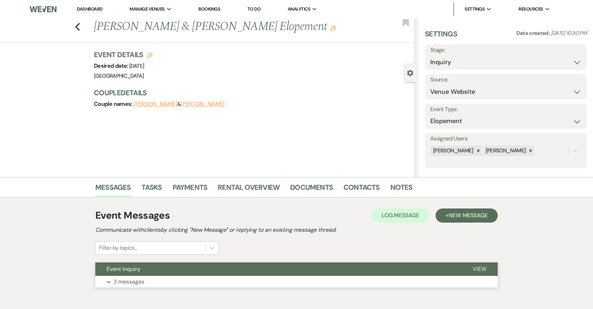
click at [196, 285] on button "Expand 2 messages" at bounding box center [296, 282] width 402 height 12
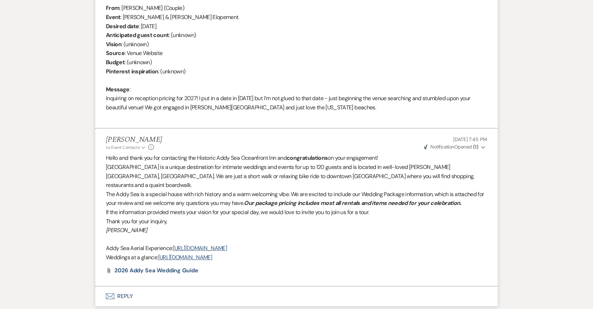
scroll to position [334, 0]
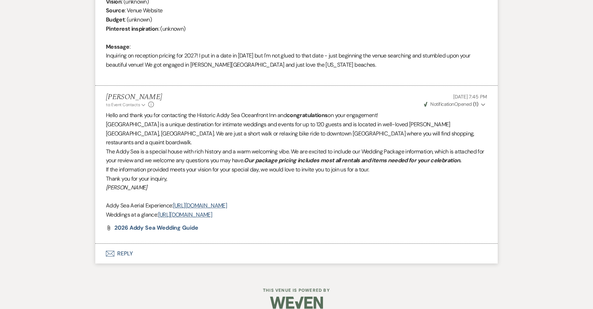
click at [125, 244] on button "Envelope Reply" at bounding box center [296, 254] width 402 height 20
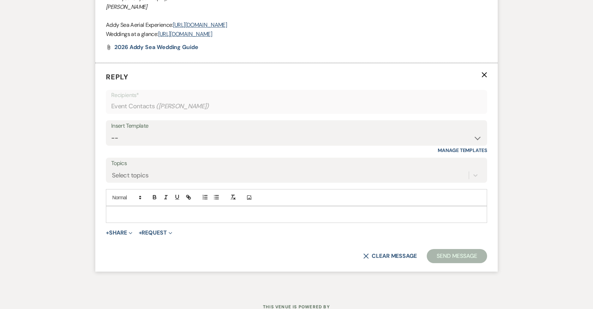
scroll to position [517, 0]
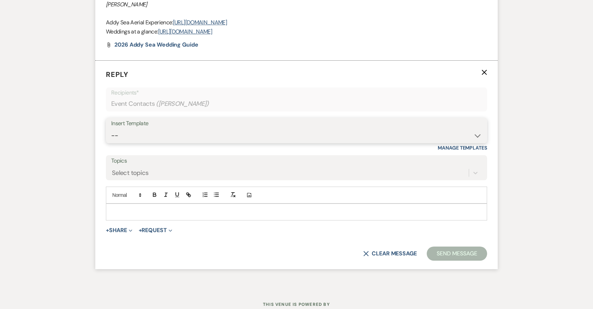
click at [159, 129] on select "-- 2024-25 Follow Up Buy Out Details Menu Tasting Invite Booking Email 2025-Wed…" at bounding box center [296, 136] width 371 height 14
click at [111, 129] on select "-- 2024-25 Follow Up Buy Out Details Menu Tasting Invite Booking Email 2025-Wed…" at bounding box center [296, 136] width 371 height 14
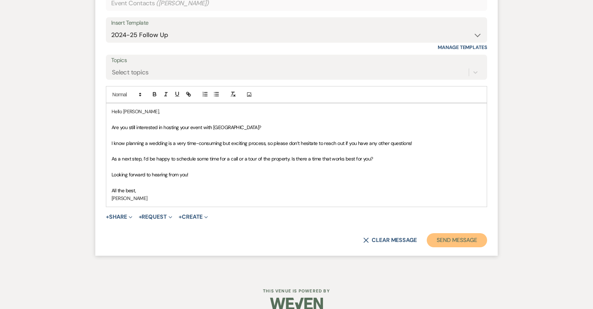
click at [436, 233] on button "Send Message" at bounding box center [457, 240] width 60 height 14
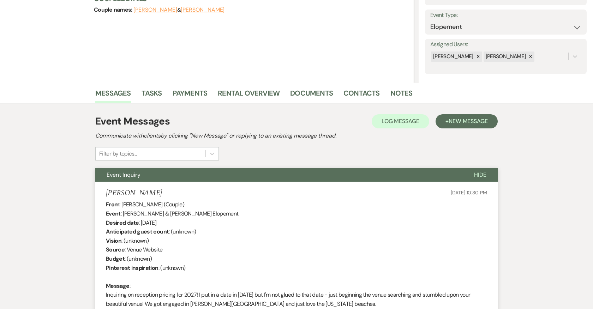
scroll to position [0, 0]
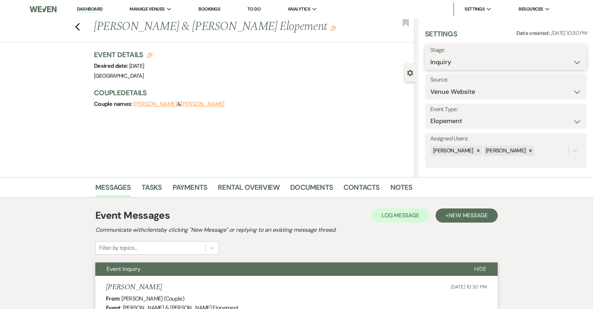
click at [448, 62] on select "Inquiry Follow Up Tour Requested Tour Confirmed Toured Proposal Sent Booked Lost" at bounding box center [505, 62] width 151 height 14
click at [430, 55] on select "Inquiry Follow Up Tour Requested Tour Confirmed Toured Proposal Sent Booked Lost" at bounding box center [505, 62] width 151 height 14
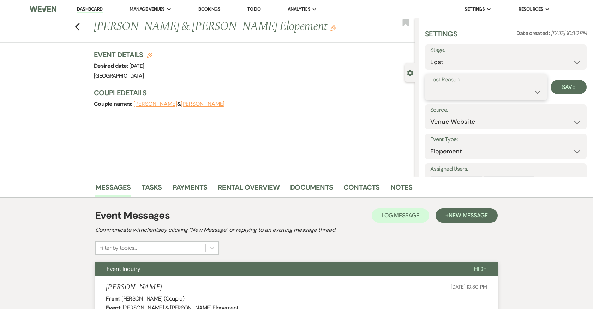
click at [459, 91] on select "Booked Elsewhere Budget Date Unavailable No Response Not a Good Match Capacity …" at bounding box center [486, 92] width 112 height 14
click at [430, 85] on select "Booked Elsewhere Budget Date Unavailable No Response Not a Good Match Capacity …" at bounding box center [486, 92] width 112 height 14
click at [563, 87] on button "Save" at bounding box center [569, 87] width 36 height 14
click at [79, 27] on icon "Previous" at bounding box center [77, 27] width 5 height 8
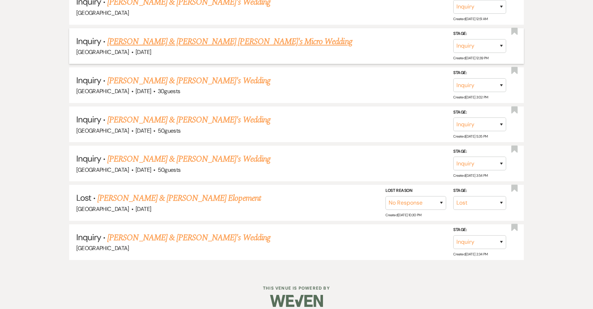
scroll to position [1006, 0]
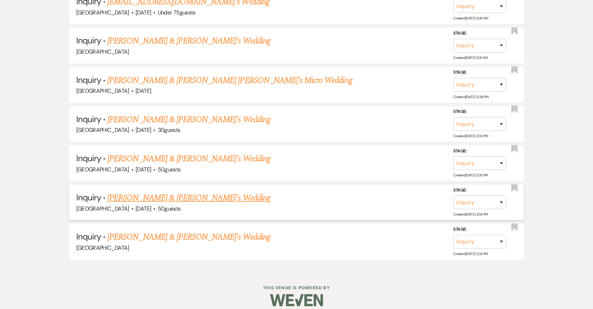
click at [169, 192] on link "Lars Gilligan & Uyanga Mungunchimeg's Wedding" at bounding box center [188, 198] width 163 height 13
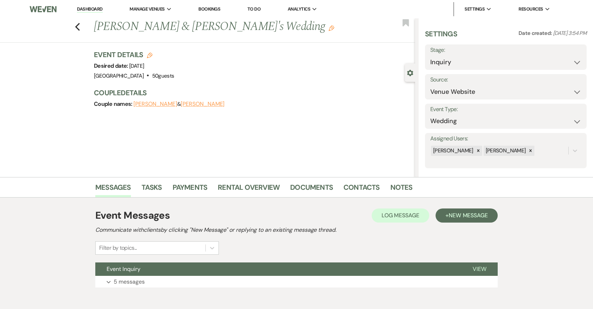
scroll to position [34, 0]
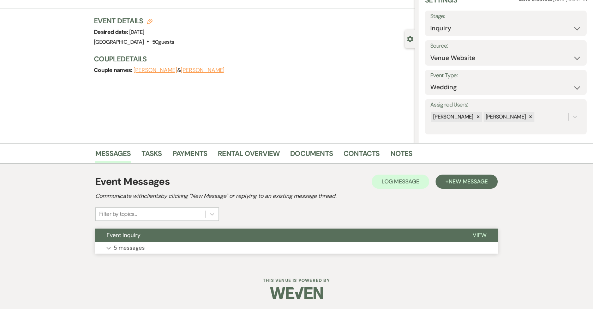
click at [161, 246] on button "Expand 5 messages" at bounding box center [296, 248] width 402 height 12
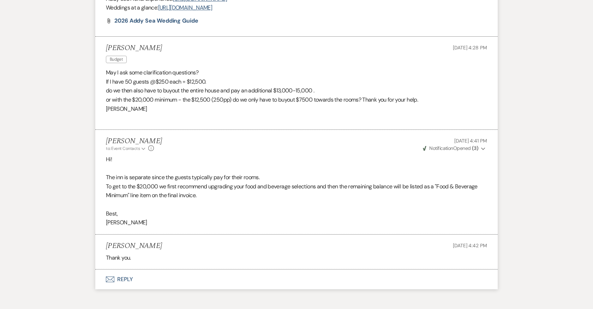
scroll to position [525, 0]
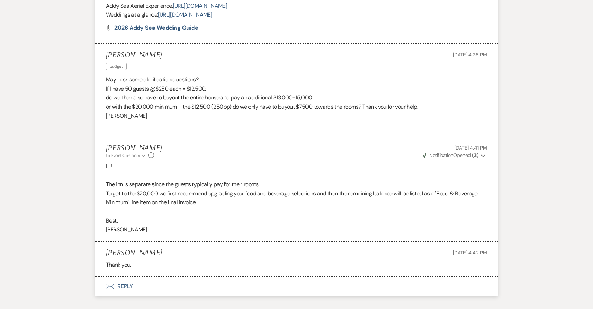
click at [124, 277] on button "Envelope Reply" at bounding box center [296, 287] width 402 height 20
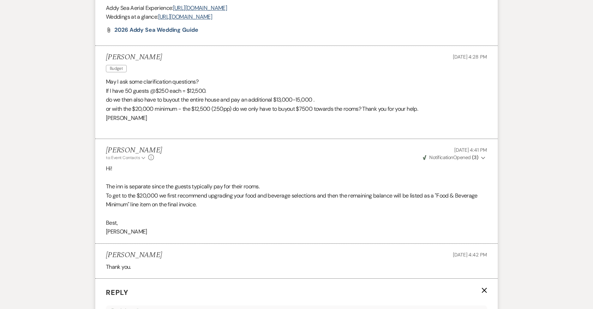
scroll to position [754, 0]
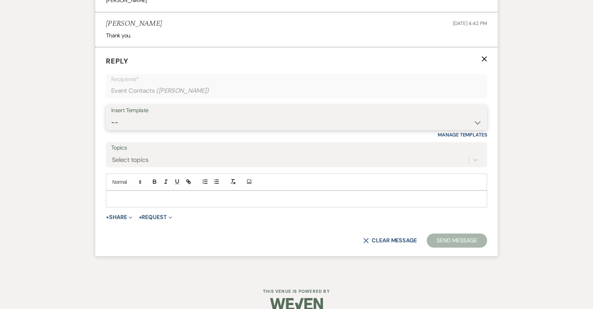
click at [163, 116] on select "-- 2024-25 Follow Up Buy Out Details Menu Tasting Invite Booking Email 2025-Wed…" at bounding box center [296, 123] width 371 height 14
click at [111, 116] on select "-- 2024-25 Follow Up Buy Out Details Menu Tasting Invite Booking Email 2025-Wed…" at bounding box center [296, 123] width 371 height 14
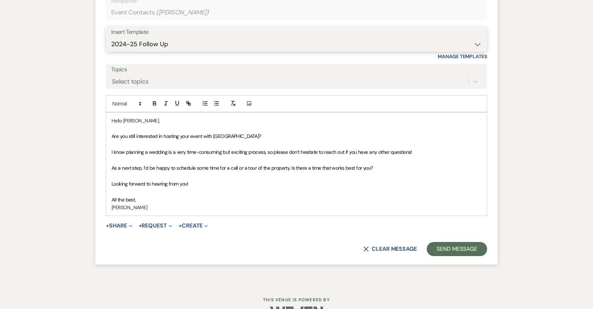
scroll to position [834, 0]
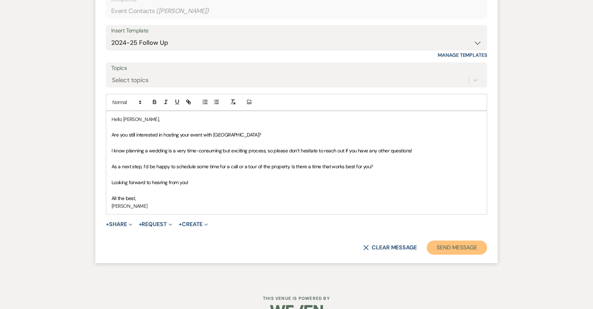
click at [455, 241] on button "Send Message" at bounding box center [457, 248] width 60 height 14
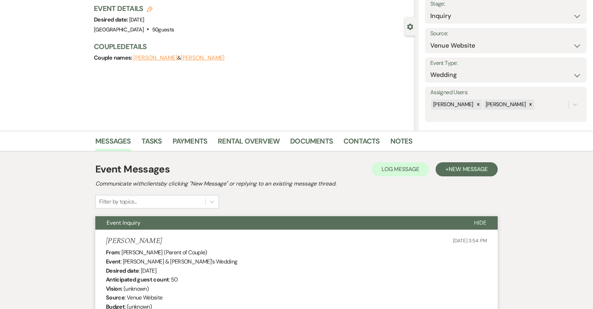
scroll to position [0, 0]
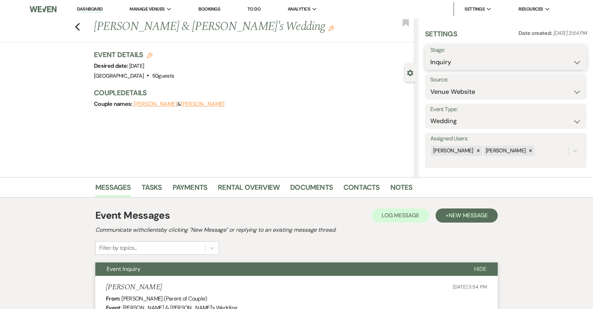
click at [460, 58] on select "Inquiry Follow Up Tour Requested Tour Confirmed Toured Proposal Sent Booked Lost" at bounding box center [505, 62] width 151 height 14
click at [430, 55] on select "Inquiry Follow Up Tour Requested Tour Confirmed Toured Proposal Sent Booked Lost" at bounding box center [505, 62] width 151 height 14
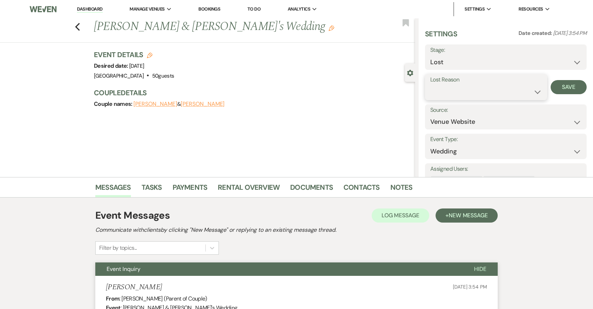
click at [461, 89] on select "Booked Elsewhere Budget Date Unavailable No Response Not a Good Match Capacity …" at bounding box center [486, 92] width 112 height 14
click at [430, 85] on select "Booked Elsewhere Budget Date Unavailable No Response Not a Good Match Capacity …" at bounding box center [486, 92] width 112 height 14
click at [573, 89] on button "Save" at bounding box center [569, 87] width 36 height 14
click at [77, 27] on icon "Previous" at bounding box center [77, 27] width 5 height 8
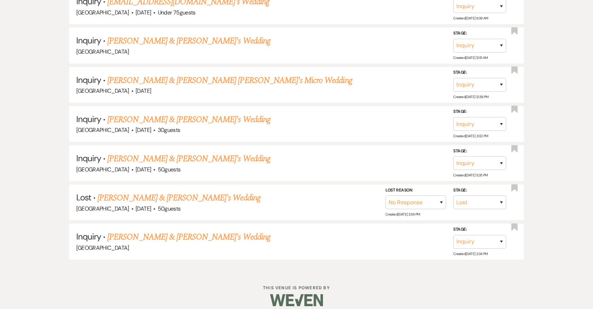
scroll to position [968, 0]
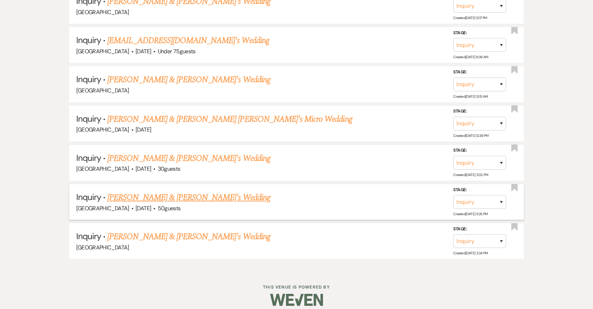
click at [150, 193] on link "Tina & Karlo's Wedding" at bounding box center [188, 197] width 163 height 13
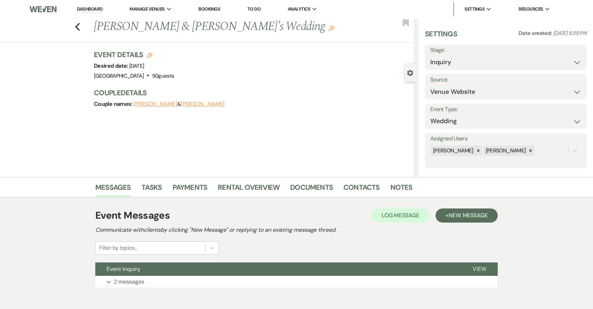
scroll to position [34, 0]
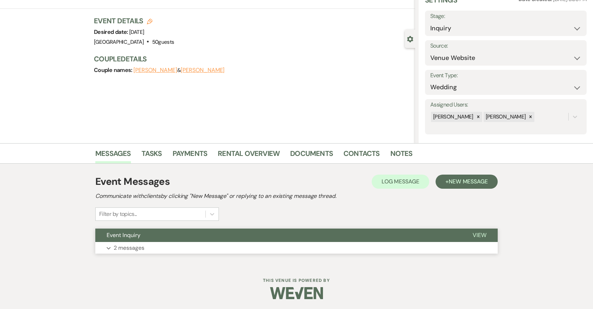
click at [190, 246] on button "Expand 2 messages" at bounding box center [296, 248] width 402 height 12
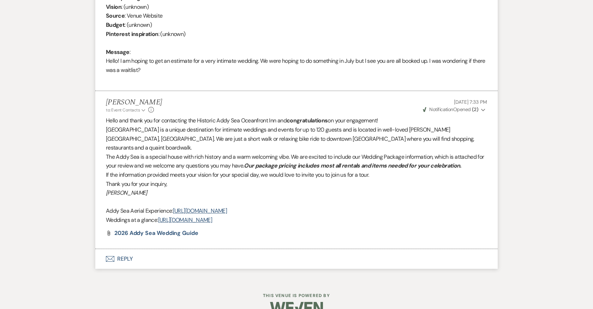
scroll to position [329, 0]
click at [124, 248] on button "Envelope Reply" at bounding box center [296, 258] width 402 height 20
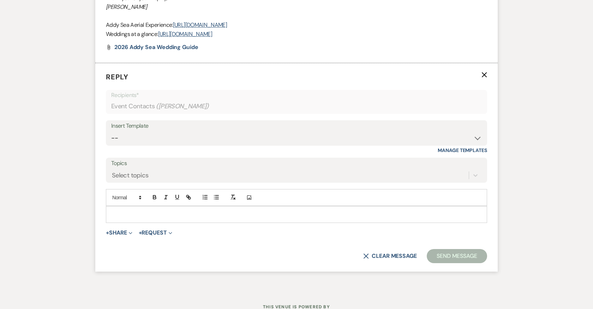
scroll to position [517, 0]
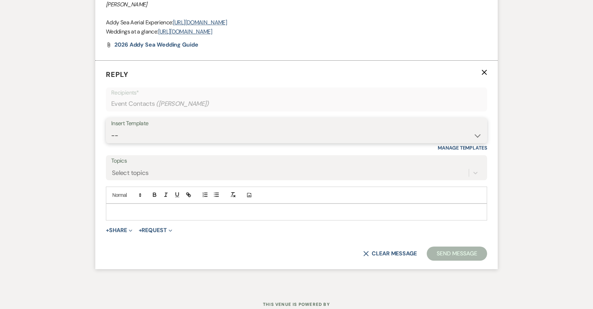
click at [157, 129] on select "-- 2024-25 Follow Up Buy Out Details Menu Tasting Invite Booking Email 2025-Wed…" at bounding box center [296, 136] width 371 height 14
click at [111, 129] on select "-- 2024-25 Follow Up Buy Out Details Menu Tasting Invite Booking Email 2025-Wed…" at bounding box center [296, 136] width 371 height 14
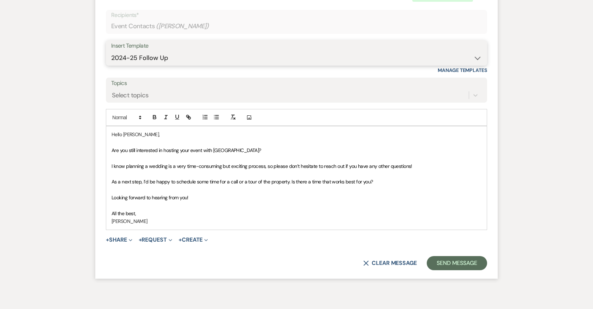
scroll to position [617, 0]
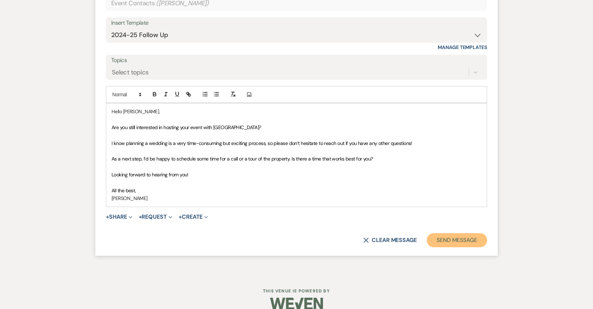
click at [469, 233] on button "Send Message" at bounding box center [457, 240] width 60 height 14
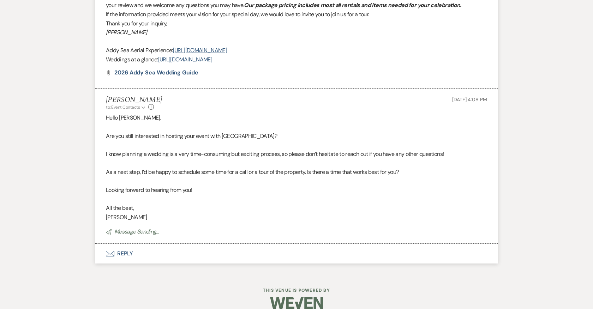
scroll to position [0, 0]
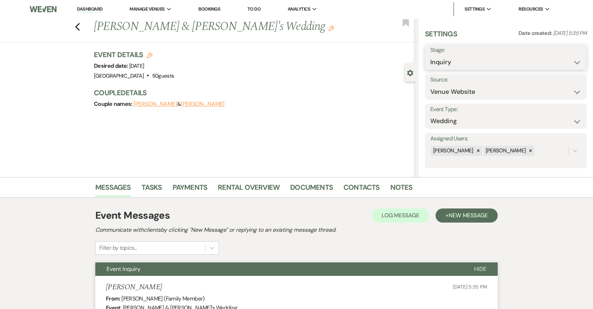
click at [449, 59] on select "Inquiry Follow Up Tour Requested Tour Confirmed Toured Proposal Sent Booked Lost" at bounding box center [505, 62] width 151 height 14
click at [430, 55] on select "Inquiry Follow Up Tour Requested Tour Confirmed Toured Proposal Sent Booked Lost" at bounding box center [505, 62] width 151 height 14
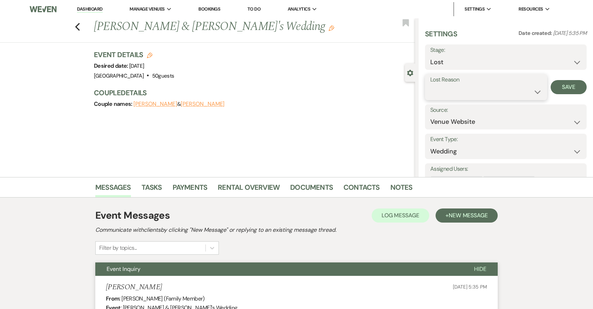
click at [460, 94] on select "Booked Elsewhere Budget Date Unavailable No Response Not a Good Match Capacity …" at bounding box center [486, 92] width 112 height 14
click at [430, 85] on select "Booked Elsewhere Budget Date Unavailable No Response Not a Good Match Capacity …" at bounding box center [486, 92] width 112 height 14
click at [564, 87] on button "Save" at bounding box center [569, 87] width 36 height 14
click at [77, 23] on icon "Previous" at bounding box center [77, 27] width 5 height 8
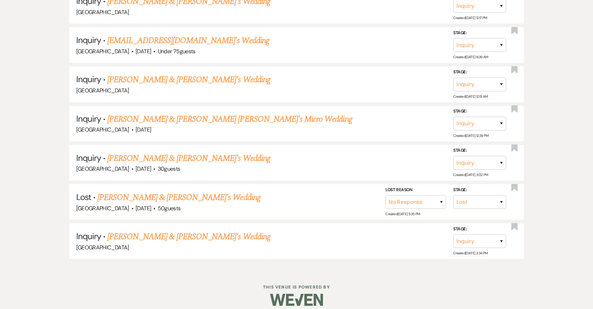
scroll to position [929, 0]
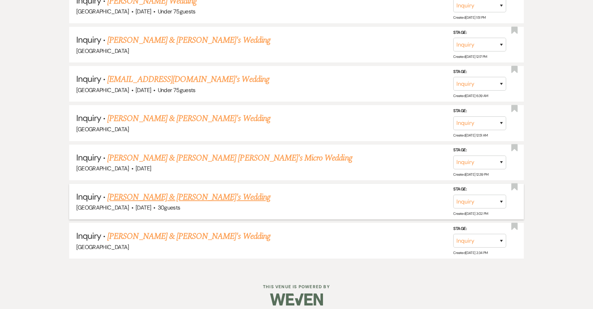
click at [168, 191] on link "Grace Horton & Fiance's Wedding" at bounding box center [188, 197] width 163 height 13
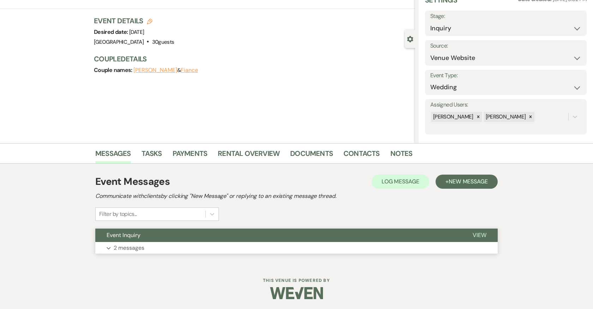
click at [257, 246] on button "Expand 2 messages" at bounding box center [296, 248] width 402 height 12
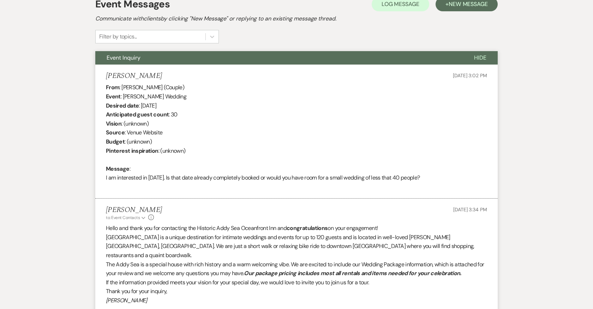
scroll to position [324, 0]
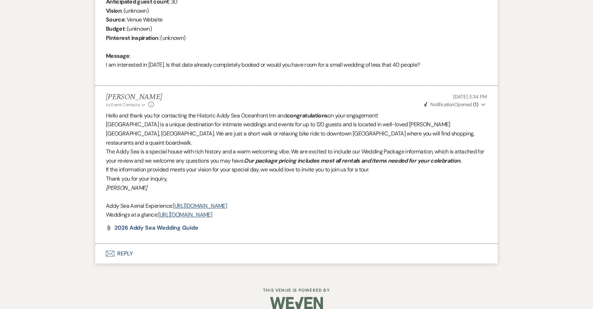
click at [125, 244] on button "Envelope Reply" at bounding box center [296, 254] width 402 height 20
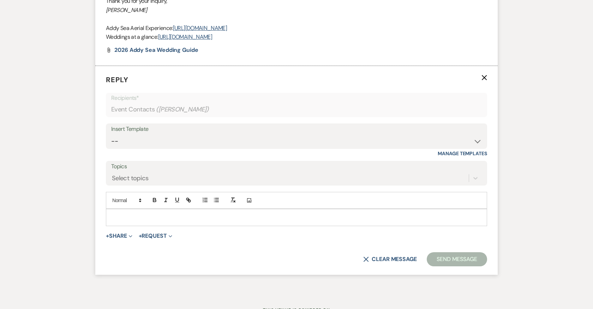
scroll to position [521, 0]
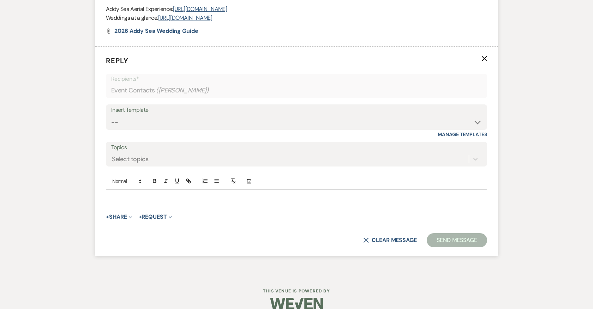
click at [197, 105] on div "Insert Template" at bounding box center [296, 110] width 371 height 10
click at [197, 115] on select "-- 2024-25 Follow Up Buy Out Details Menu Tasting Invite Booking Email 2025-Wed…" at bounding box center [296, 122] width 371 height 14
click at [111, 115] on select "-- 2024-25 Follow Up Buy Out Details Menu Tasting Invite Booking Email 2025-Wed…" at bounding box center [296, 122] width 371 height 14
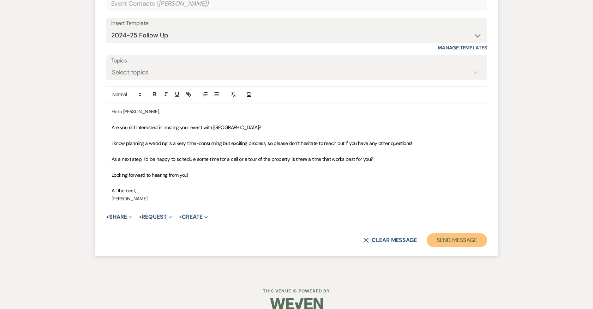
click at [436, 235] on button "Send Message" at bounding box center [457, 240] width 60 height 14
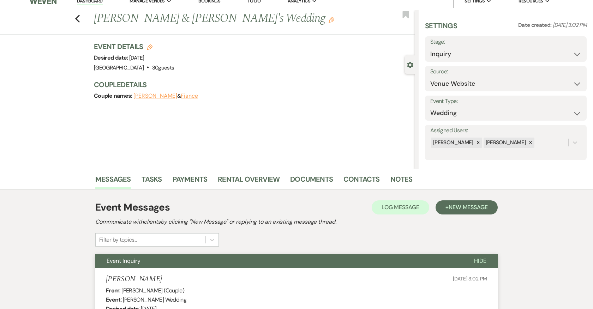
scroll to position [0, 0]
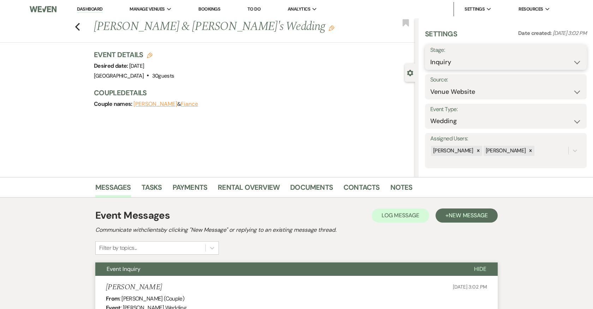
click at [473, 68] on select "Inquiry Follow Up Tour Requested Tour Confirmed Toured Proposal Sent Booked Lost" at bounding box center [505, 62] width 151 height 14
click at [430, 55] on select "Inquiry Follow Up Tour Requested Tour Confirmed Toured Proposal Sent Booked Lost" at bounding box center [505, 62] width 151 height 14
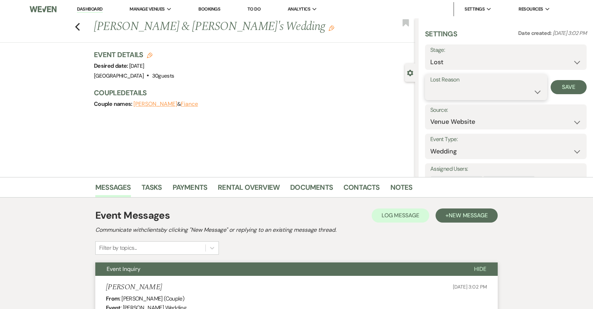
click at [460, 93] on select "Booked Elsewhere Budget Date Unavailable No Response Not a Good Match Capacity …" at bounding box center [486, 92] width 112 height 14
click at [430, 85] on select "Booked Elsewhere Budget Date Unavailable No Response Not a Good Match Capacity …" at bounding box center [486, 92] width 112 height 14
click at [577, 88] on button "Save" at bounding box center [569, 87] width 36 height 14
click at [75, 27] on use "button" at bounding box center [77, 27] width 5 height 8
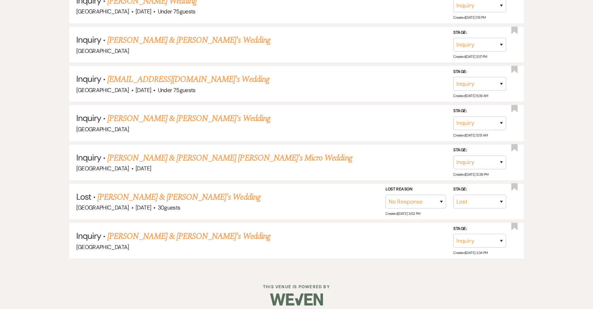
scroll to position [890, 0]
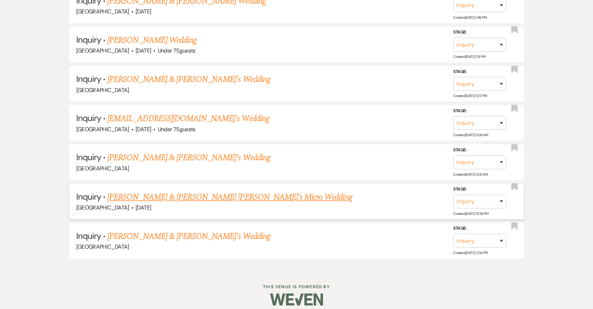
click at [137, 192] on link "Justin Wilson & Andrew K. Ganesh's Micro Wedding" at bounding box center [229, 197] width 245 height 13
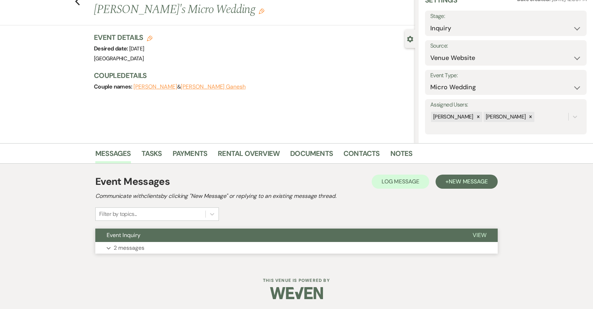
click at [140, 238] on button "Event Inquiry" at bounding box center [278, 235] width 366 height 13
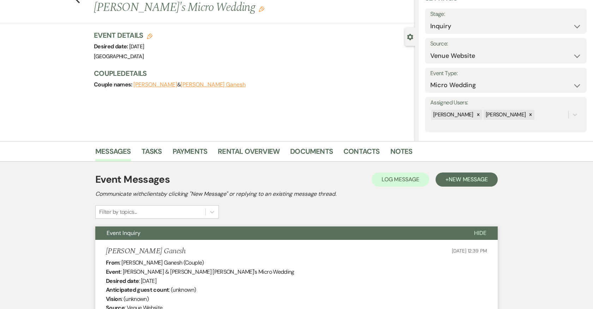
scroll to position [37, 0]
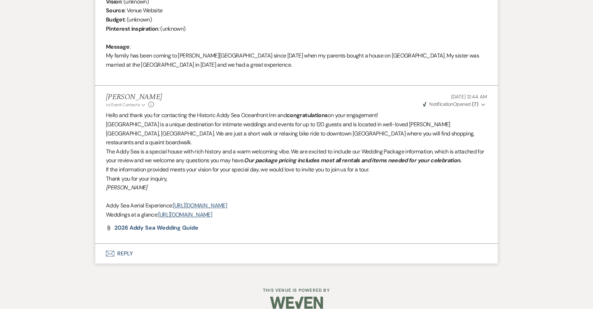
click at [128, 244] on button "Envelope Reply" at bounding box center [296, 254] width 402 height 20
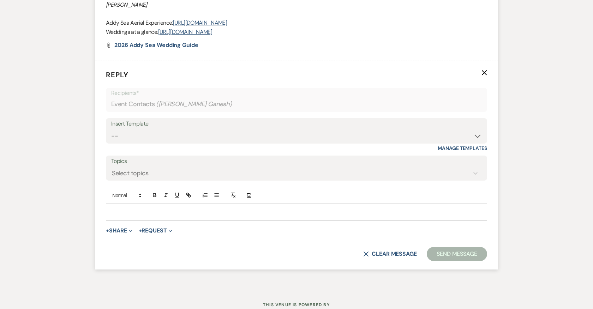
scroll to position [517, 0]
click at [151, 137] on div "Insert Template -- 2024-25 Follow Up Buy Out Details Menu Tasting Invite Bookin…" at bounding box center [296, 134] width 381 height 33
click at [151, 129] on select "-- 2024-25 Follow Up Buy Out Details Menu Tasting Invite Booking Email 2025-Wed…" at bounding box center [296, 136] width 371 height 14
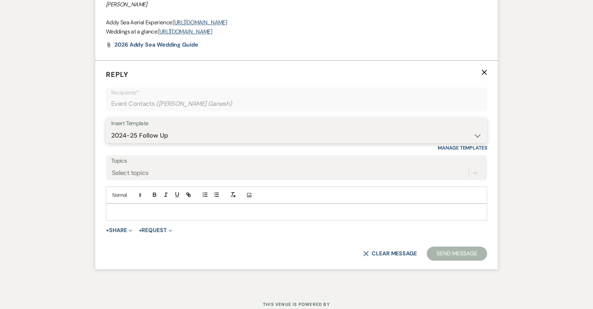
click at [111, 129] on select "-- 2024-25 Follow Up Buy Out Details Menu Tasting Invite Booking Email 2025-Wed…" at bounding box center [296, 136] width 371 height 14
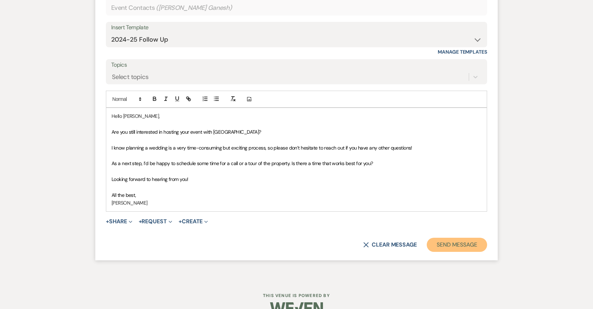
click at [460, 239] on button "Send Message" at bounding box center [457, 245] width 60 height 14
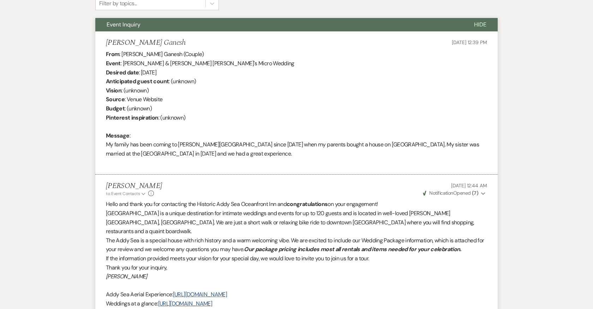
scroll to position [0, 0]
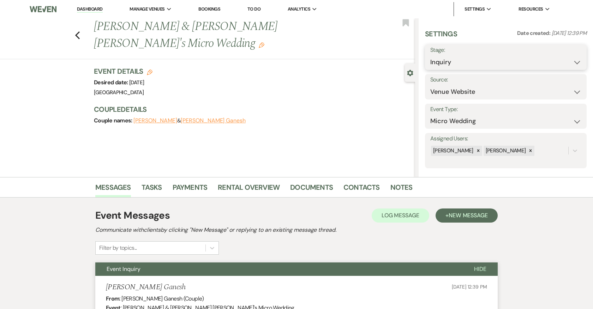
click at [438, 59] on select "Inquiry Follow Up Tour Requested Tour Confirmed Toured Proposal Sent Booked Lost" at bounding box center [505, 62] width 151 height 14
click at [430, 55] on select "Inquiry Follow Up Tour Requested Tour Confirmed Toured Proposal Sent Booked Lost" at bounding box center [505, 62] width 151 height 14
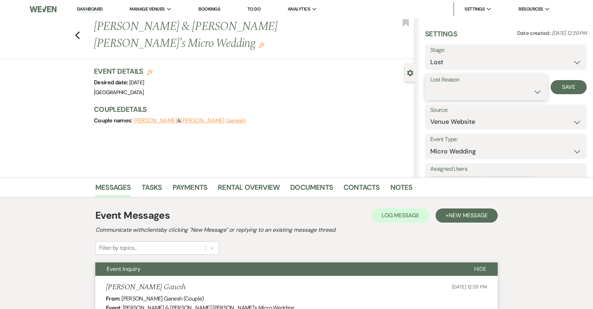
click at [454, 91] on select "Booked Elsewhere Budget Date Unavailable No Response Not a Good Match Capacity …" at bounding box center [486, 92] width 112 height 14
click at [430, 85] on select "Booked Elsewhere Budget Date Unavailable No Response Not a Good Match Capacity …" at bounding box center [486, 92] width 112 height 14
click at [571, 85] on button "Save" at bounding box center [569, 87] width 36 height 14
click at [78, 31] on icon "Previous" at bounding box center [77, 35] width 5 height 8
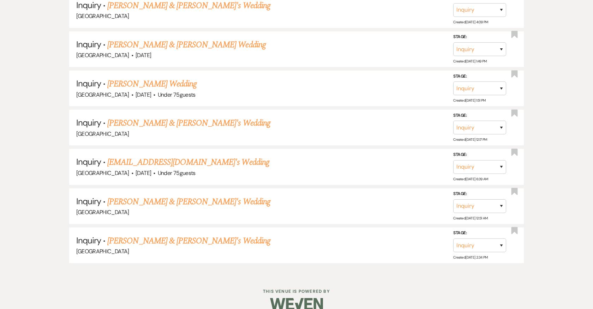
scroll to position [890, 0]
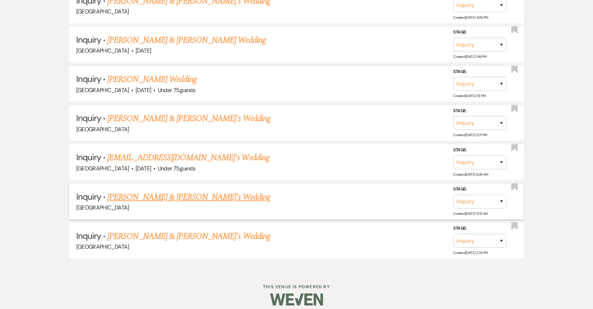
click at [165, 191] on link "Alice Harper & Fiance's Wedding" at bounding box center [188, 197] width 163 height 13
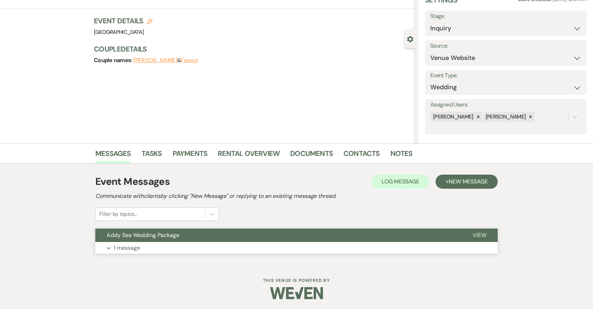
click at [157, 245] on button "Expand 1 message" at bounding box center [296, 248] width 402 height 12
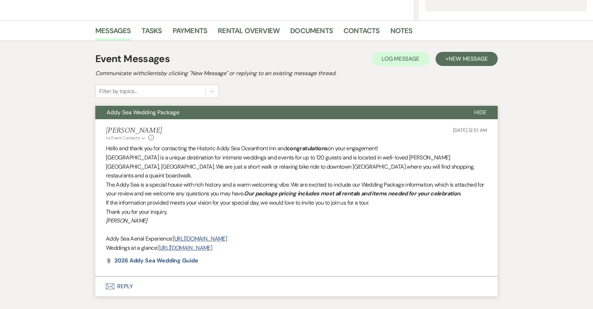
scroll to position [190, 0]
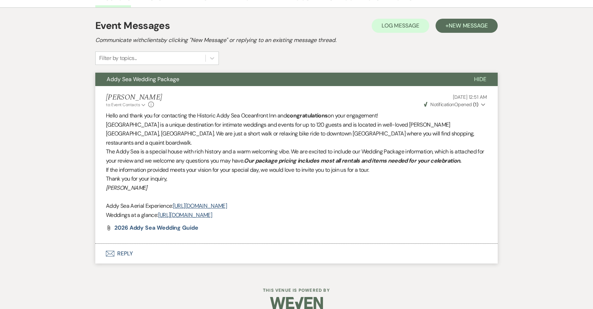
click at [125, 244] on button "Envelope Reply" at bounding box center [296, 254] width 402 height 20
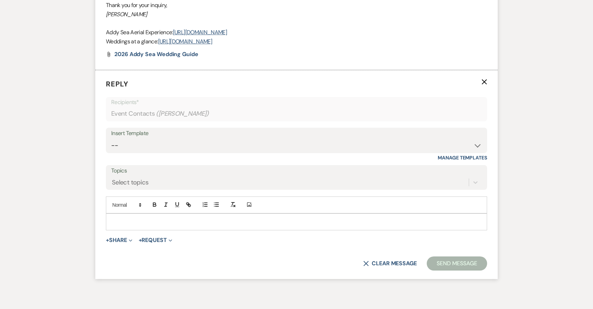
scroll to position [373, 0]
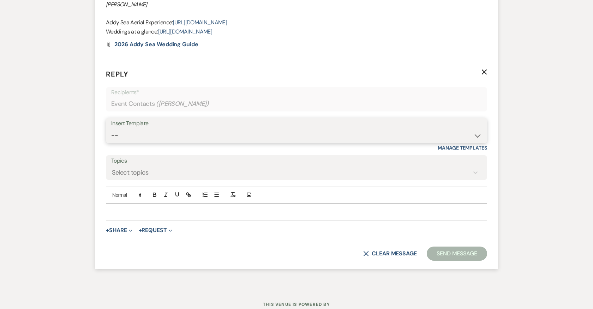
click at [160, 129] on select "-- 2024-25 Follow Up Buy Out Details Menu Tasting Invite Booking Email 2025-Wed…" at bounding box center [296, 136] width 371 height 14
click at [111, 129] on select "-- 2024-25 Follow Up Buy Out Details Menu Tasting Invite Booking Email 2025-Wed…" at bounding box center [296, 136] width 371 height 14
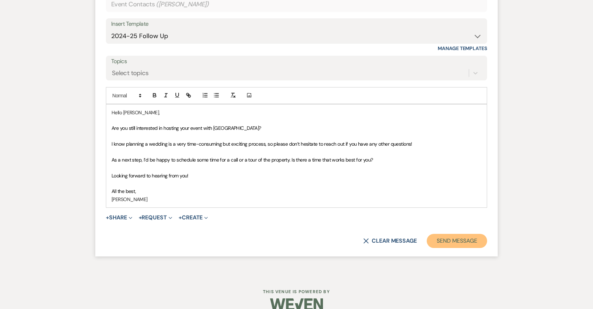
click at [451, 234] on button "Send Message" at bounding box center [457, 241] width 60 height 14
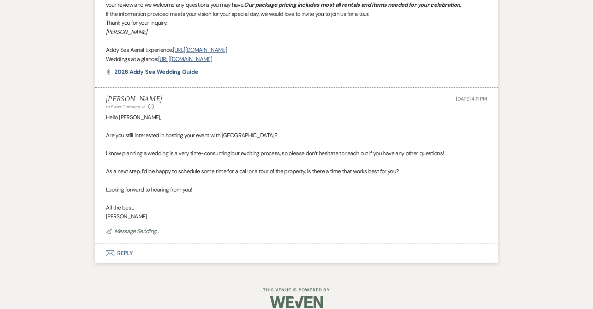
scroll to position [0, 0]
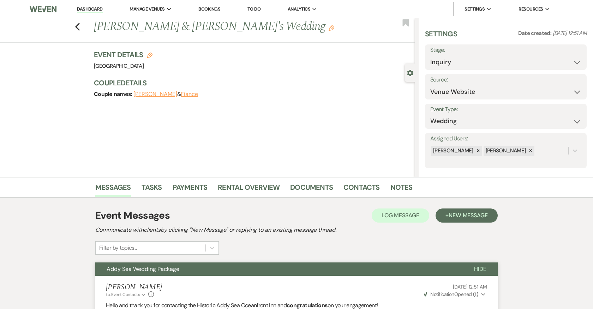
click at [449, 54] on label "Stage:" at bounding box center [505, 50] width 151 height 10
click at [449, 58] on select "Inquiry Follow Up Tour Requested Tour Confirmed Toured Proposal Sent Booked Lost" at bounding box center [505, 62] width 151 height 14
click at [430, 55] on select "Inquiry Follow Up Tour Requested Tour Confirmed Toured Proposal Sent Booked Lost" at bounding box center [505, 62] width 151 height 14
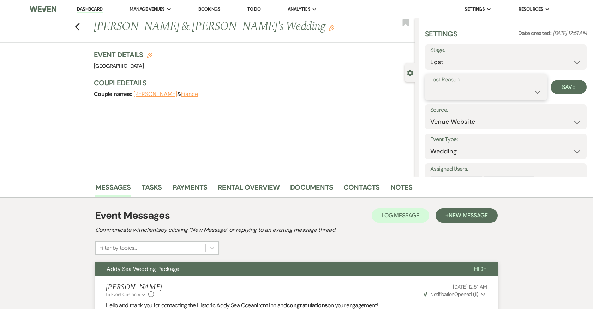
click at [453, 97] on select "Booked Elsewhere Budget Date Unavailable No Response Not a Good Match Capacity …" at bounding box center [486, 92] width 112 height 14
click at [430, 85] on select "Booked Elsewhere Budget Date Unavailable No Response Not a Good Match Capacity …" at bounding box center [486, 92] width 112 height 14
click at [452, 84] on label "Lost Reason" at bounding box center [486, 80] width 112 height 10
click at [452, 91] on select "Booked Elsewhere Budget Date Unavailable No Response Not a Good Match Capacity …" at bounding box center [486, 92] width 112 height 14
click at [430, 85] on select "Booked Elsewhere Budget Date Unavailable No Response Not a Good Match Capacity …" at bounding box center [486, 92] width 112 height 14
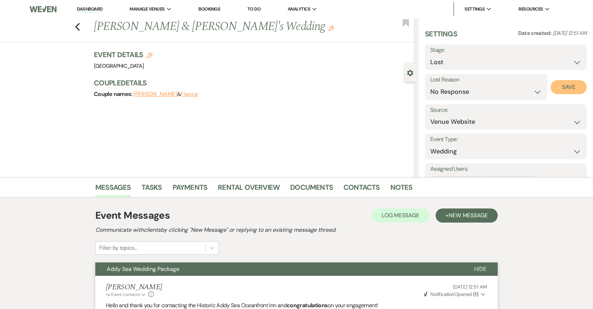
click at [582, 84] on button "Save" at bounding box center [569, 87] width 36 height 14
click at [78, 27] on icon "Previous" at bounding box center [77, 27] width 5 height 8
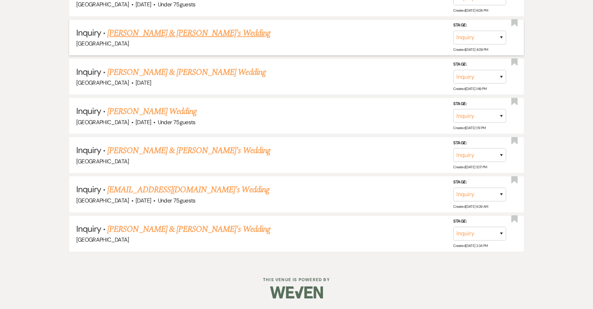
scroll to position [851, 0]
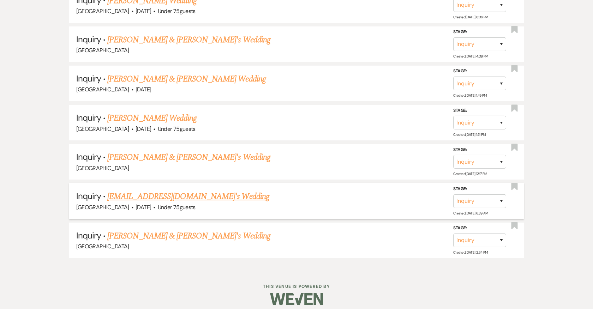
click at [174, 190] on link "Jbkeys65@yahoo.com's Wedding" at bounding box center [188, 196] width 162 height 13
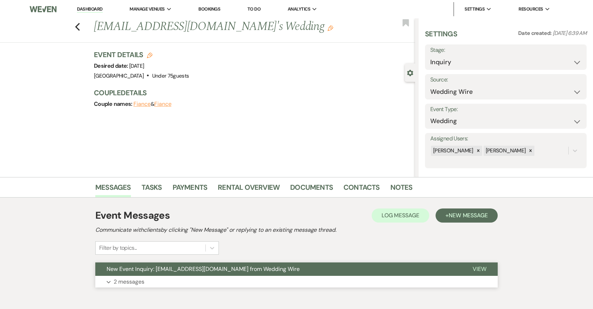
click at [175, 279] on button "Expand 2 messages" at bounding box center [296, 282] width 402 height 12
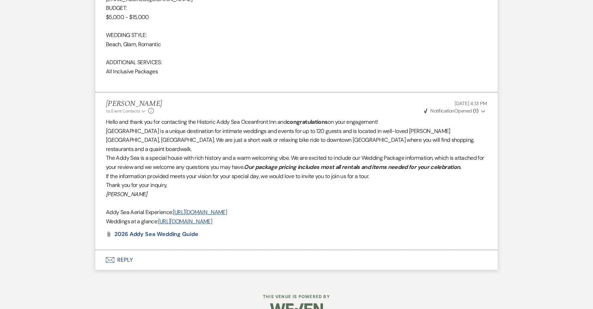
scroll to position [587, 0]
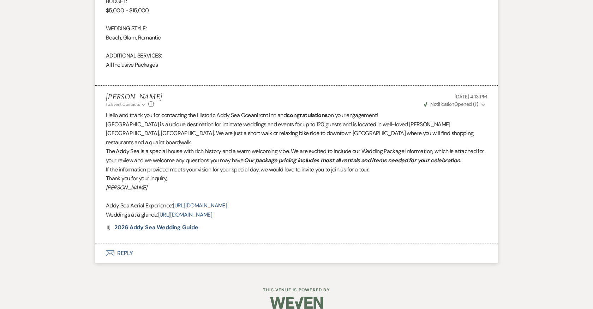
click at [124, 244] on button "Envelope Reply" at bounding box center [296, 254] width 402 height 20
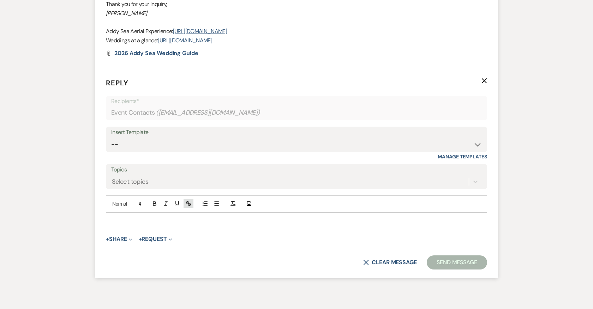
scroll to position [770, 0]
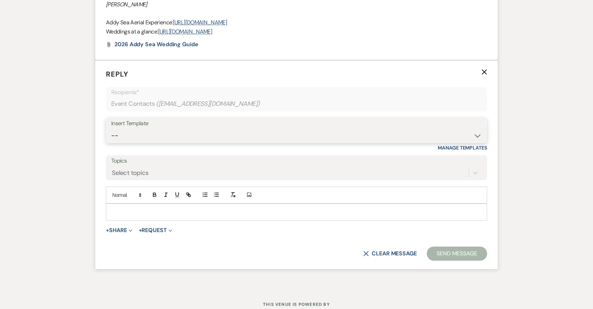
click at [187, 129] on select "-- 2024-25 Follow Up Buy Out Details Menu Tasting Invite Booking Email 2025-Wed…" at bounding box center [296, 136] width 371 height 14
click at [111, 129] on select "-- 2024-25 Follow Up Buy Out Details Menu Tasting Invite Booking Email 2025-Wed…" at bounding box center [296, 136] width 371 height 14
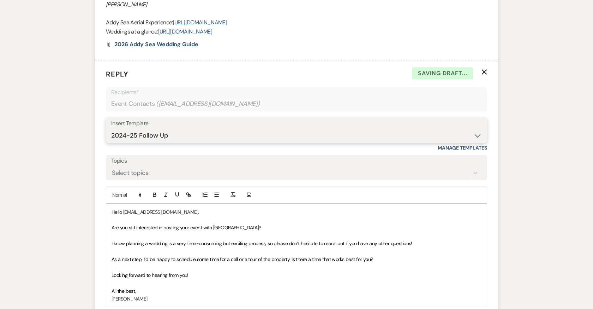
scroll to position [870, 0]
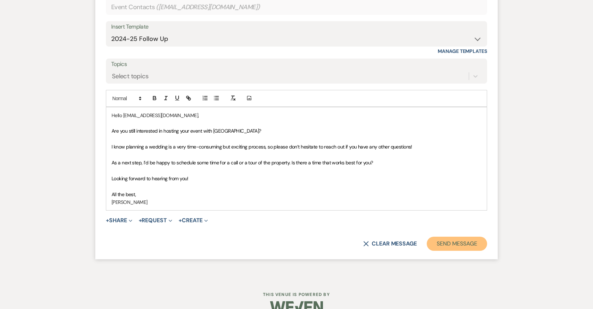
click at [461, 237] on button "Send Message" at bounding box center [457, 244] width 60 height 14
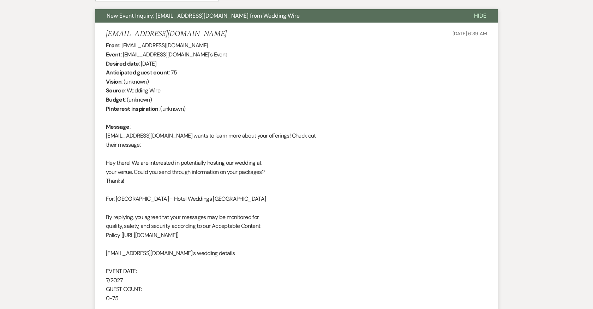
scroll to position [0, 0]
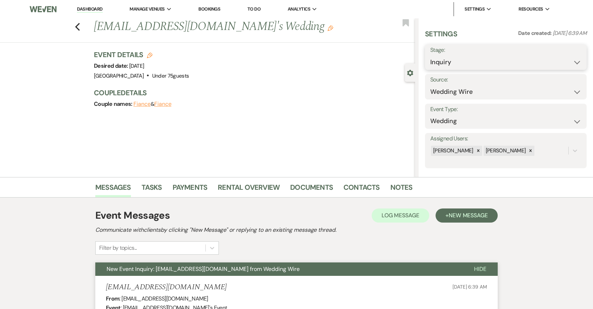
click at [479, 60] on select "Inquiry Follow Up Tour Requested Tour Confirmed Toured Proposal Sent Booked Lost" at bounding box center [505, 62] width 151 height 14
click at [430, 55] on select "Inquiry Follow Up Tour Requested Tour Confirmed Toured Proposal Sent Booked Lost" at bounding box center [505, 62] width 151 height 14
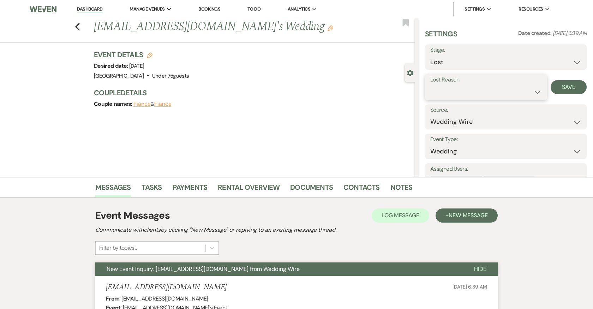
click at [474, 93] on select "Booked Elsewhere Budget Date Unavailable No Response Not a Good Match Capacity …" at bounding box center [486, 92] width 112 height 14
click at [430, 85] on select "Booked Elsewhere Budget Date Unavailable No Response Not a Good Match Capacity …" at bounding box center [486, 92] width 112 height 14
click at [565, 86] on button "Save" at bounding box center [569, 87] width 36 height 14
click at [77, 26] on icon "Previous" at bounding box center [77, 27] width 5 height 8
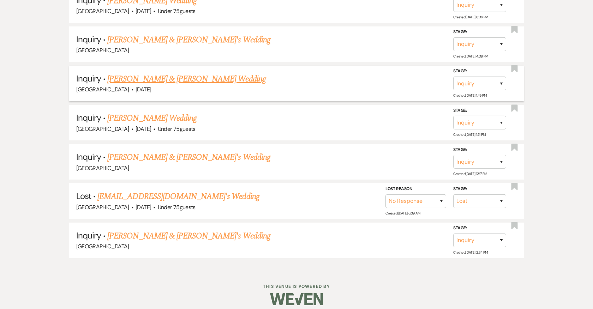
scroll to position [812, 0]
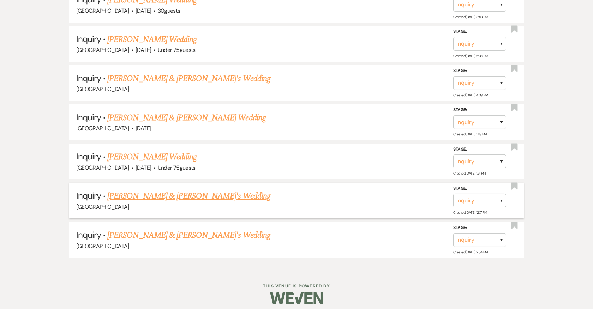
click at [166, 191] on link "Abby Francis & Fiance's Wedding" at bounding box center [188, 196] width 163 height 13
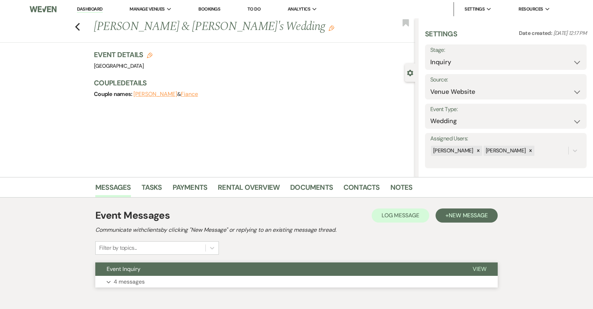
click at [157, 273] on button "Event Inquiry" at bounding box center [278, 269] width 366 height 13
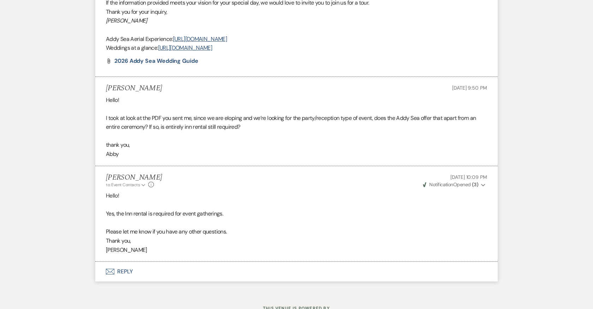
scroll to position [537, 0]
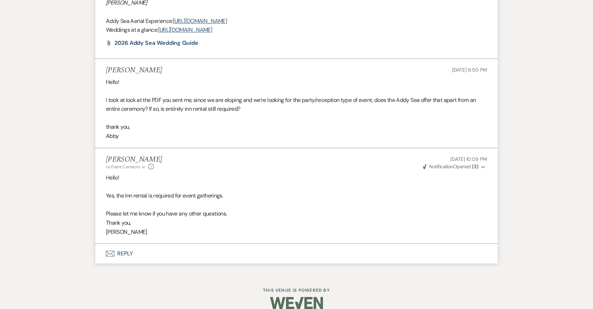
click at [127, 244] on button "Envelope Reply" at bounding box center [296, 254] width 402 height 20
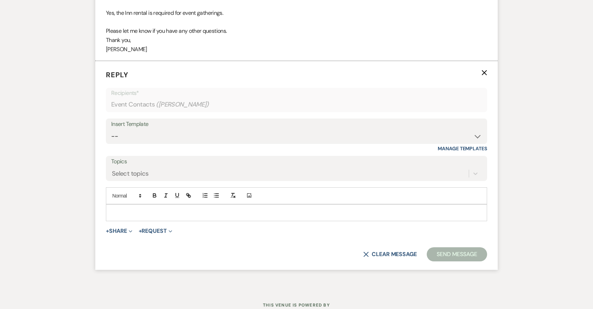
scroll to position [720, 0]
click at [185, 129] on select "-- 2024-25 Follow Up Buy Out Details Menu Tasting Invite Booking Email 2025-Wed…" at bounding box center [296, 136] width 371 height 14
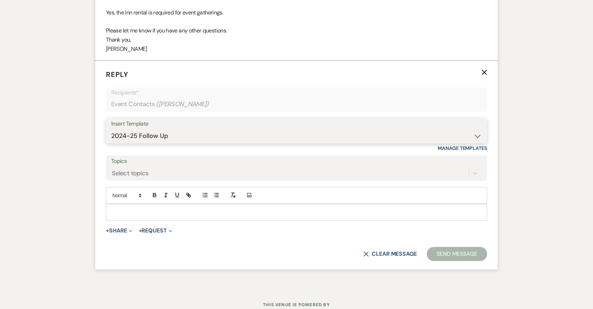
click at [111, 129] on select "-- 2024-25 Follow Up Buy Out Details Menu Tasting Invite Booking Email 2025-Wed…" at bounding box center [296, 136] width 371 height 14
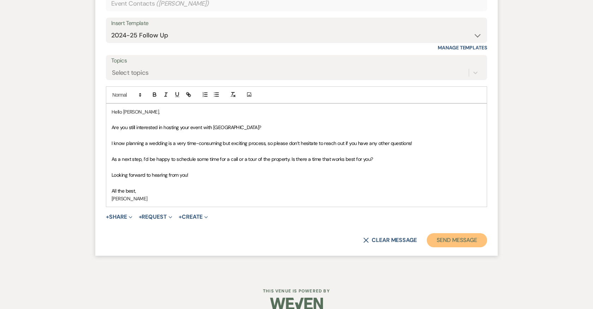
click at [441, 233] on button "Send Message" at bounding box center [457, 240] width 60 height 14
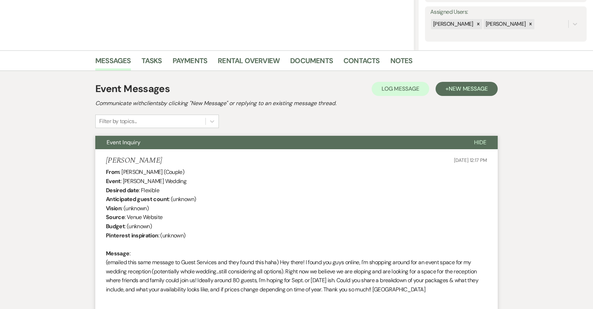
scroll to position [0, 0]
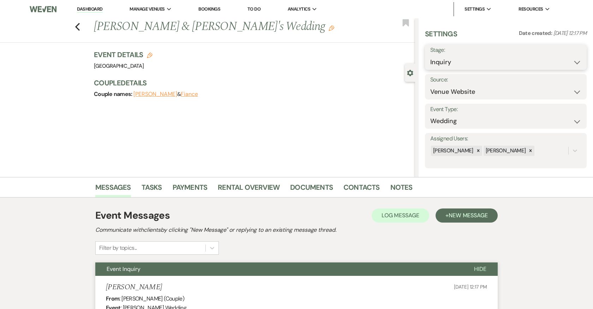
click at [454, 63] on select "Inquiry Follow Up Tour Requested Tour Confirmed Toured Proposal Sent Booked Lost" at bounding box center [505, 62] width 151 height 14
click at [430, 55] on select "Inquiry Follow Up Tour Requested Tour Confirmed Toured Proposal Sent Booked Lost" at bounding box center [505, 62] width 151 height 14
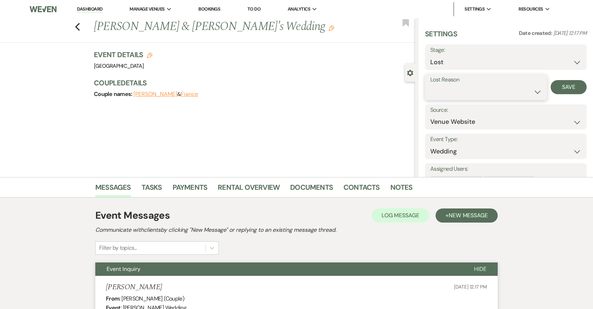
click at [466, 95] on select "Booked Elsewhere Budget Date Unavailable No Response Not a Good Match Capacity …" at bounding box center [486, 92] width 112 height 14
click at [430, 85] on select "Booked Elsewhere Budget Date Unavailable No Response Not a Good Match Capacity …" at bounding box center [486, 92] width 112 height 14
click at [567, 87] on button "Save" at bounding box center [569, 87] width 36 height 14
click at [78, 26] on icon "Previous" at bounding box center [77, 27] width 5 height 8
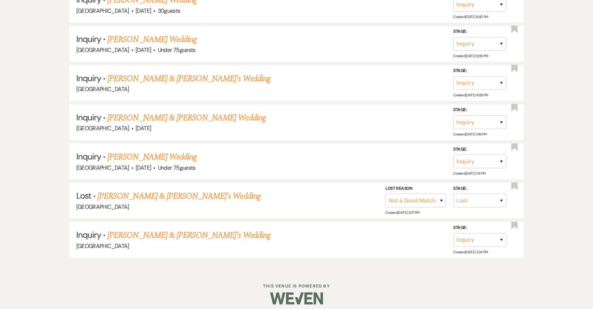
scroll to position [773, 0]
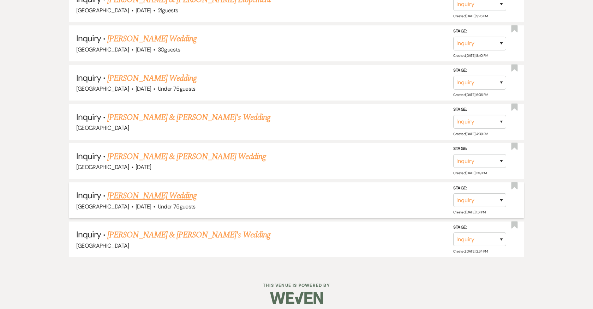
click at [145, 190] on link "Frank Serafino's Wedding" at bounding box center [151, 196] width 89 height 13
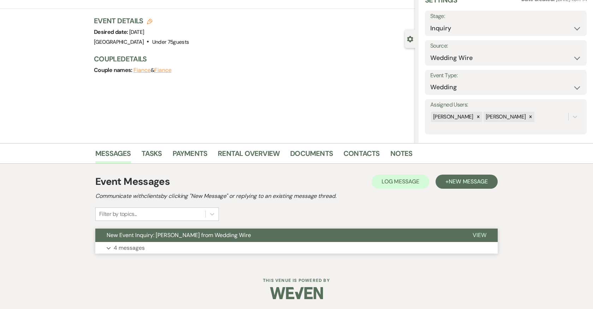
click at [132, 242] on button "Expand 4 messages" at bounding box center [296, 248] width 402 height 12
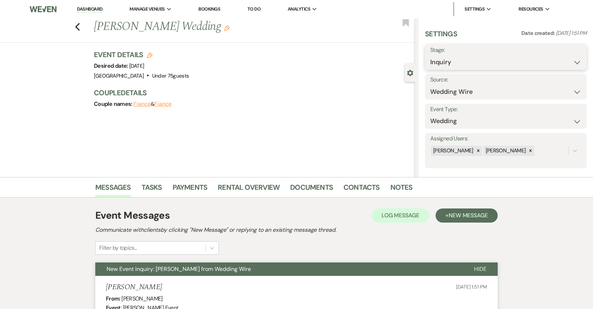
click at [471, 61] on select "Inquiry Follow Up Tour Requested Tour Confirmed Toured Proposal Sent Booked Lost" at bounding box center [505, 62] width 151 height 14
click at [430, 55] on select "Inquiry Follow Up Tour Requested Tour Confirmed Toured Proposal Sent Booked Lost" at bounding box center [505, 62] width 151 height 14
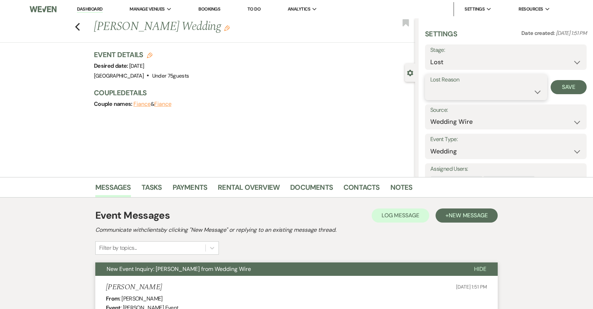
click at [457, 90] on select "Booked Elsewhere Budget Date Unavailable No Response Not a Good Match Capacity …" at bounding box center [486, 92] width 112 height 14
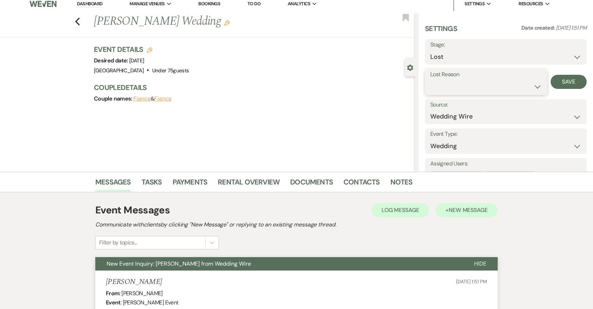
scroll to position [7, 0]
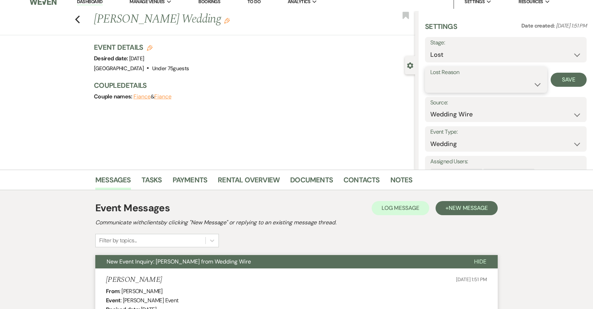
click at [449, 84] on select "Booked Elsewhere Budget Date Unavailable No Response Not a Good Match Capacity …" at bounding box center [486, 85] width 112 height 14
click at [430, 78] on select "Booked Elsewhere Budget Date Unavailable No Response Not a Good Match Capacity …" at bounding box center [486, 85] width 112 height 14
click at [567, 77] on button "Save" at bounding box center [569, 80] width 36 height 14
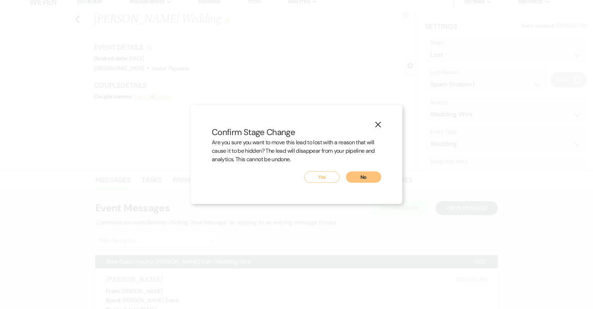
click at [325, 178] on button "Yes" at bounding box center [321, 177] width 35 height 11
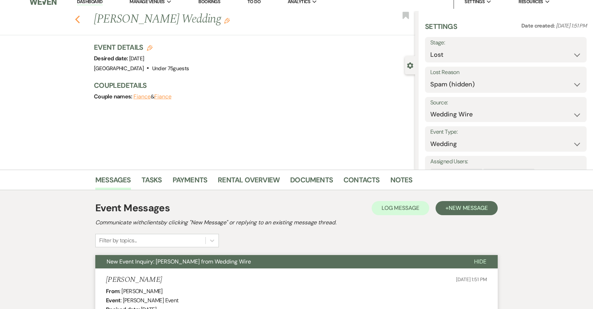
click at [77, 18] on use "button" at bounding box center [77, 20] width 5 height 8
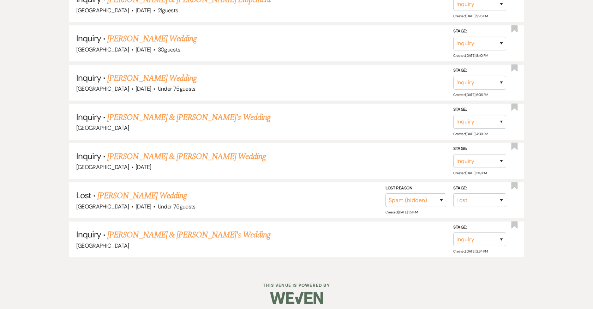
scroll to position [734, 0]
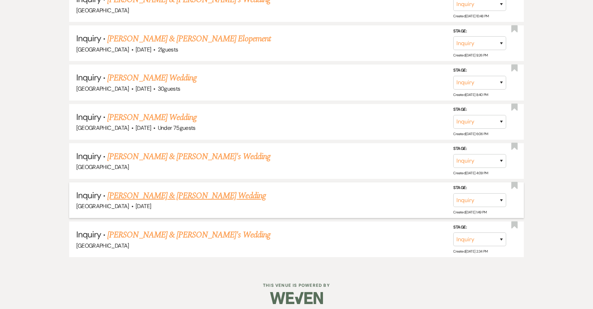
click at [163, 191] on link "Colby Miller & Riley Niblett's Wedding" at bounding box center [186, 196] width 158 height 13
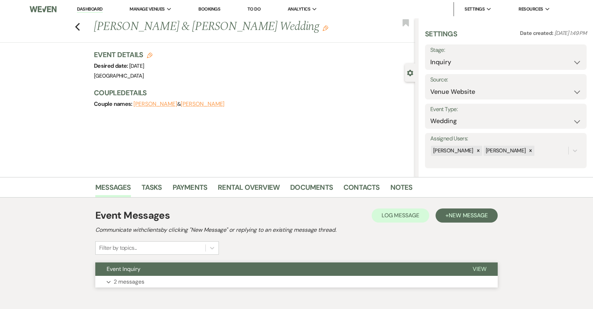
click at [177, 279] on button "Expand 2 messages" at bounding box center [296, 282] width 402 height 12
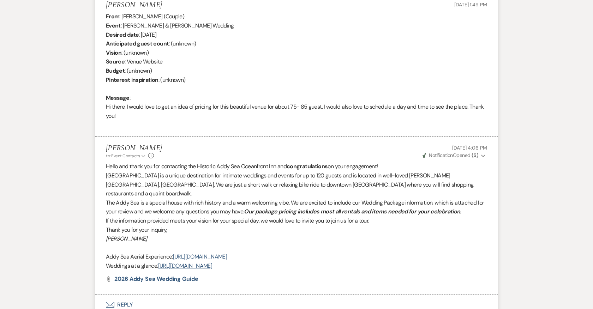
scroll to position [334, 0]
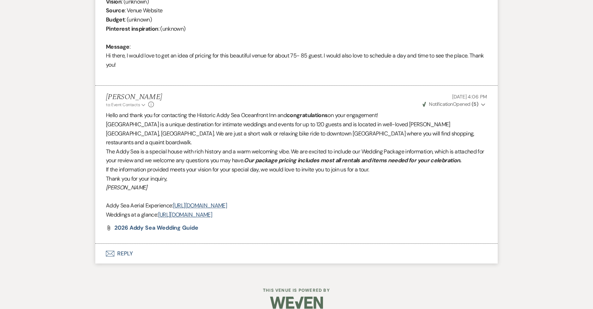
click at [127, 244] on button "Envelope Reply" at bounding box center [296, 254] width 402 height 20
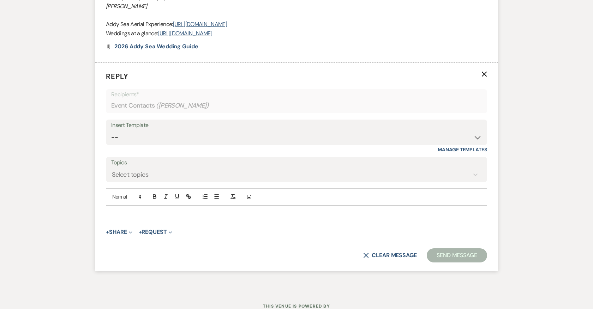
scroll to position [517, 0]
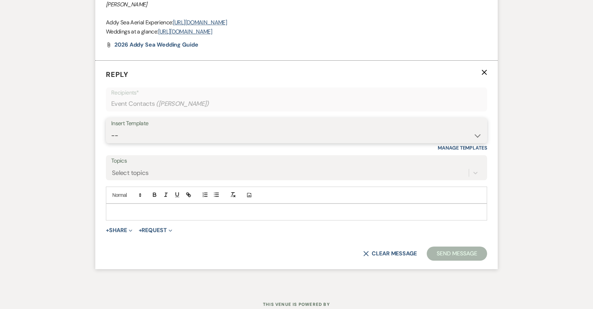
click at [171, 130] on select "-- 2024-25 Follow Up Buy Out Details Menu Tasting Invite Booking Email 2025-Wed…" at bounding box center [296, 136] width 371 height 14
click at [111, 129] on select "-- 2024-25 Follow Up Buy Out Details Menu Tasting Invite Booking Email 2025-Wed…" at bounding box center [296, 136] width 371 height 14
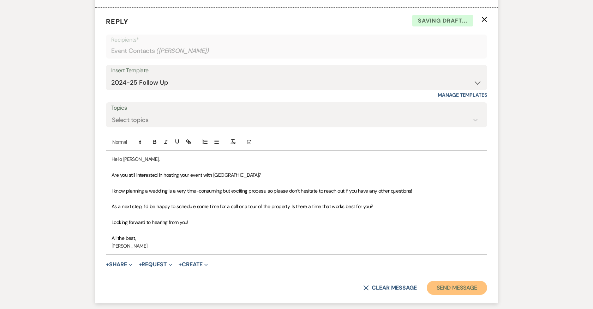
click at [448, 281] on button "Send Message" at bounding box center [457, 288] width 60 height 14
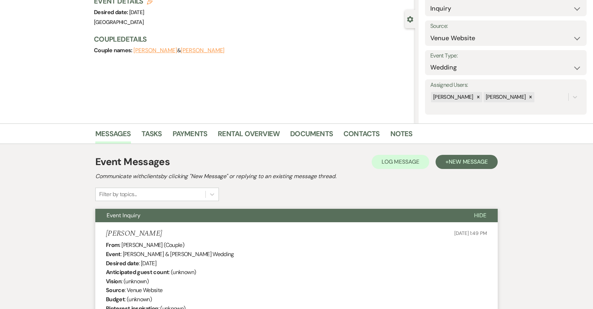
scroll to position [0, 0]
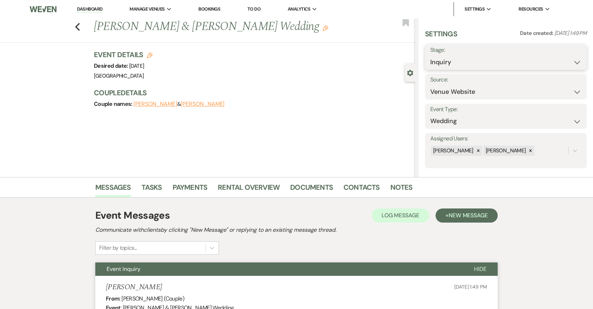
click at [437, 64] on select "Inquiry Follow Up Tour Requested Tour Confirmed Toured Proposal Sent Booked Lost" at bounding box center [505, 62] width 151 height 14
click at [430, 55] on select "Inquiry Follow Up Tour Requested Tour Confirmed Toured Proposal Sent Booked Lost" at bounding box center [505, 62] width 151 height 14
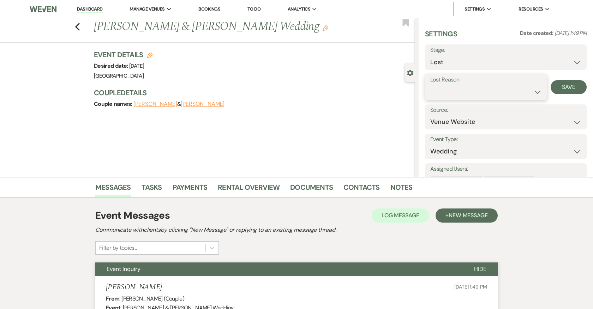
click at [448, 90] on select "Booked Elsewhere Budget Date Unavailable No Response Not a Good Match Capacity …" at bounding box center [486, 92] width 112 height 14
click at [430, 85] on select "Booked Elsewhere Budget Date Unavailable No Response Not a Good Match Capacity …" at bounding box center [486, 92] width 112 height 14
click at [567, 89] on button "Save" at bounding box center [569, 87] width 36 height 14
click at [78, 25] on use "button" at bounding box center [77, 27] width 5 height 8
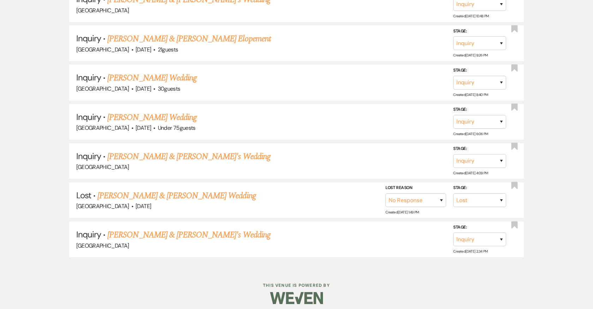
scroll to position [695, 0]
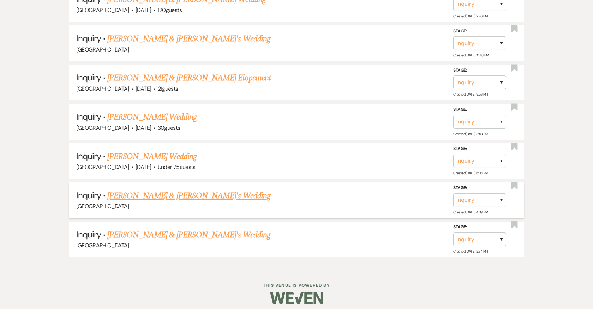
click at [168, 193] on link "Jo Tennant & Fiance's Wedding" at bounding box center [188, 196] width 163 height 13
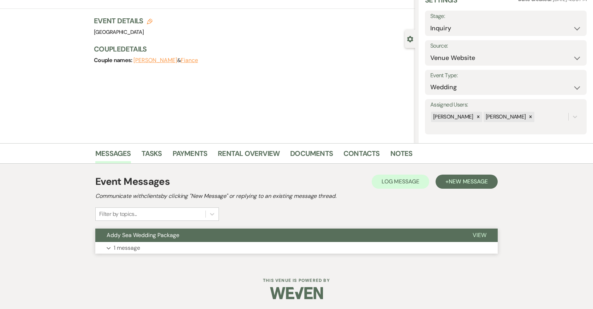
click at [128, 245] on p "1 message" at bounding box center [127, 248] width 26 height 9
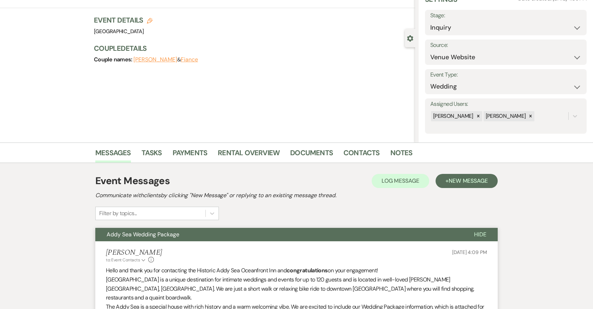
scroll to position [190, 0]
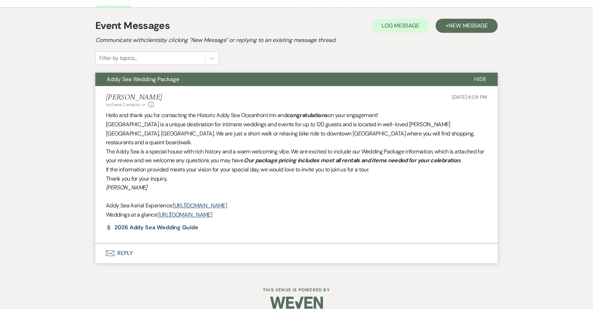
click at [122, 244] on button "Envelope Reply" at bounding box center [296, 254] width 402 height 20
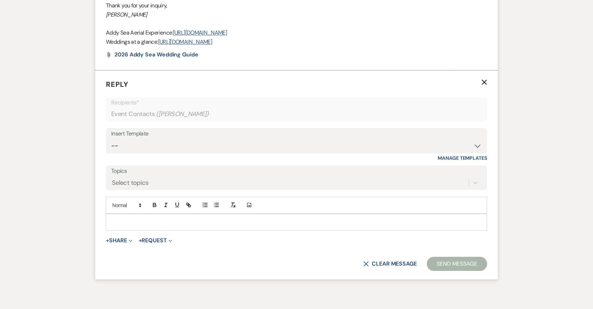
scroll to position [373, 0]
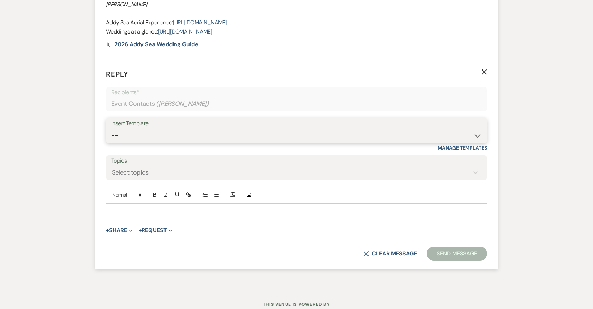
click at [141, 129] on select "-- 2024-25 Follow Up Buy Out Details Menu Tasting Invite Booking Email 2025-Wed…" at bounding box center [296, 136] width 371 height 14
click at [111, 129] on select "-- 2024-25 Follow Up Buy Out Details Menu Tasting Invite Booking Email 2025-Wed…" at bounding box center [296, 136] width 371 height 14
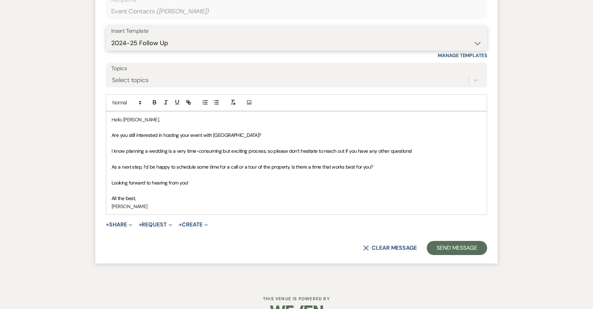
scroll to position [474, 0]
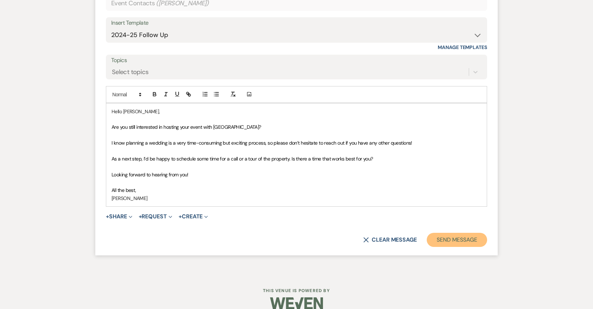
click at [442, 233] on button "Send Message" at bounding box center [457, 240] width 60 height 14
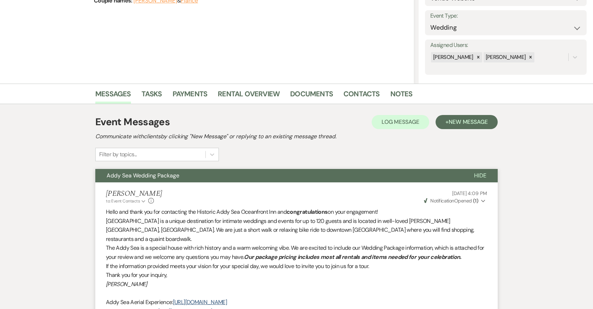
scroll to position [0, 0]
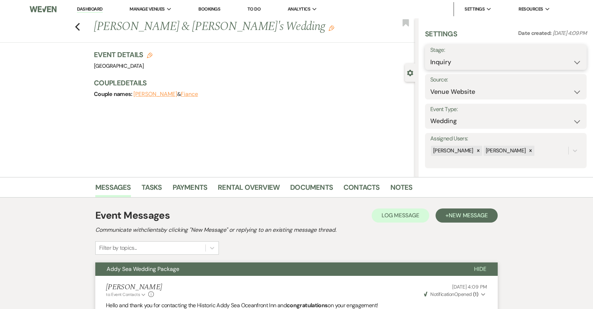
click at [493, 60] on select "Inquiry Follow Up Tour Requested Tour Confirmed Toured Proposal Sent Booked Lost" at bounding box center [505, 62] width 151 height 14
click at [430, 55] on select "Inquiry Follow Up Tour Requested Tour Confirmed Toured Proposal Sent Booked Lost" at bounding box center [505, 62] width 151 height 14
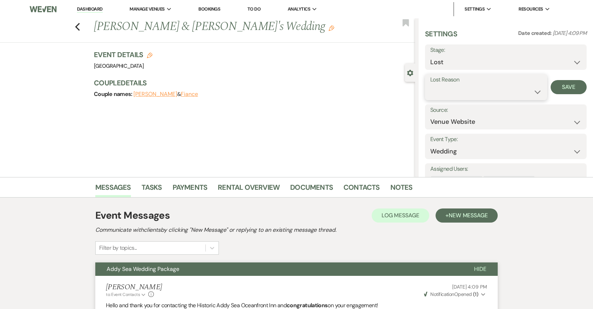
click at [480, 92] on select "Booked Elsewhere Budget Date Unavailable No Response Not a Good Match Capacity …" at bounding box center [486, 92] width 112 height 14
click at [430, 85] on select "Booked Elsewhere Budget Date Unavailable No Response Not a Good Match Capacity …" at bounding box center [486, 92] width 112 height 14
click at [573, 90] on button "Save" at bounding box center [569, 87] width 36 height 14
click at [79, 25] on icon "Previous" at bounding box center [77, 27] width 5 height 8
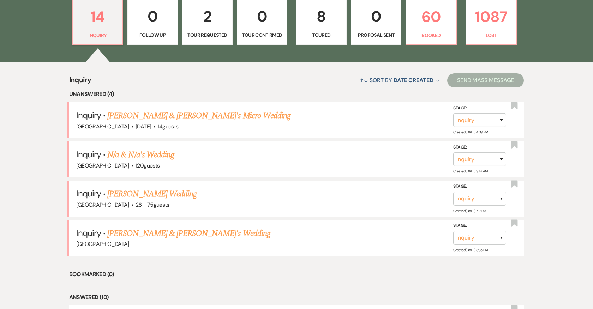
scroll to position [224, 0]
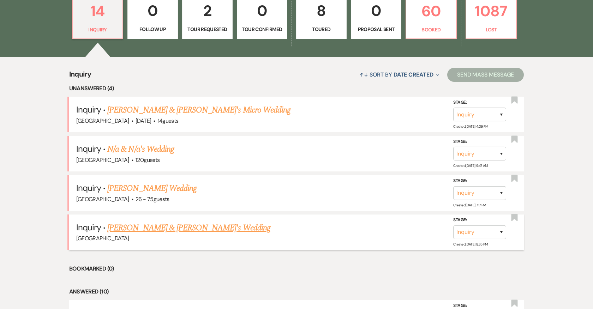
click at [161, 225] on link "[PERSON_NAME] & [PERSON_NAME]'s Wedding" at bounding box center [188, 228] width 163 height 13
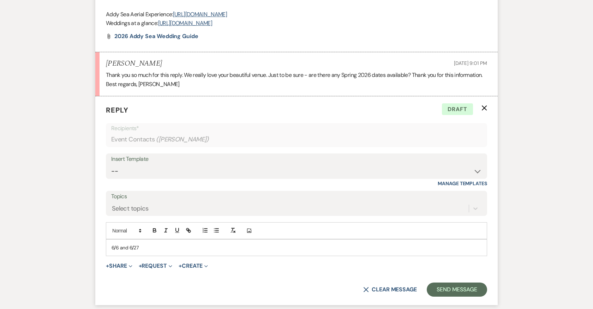
scroll to position [393, 0]
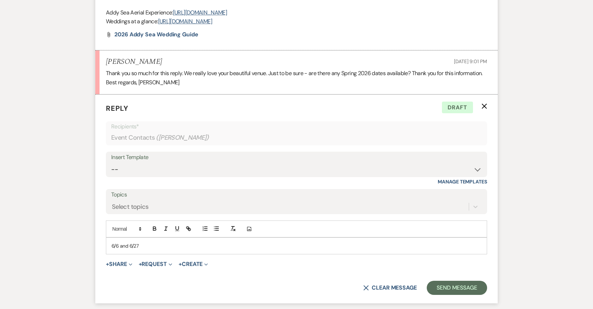
click at [145, 242] on p "6/6 and 6/27" at bounding box center [297, 246] width 370 height 8
click at [112, 242] on p "6/6 and 6/27" at bounding box center [297, 246] width 370 height 8
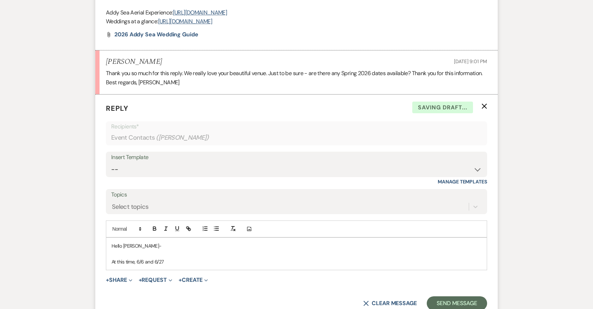
click at [166, 258] on p "At this time, 6/6 and 6/27" at bounding box center [297, 262] width 370 height 8
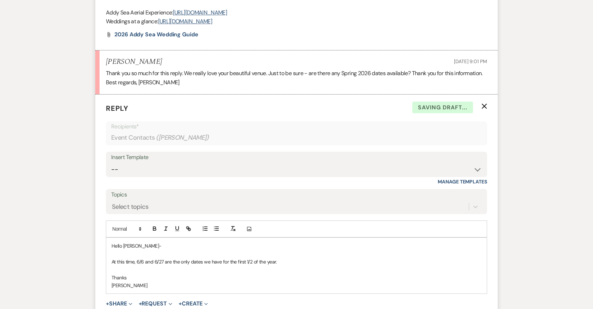
scroll to position [480, 0]
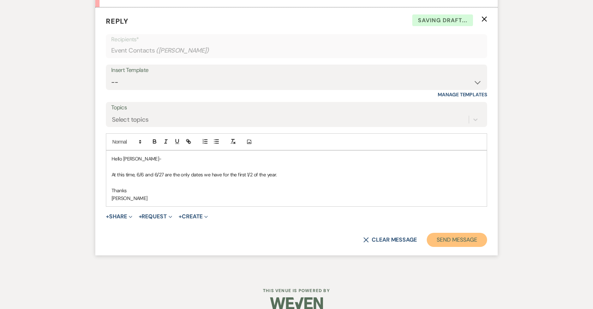
click at [443, 233] on button "Send Message" at bounding box center [457, 240] width 60 height 14
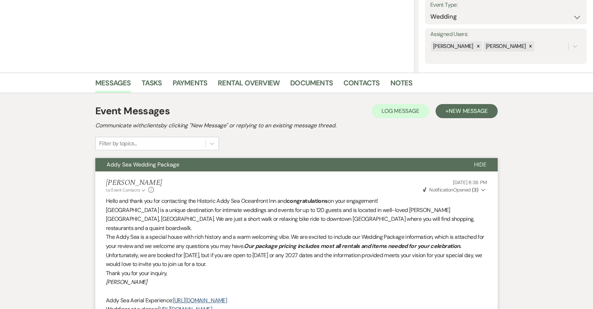
scroll to position [0, 0]
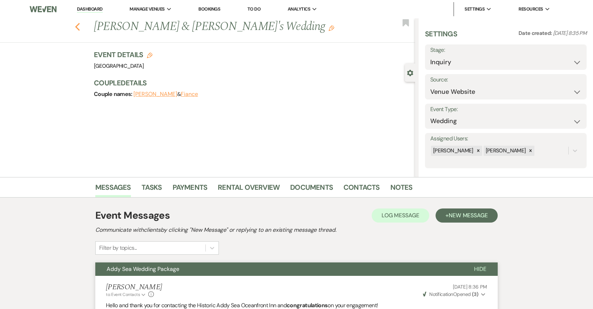
click at [79, 25] on icon "Previous" at bounding box center [77, 27] width 5 height 8
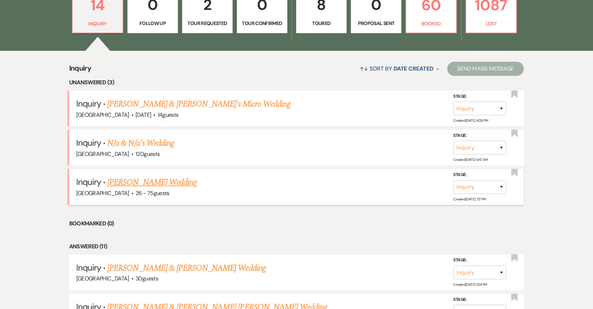
scroll to position [230, 0]
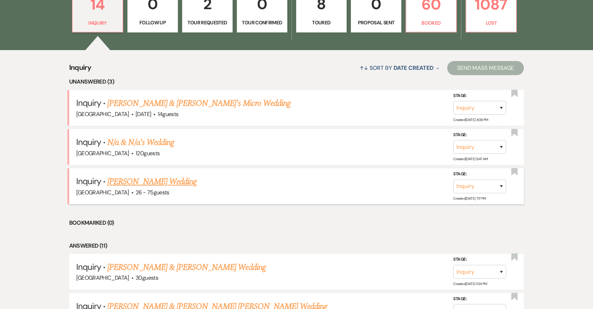
click at [147, 180] on link "[PERSON_NAME] Wedding" at bounding box center [151, 181] width 89 height 13
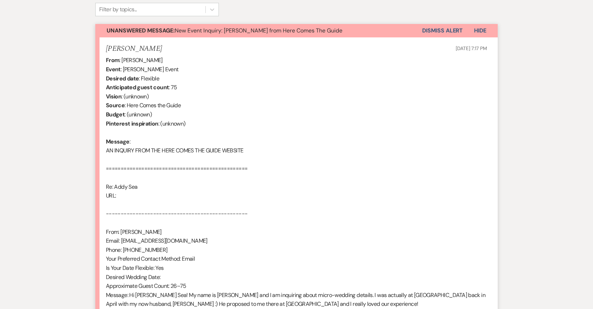
scroll to position [239, 0]
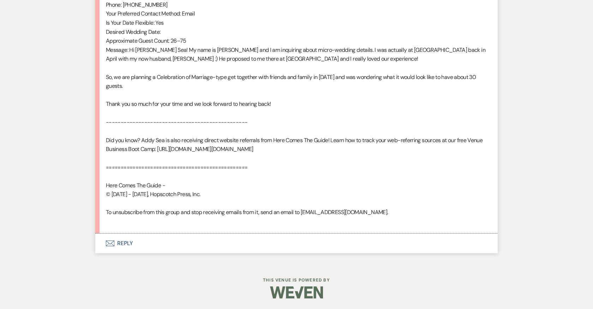
click at [126, 239] on button "Envelope Reply" at bounding box center [296, 244] width 402 height 20
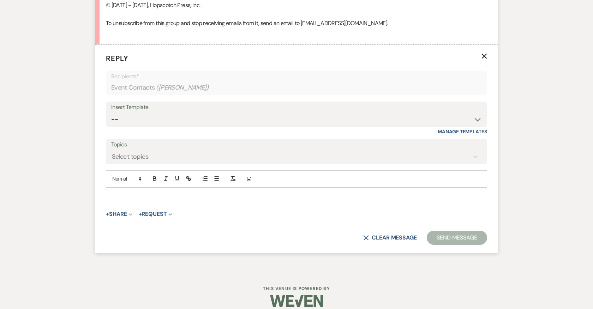
scroll to position [675, 0]
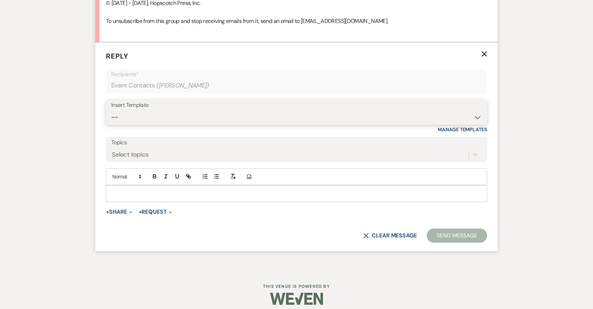
click at [206, 124] on select "-- 2024-25 Follow Up Buy Out Details Menu Tasting Invite Booking Email 2025-Wed…" at bounding box center [296, 117] width 371 height 14
click at [111, 119] on select "-- 2024-25 Follow Up Buy Out Details Menu Tasting Invite Booking Email 2025-Wed…" at bounding box center [296, 117] width 371 height 14
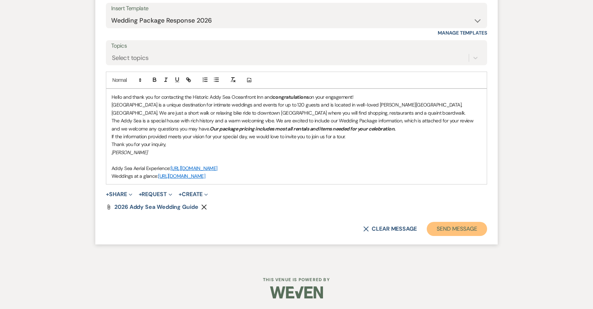
click at [450, 224] on button "Send Message" at bounding box center [457, 229] width 60 height 14
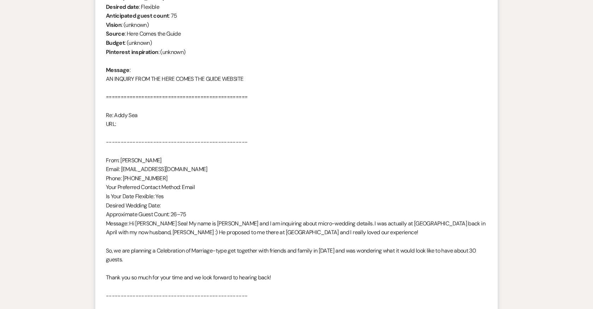
scroll to position [0, 0]
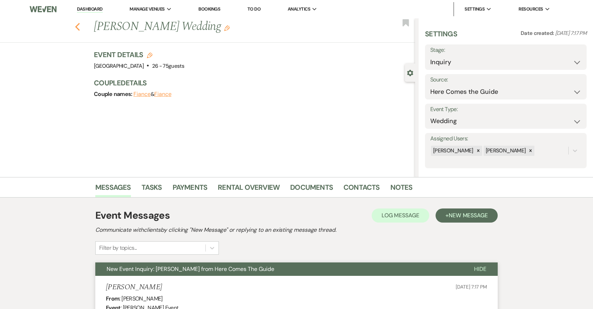
click at [77, 25] on use "button" at bounding box center [77, 27] width 5 height 8
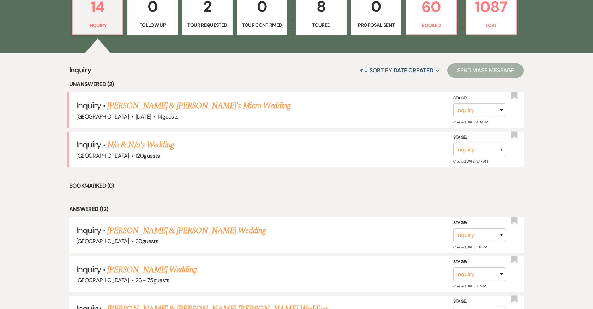
scroll to position [255, 0]
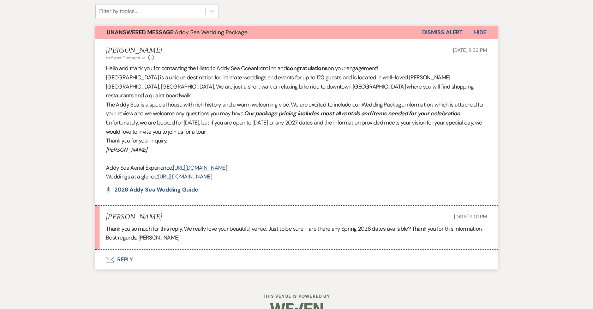
scroll to position [238, 0]
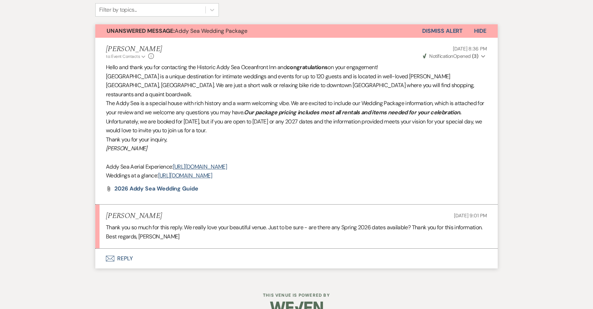
click at [125, 249] on button "Envelope Reply" at bounding box center [296, 259] width 402 height 20
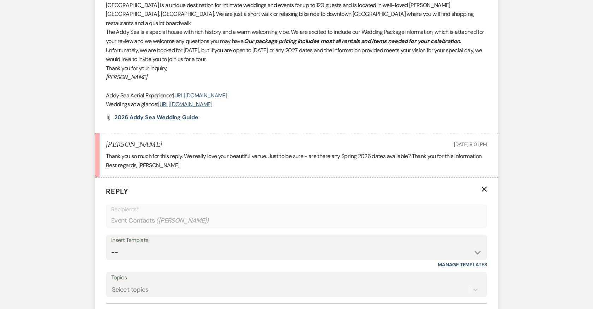
scroll to position [440, 0]
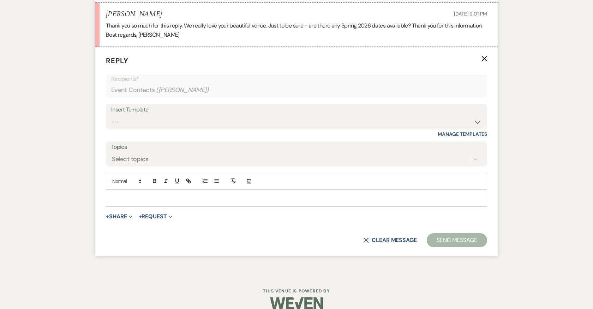
click at [267, 194] on p at bounding box center [297, 198] width 370 height 8
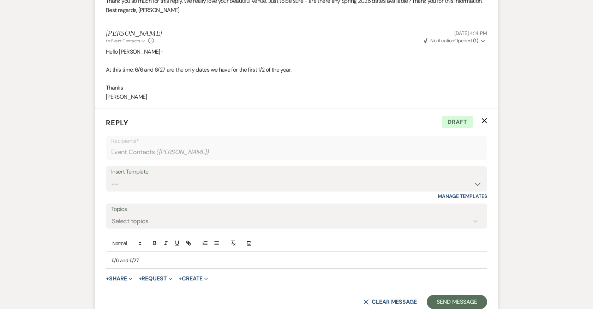
scroll to position [467, 0]
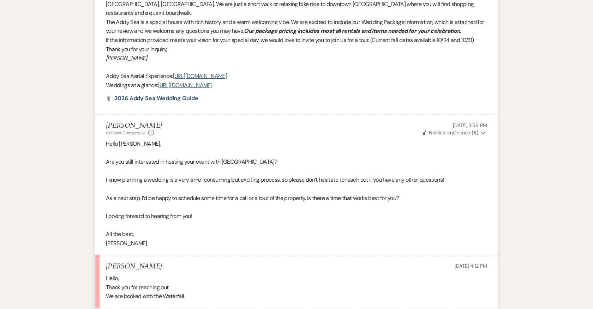
scroll to position [726, 0]
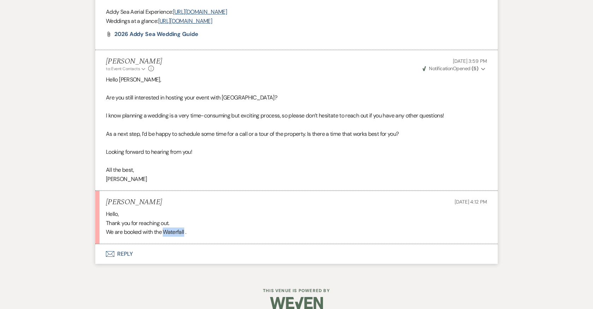
drag, startPoint x: 185, startPoint y: 221, endPoint x: 165, endPoint y: 221, distance: 20.1
click at [165, 221] on div "Hello, Thank you for reaching out. We are booked with the Waterfall ." at bounding box center [296, 223] width 381 height 27
copy div "Waterfall"
click at [125, 244] on button "Envelope Reply" at bounding box center [296, 254] width 402 height 20
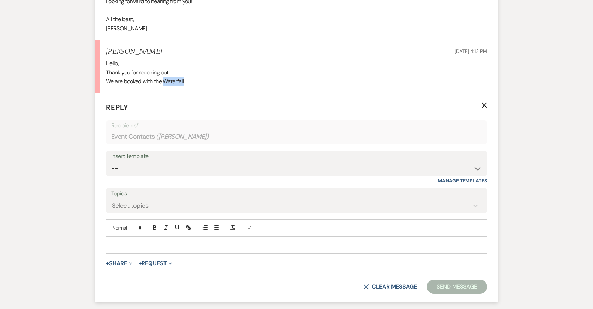
scroll to position [906, 0]
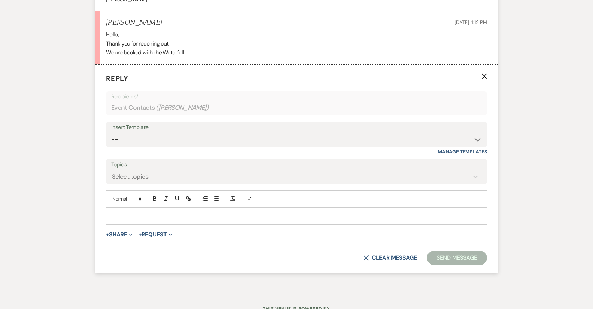
click at [216, 212] on p at bounding box center [297, 216] width 370 height 8
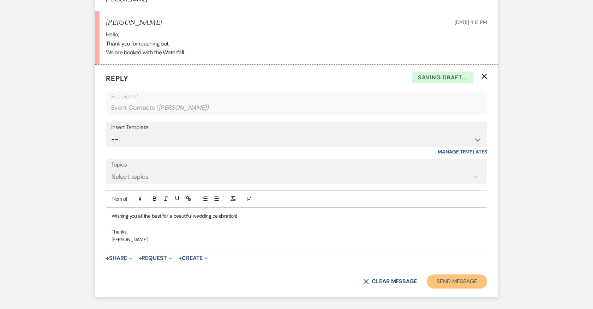
click at [458, 275] on button "Send Message" at bounding box center [457, 282] width 60 height 14
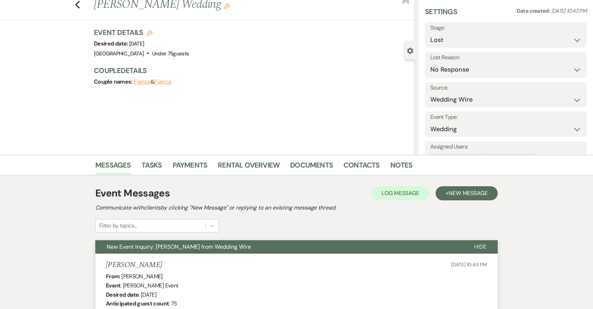
scroll to position [0, 0]
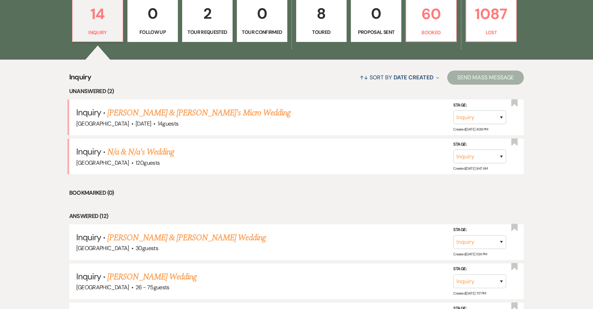
scroll to position [223, 0]
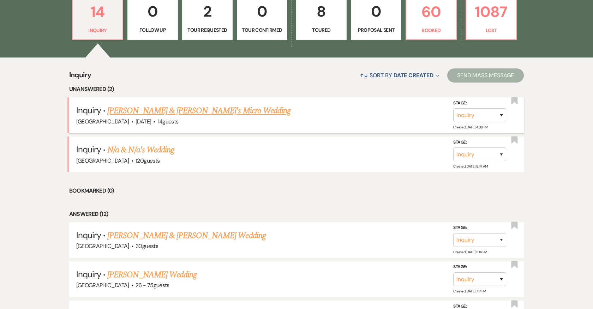
click at [248, 109] on link "[PERSON_NAME] & [PERSON_NAME]'s Micro Wedding" at bounding box center [198, 110] width 183 height 13
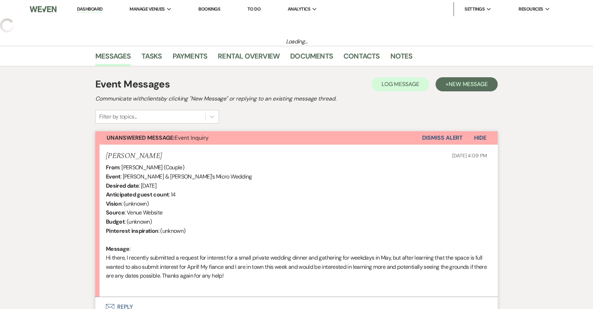
select select "5"
select select "16"
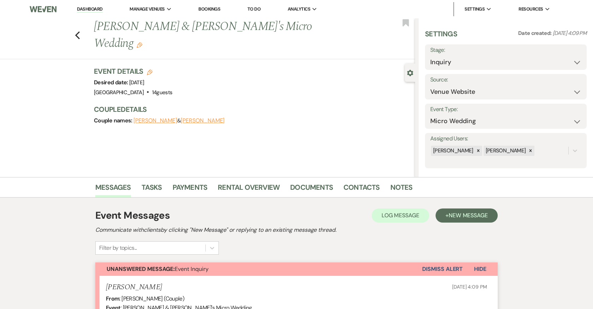
click at [257, 121] on div "Previous [PERSON_NAME] & [PERSON_NAME]'s Micro Wedding Edit Bookmark Gear Setti…" at bounding box center [207, 97] width 415 height 159
click at [76, 31] on icon "Previous" at bounding box center [77, 35] width 5 height 8
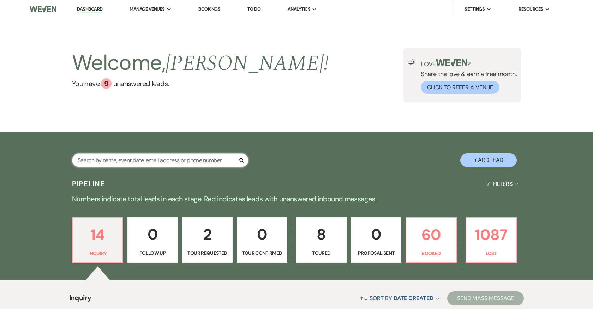
click at [121, 162] on input "text" at bounding box center [160, 161] width 176 height 14
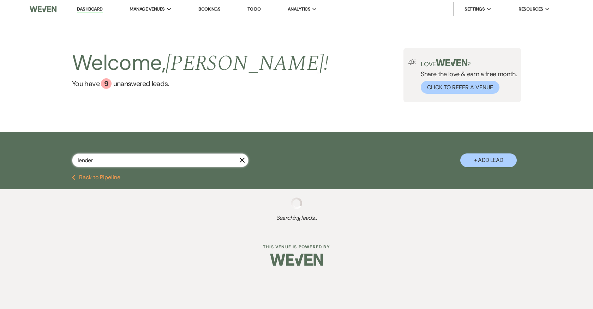
type input "lender"
select select "8"
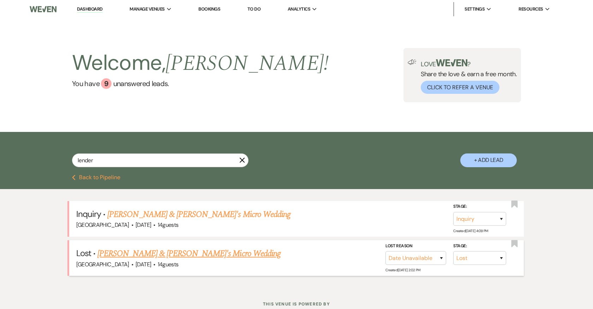
click at [177, 255] on link "[PERSON_NAME] & [PERSON_NAME]'s Micro Wedding" at bounding box center [188, 253] width 183 height 13
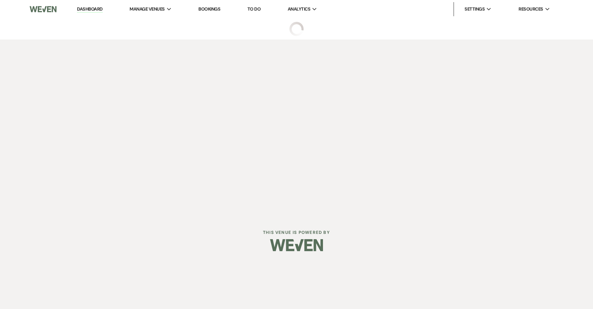
select select "8"
select select "5"
select select "16"
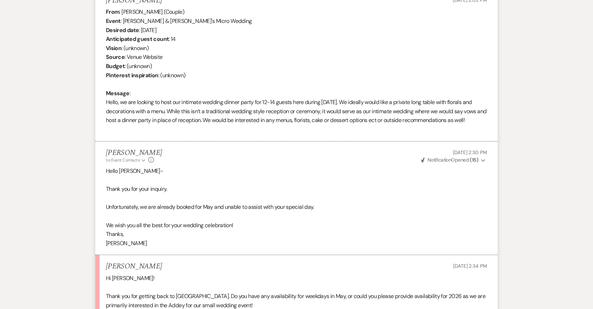
scroll to position [370, 0]
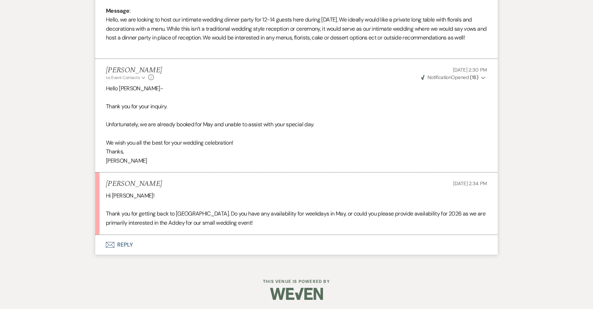
click at [126, 242] on button "Envelope Reply" at bounding box center [296, 245] width 402 height 20
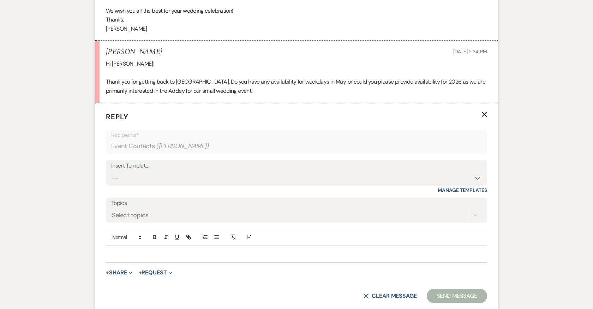
scroll to position [504, 0]
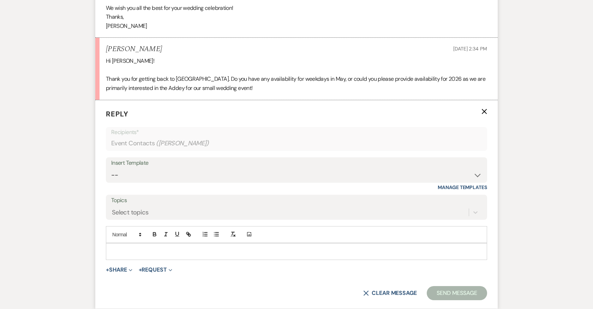
click at [151, 248] on p at bounding box center [297, 252] width 370 height 8
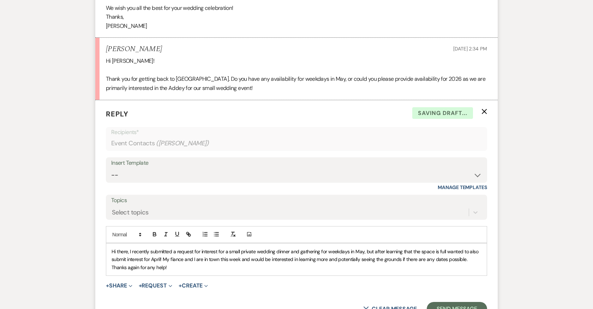
click at [111, 250] on div "Hi there, I recently submitted a request for interest for a small private weddi…" at bounding box center [296, 260] width 381 height 32
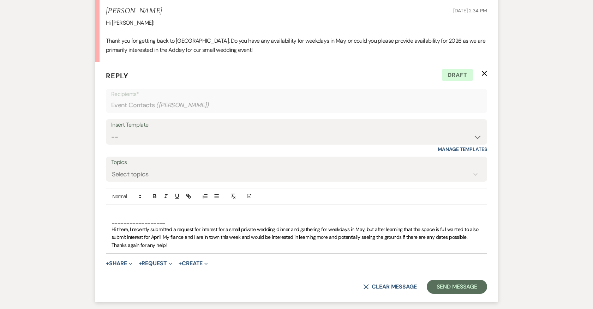
scroll to position [546, 0]
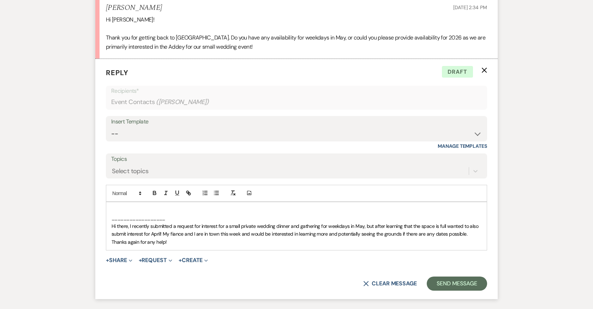
click at [126, 206] on p at bounding box center [297, 210] width 370 height 8
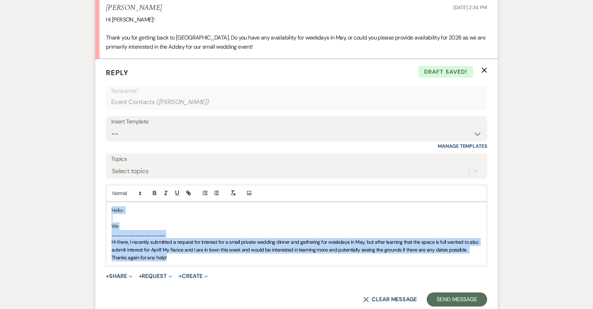
drag, startPoint x: 155, startPoint y: 256, endPoint x: 103, endPoint y: 205, distance: 72.6
click at [103, 205] on form "Reply X Draft saved! Recipients* Event Contacts ( [PERSON_NAME] ) Insert Templa…" at bounding box center [296, 187] width 402 height 256
copy div "Hello- We __________________ Hi there, I recently submitted a request for inter…"
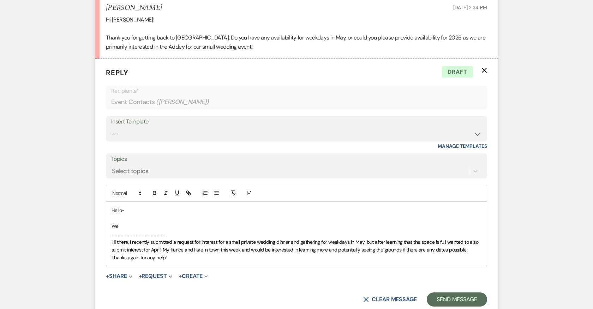
click at [154, 125] on div "Insert Template" at bounding box center [296, 122] width 371 height 10
click at [154, 127] on select "-- 2024-25 Follow Up Buy Out Details Menu Tasting Invite Booking Email 2025-Wed…" at bounding box center [296, 134] width 371 height 14
select select "5321"
click at [111, 127] on select "-- 2024-25 Follow Up Buy Out Details Menu Tasting Invite Booking Email 2025-Wed…" at bounding box center [296, 134] width 371 height 14
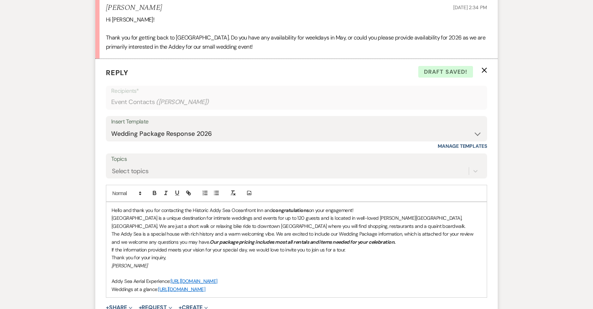
drag, startPoint x: 117, startPoint y: 209, endPoint x: 239, endPoint y: 289, distance: 146.5
click at [239, 289] on div "Hello and thank you for contacting the Historic Addy Sea Oceanfront Inn and con…" at bounding box center [296, 249] width 381 height 95
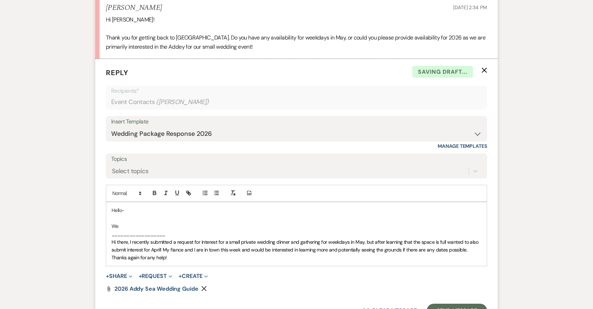
click at [120, 223] on p "We" at bounding box center [297, 226] width 370 height 8
click at [118, 224] on p "We would require the rental of the" at bounding box center [297, 226] width 370 height 8
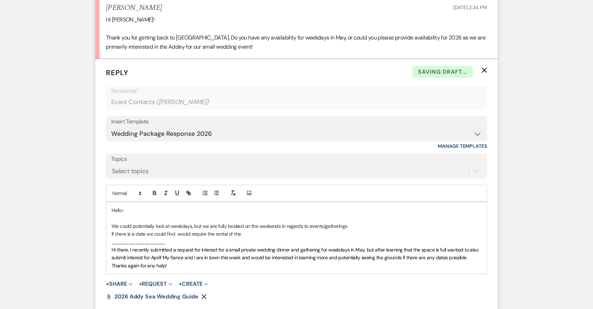
click at [134, 233] on p "If there is a date we could find would require the rental of the" at bounding box center [297, 234] width 370 height 8
click at [169, 233] on p "If there is a potential date we could find would require the rental of the" at bounding box center [297, 234] width 370 height 8
click at [163, 230] on p "If there is a potential date we could find would require the rental of the" at bounding box center [297, 234] width 370 height 8
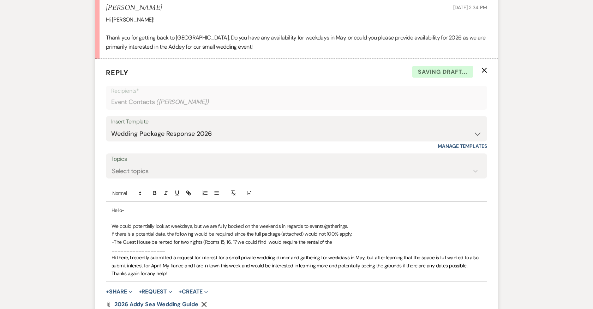
click at [218, 239] on p "-The Guest House be rented for two nights (Rooms 15, 16, 17 we could find would…" at bounding box center [297, 242] width 370 height 8
click at [241, 238] on p "-The Guest House be rented for two nights (Rooms 14, 15, 16, 17 we could find w…" at bounding box center [297, 242] width 370 height 8
drag, startPoint x: 345, startPoint y: 241, endPoint x: 246, endPoint y: 241, distance: 99.2
click at [246, 241] on p "-The Guest House be rented for two nights (Rooms 14, 15, 16, 17) a we could fin…" at bounding box center [297, 242] width 370 height 8
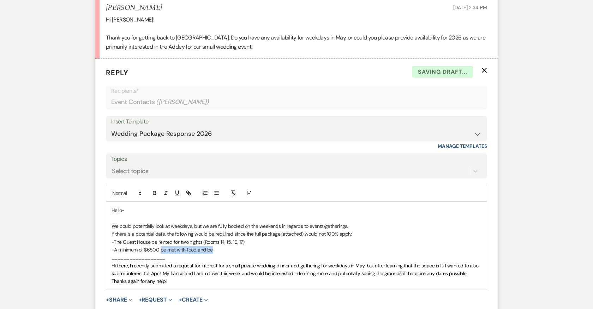
drag, startPoint x: 161, startPoint y: 248, endPoint x: 239, endPoint y: 250, distance: 78.0
click at [239, 250] on p "-A minimum of $6500 be met with food and be" at bounding box center [297, 250] width 370 height 8
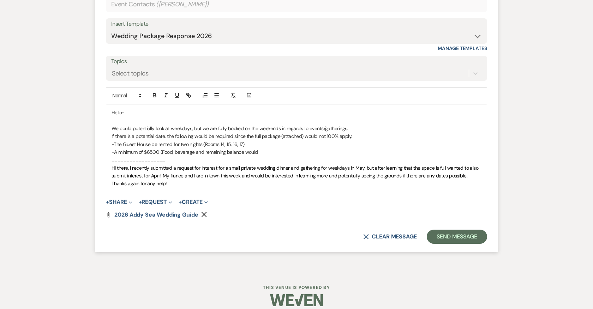
scroll to position [649, 0]
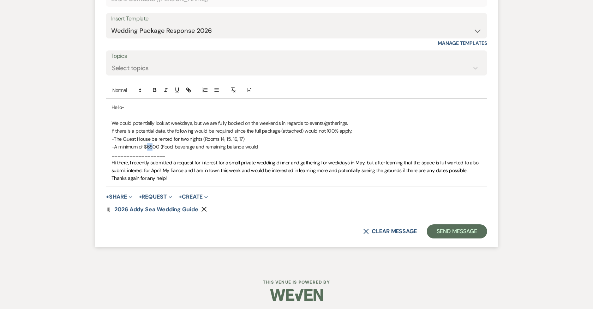
drag, startPoint x: 152, startPoint y: 143, endPoint x: 147, endPoint y: 143, distance: 5.3
click at [147, 143] on p "-A minimum of $6500 (Food, beverage and remaining balance would" at bounding box center [297, 147] width 370 height 8
click at [255, 143] on p "-A minimum of $7500 (Food, beverage and remaining balance would" at bounding box center [297, 147] width 370 height 8
click at [258, 143] on p "-A minimum of $7500 (Food, beverage and remaining balance would" at bounding box center [297, 147] width 370 height 8
click at [232, 128] on p "If there is a potential date, the following would be required since the full pa…" at bounding box center [297, 131] width 370 height 8
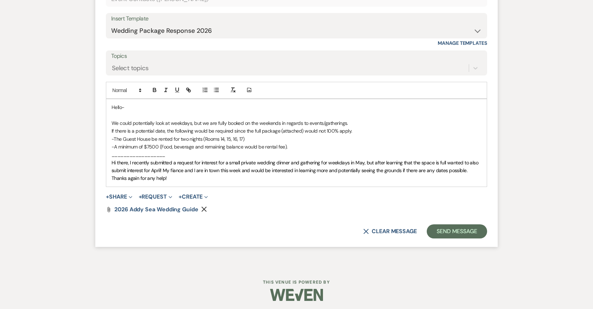
click at [289, 144] on p "-A minimum of $7500 (Food, beverage and remaining balance would be rental fee)." at bounding box center [297, 147] width 370 height 8
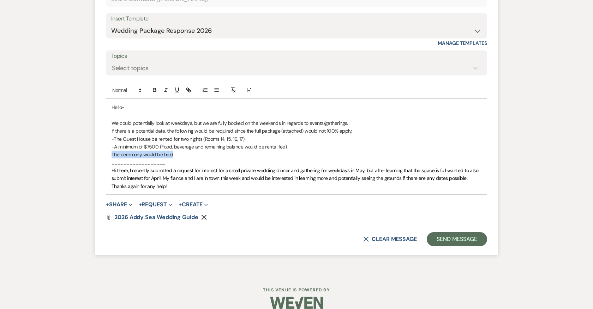
drag, startPoint x: 178, startPoint y: 153, endPoint x: 106, endPoint y: 153, distance: 71.7
click at [106, 153] on div "Hello- We could potentially look at weekdays, but we are fully booked on the we…" at bounding box center [296, 146] width 381 height 95
click at [287, 145] on p "-A minimum of $7500 (Food, beverage and remaining balance would be rental fee)." at bounding box center [297, 147] width 370 height 8
drag, startPoint x: 303, startPoint y: 145, endPoint x: 395, endPoint y: 142, distance: 91.5
click at [395, 143] on p "-A minimum of $7500 (Food, beverage and remaining balance would be rental fee) …" at bounding box center [297, 147] width 370 height 8
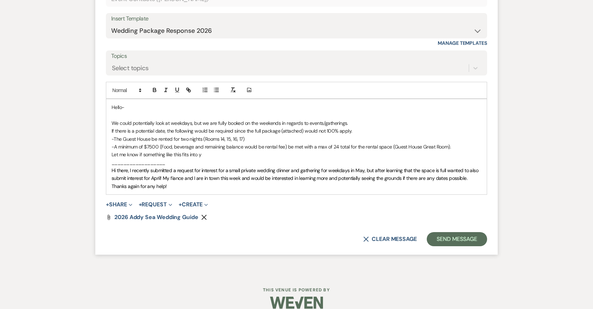
click at [203, 152] on p "Let me know if something like this fits into y" at bounding box center [297, 155] width 370 height 8
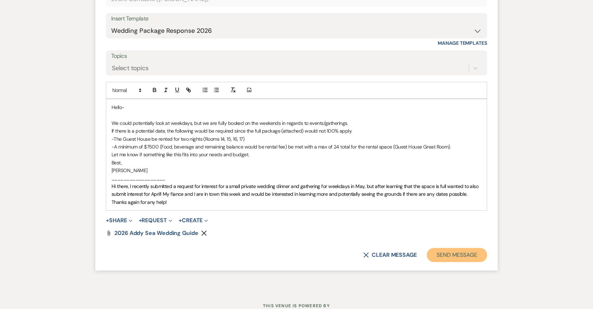
click at [447, 253] on button "Send Message" at bounding box center [457, 255] width 60 height 14
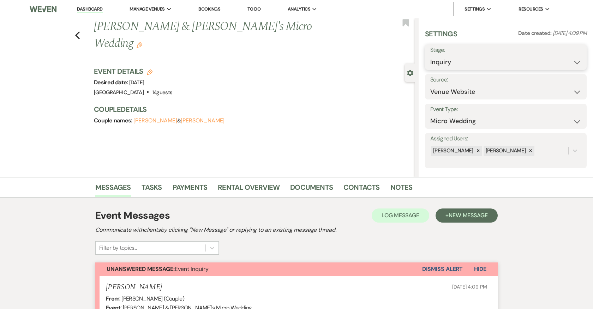
click at [460, 62] on select "Inquiry Follow Up Tour Requested Tour Confirmed Toured Proposal Sent Booked Lost" at bounding box center [505, 62] width 151 height 14
select select "8"
click at [430, 55] on select "Inquiry Follow Up Tour Requested Tour Confirmed Toured Proposal Sent Booked Lost" at bounding box center [505, 62] width 151 height 14
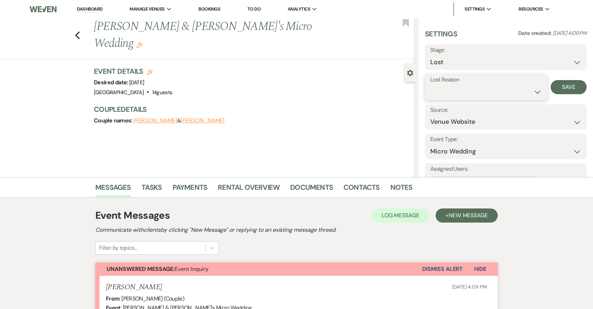
click at [450, 92] on select "Booked Elsewhere Budget Date Unavailable No Response Not a Good Match Capacity …" at bounding box center [486, 92] width 112 height 14
select select "4"
click at [430, 85] on select "Booked Elsewhere Budget Date Unavailable No Response Not a Good Match Capacity …" at bounding box center [486, 92] width 112 height 14
click at [567, 85] on button "Save" at bounding box center [569, 87] width 36 height 14
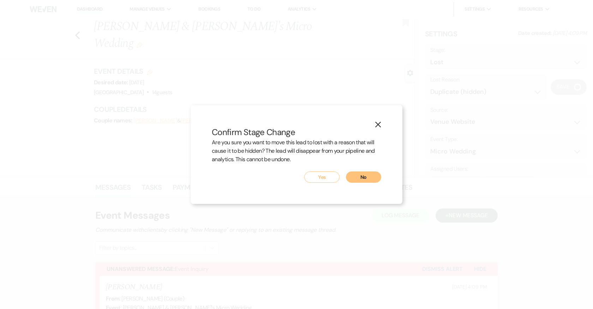
click at [323, 176] on button "Yes" at bounding box center [321, 177] width 35 height 11
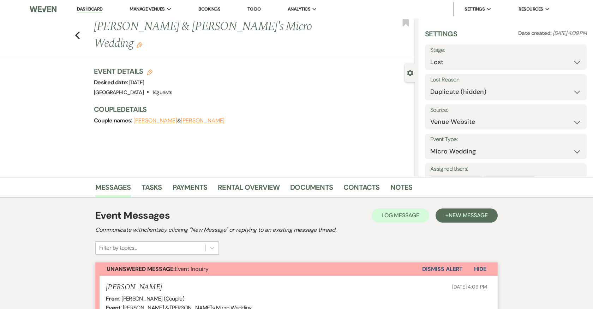
click at [438, 268] on button "Dismiss Alert" at bounding box center [442, 269] width 41 height 13
